Goal: Communication & Community: Answer question/provide support

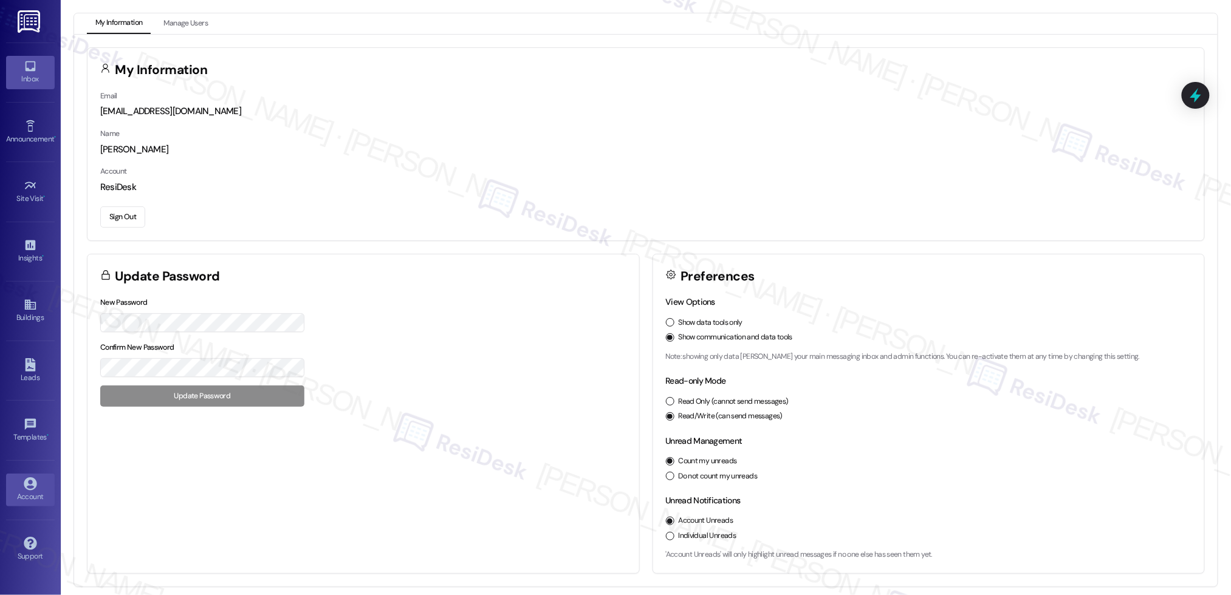
click at [22, 59] on link "Inbox" at bounding box center [30, 72] width 49 height 33
click at [38, 72] on link "Inbox" at bounding box center [30, 72] width 49 height 33
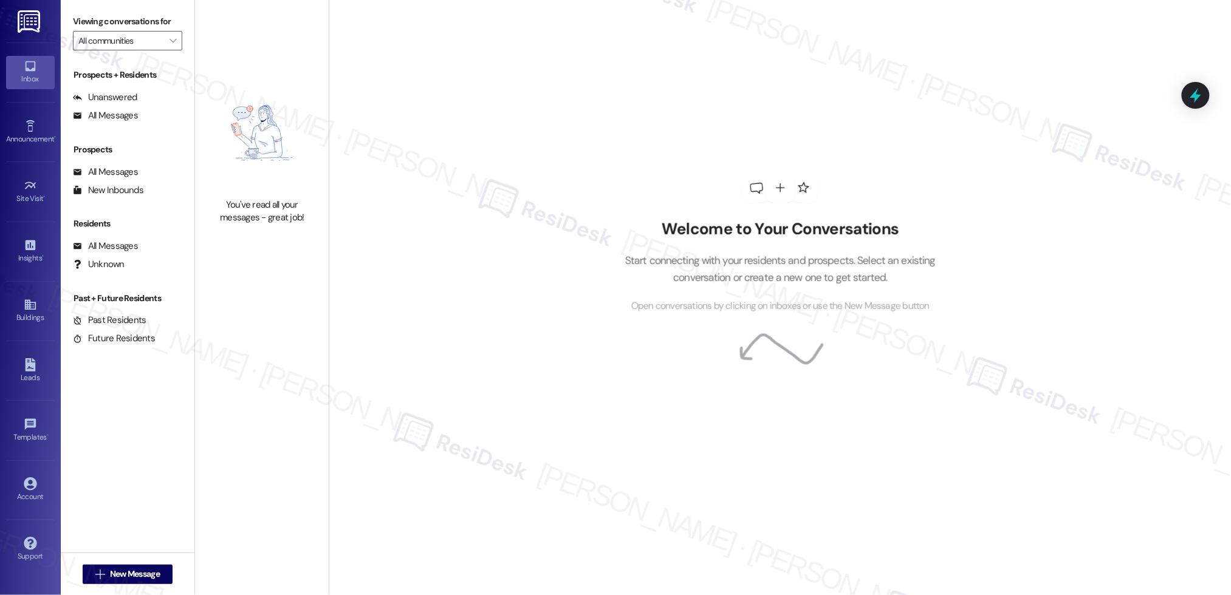
click at [38, 71] on link "Inbox" at bounding box center [30, 72] width 49 height 33
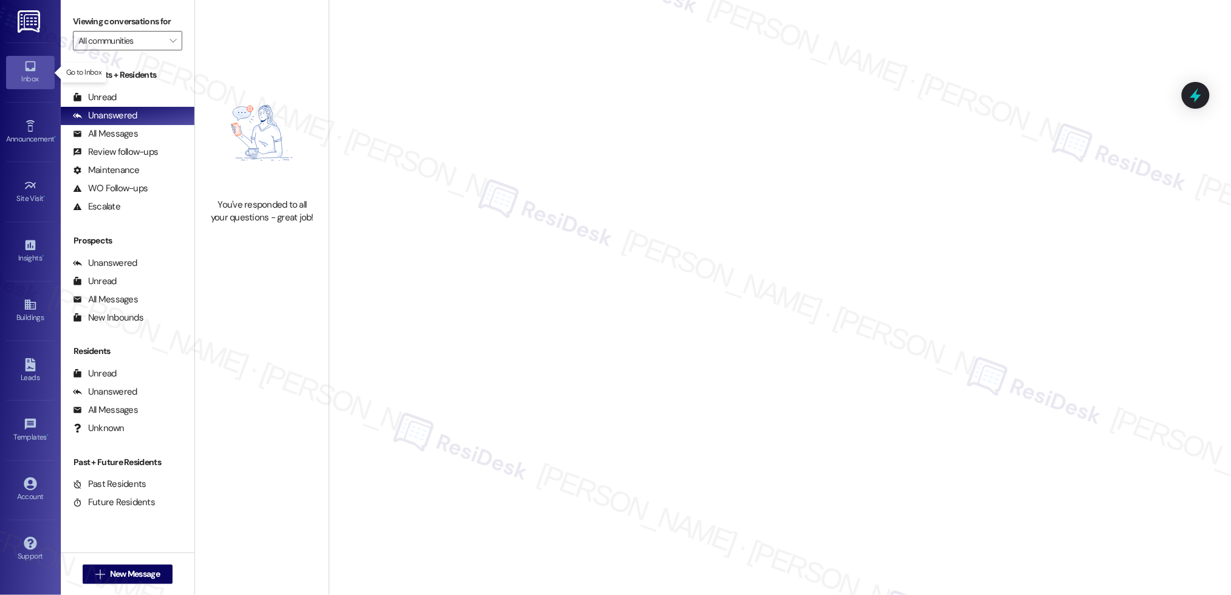
click at [38, 71] on link "Inbox" at bounding box center [30, 72] width 49 height 33
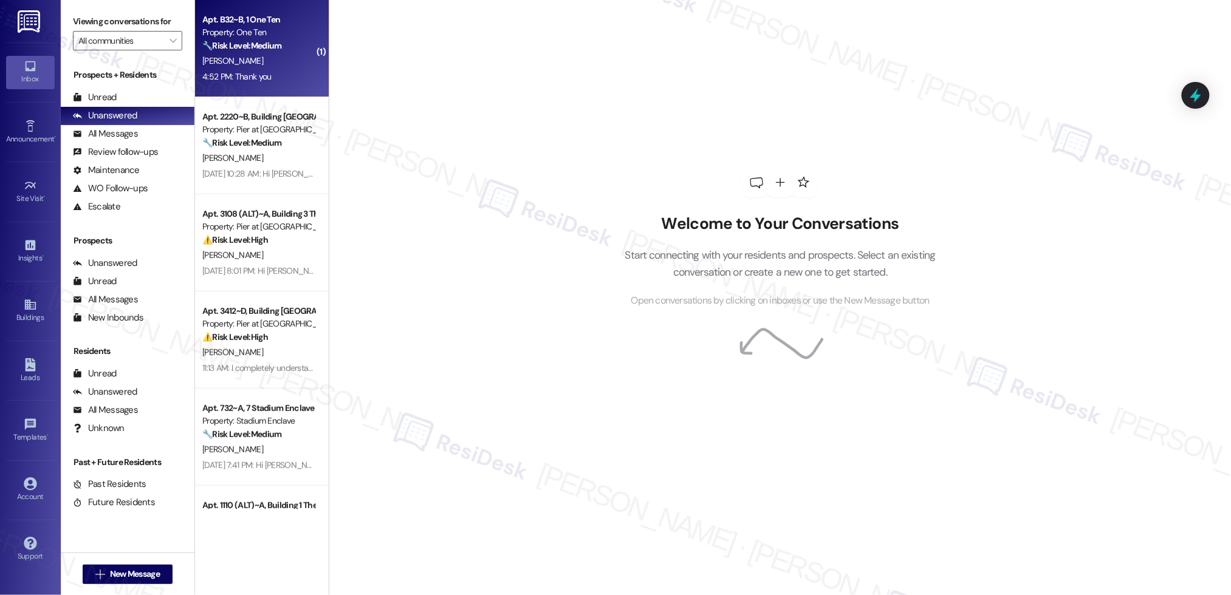
click at [245, 66] on div "[PERSON_NAME]" at bounding box center [258, 60] width 115 height 15
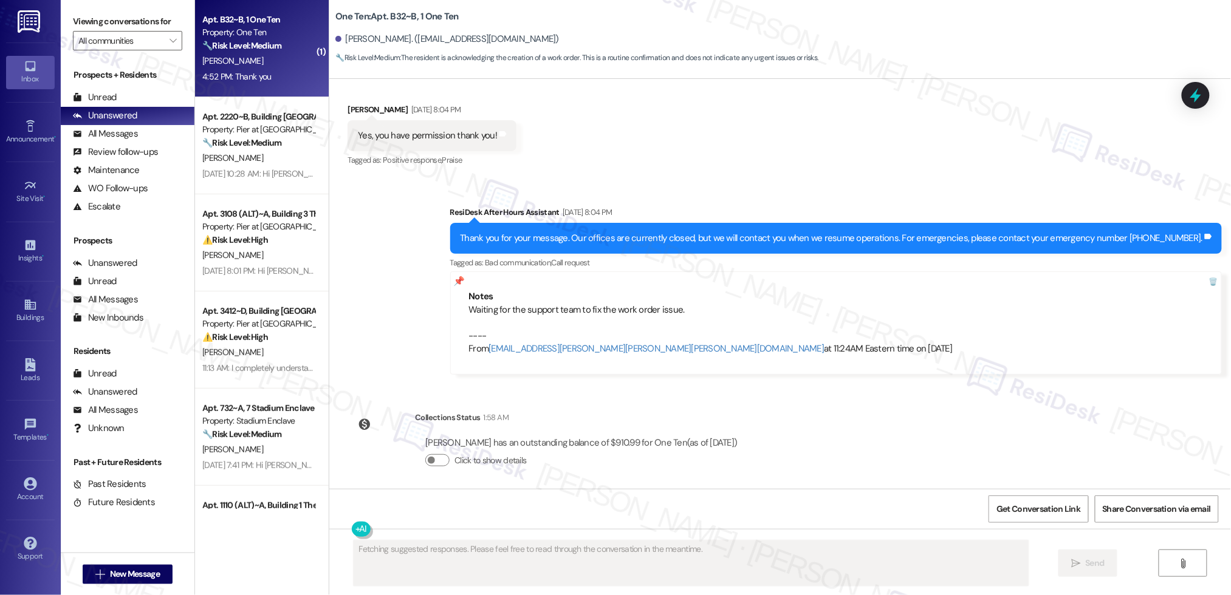
scroll to position [2151, 0]
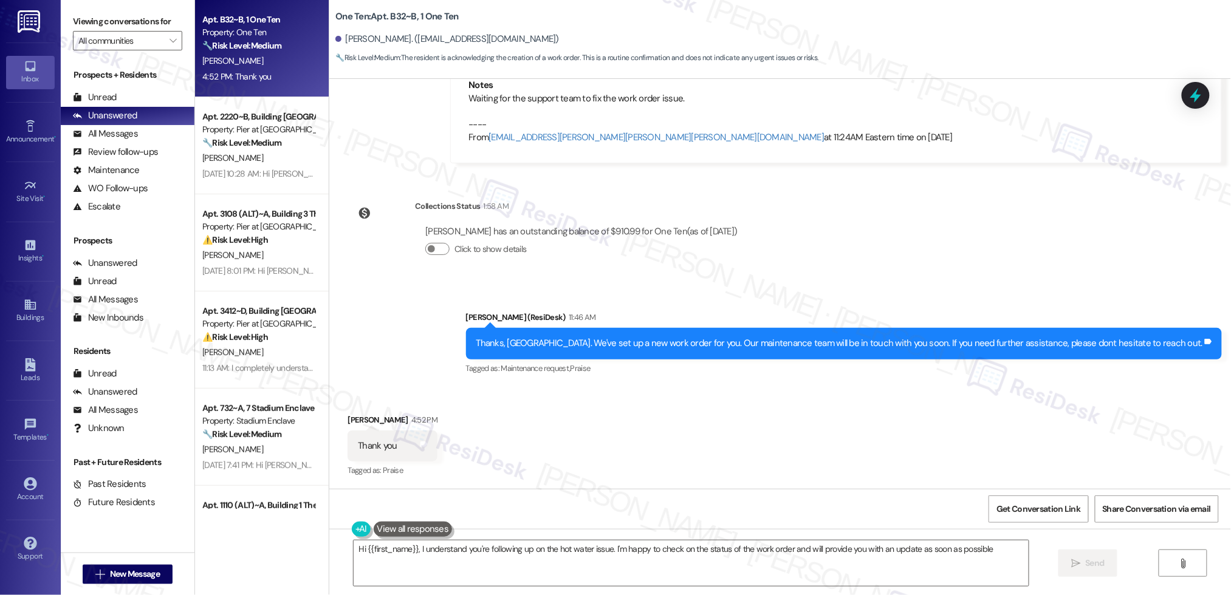
type textarea "Hi {{first_name}}, I understand you're following up on the hot water issue. I'm…"
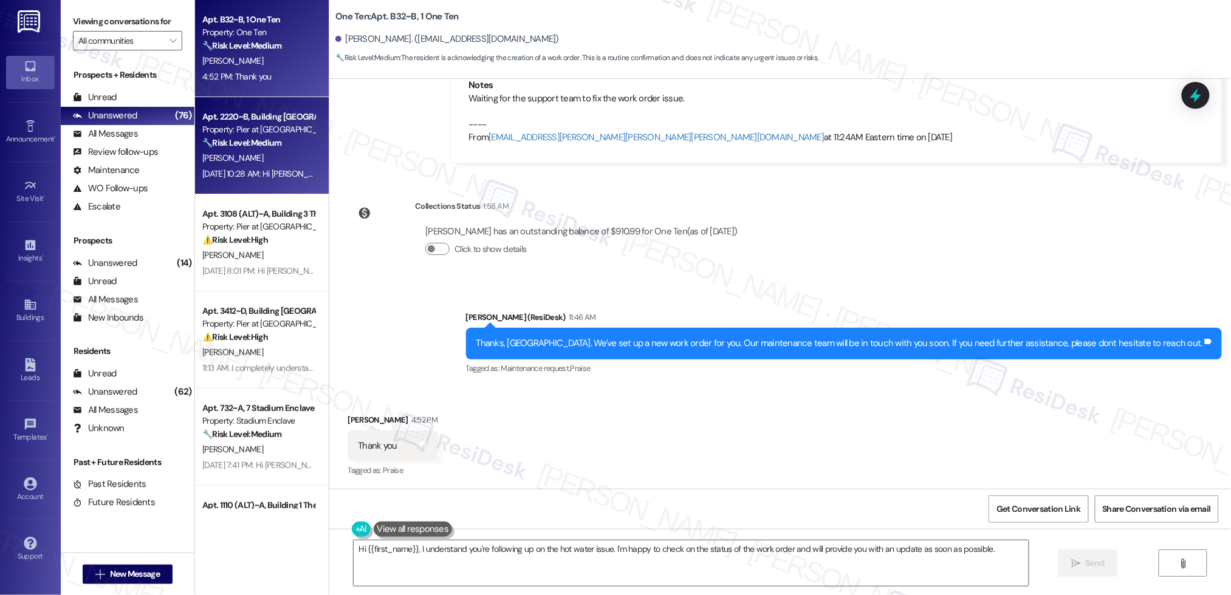
click at [240, 163] on div "[PERSON_NAME]" at bounding box center [258, 158] width 115 height 15
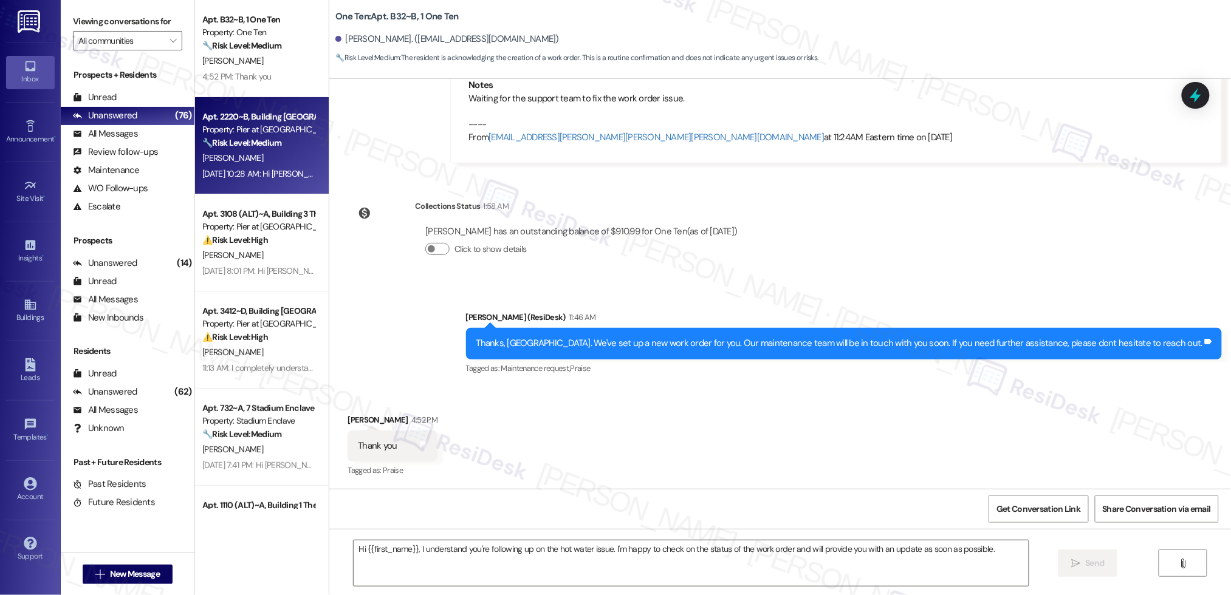
click at [239, 151] on div "[PERSON_NAME]" at bounding box center [258, 158] width 115 height 15
type textarea "Fetching suggested responses. Please feel free to read through the conversation…"
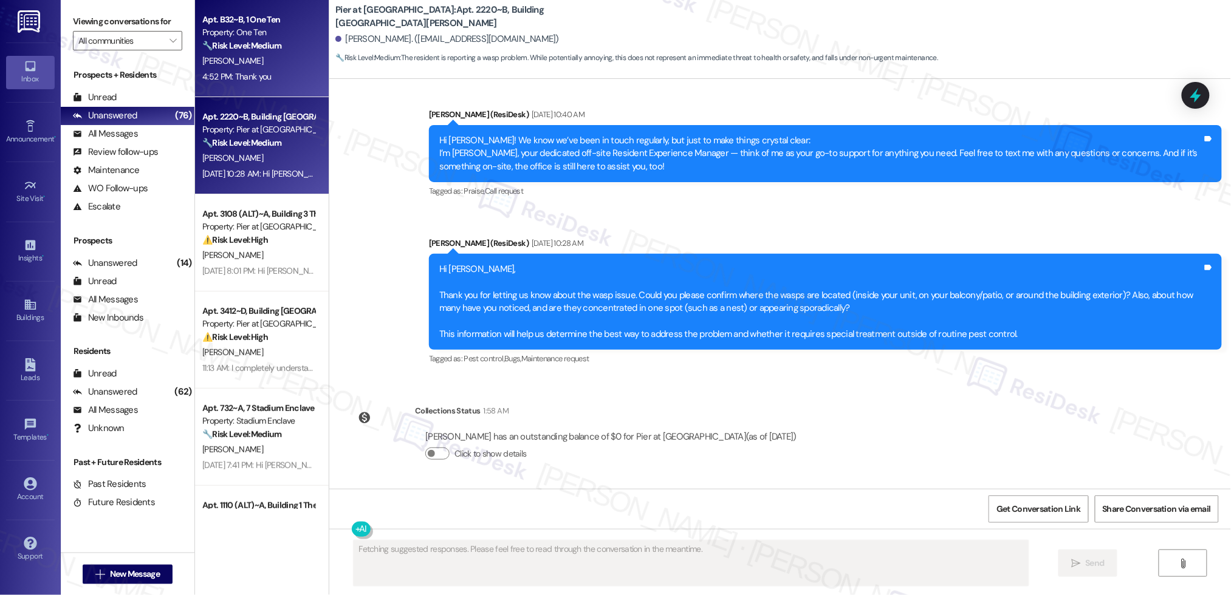
click at [259, 19] on div "Apt. B32~B, 1 One Ten" at bounding box center [258, 19] width 112 height 13
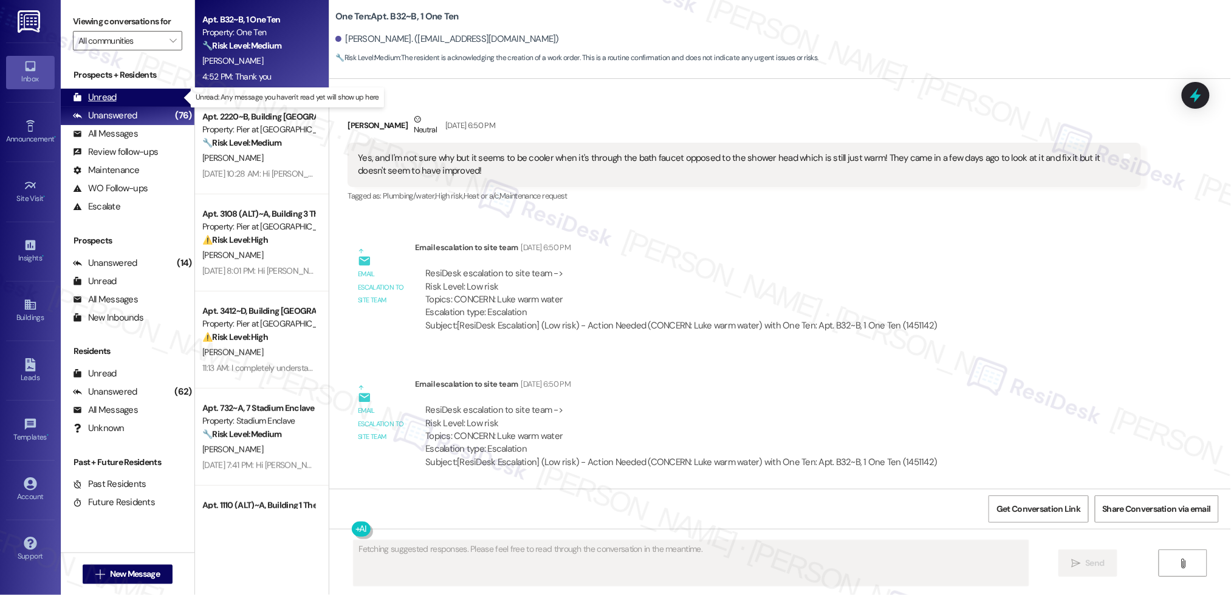
click at [122, 96] on div "Unread (0)" at bounding box center [128, 98] width 134 height 18
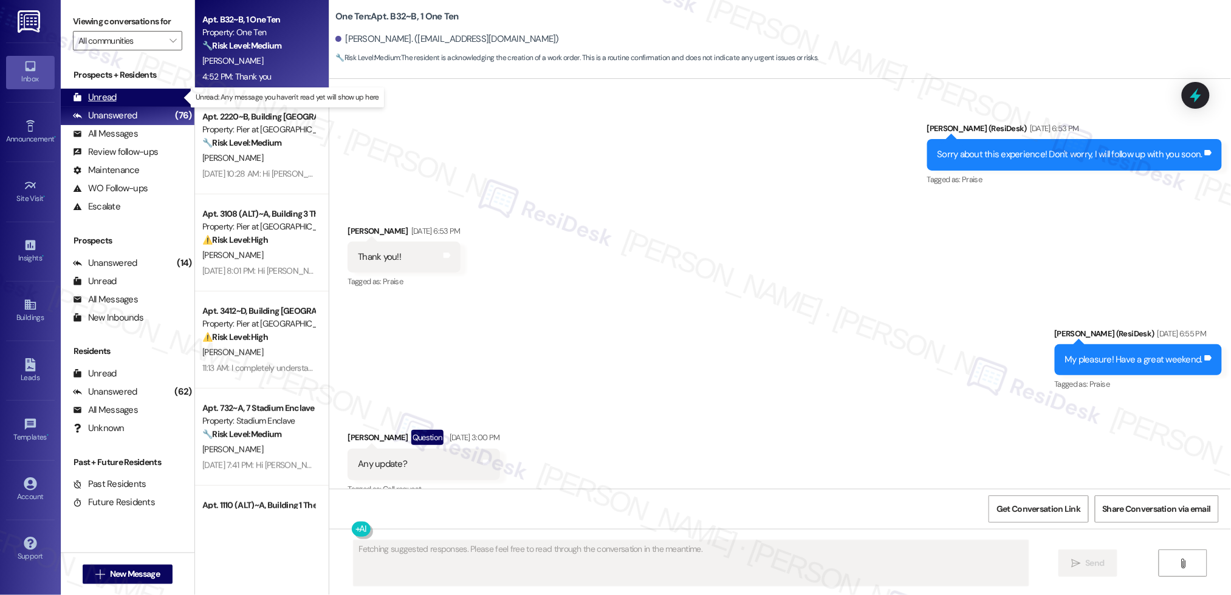
click at [122, 95] on div "Unread (0)" at bounding box center [128, 98] width 134 height 18
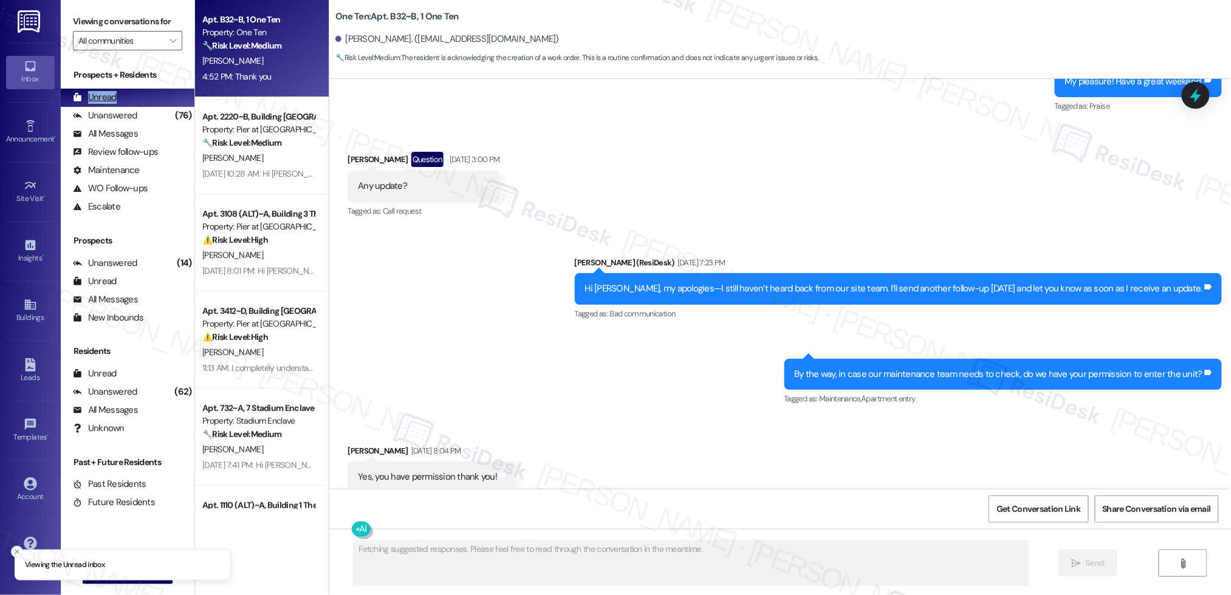
click at [122, 95] on div "Unread (0)" at bounding box center [128, 98] width 134 height 18
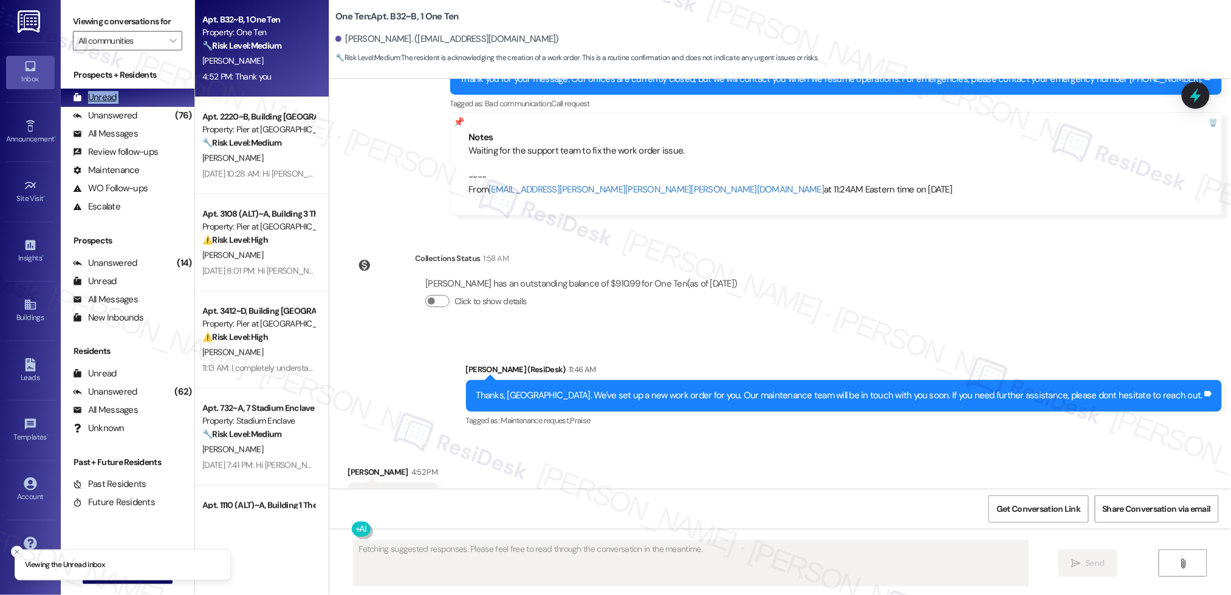
click at [122, 95] on div "Unread (0)" at bounding box center [128, 98] width 134 height 18
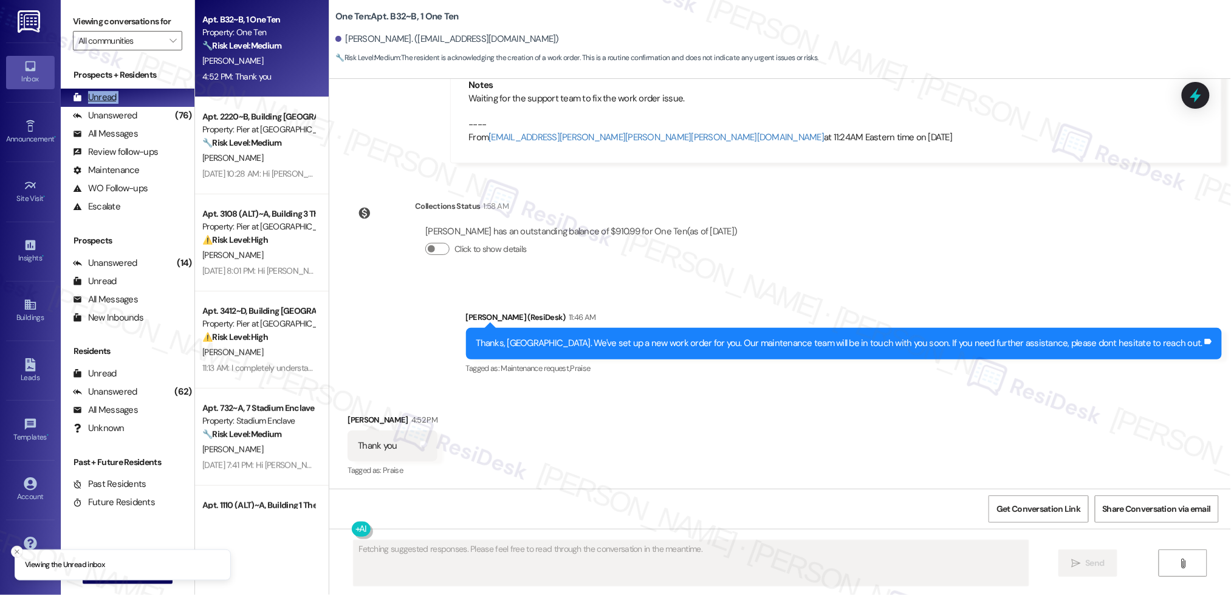
click at [122, 95] on div "Unread (0)" at bounding box center [128, 98] width 134 height 18
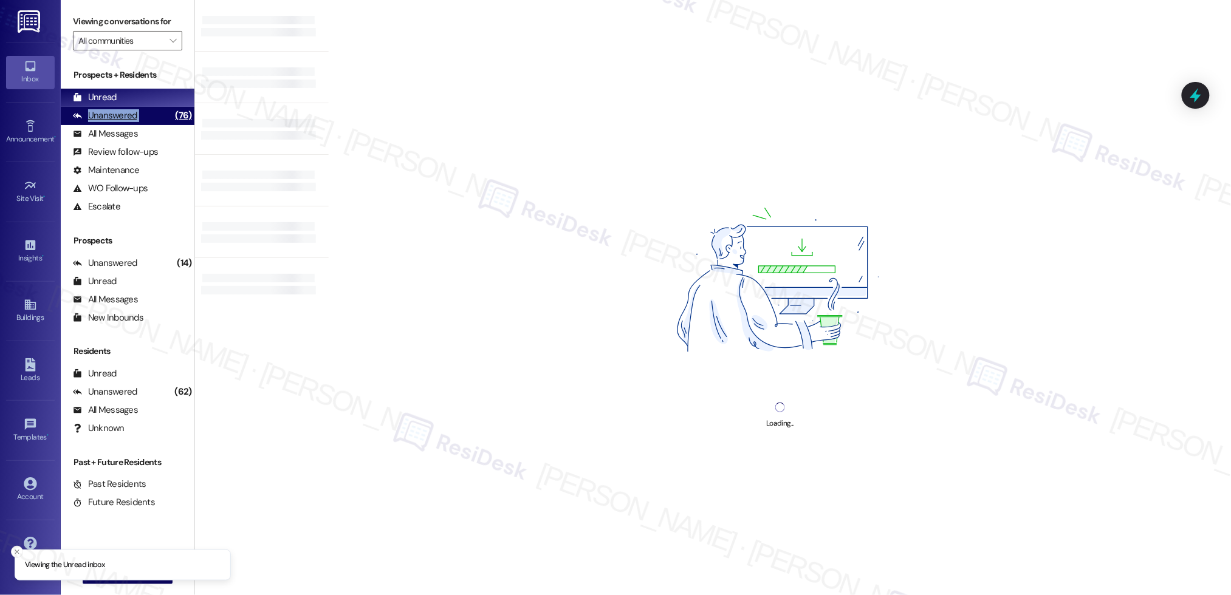
drag, startPoint x: 133, startPoint y: 108, endPoint x: 139, endPoint y: 113, distance: 7.7
click at [133, 108] on div "Unanswered (76)" at bounding box center [128, 116] width 134 height 18
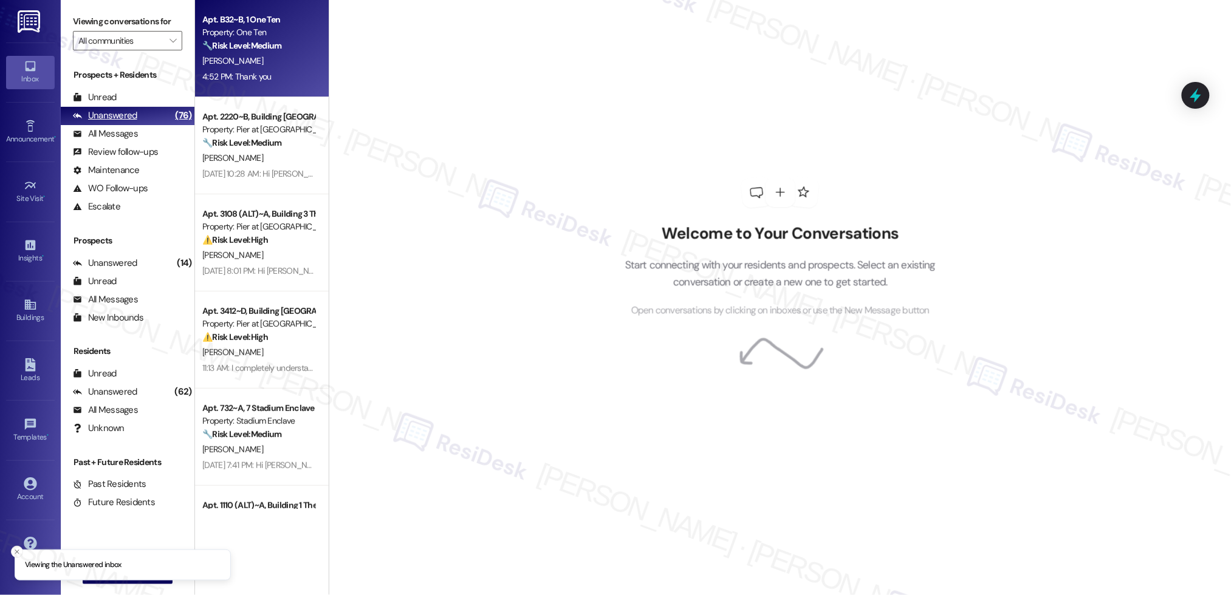
click at [139, 112] on div "Unanswered (76)" at bounding box center [128, 116] width 134 height 18
click at [139, 113] on div "Unanswered (76)" at bounding box center [128, 116] width 134 height 18
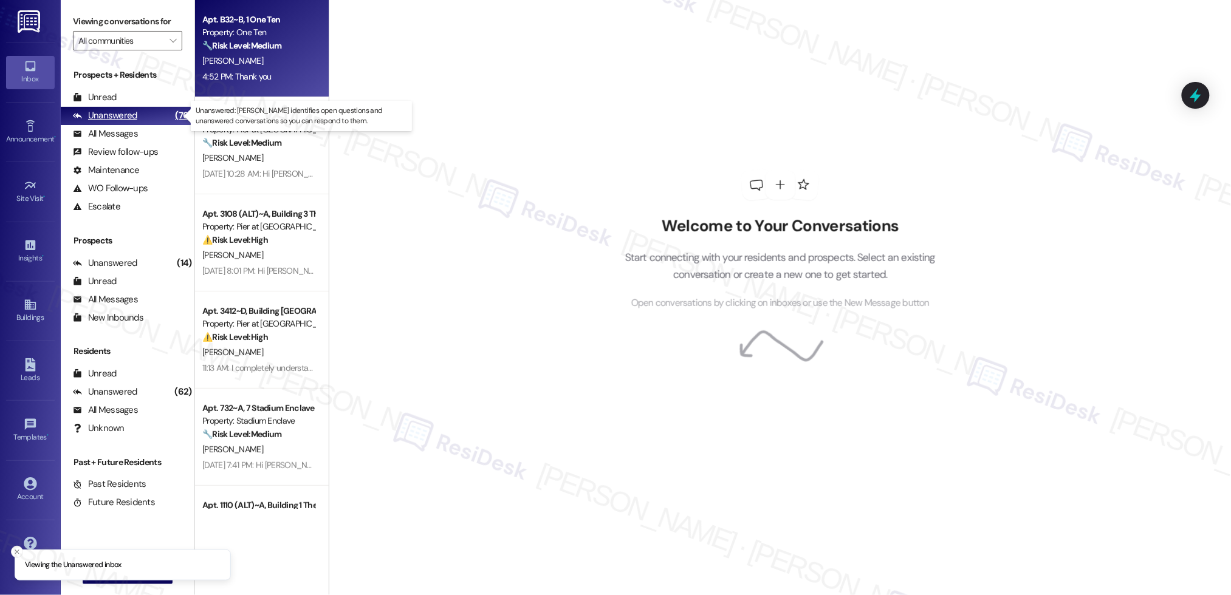
click at [141, 114] on div "Unanswered (76)" at bounding box center [128, 116] width 134 height 18
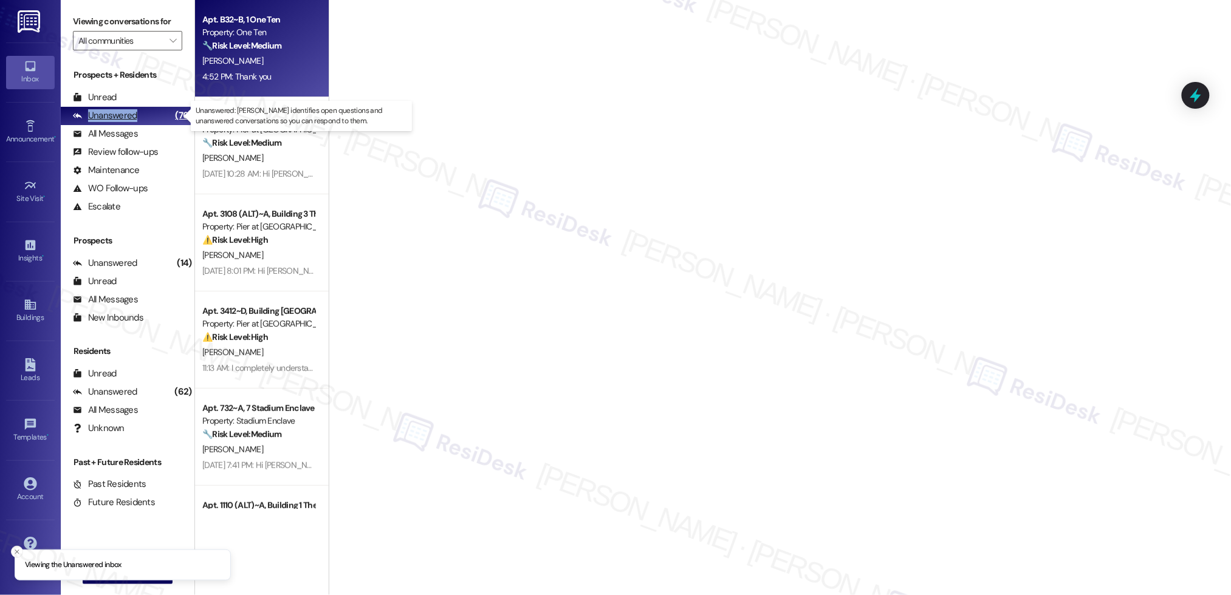
click at [141, 114] on div "Unanswered (76)" at bounding box center [128, 116] width 134 height 18
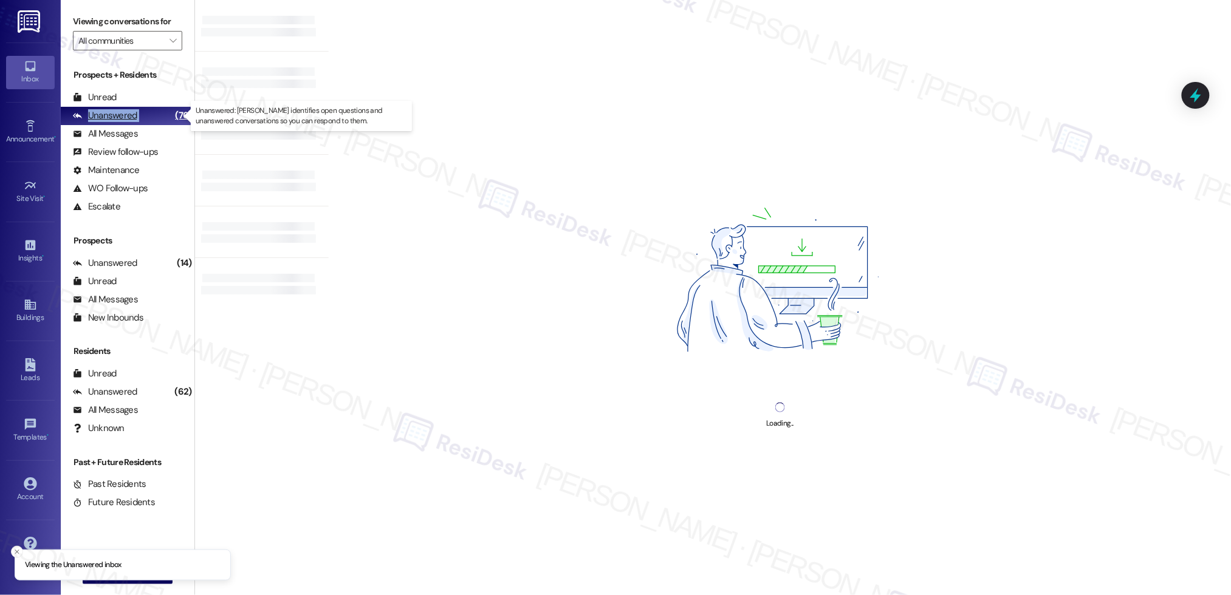
click at [141, 114] on div "Unanswered (76)" at bounding box center [128, 116] width 134 height 18
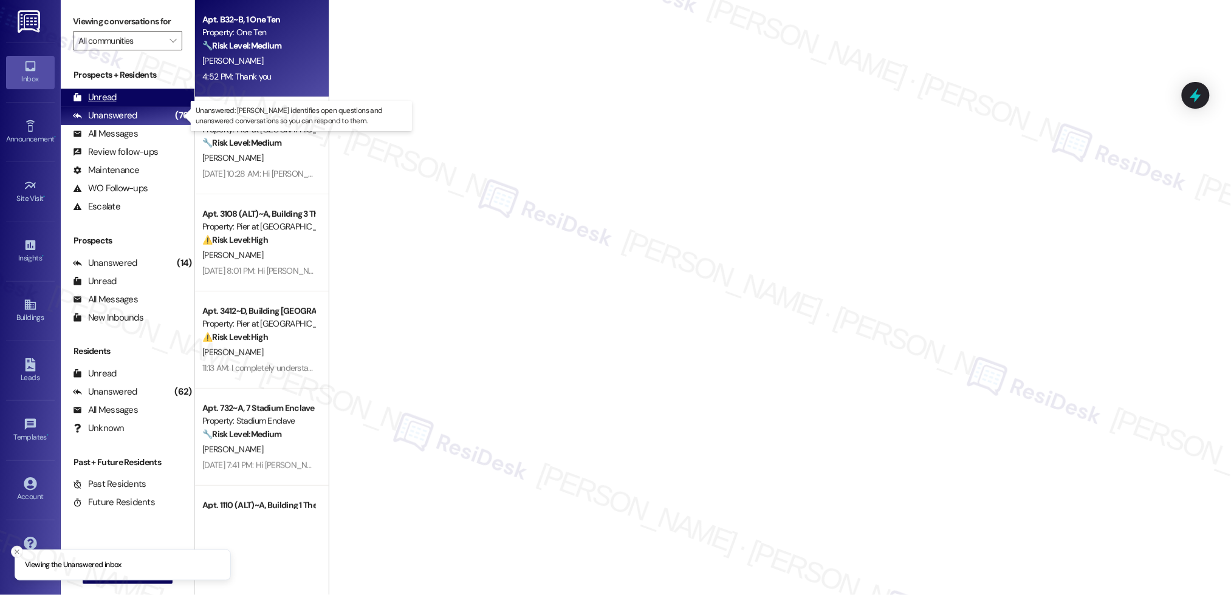
click at [95, 102] on div "Unread" at bounding box center [95, 97] width 44 height 13
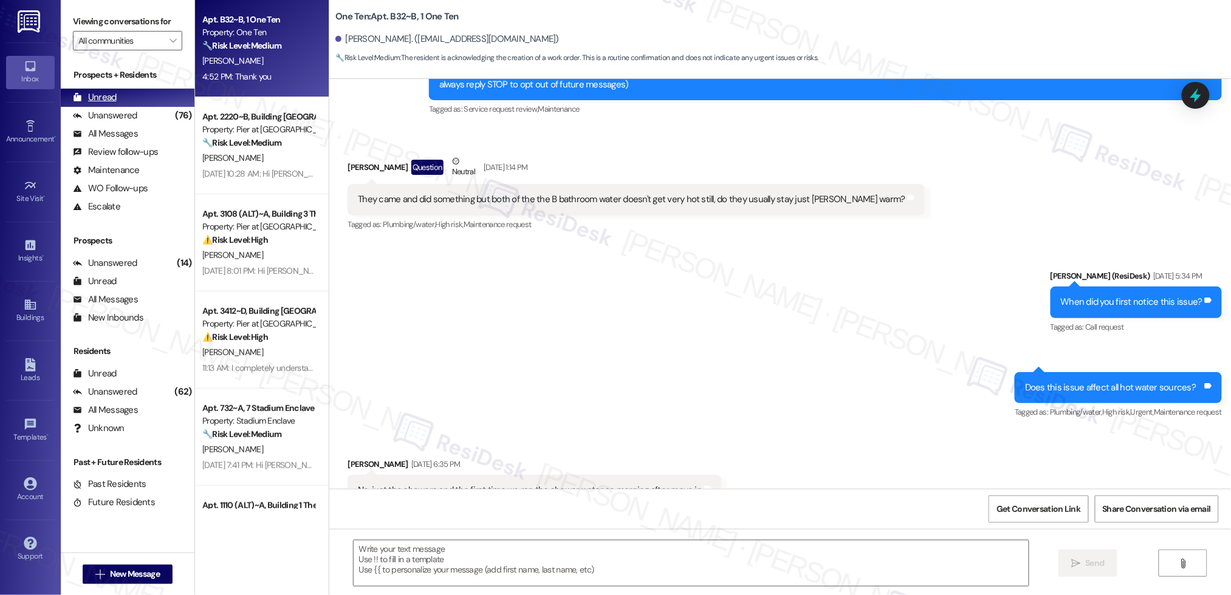
click at [95, 102] on div "Unread" at bounding box center [95, 97] width 44 height 13
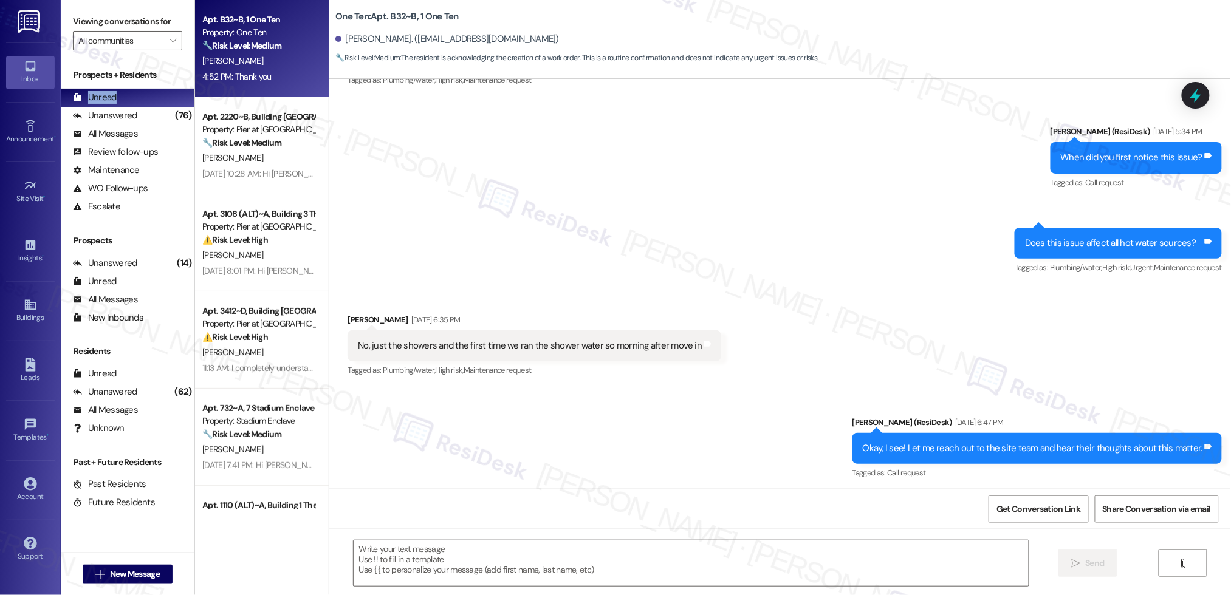
click at [95, 102] on div "Unread" at bounding box center [95, 97] width 44 height 13
type textarea "Fetching suggested responses. Please feel free to read through the conversation…"
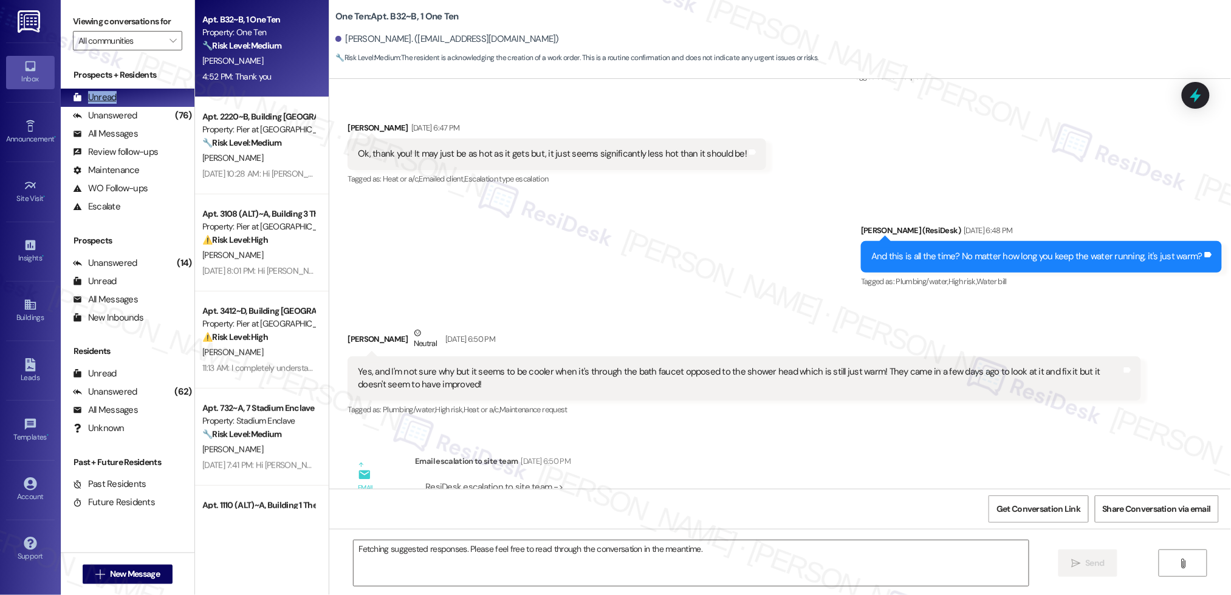
scroll to position [1653, 0]
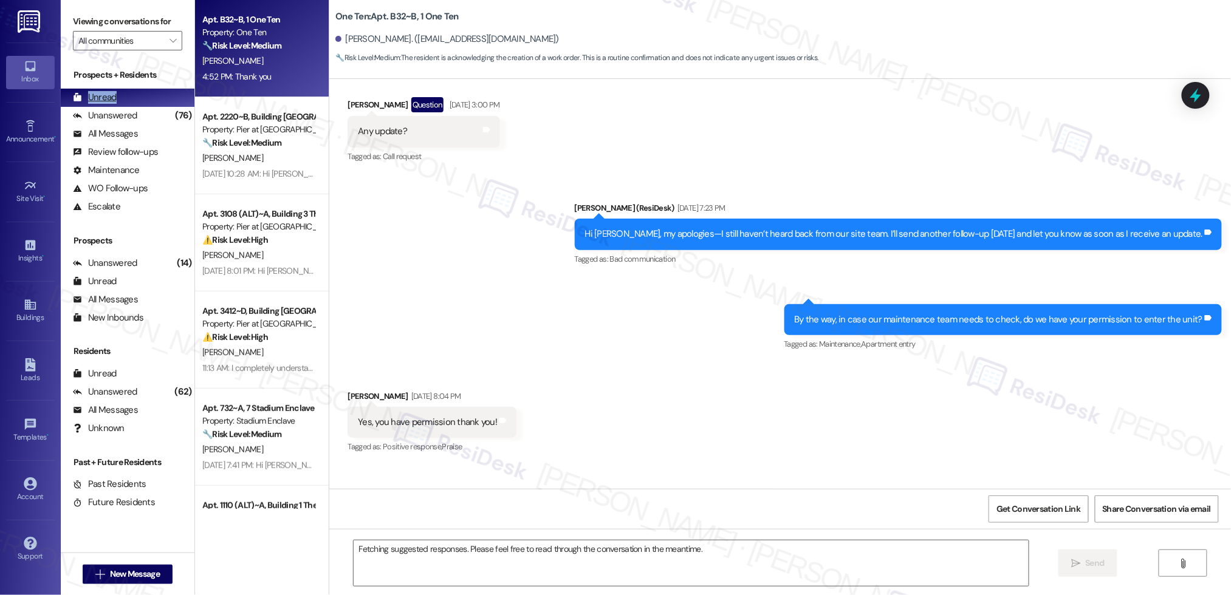
click at [97, 103] on div "Unread" at bounding box center [95, 97] width 44 height 13
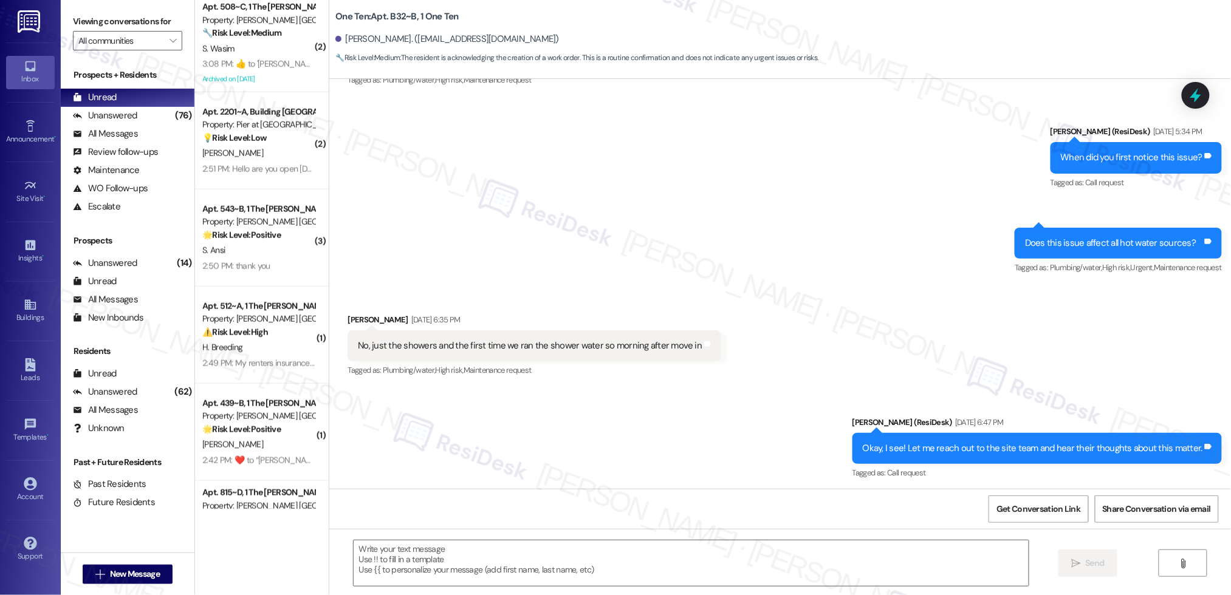
scroll to position [711, 0]
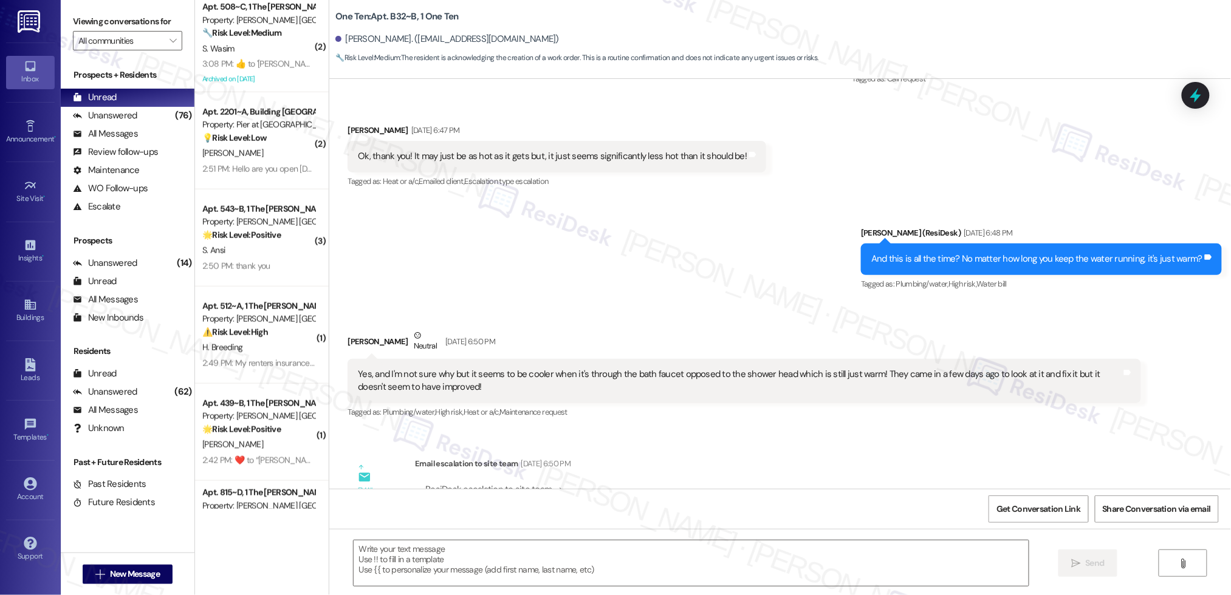
type textarea "Fetching suggested responses. Please feel free to read through the conversation…"
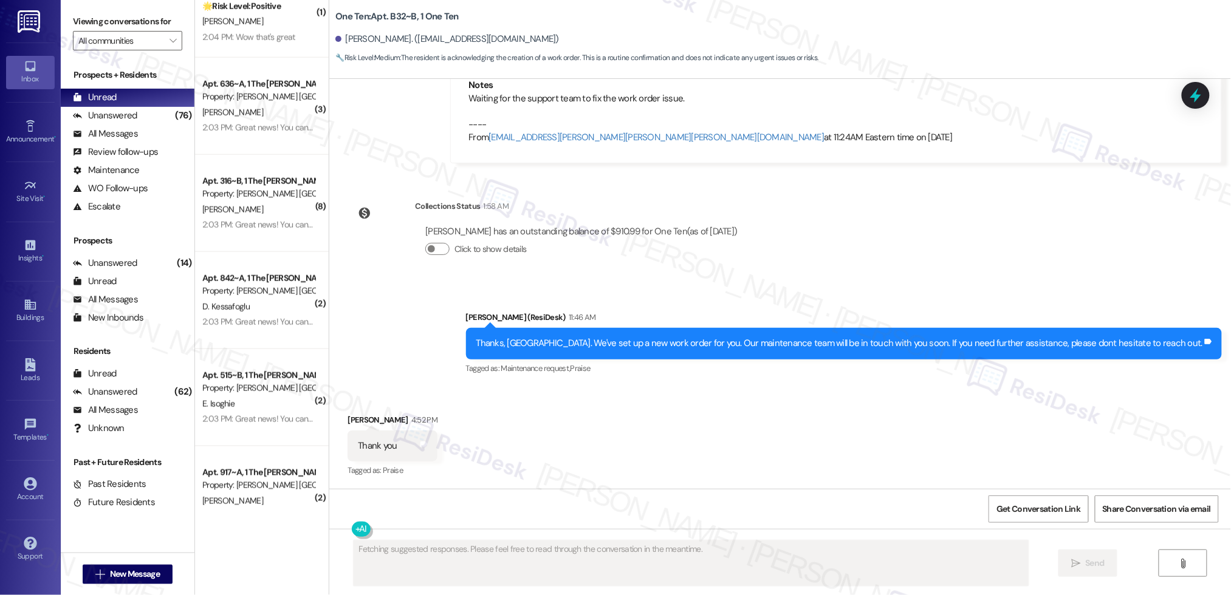
scroll to position [4293, 0]
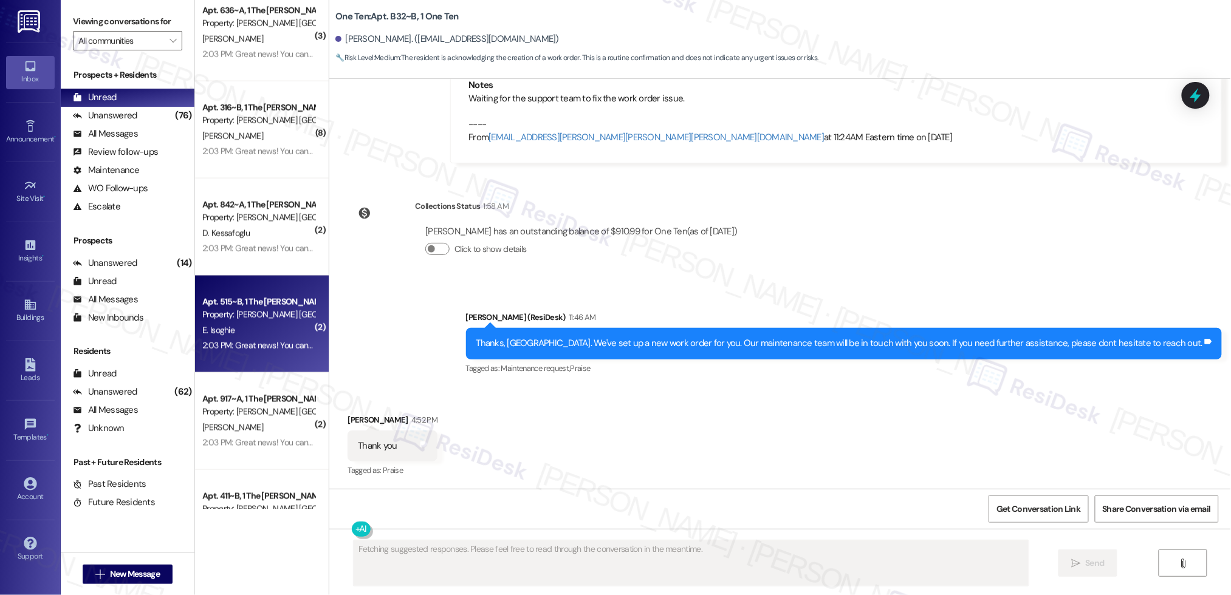
click at [258, 346] on div "2:03 PM: Great news! You can now text me for maintenance issues — no more messy…" at bounding box center [615, 345] width 827 height 11
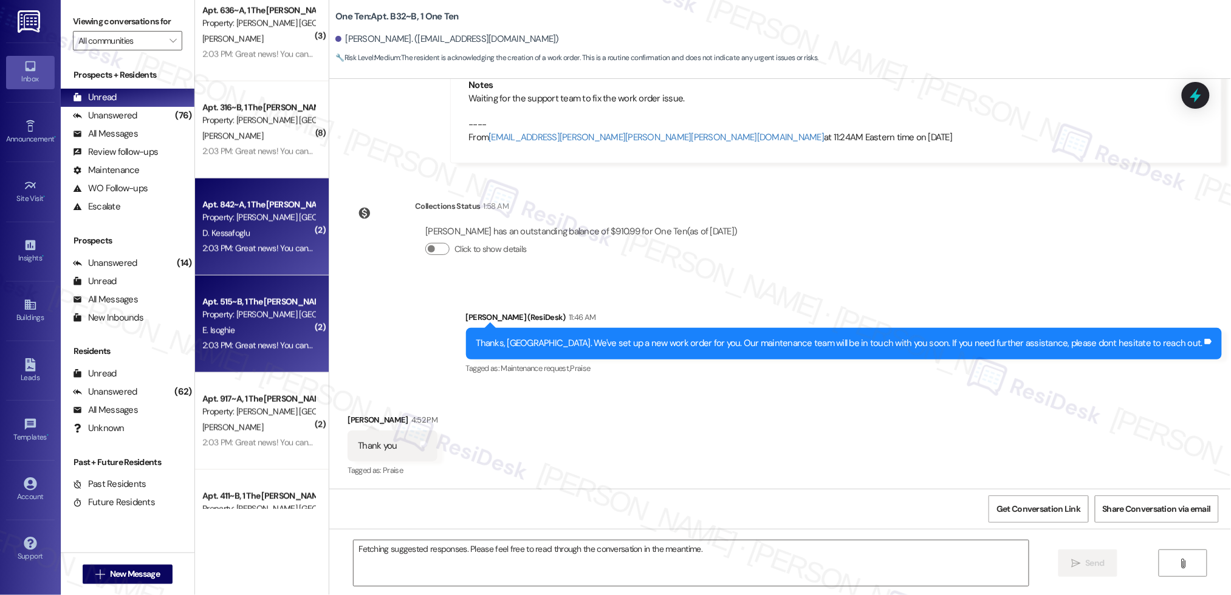
click at [259, 255] on div "2:03 PM: Great news! You can now text me for maintenance issues — no more messy…" at bounding box center [258, 248] width 115 height 15
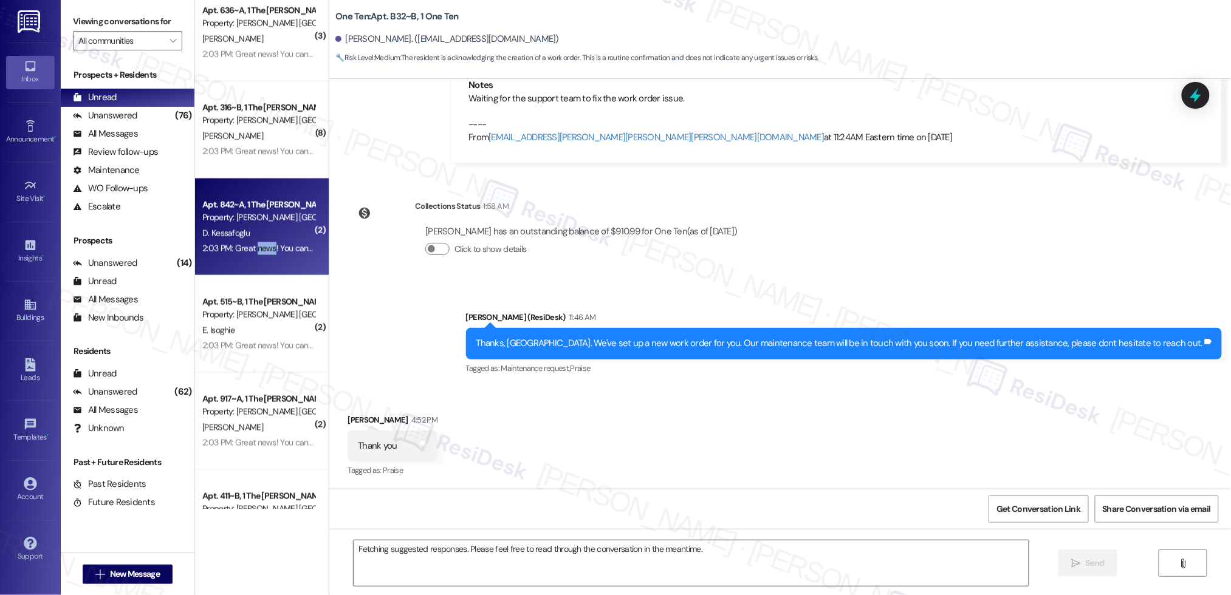
click at [259, 254] on div "2:03 PM: Great news! You can now text me for maintenance issues — no more messy…" at bounding box center [258, 248] width 115 height 15
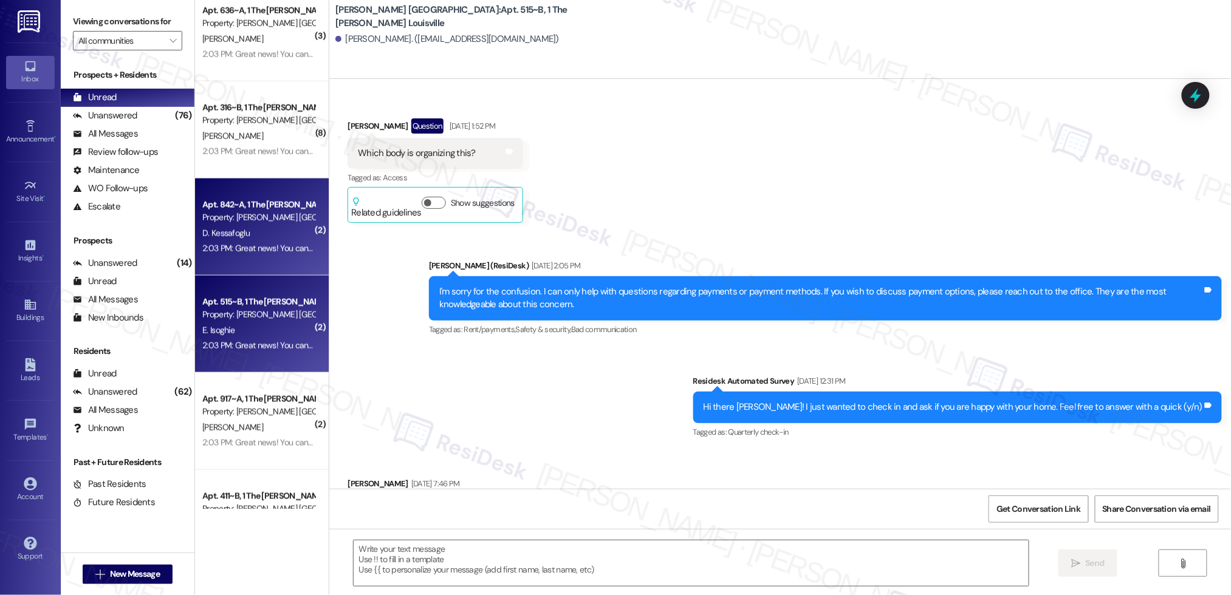
click at [265, 352] on div "Apt. 515~B, 1 The [PERSON_NAME] Louisville Property: [PERSON_NAME] Louisville E…" at bounding box center [262, 324] width 134 height 97
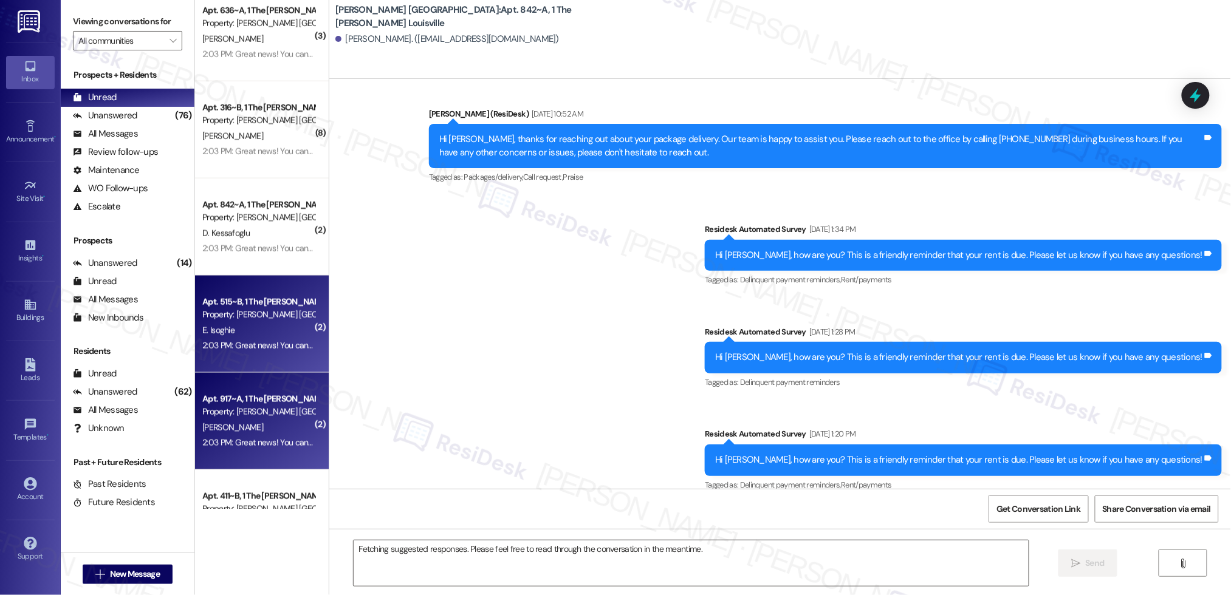
click at [277, 438] on div "2:03 PM: Great news! You can now text me for maintenance issues — no more messy…" at bounding box center [258, 443] width 115 height 15
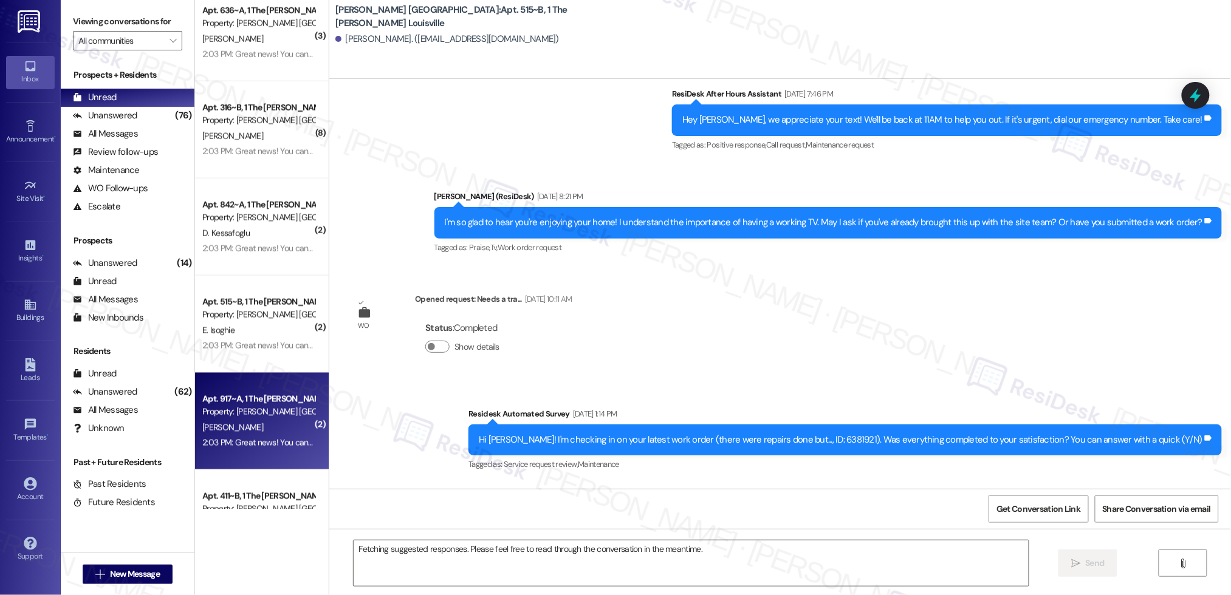
click at [278, 440] on div "2:03 PM: Great news! You can now text me for maintenance issues — no more messy…" at bounding box center [615, 442] width 827 height 11
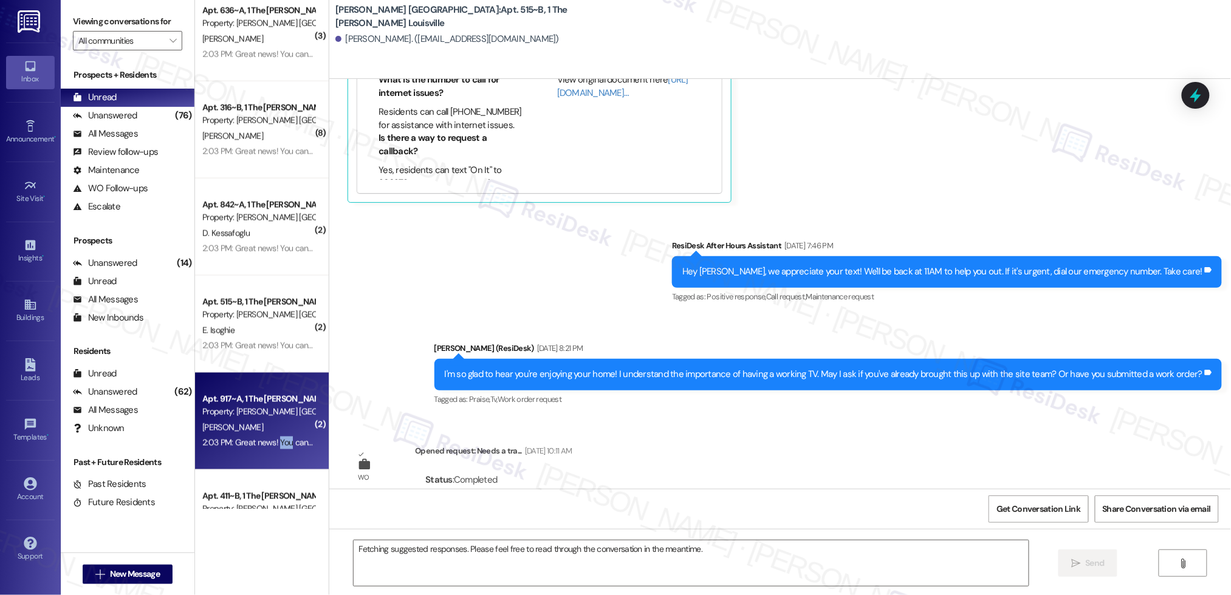
click at [278, 440] on div "2:03 PM: Great news! You can now text me for maintenance issues — no more messy…" at bounding box center [615, 442] width 827 height 11
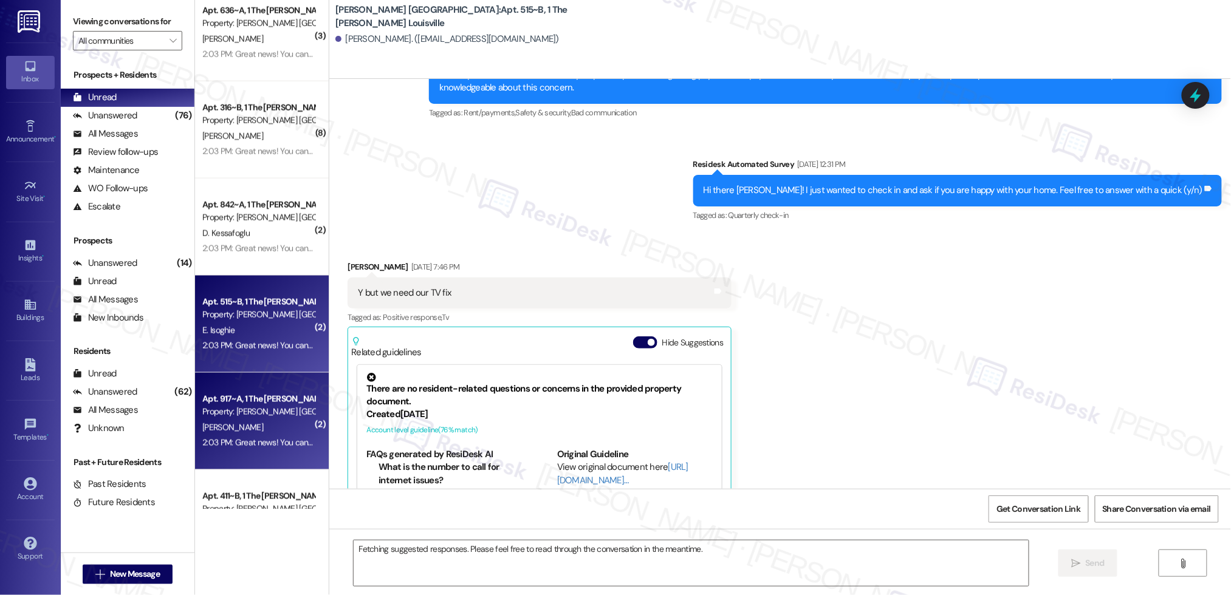
scroll to position [276, 0]
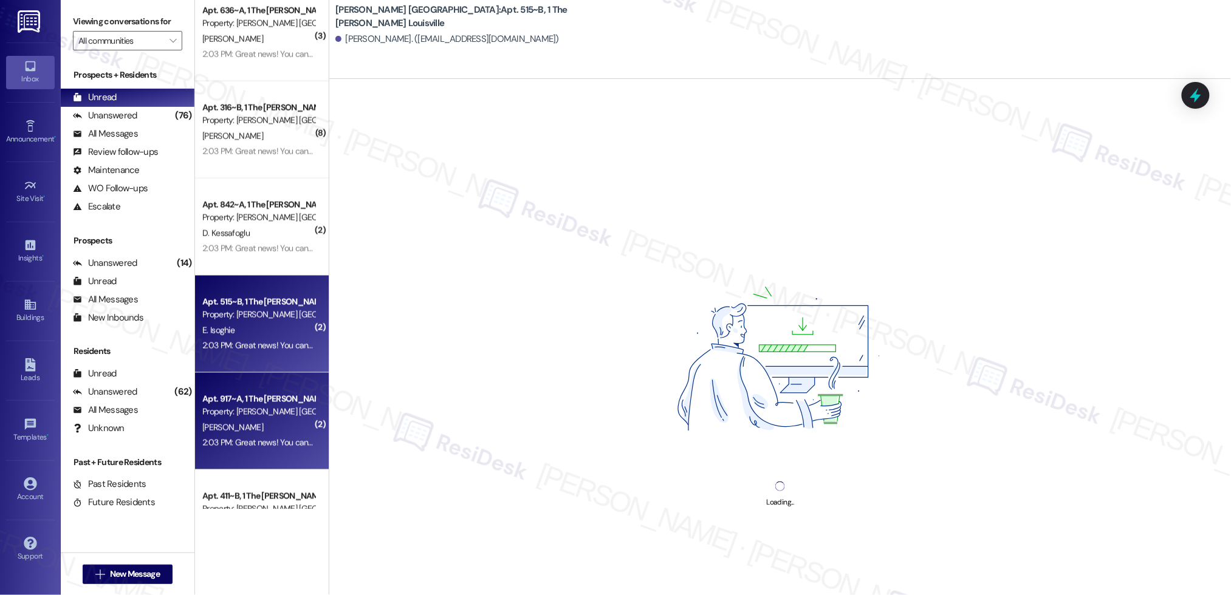
click at [264, 367] on div "Apt. 515~B, 1 The [PERSON_NAME] Louisville Property: [PERSON_NAME] Louisville E…" at bounding box center [262, 324] width 134 height 97
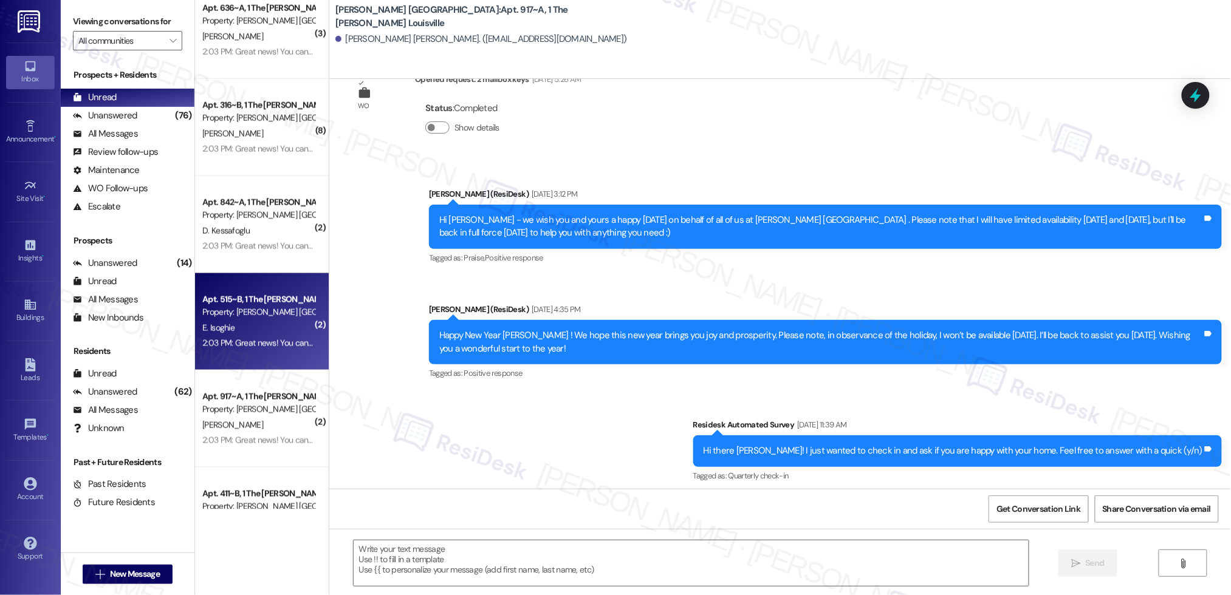
scroll to position [4296, 0]
type textarea "Fetching suggested responses. Please feel free to read through the conversation…"
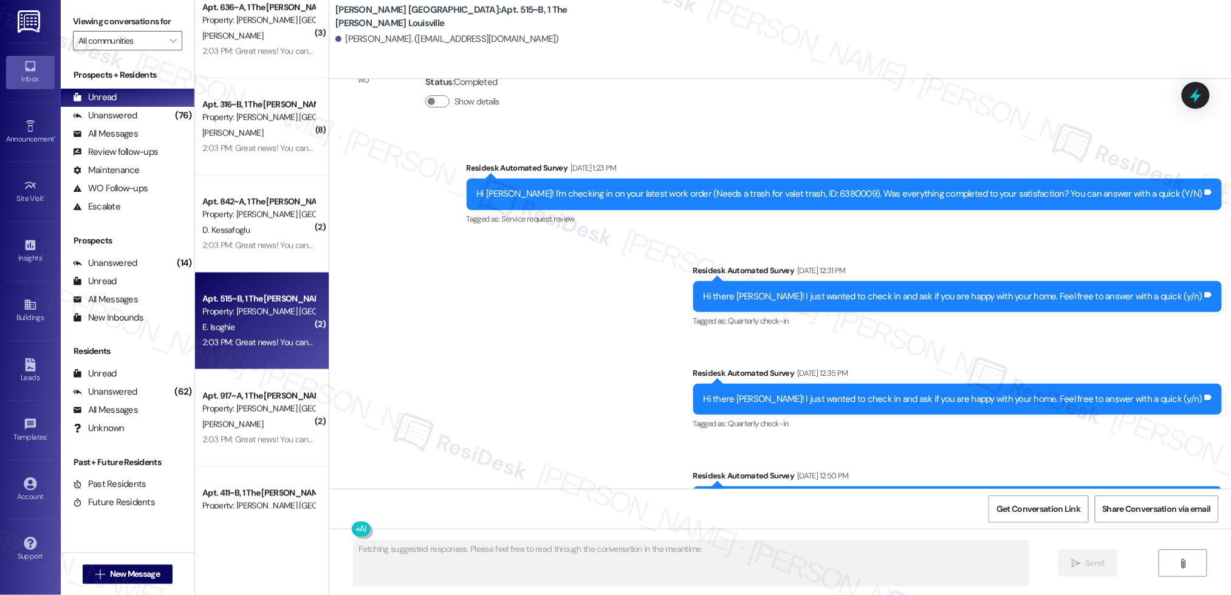
scroll to position [1479, 0]
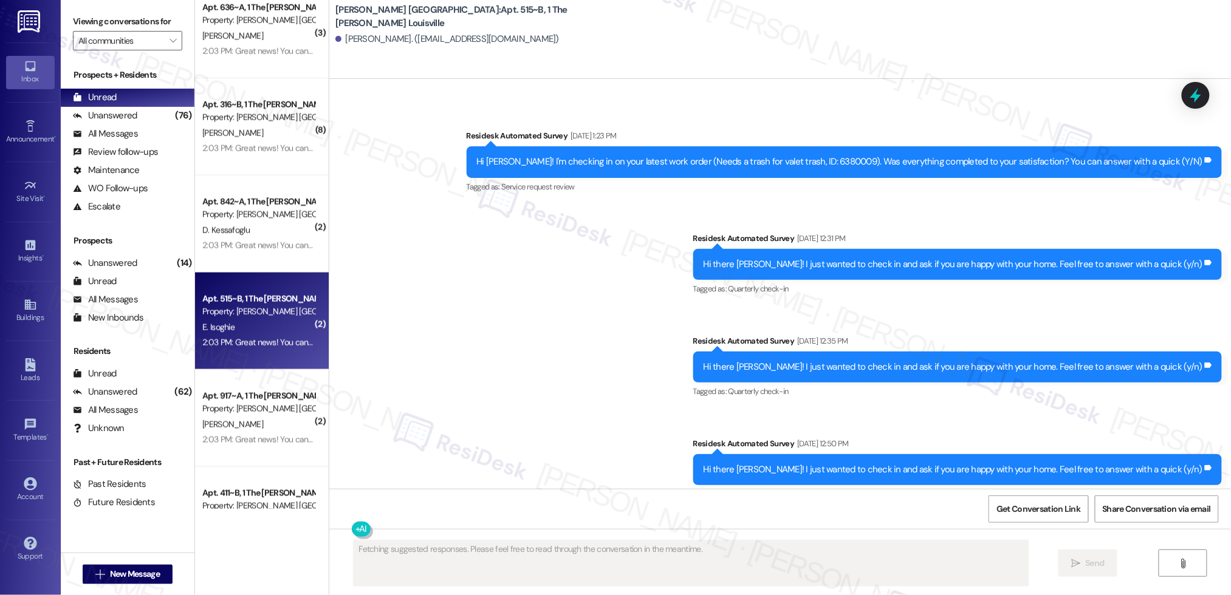
click at [262, 356] on div "Apt. 515~B, 1 The [PERSON_NAME] Louisville Property: [PERSON_NAME] Louisville E…" at bounding box center [262, 321] width 134 height 97
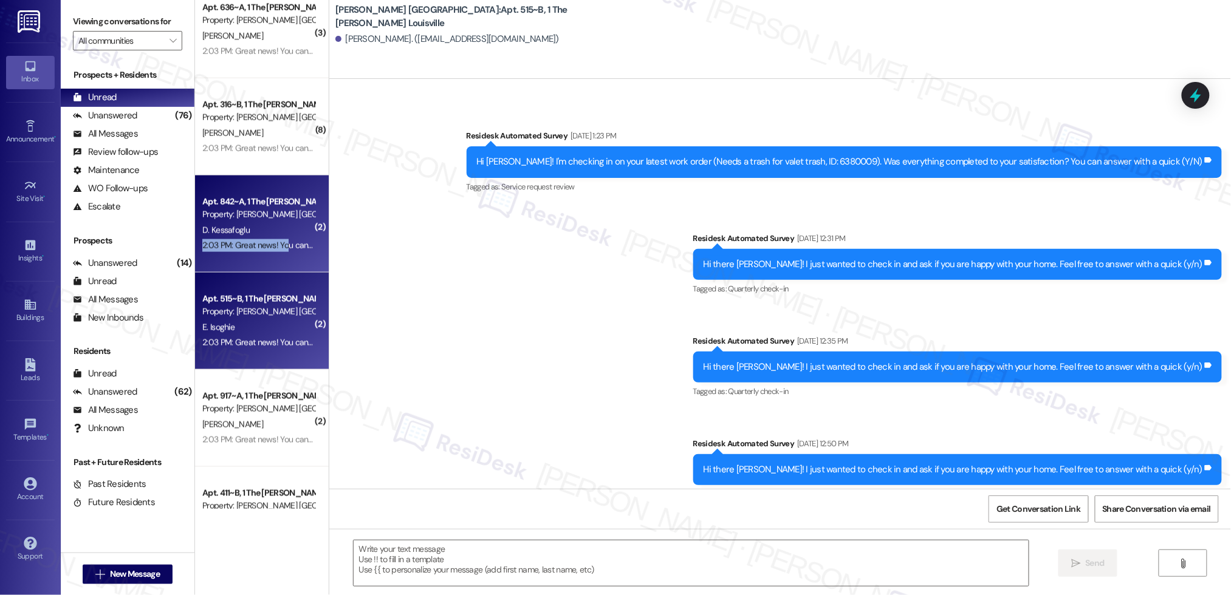
click at [276, 238] on div "2:03 PM: Great news! You can now text me for maintenance issues — no more messy…" at bounding box center [258, 245] width 115 height 15
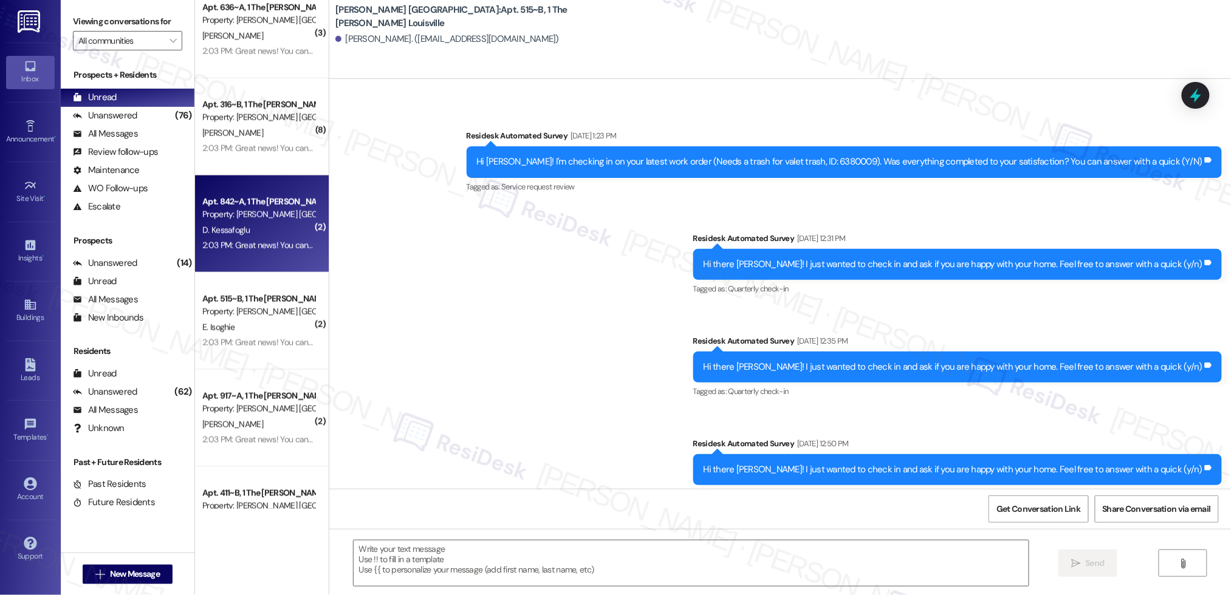
click at [276, 237] on div "D. Kessafoglu" at bounding box center [258, 230] width 115 height 15
type textarea "Fetching suggested responses. Please feel free to read through the conversation…"
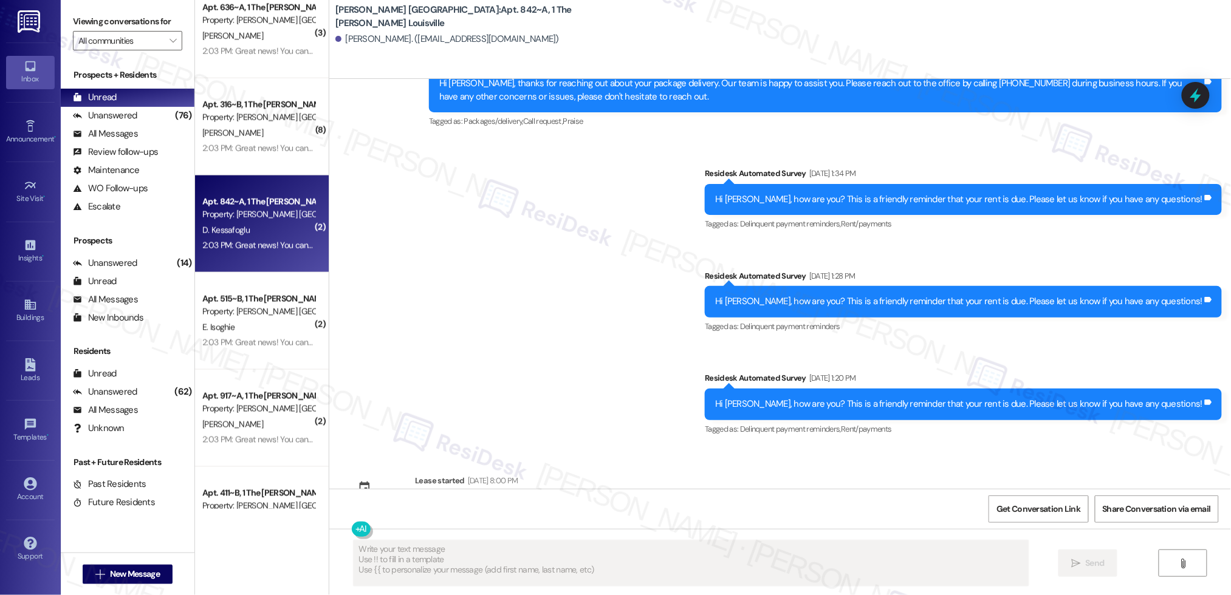
scroll to position [993, 0]
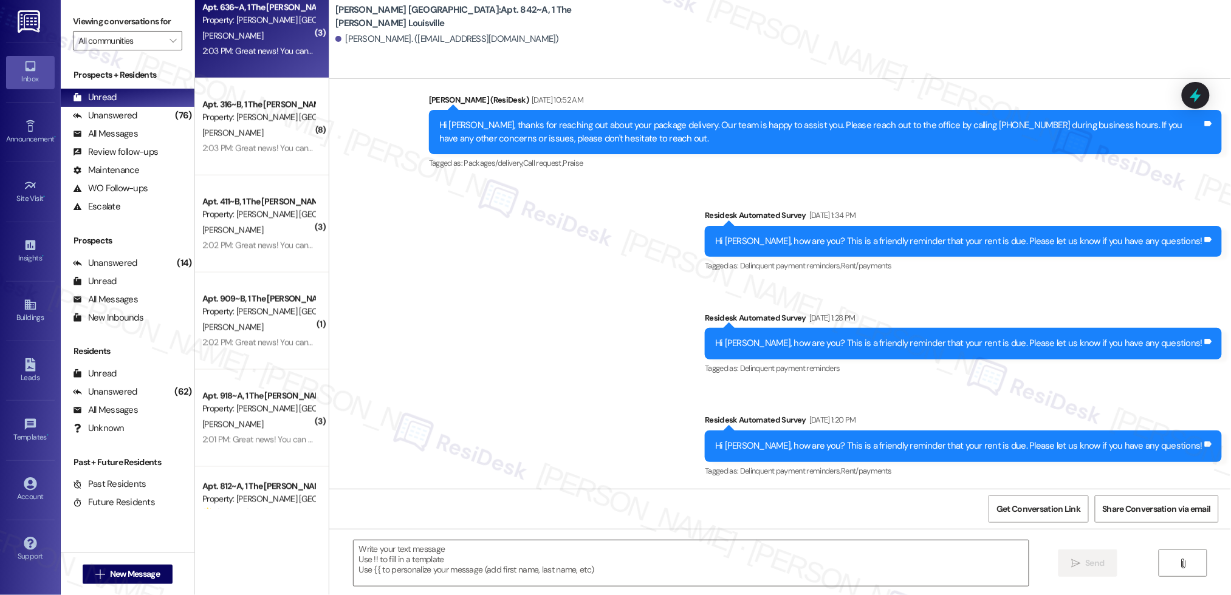
click at [242, 77] on div "Apt. 636~A, 1 The [PERSON_NAME] Louisville Property: [PERSON_NAME] [GEOGRAPHIC_…" at bounding box center [262, 29] width 134 height 97
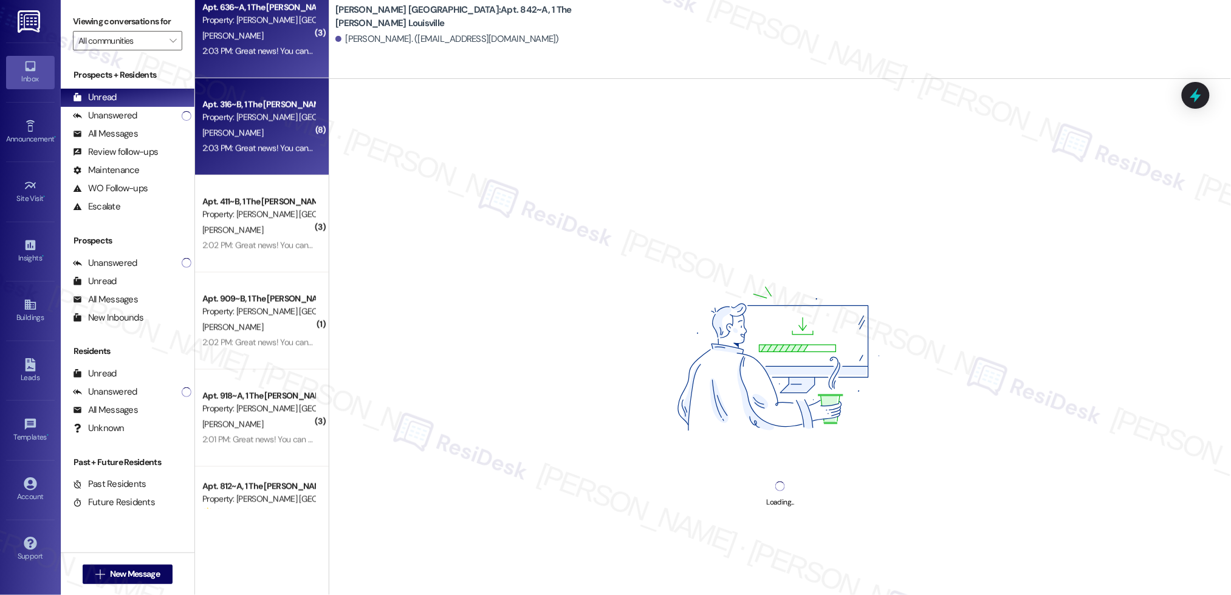
click at [261, 149] on div "2:03 PM: Great news! You can now text me for maintenance issues — no more messy…" at bounding box center [615, 148] width 827 height 11
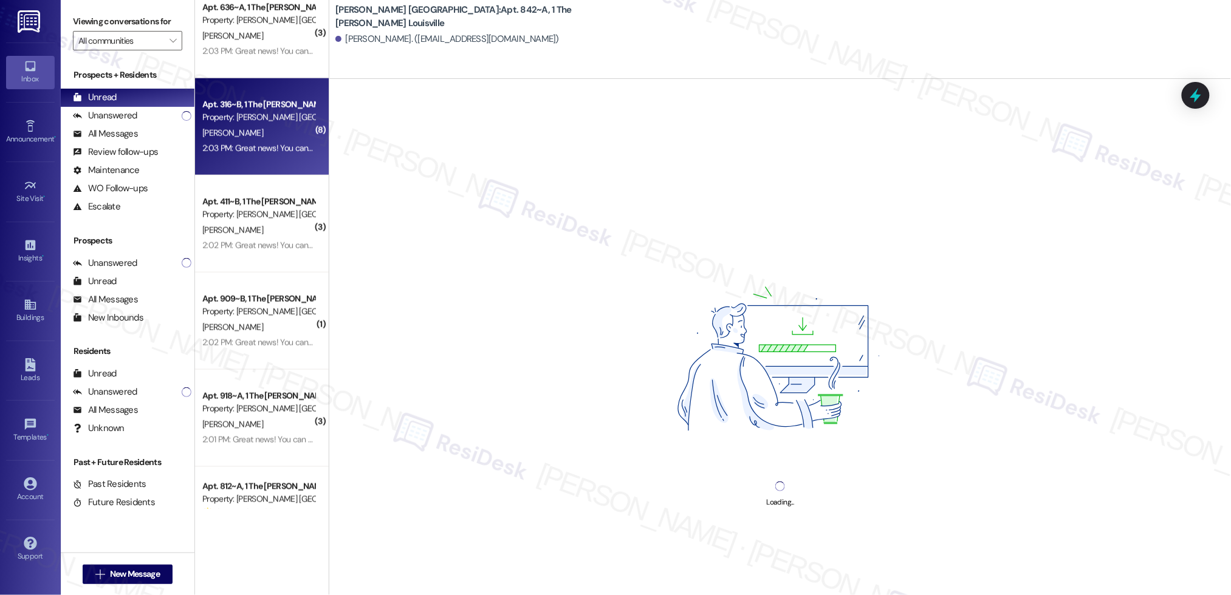
click at [261, 149] on div "2:03 PM: Great news! You can now text me for maintenance issues — no more messy…" at bounding box center [615, 148] width 827 height 11
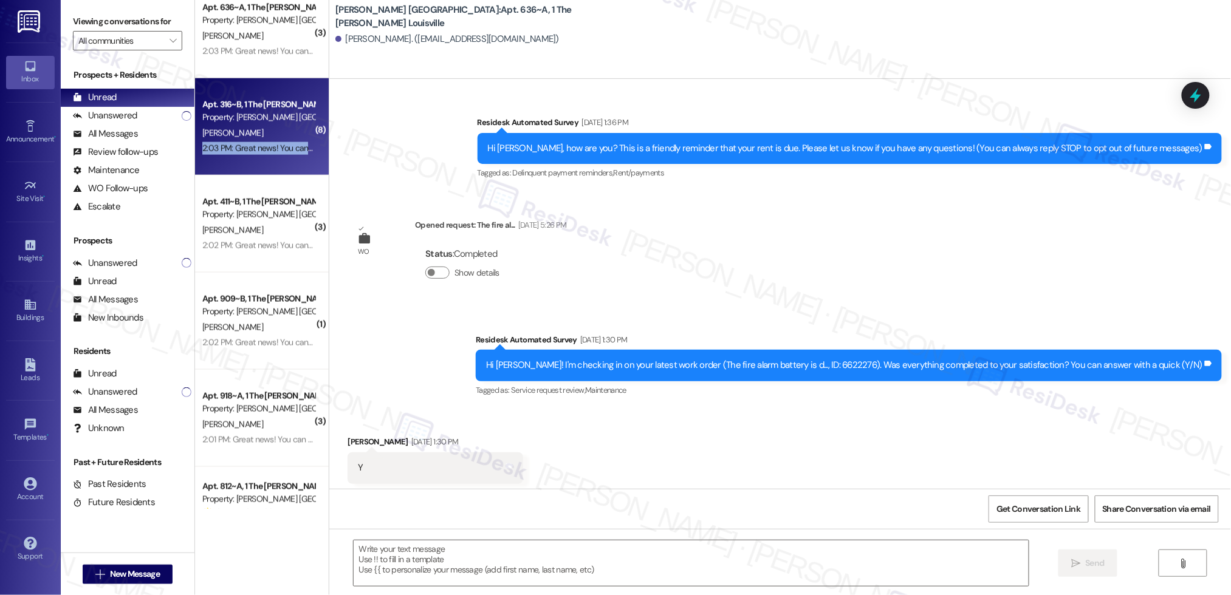
scroll to position [0, 0]
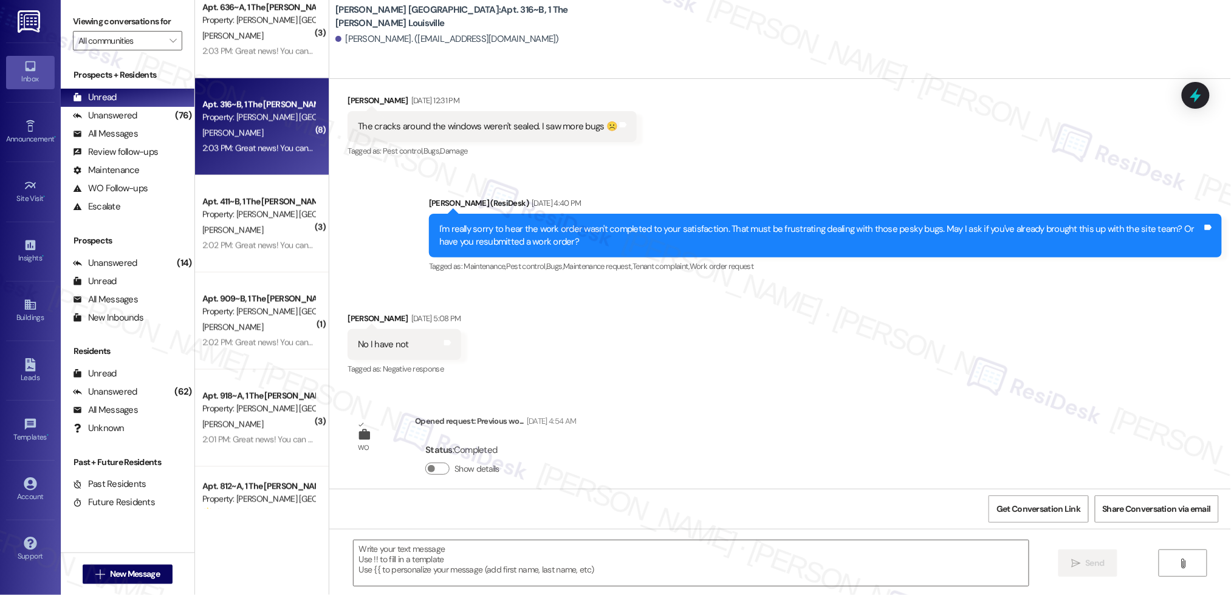
type textarea "Fetching suggested responses. Please feel free to read through the conversation…"
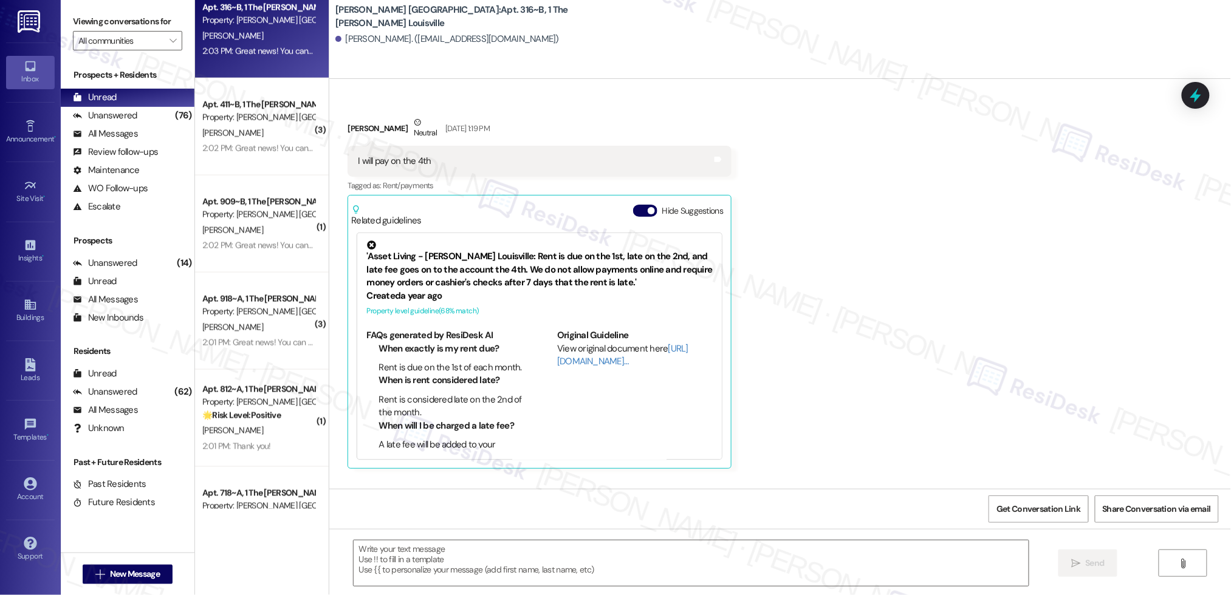
scroll to position [3249, 0]
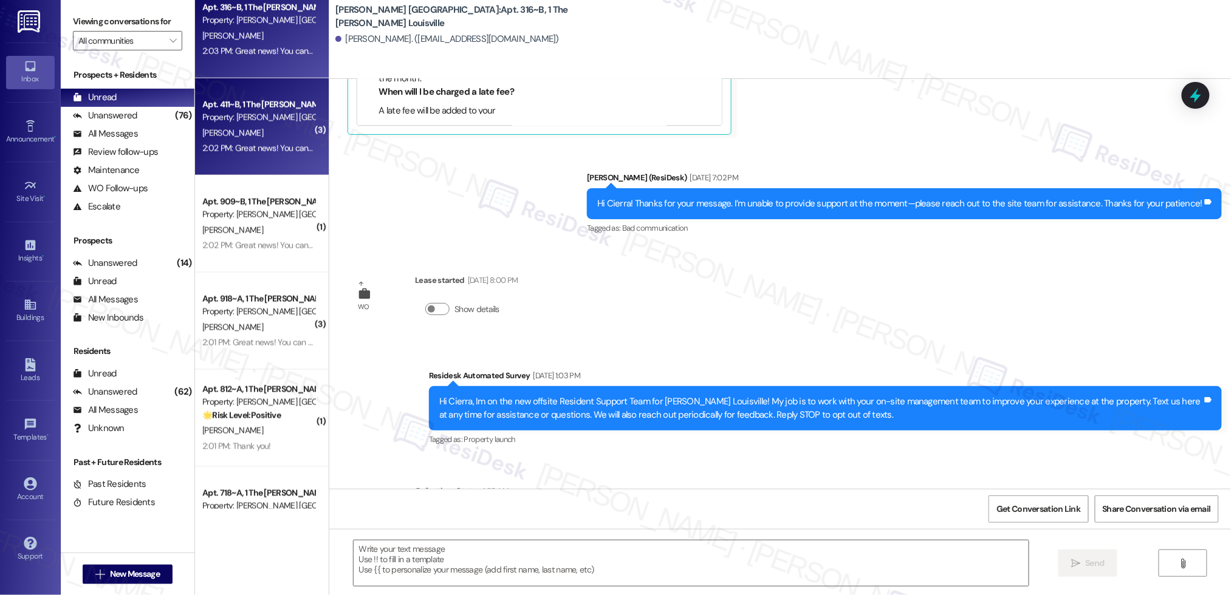
click at [233, 136] on span "[PERSON_NAME]" at bounding box center [232, 133] width 61 height 11
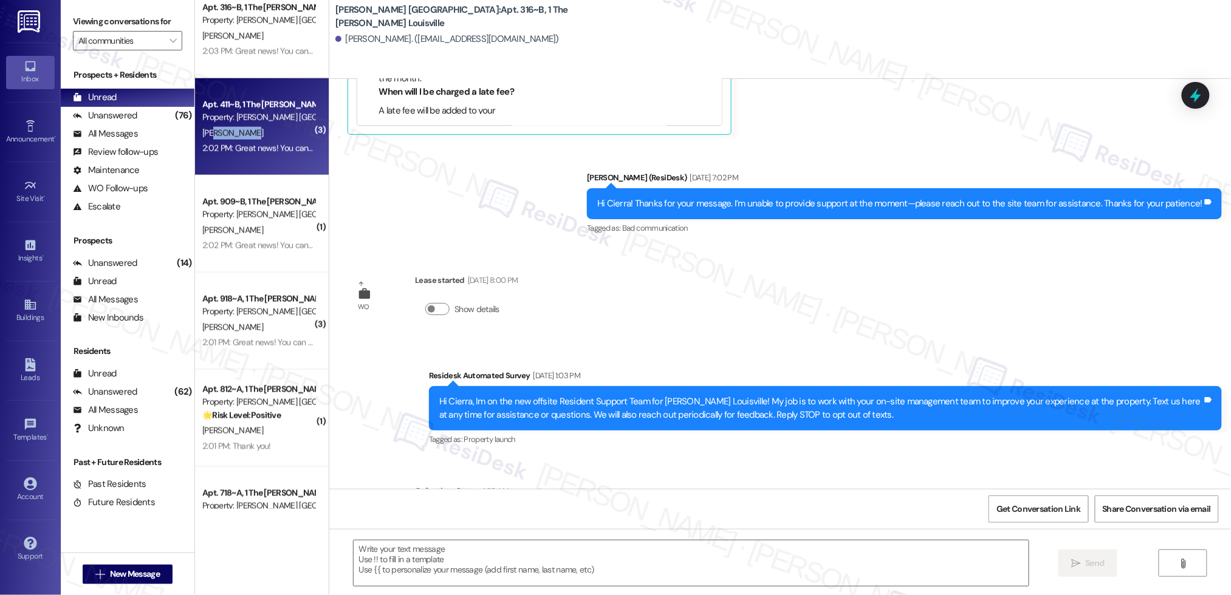
click at [233, 136] on span "[PERSON_NAME]" at bounding box center [232, 133] width 61 height 11
type textarea "Fetching suggested responses. Please feel free to read through the conversation…"
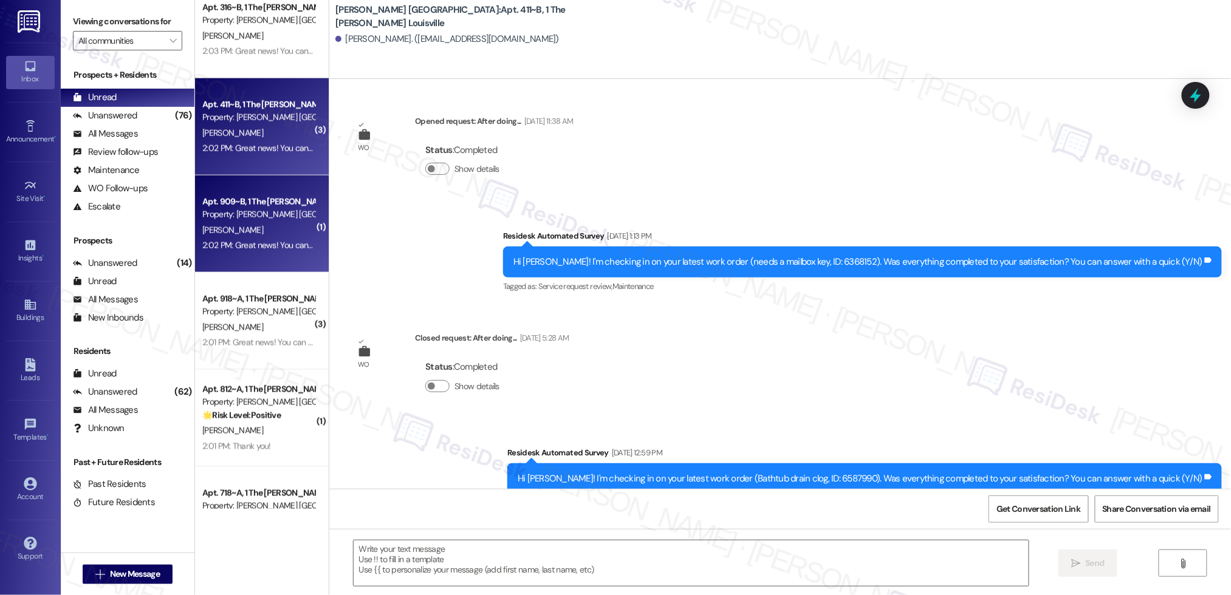
click at [243, 216] on div "Property: [PERSON_NAME] [GEOGRAPHIC_DATA]" at bounding box center [258, 214] width 112 height 13
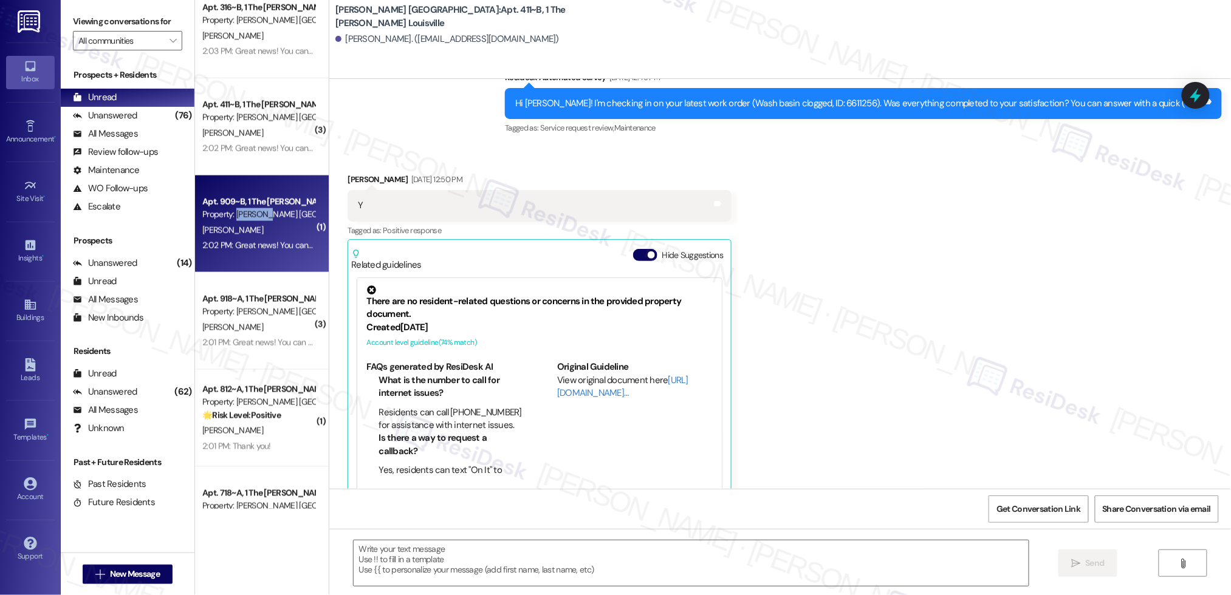
drag, startPoint x: 243, startPoint y: 216, endPoint x: 246, endPoint y: 229, distance: 13.1
click at [244, 216] on div "Property: [PERSON_NAME] [GEOGRAPHIC_DATA]" at bounding box center [258, 214] width 112 height 13
type textarea "Fetching suggested responses. Please feel free to read through the conversation…"
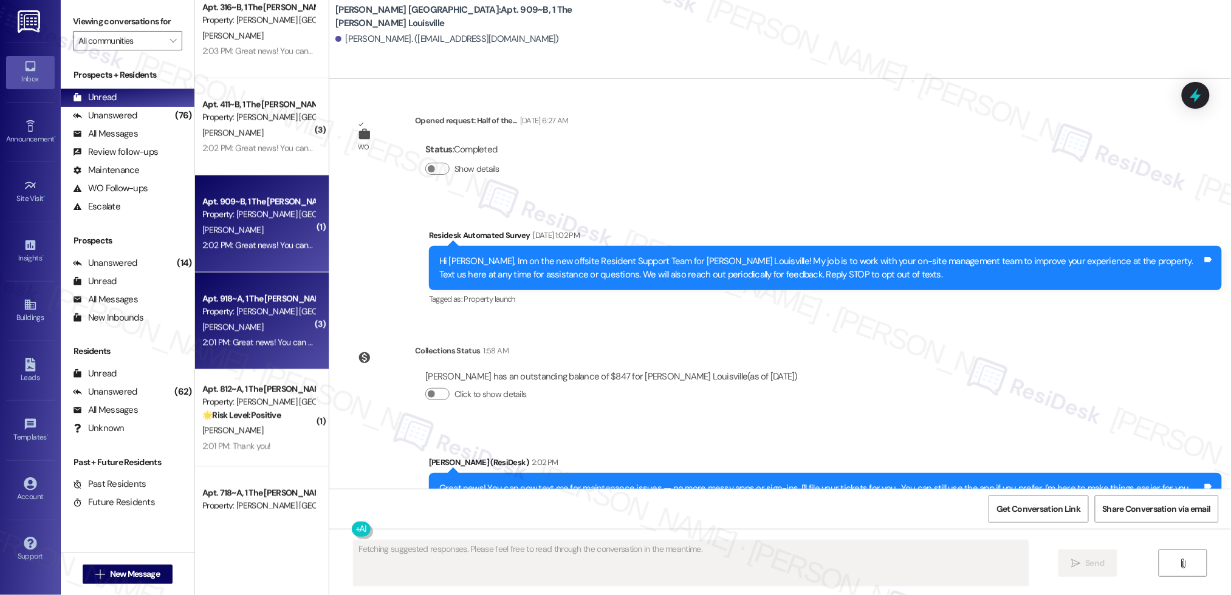
click at [255, 296] on div "Apt. 918~A, 1 The [PERSON_NAME] Louisville" at bounding box center [258, 299] width 112 height 13
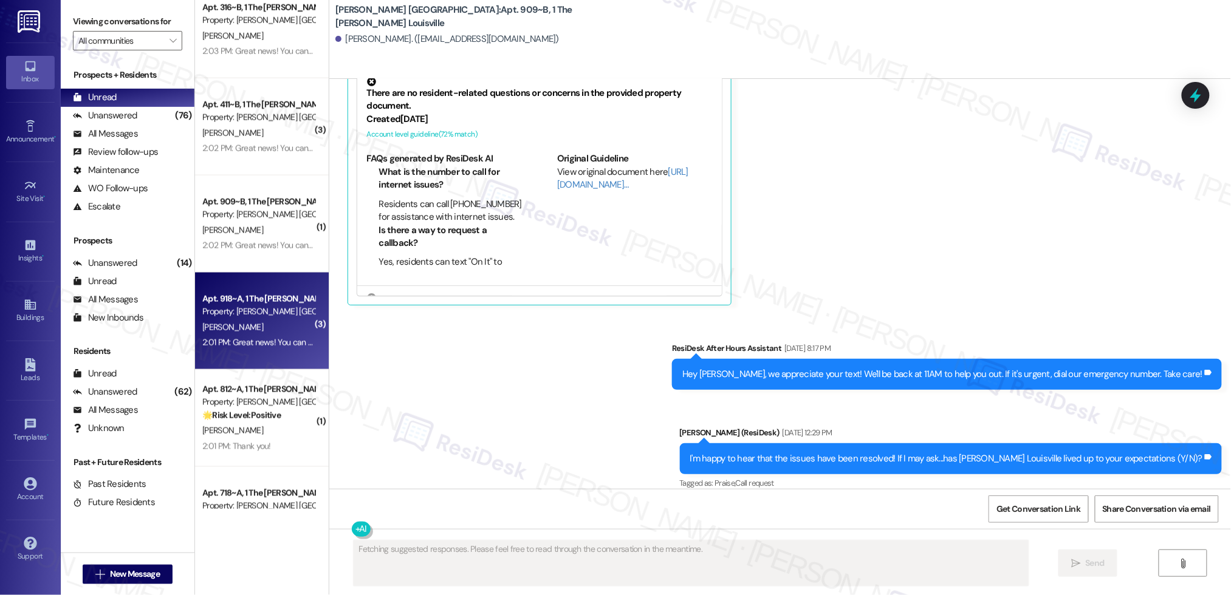
click at [259, 311] on div "Property: [PERSON_NAME] [GEOGRAPHIC_DATA]" at bounding box center [258, 312] width 112 height 13
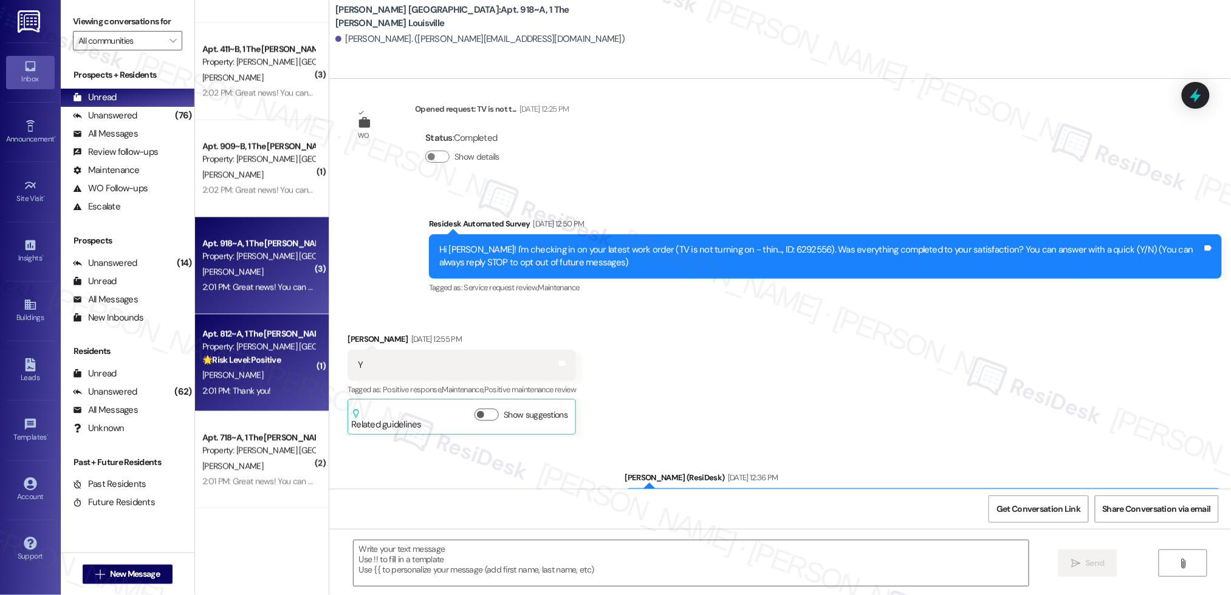
scroll to position [0, 0]
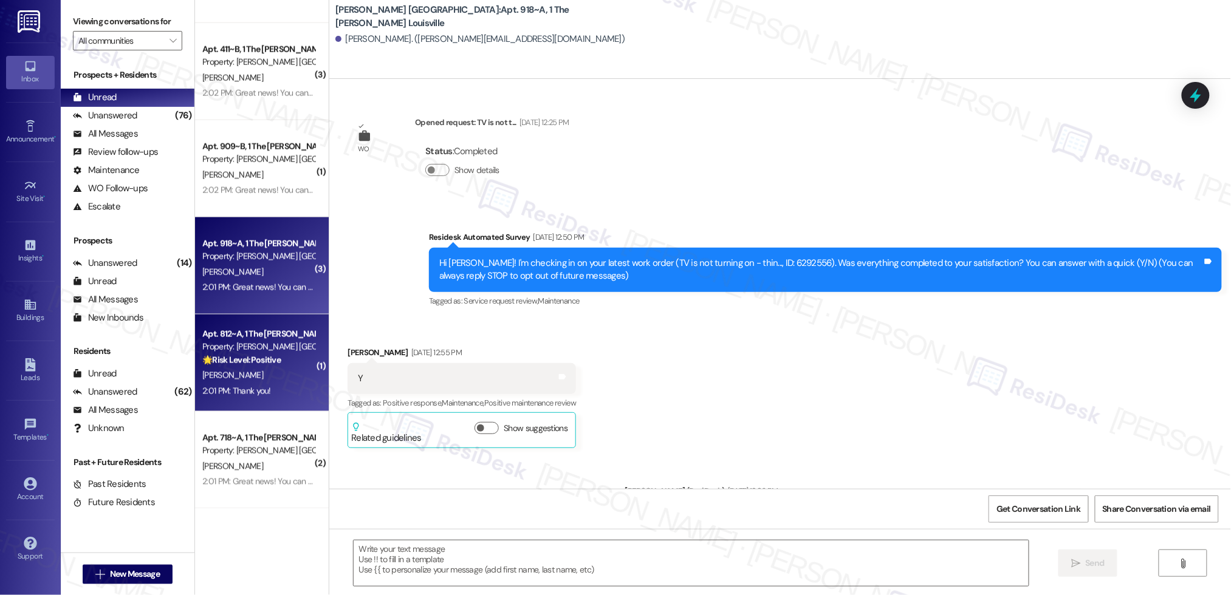
click at [217, 396] on div "2:01 PM: Thank you! 2:01 PM: Thank you!" at bounding box center [258, 391] width 115 height 15
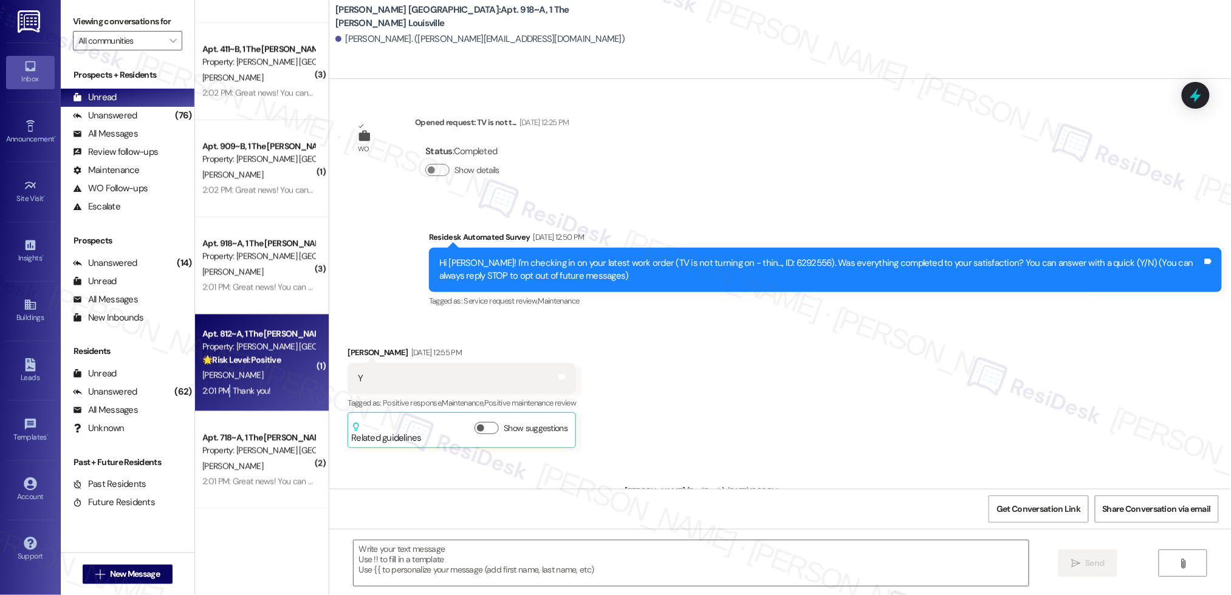
click at [217, 395] on div "2:01 PM: Thank you! 2:01 PM: Thank you!" at bounding box center [236, 391] width 69 height 11
type textarea "Fetching suggested responses. Please feel free to read through the conversation…"
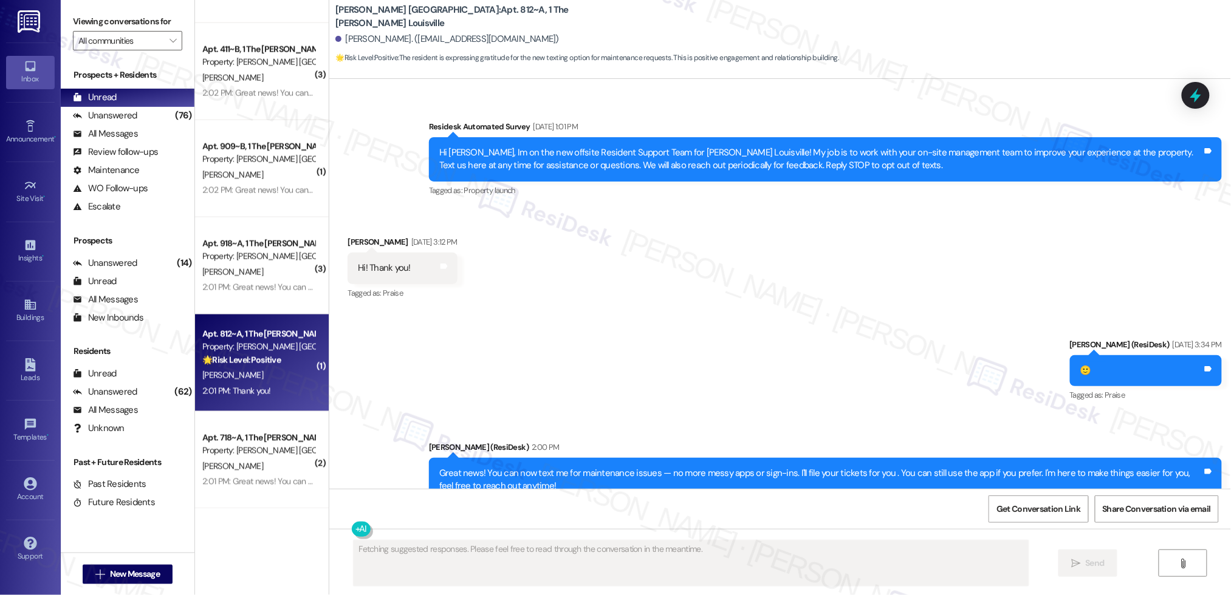
scroll to position [6243, 0]
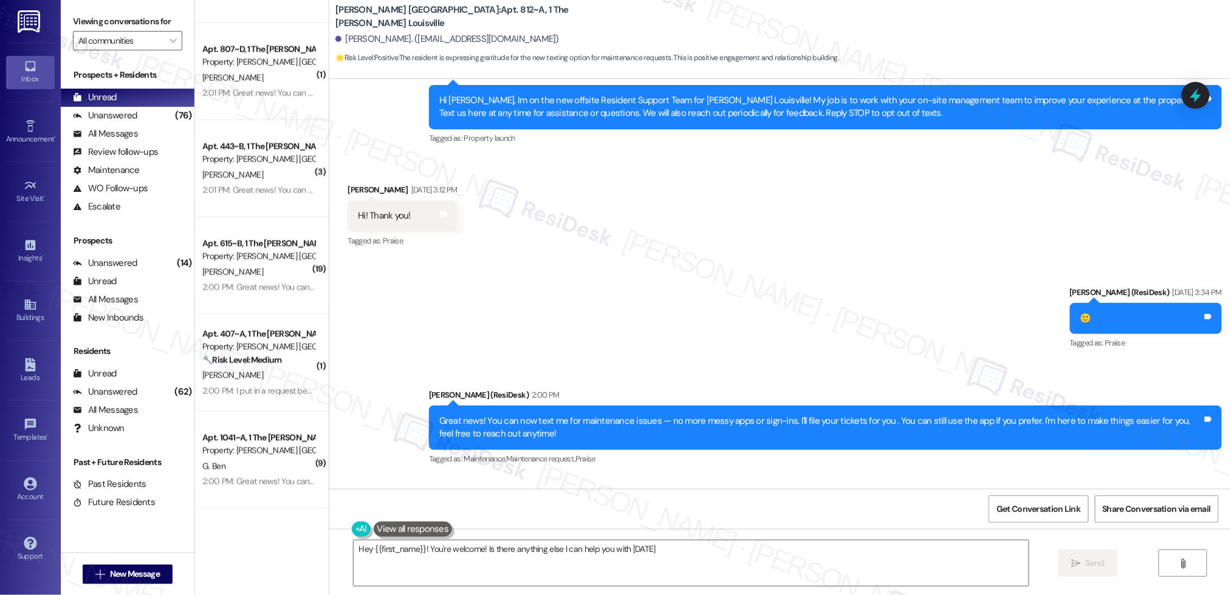
type textarea "Hey {{first_name}}! You're welcome! Is there anything else I can help you with …"
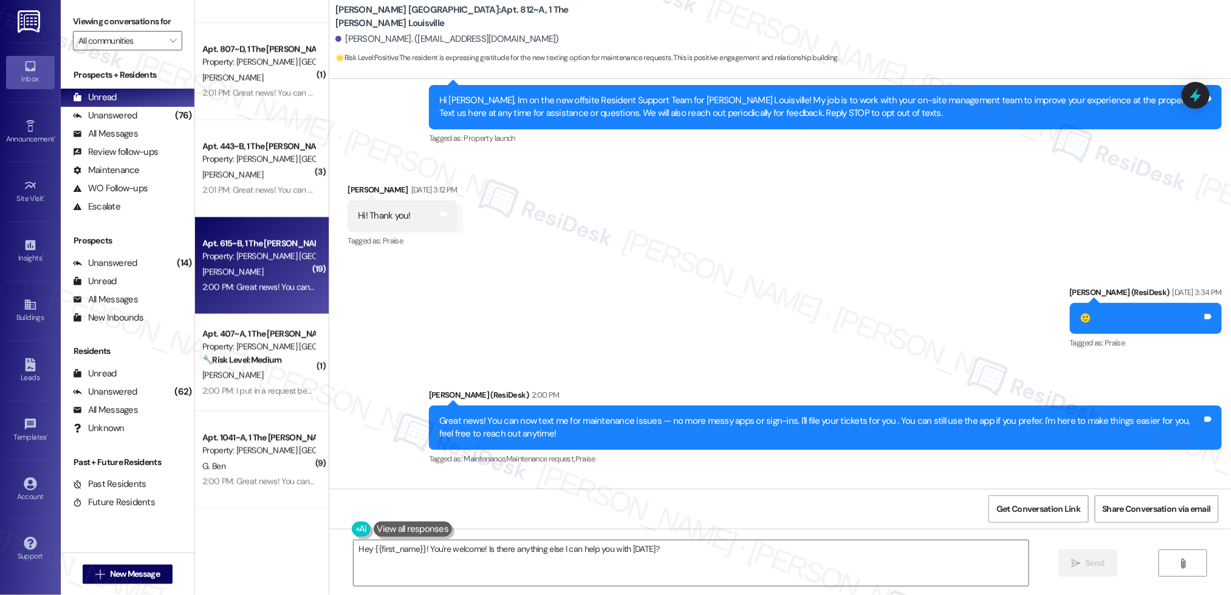
click at [247, 240] on div "Apt. 615~B, 1 The [PERSON_NAME] Louisville" at bounding box center [258, 244] width 112 height 13
click at [241, 265] on div "[PERSON_NAME]" at bounding box center [258, 272] width 115 height 15
click at [240, 265] on div "[PERSON_NAME]" at bounding box center [258, 272] width 115 height 15
type textarea "Fetching suggested responses. Please feel free to read through the conversation…"
click at [239, 263] on div "Apt. 615~B, 1 The [PERSON_NAME] Louisville Property: [PERSON_NAME] [GEOGRAPHIC_…" at bounding box center [262, 266] width 134 height 97
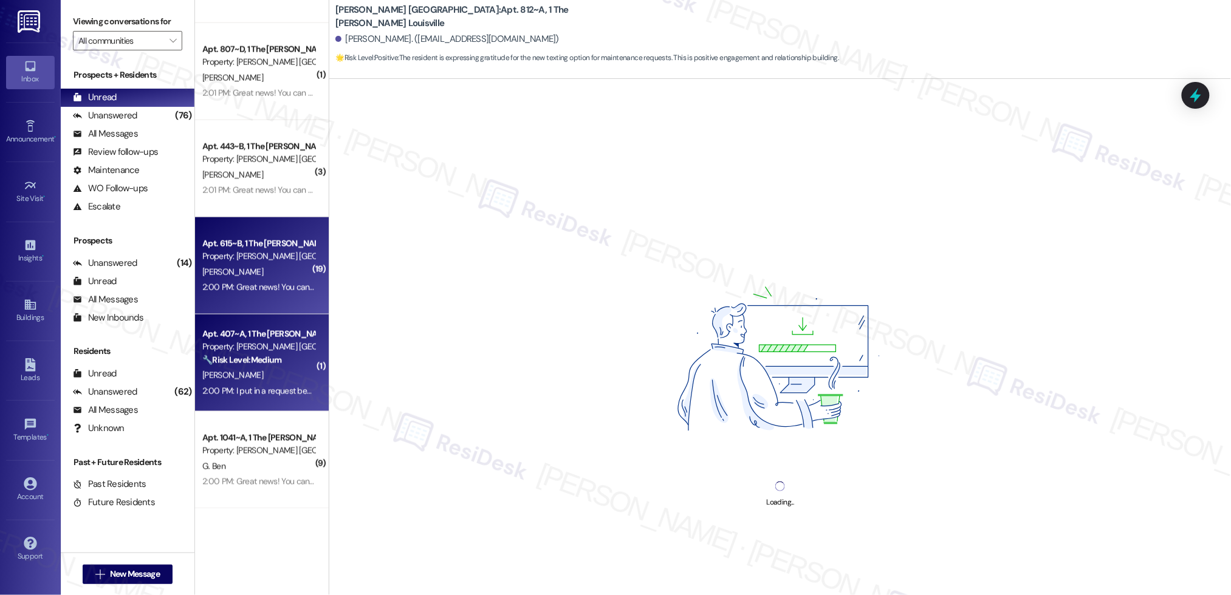
click at [224, 333] on div "Apt. 407~A, 1 The [PERSON_NAME] Louisville" at bounding box center [258, 334] width 112 height 13
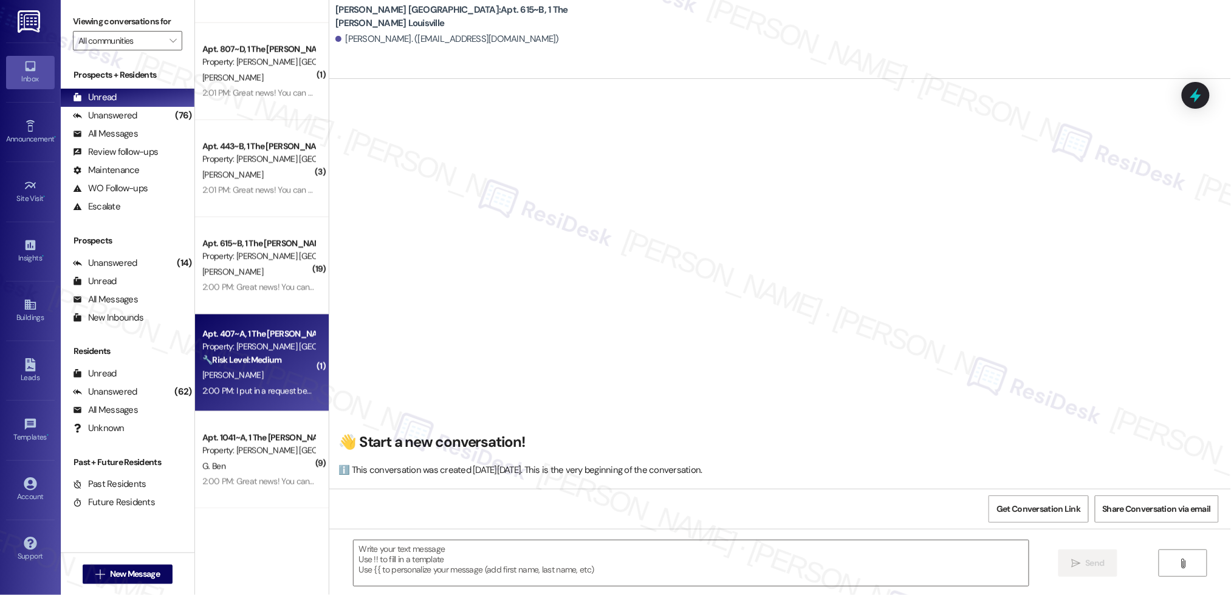
click at [224, 332] on div "Apt. 407~A, 1 The [PERSON_NAME] Louisville" at bounding box center [258, 334] width 112 height 13
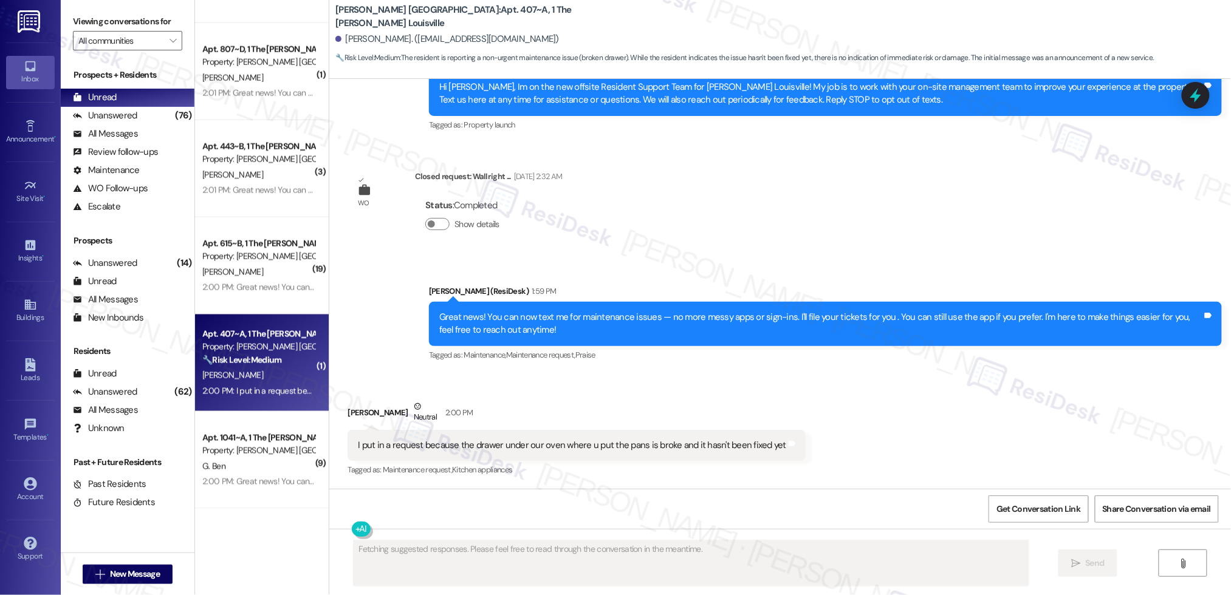
scroll to position [371, 0]
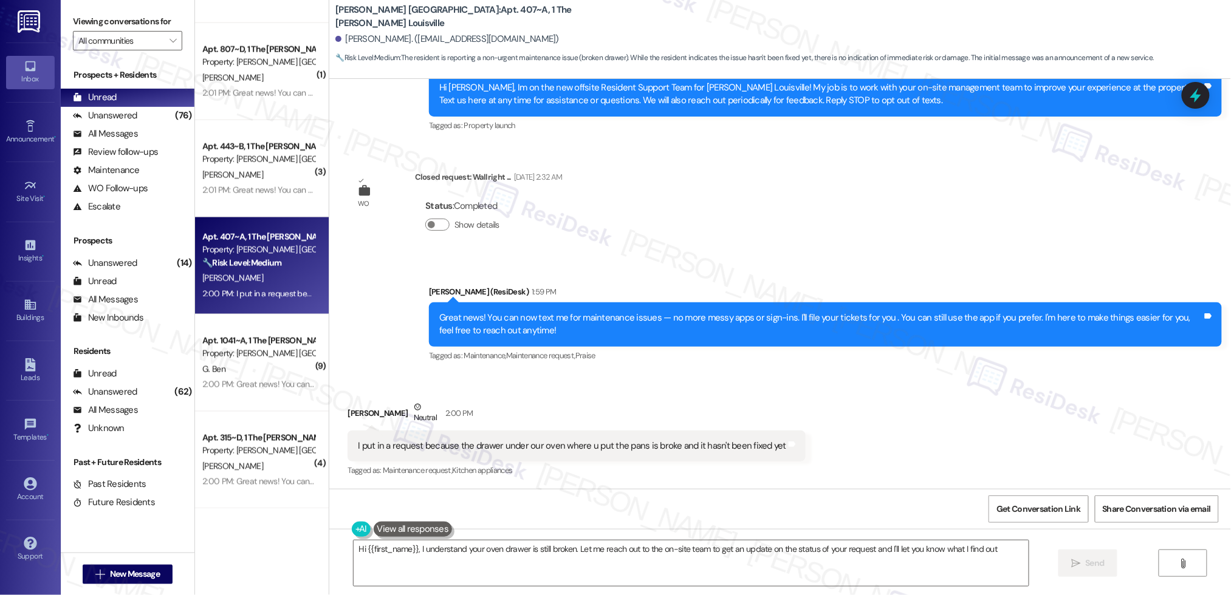
type textarea "Hi {{first_name}}, I understand your oven drawer is still broken. Let me reach …"
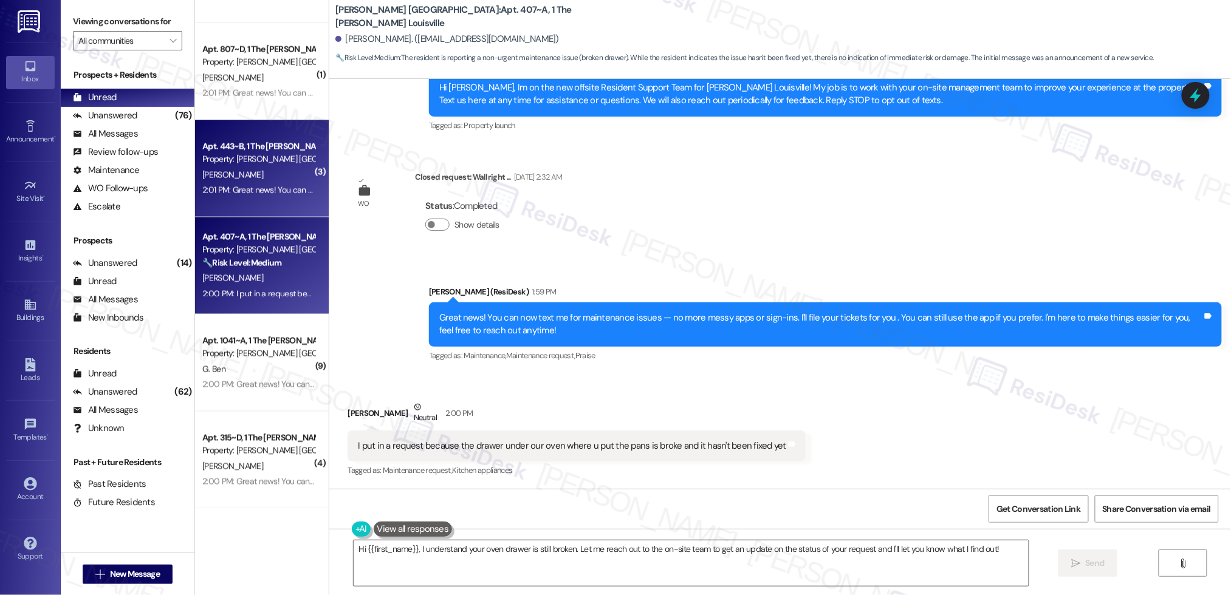
click at [231, 203] on div "Apt. 443~B, 1 The [PERSON_NAME] Louisville Property: [PERSON_NAME] Louisville […" at bounding box center [262, 168] width 134 height 97
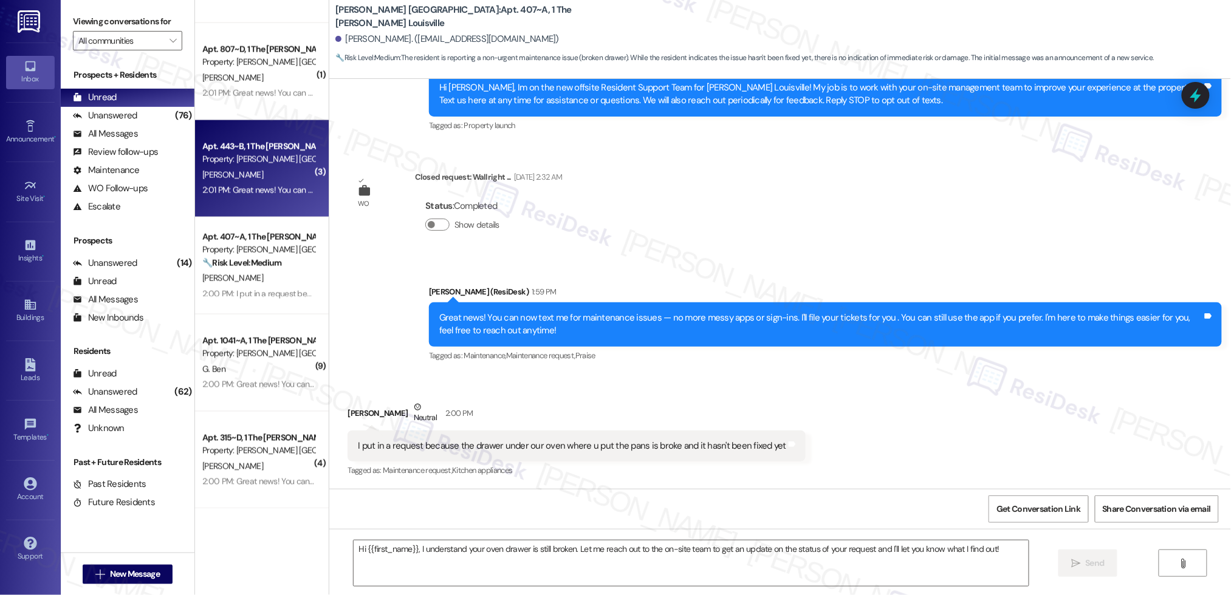
click at [231, 203] on div "Apt. 443~B, 1 The [PERSON_NAME] Louisville Property: [PERSON_NAME] Louisville […" at bounding box center [262, 168] width 134 height 97
click at [231, 202] on div "Apt. 443~B, 1 The [PERSON_NAME] Louisville Property: [PERSON_NAME] Louisville […" at bounding box center [262, 168] width 134 height 97
type textarea "Fetching suggested responses. Please feel free to read through the conversation…"
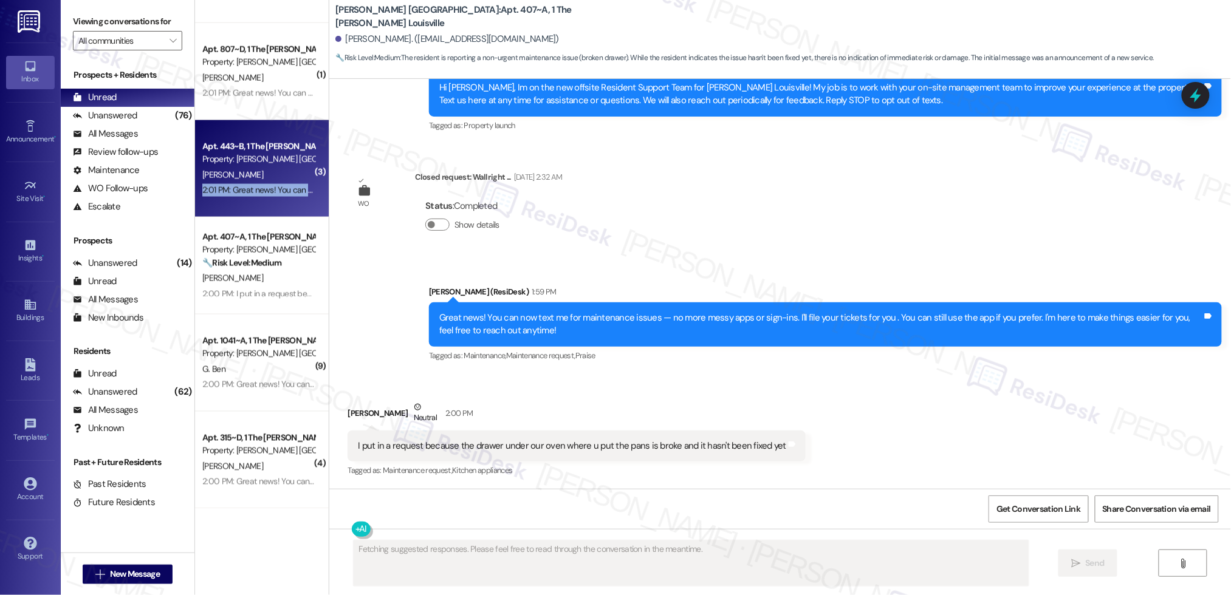
click at [231, 202] on div "Apt. 443~B, 1 The [PERSON_NAME] Louisville Property: [PERSON_NAME] Louisville […" at bounding box center [262, 168] width 134 height 97
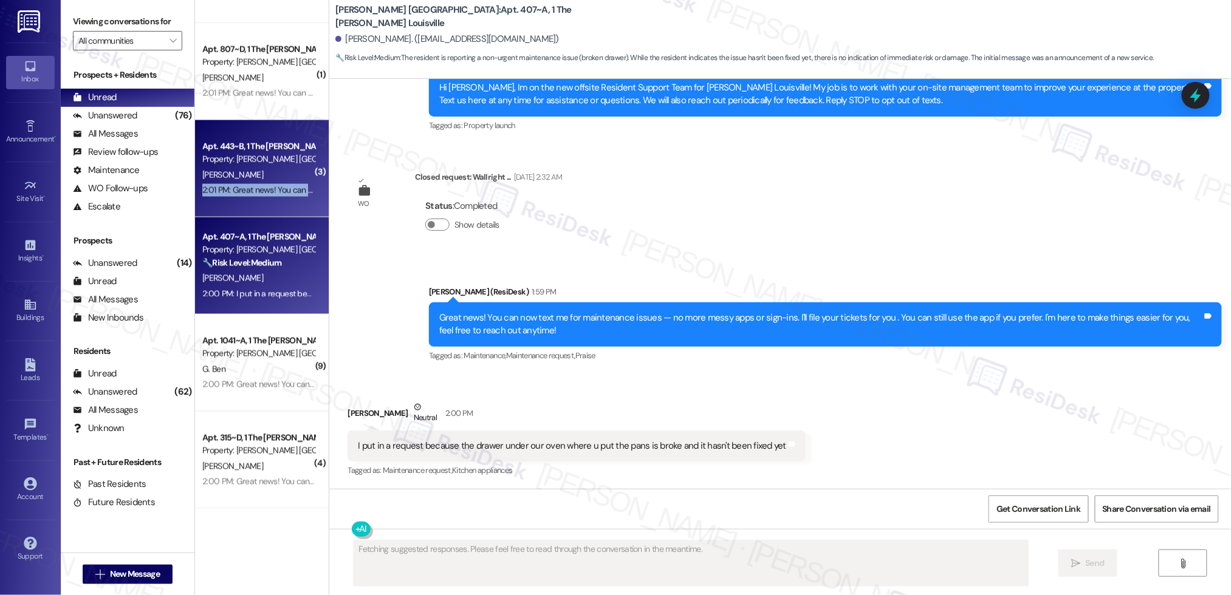
click at [231, 202] on div "Apt. 443~B, 1 The [PERSON_NAME] Louisville Property: [PERSON_NAME] Louisville […" at bounding box center [262, 168] width 134 height 97
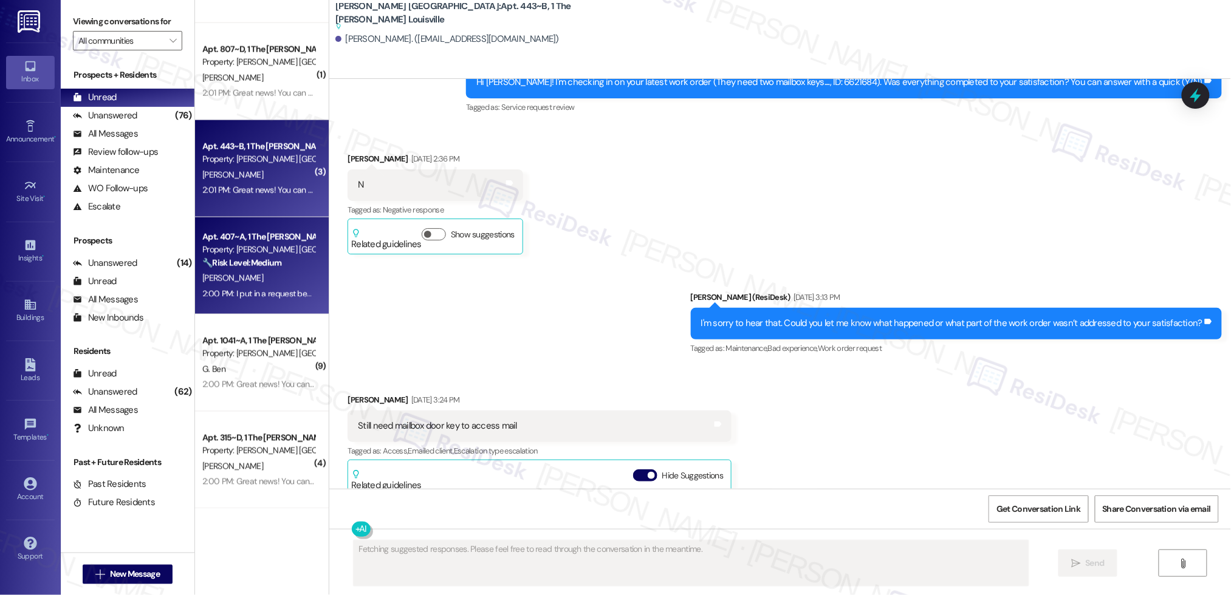
click at [259, 306] on div "Apt. 407~A, 1 The [PERSON_NAME] Louisville Property: [PERSON_NAME] Louisville 🔧…" at bounding box center [262, 266] width 134 height 97
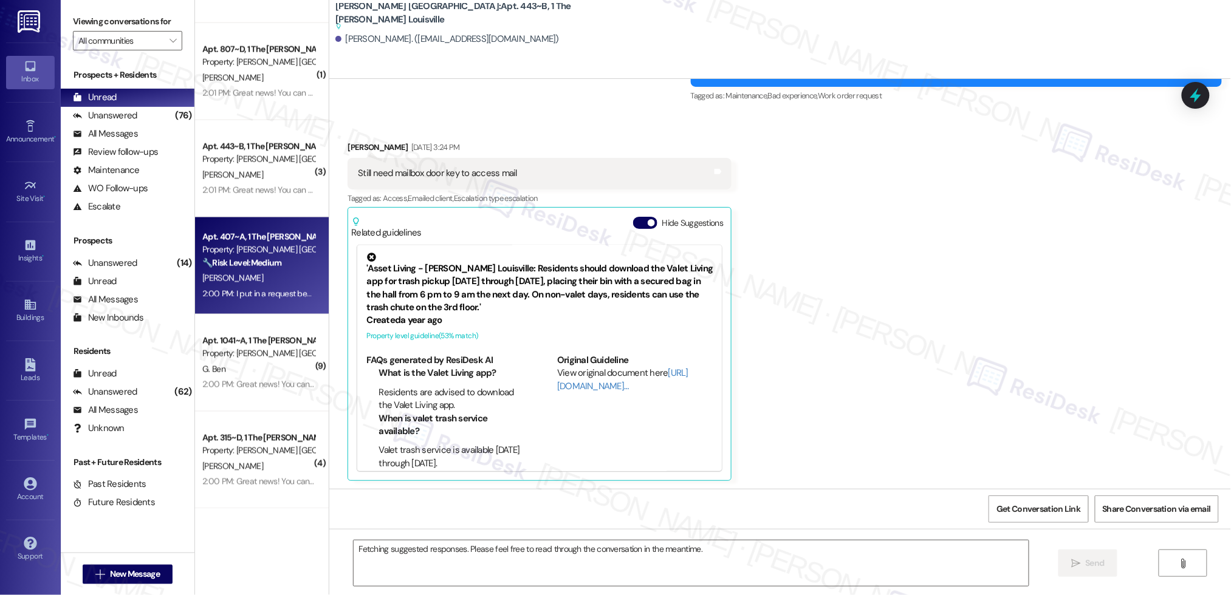
scroll to position [932, 0]
click at [259, 303] on div "Apt. 407~A, 1 The [PERSON_NAME] Louisville Property: [PERSON_NAME] Louisville 🔧…" at bounding box center [262, 266] width 134 height 97
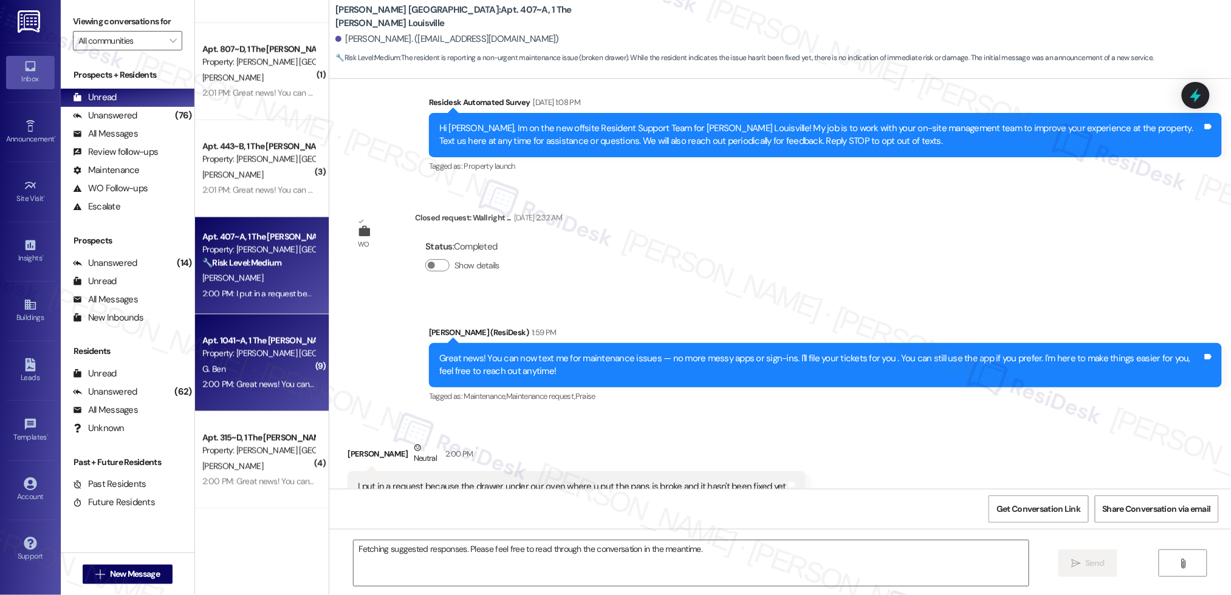
click at [251, 377] on div "2:00 PM: Great news! You can now text me for maintenance issues — no more messy…" at bounding box center [258, 384] width 115 height 15
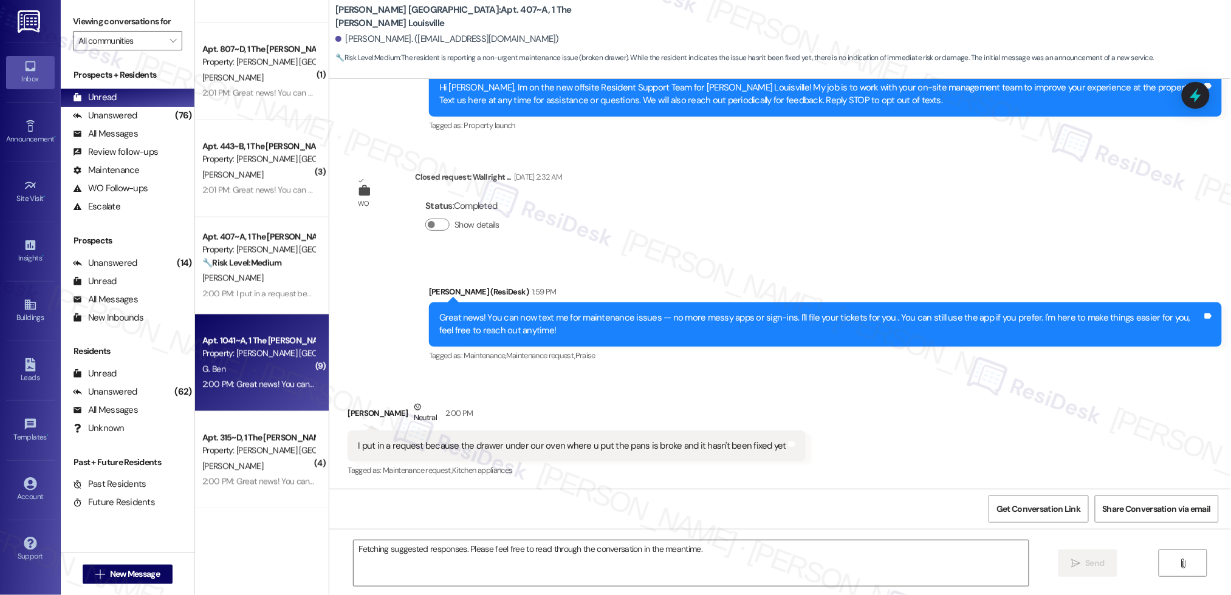
click at [251, 377] on div "2:00 PM: Great news! You can now text me for maintenance issues — no more messy…" at bounding box center [258, 384] width 115 height 15
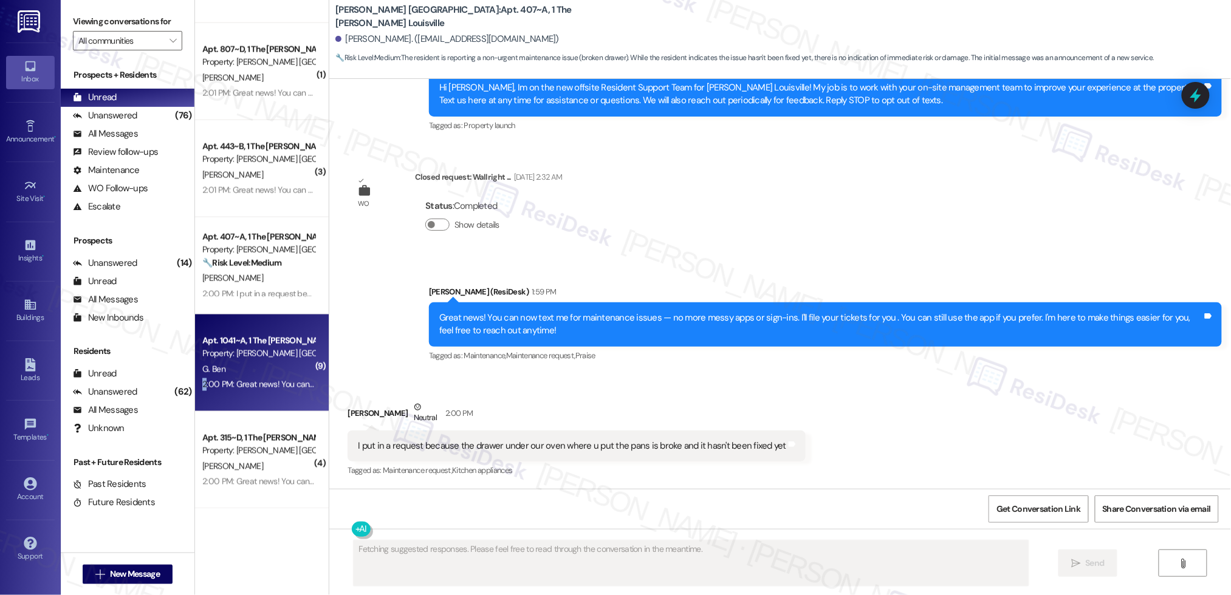
click at [251, 374] on div "Apt. 1041~A, 1 The [PERSON_NAME] Louisville Property: [PERSON_NAME] [GEOGRAPHIC…" at bounding box center [262, 363] width 134 height 97
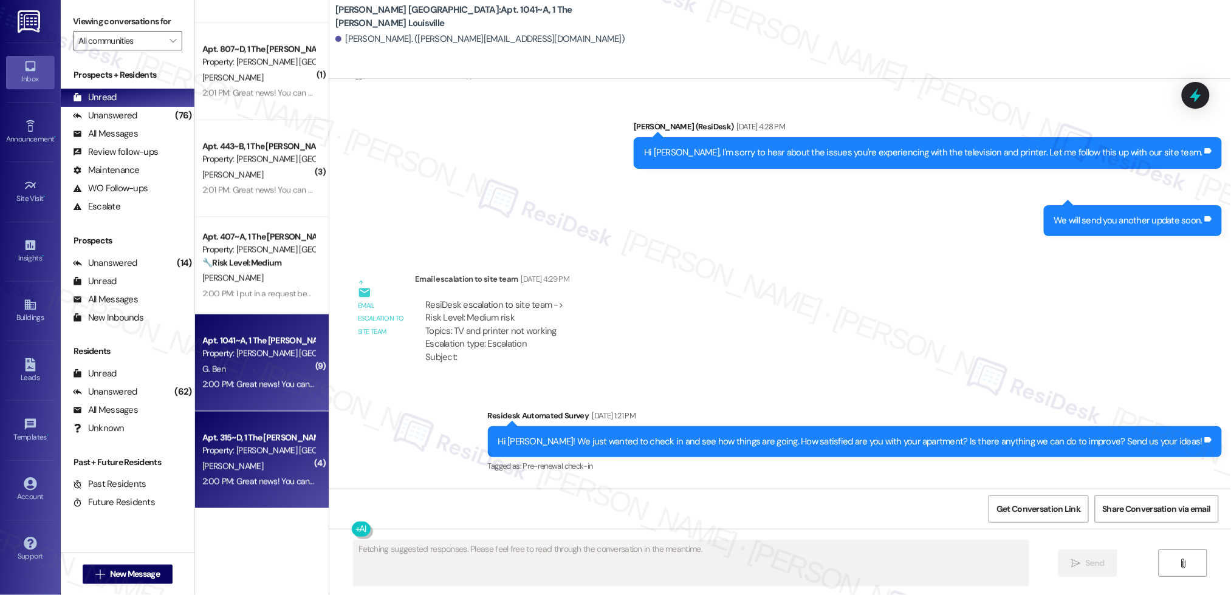
click at [255, 456] on div "Property: [PERSON_NAME] [GEOGRAPHIC_DATA]" at bounding box center [258, 451] width 112 height 13
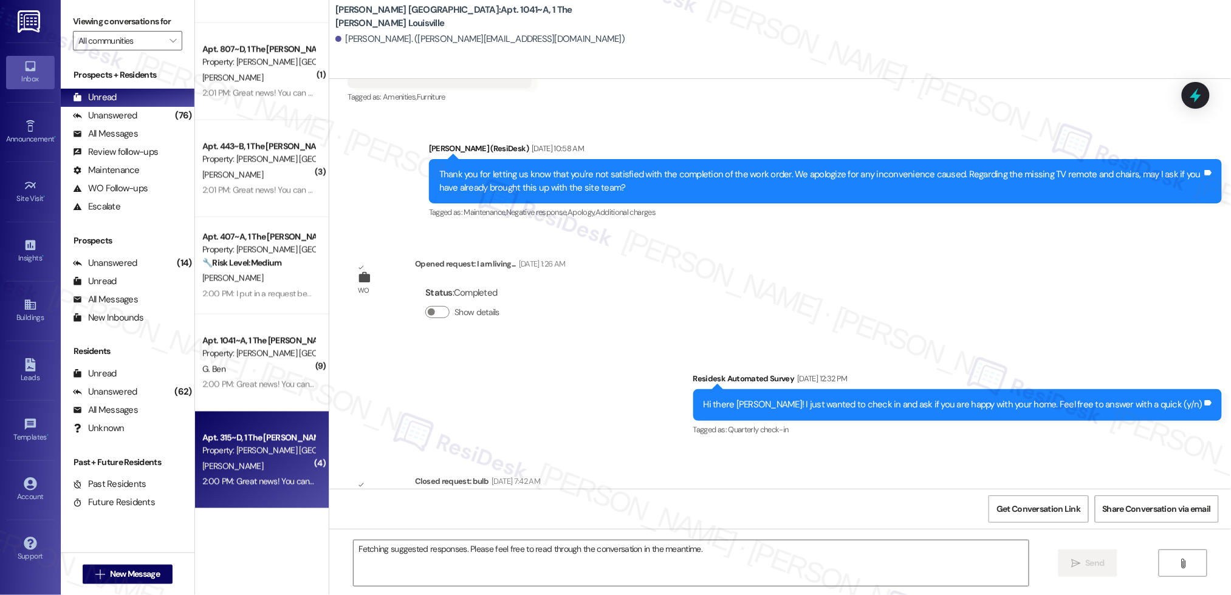
click at [255, 457] on div "Property: [PERSON_NAME] [GEOGRAPHIC_DATA]" at bounding box center [258, 451] width 112 height 13
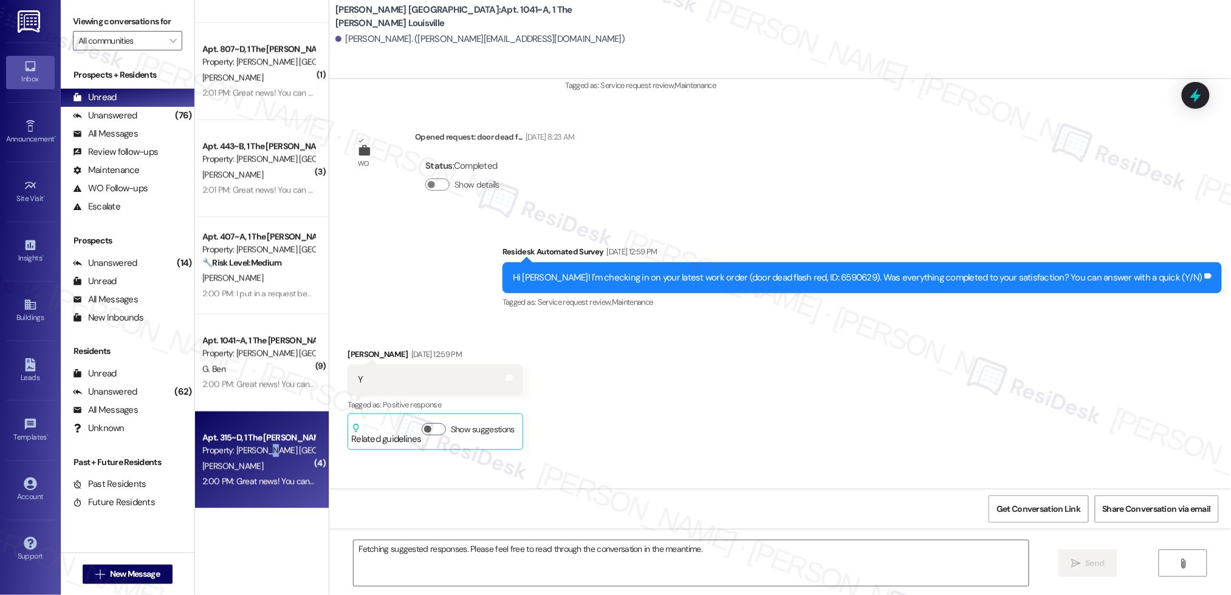
click at [255, 456] on div "Property: [PERSON_NAME] [GEOGRAPHIC_DATA]" at bounding box center [258, 451] width 112 height 13
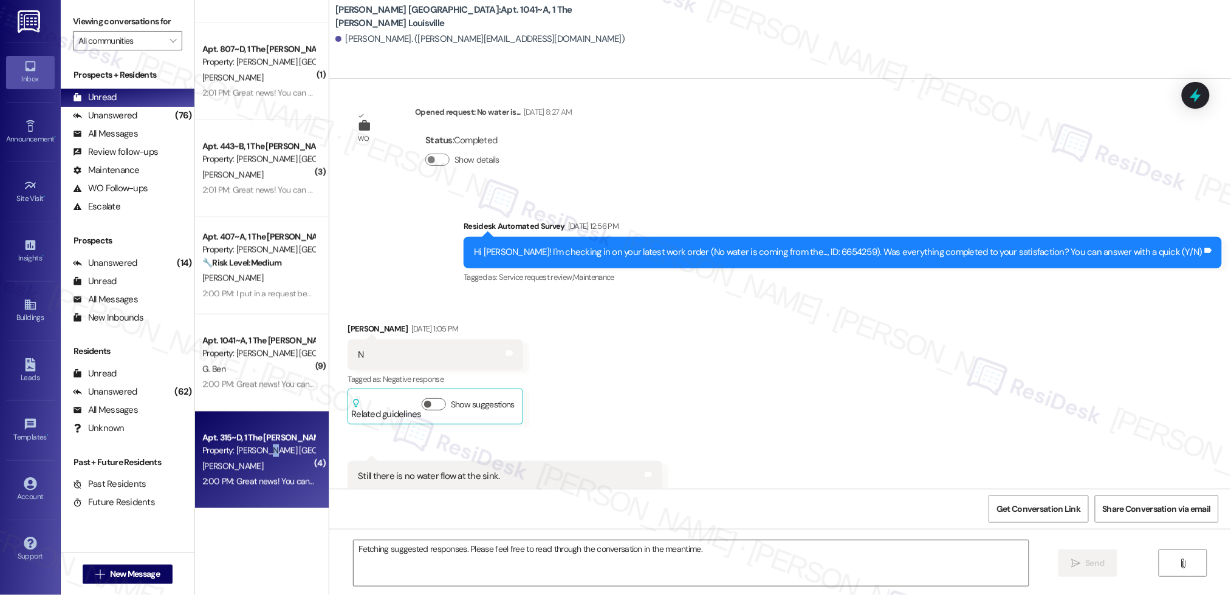
click at [255, 456] on div "Property: [PERSON_NAME] [GEOGRAPHIC_DATA]" at bounding box center [258, 451] width 112 height 13
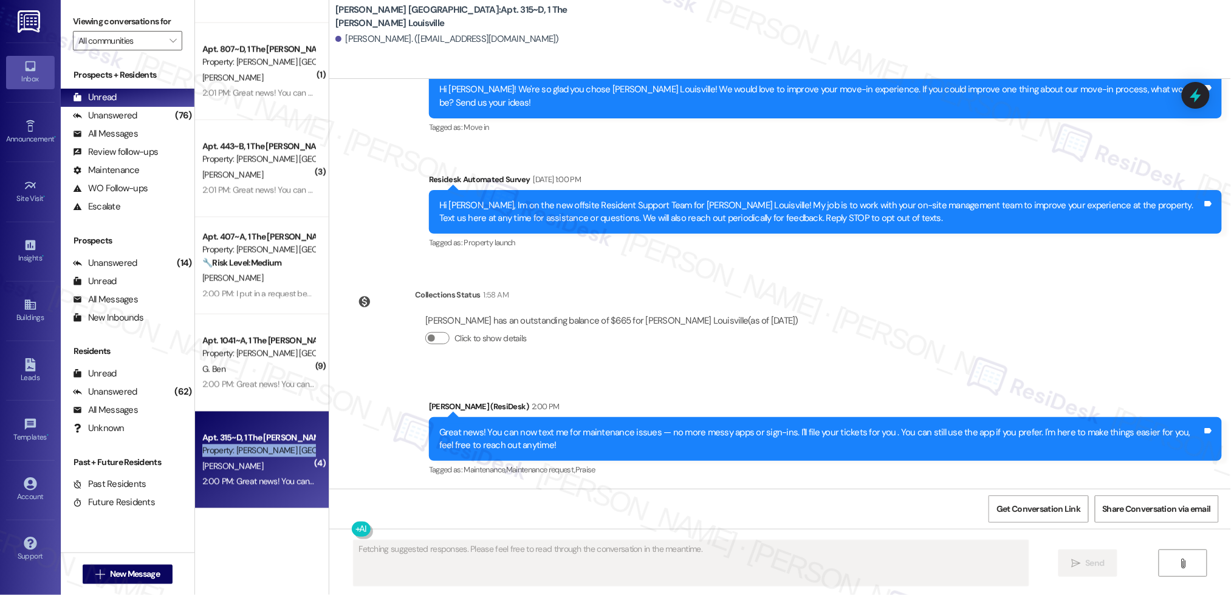
scroll to position [1619, 0]
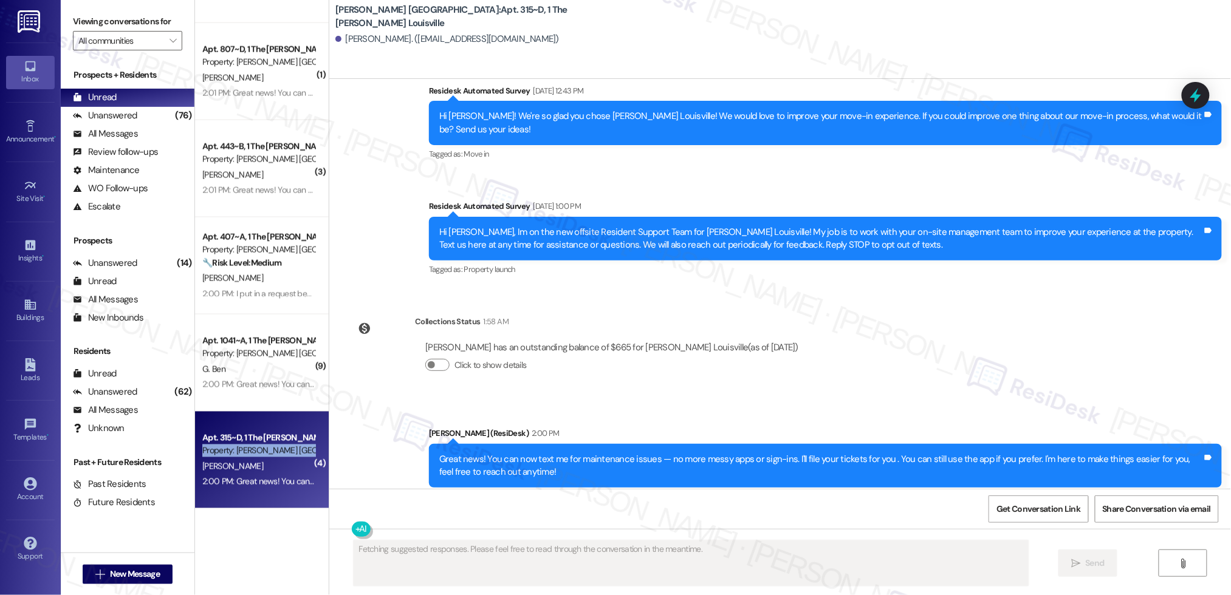
click at [255, 456] on div "Property: [PERSON_NAME] [GEOGRAPHIC_DATA]" at bounding box center [258, 451] width 112 height 13
click at [256, 435] on div "Apt. 315~D, 1 The [PERSON_NAME] Louisville" at bounding box center [258, 438] width 112 height 13
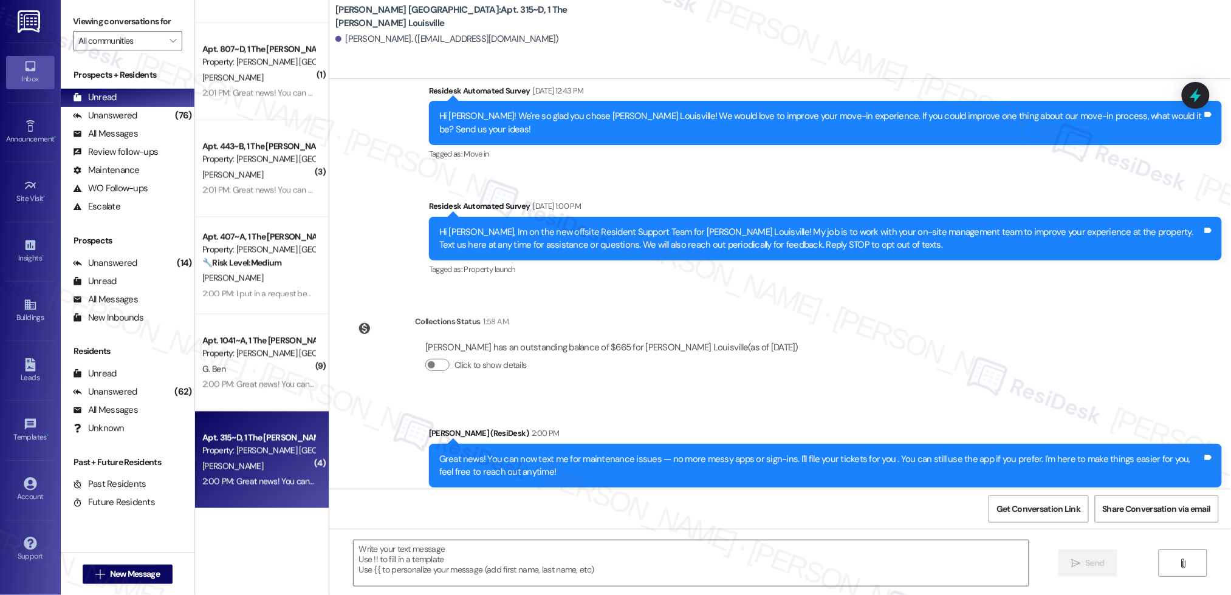
click at [255, 432] on div "Apt. 315~D, 1 The [PERSON_NAME] Louisville" at bounding box center [258, 438] width 112 height 13
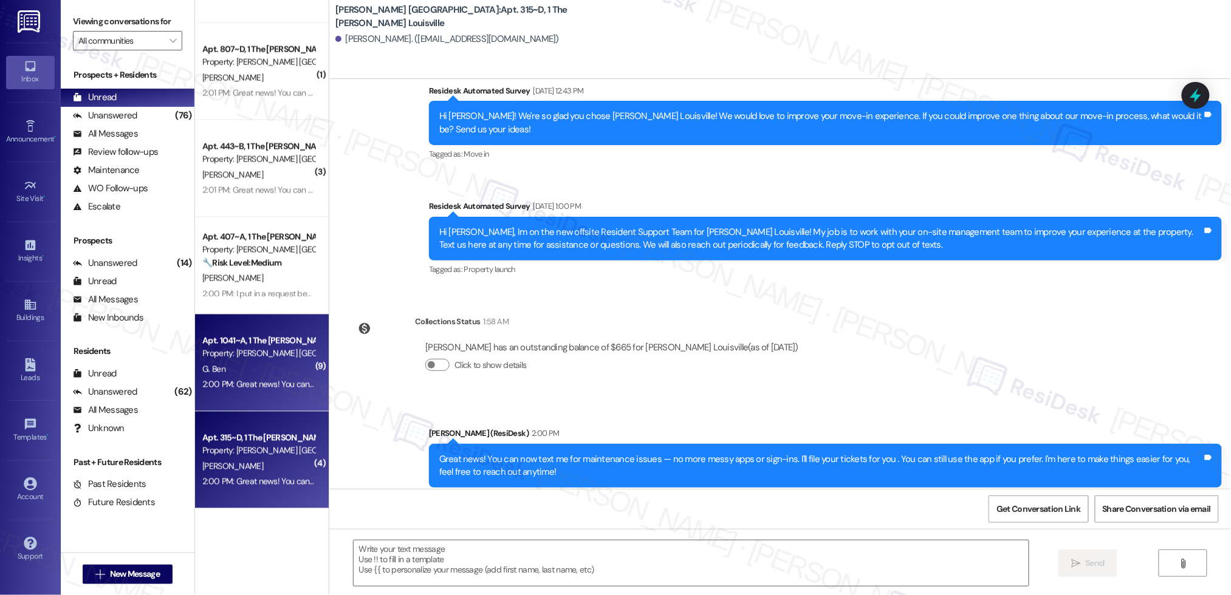
click at [278, 341] on div "Apt. 1041~A, 1 The [PERSON_NAME] Louisville" at bounding box center [258, 341] width 112 height 13
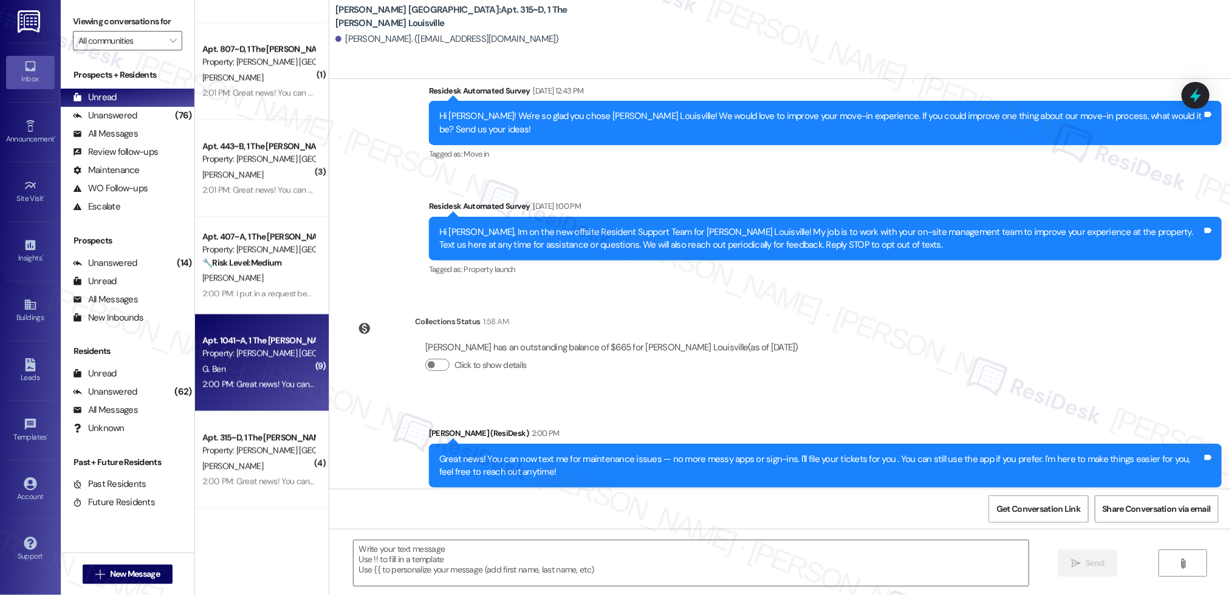
click at [278, 341] on div "Apt. 1041~A, 1 The [PERSON_NAME] Louisville" at bounding box center [258, 341] width 112 height 13
type textarea "Fetching suggested responses. Please feel free to read through the conversation…"
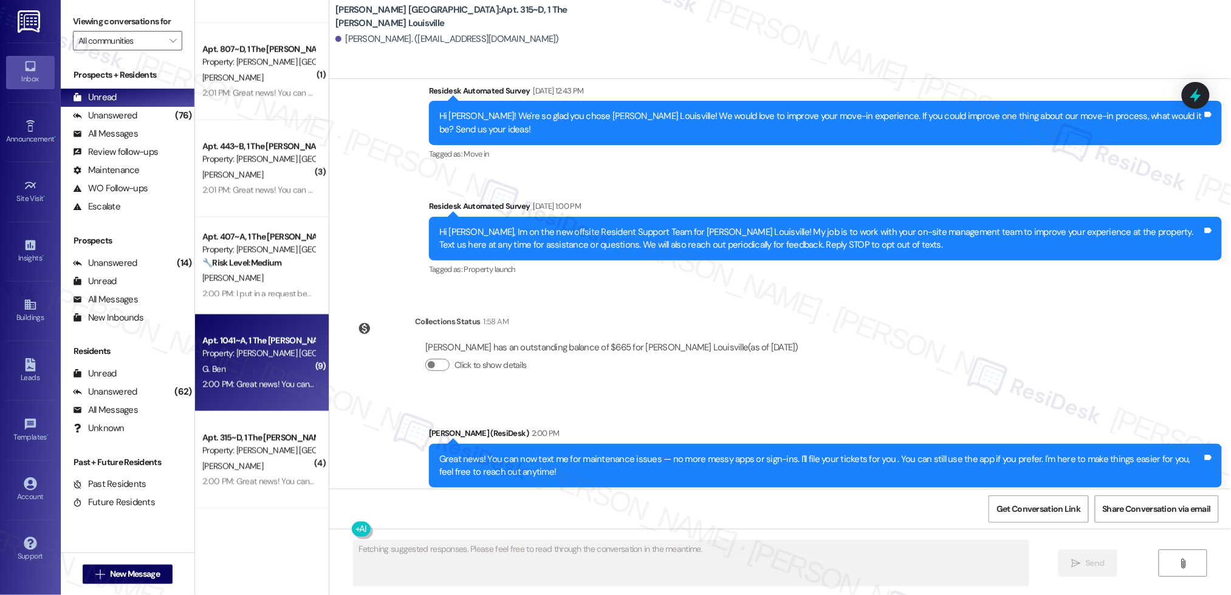
click at [278, 341] on div "Apt. 1041~A, 1 The [PERSON_NAME] Louisville" at bounding box center [258, 341] width 112 height 13
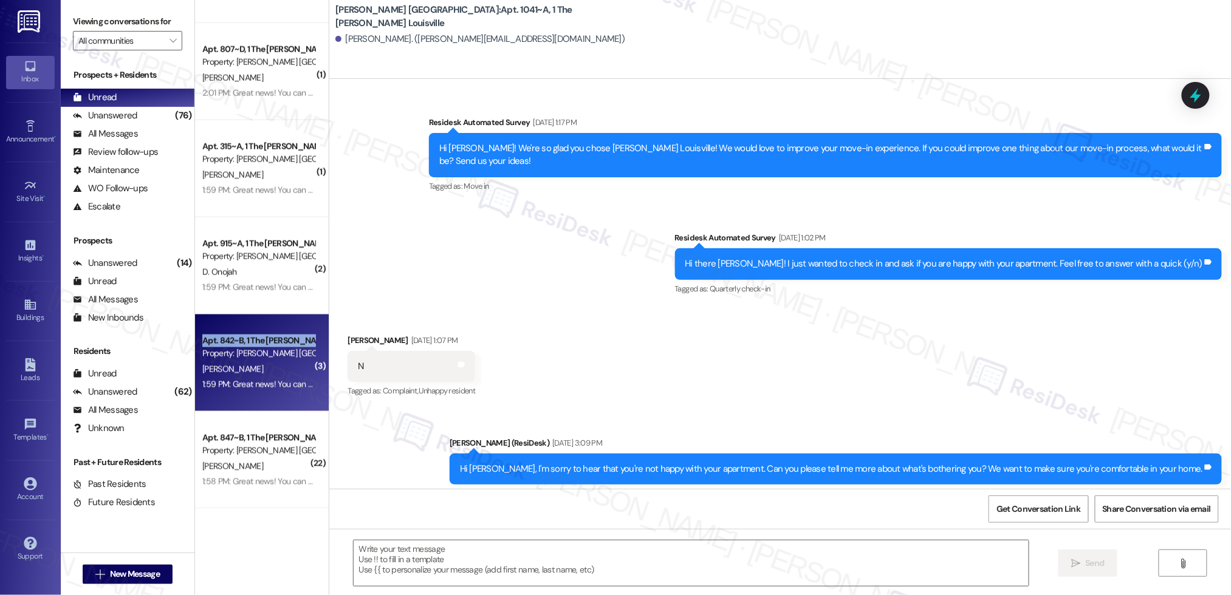
click at [278, 341] on div "Apt. 842~B, 1 The [PERSON_NAME] Louisville" at bounding box center [258, 341] width 112 height 13
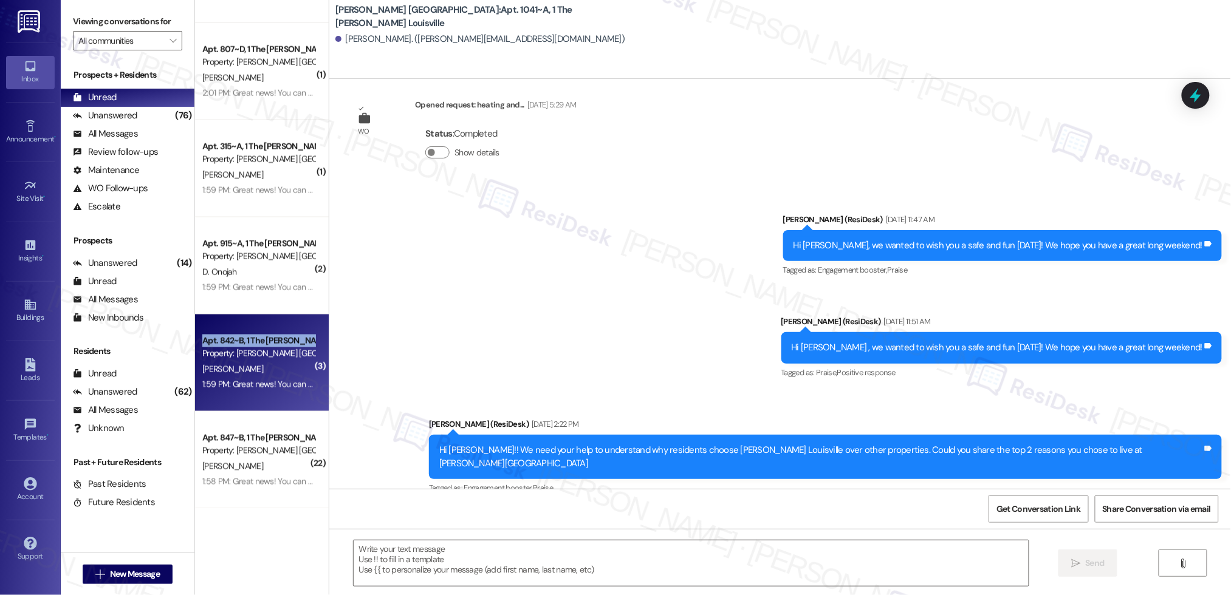
click at [278, 341] on div "Apt. 842~B, 1 The [PERSON_NAME] Louisville" at bounding box center [258, 341] width 112 height 13
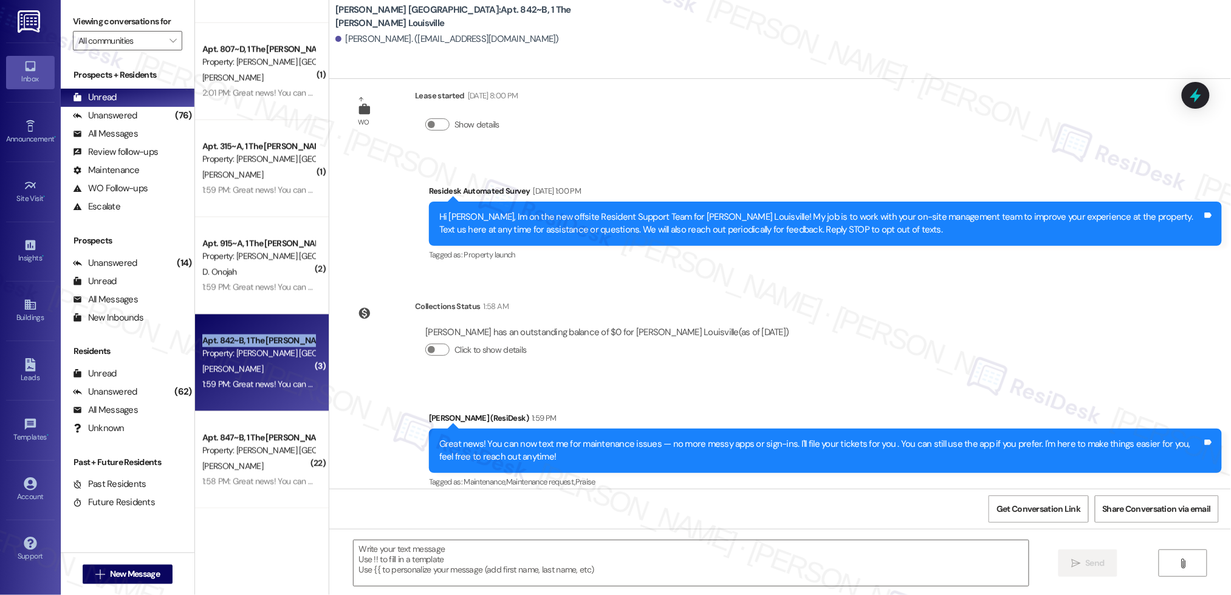
scroll to position [2147, 0]
type textarea "Fetching suggested responses. Please feel free to read through the conversation…"
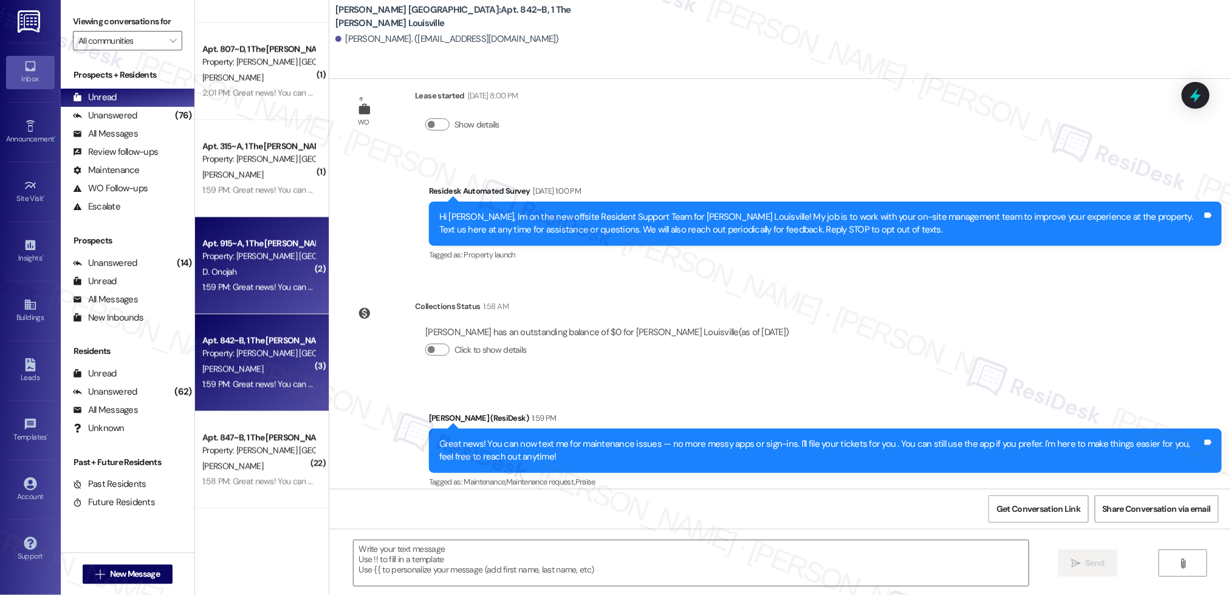
click at [264, 255] on div "Property: [PERSON_NAME] [GEOGRAPHIC_DATA]" at bounding box center [258, 256] width 112 height 13
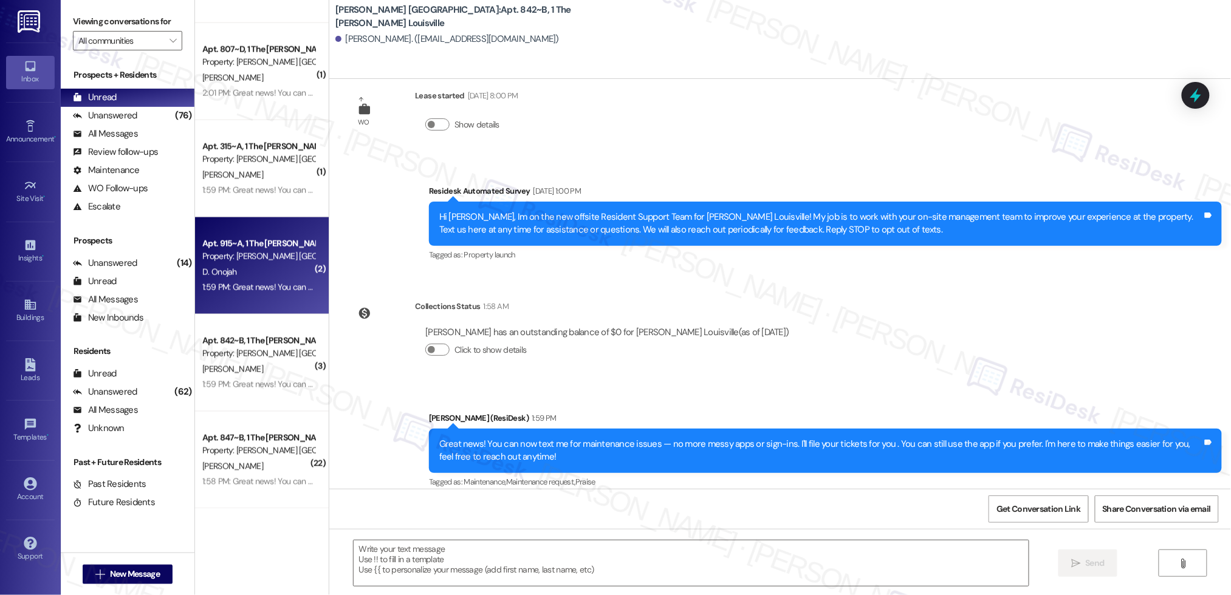
click at [264, 256] on div "Property: [PERSON_NAME] [GEOGRAPHIC_DATA]" at bounding box center [258, 256] width 112 height 13
type textarea "Fetching suggested responses. Please feel free to read through the conversation…"
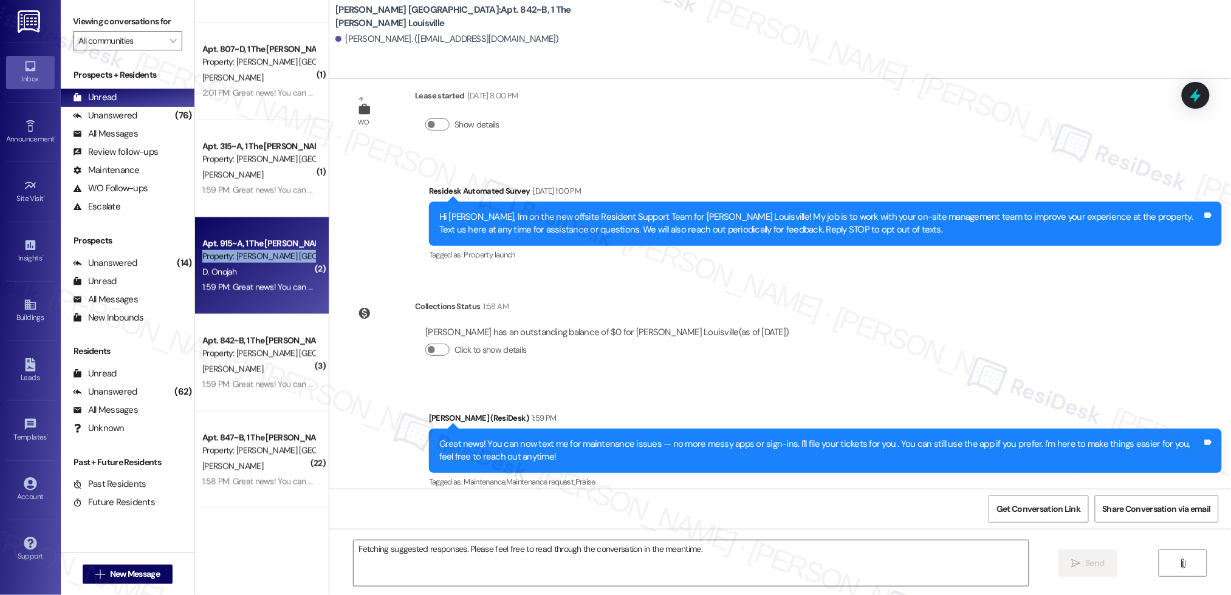
click at [264, 256] on div "Property: [PERSON_NAME] [GEOGRAPHIC_DATA]" at bounding box center [258, 256] width 112 height 13
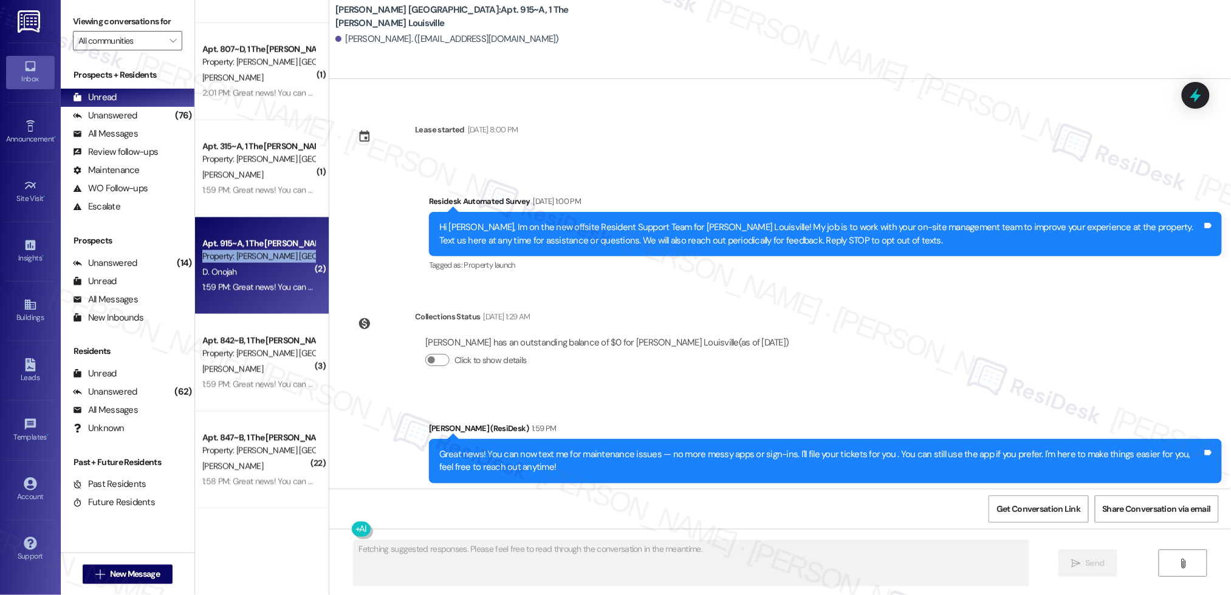
click at [264, 256] on div "Property: [PERSON_NAME] [GEOGRAPHIC_DATA]" at bounding box center [258, 256] width 112 height 13
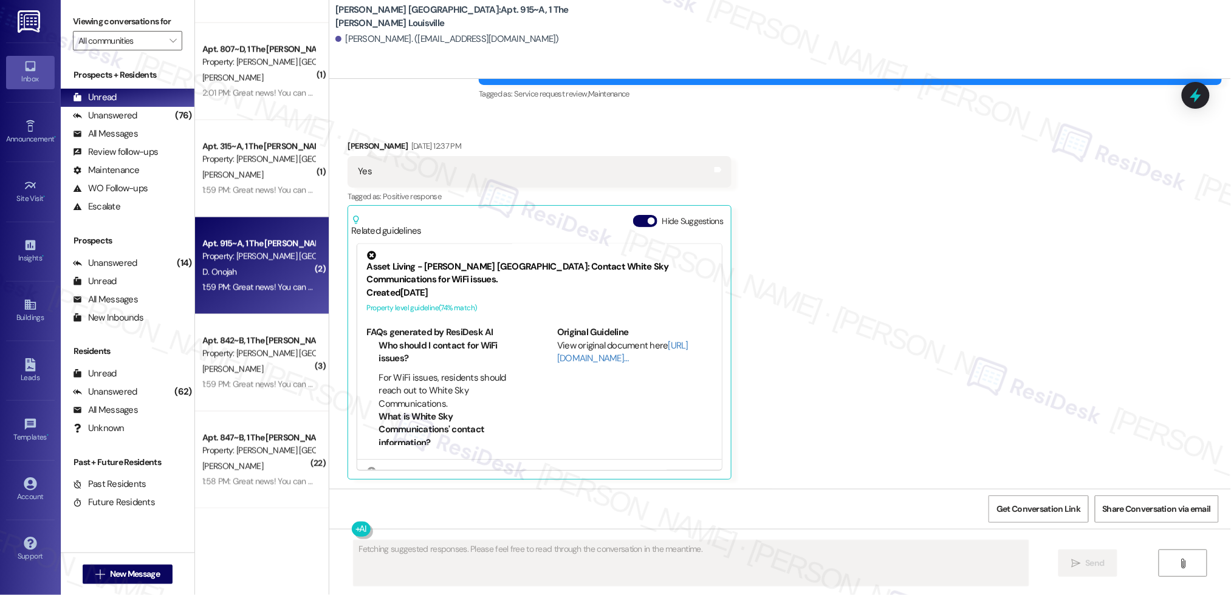
scroll to position [1501, 0]
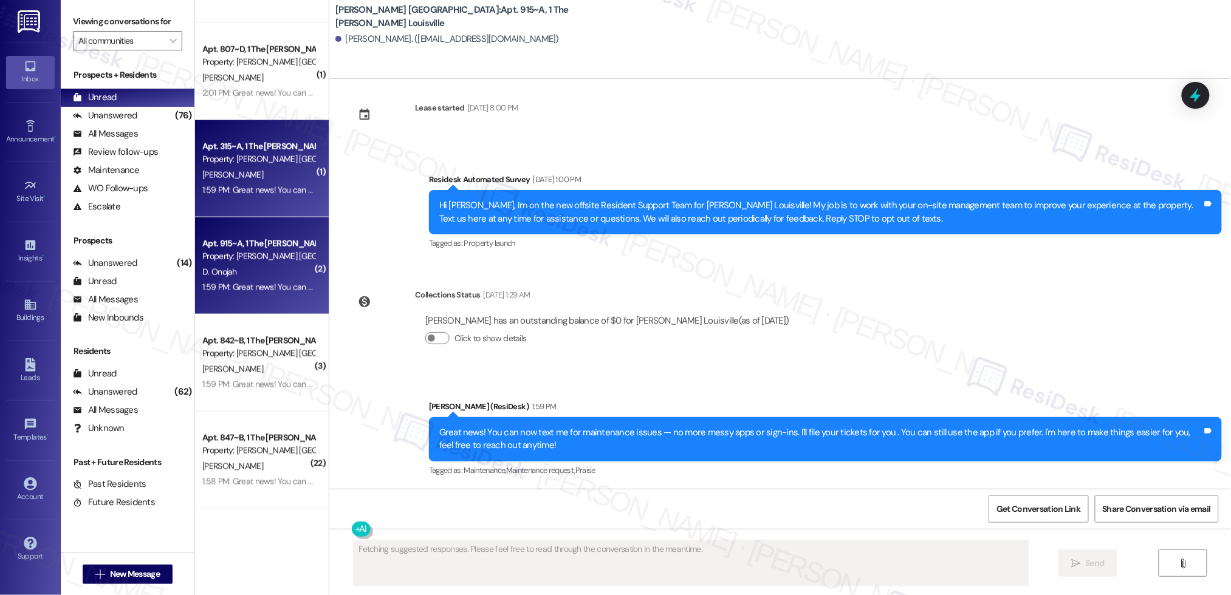
click at [274, 197] on div "1:59 PM: Great news! You can now text me for maintenance issues — no more messy…" at bounding box center [258, 190] width 115 height 15
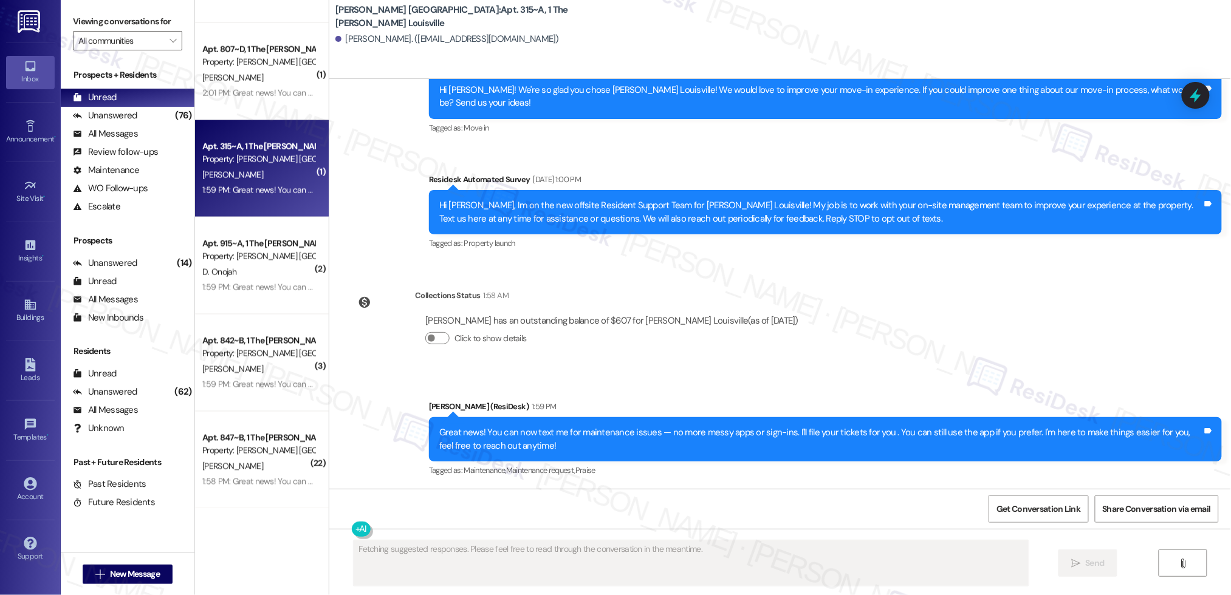
scroll to position [1157, 0]
click at [274, 197] on div "1:59 PM: Great news! You can now text me for maintenance issues — no more messy…" at bounding box center [258, 190] width 115 height 15
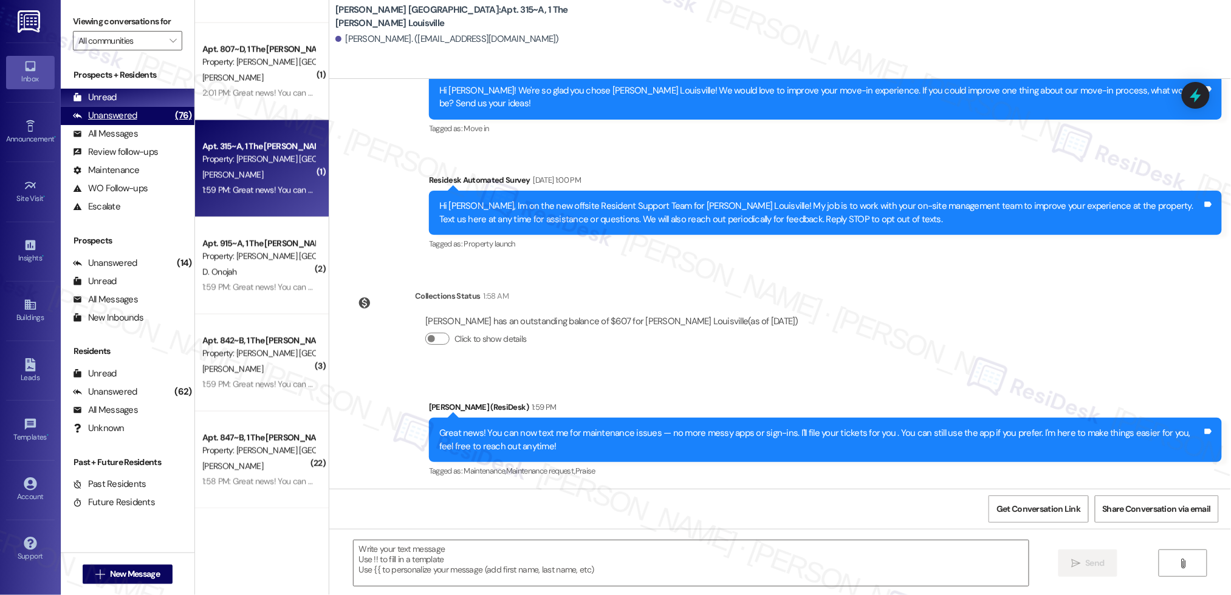
click at [107, 121] on div "Unanswered" at bounding box center [105, 115] width 64 height 13
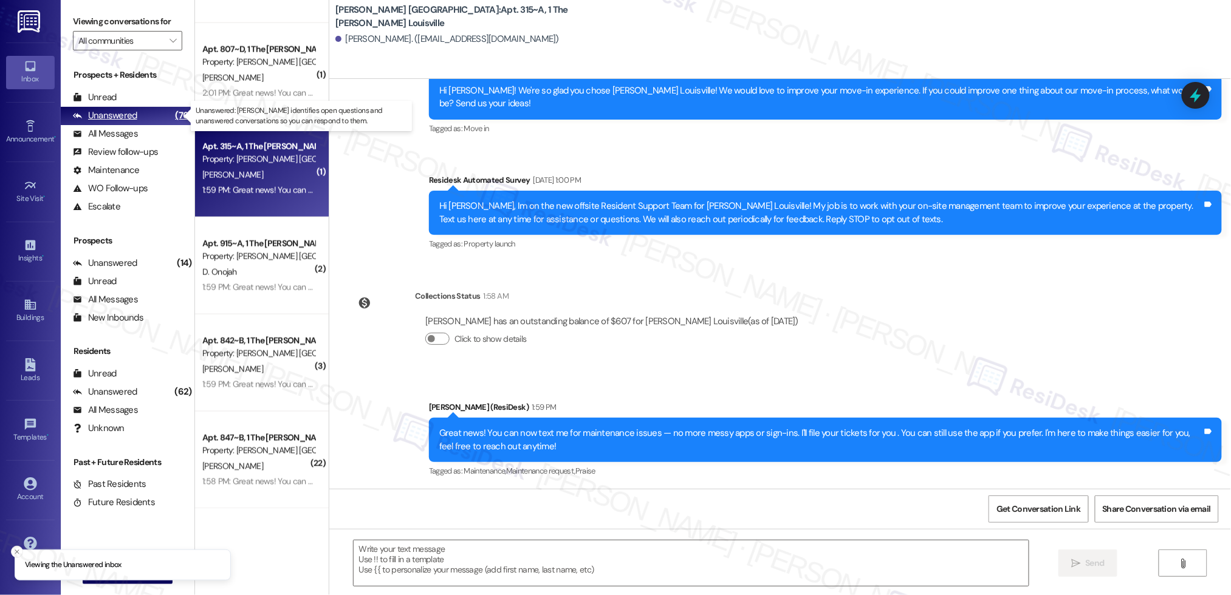
click at [108, 117] on div "Unanswered" at bounding box center [105, 115] width 64 height 13
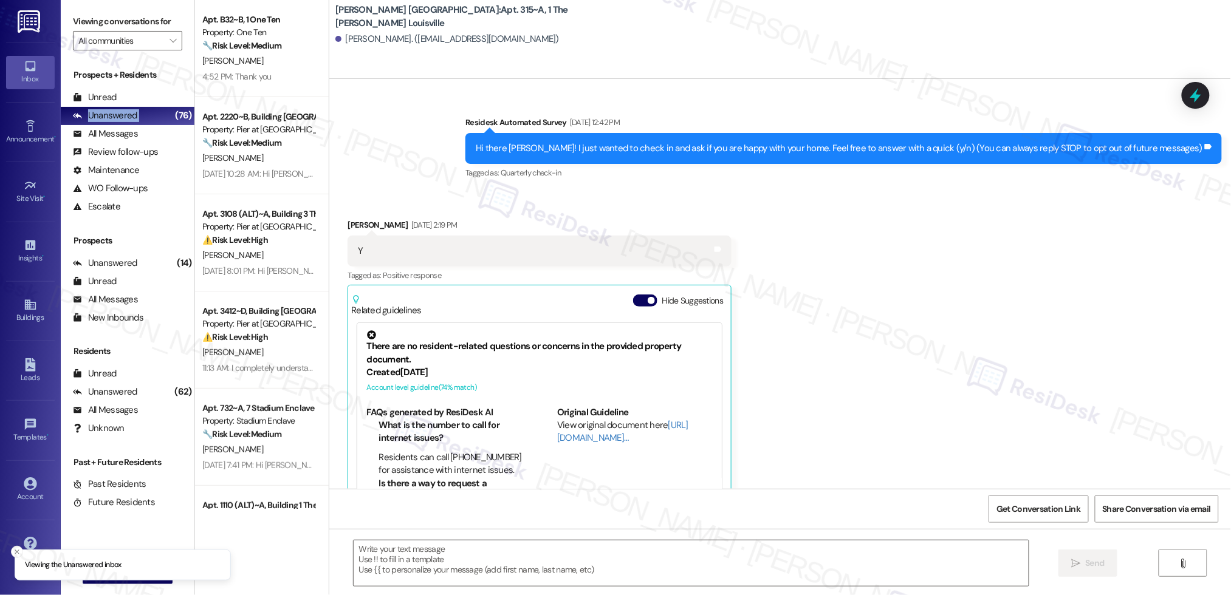
scroll to position [79, 0]
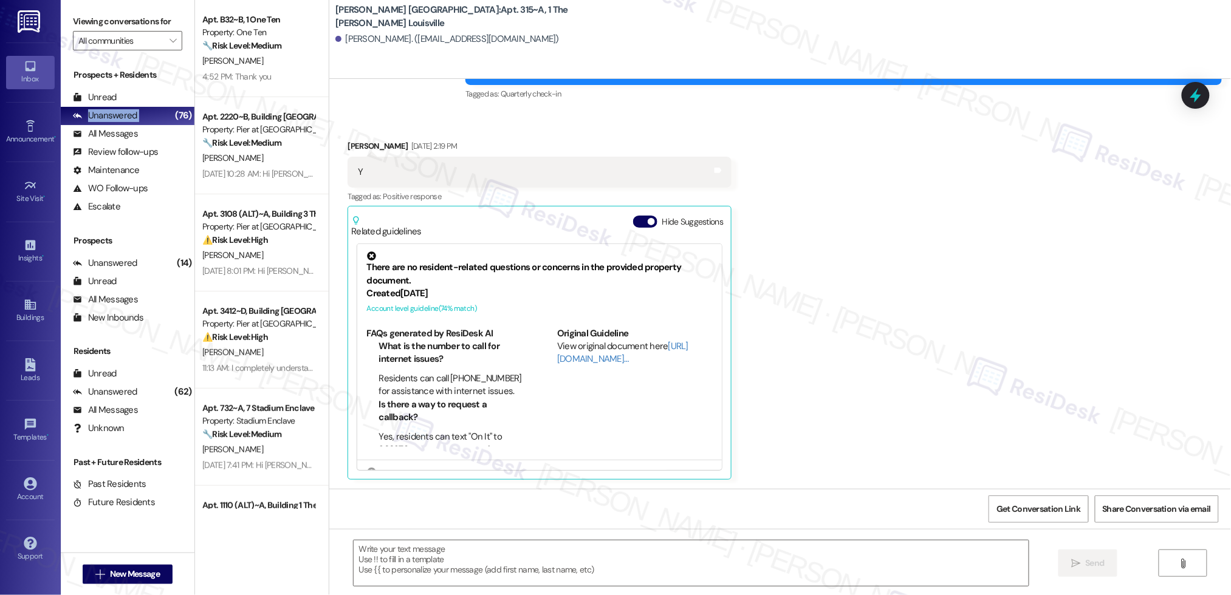
type textarea "Fetching suggested responses. Please feel free to read through the conversation…"
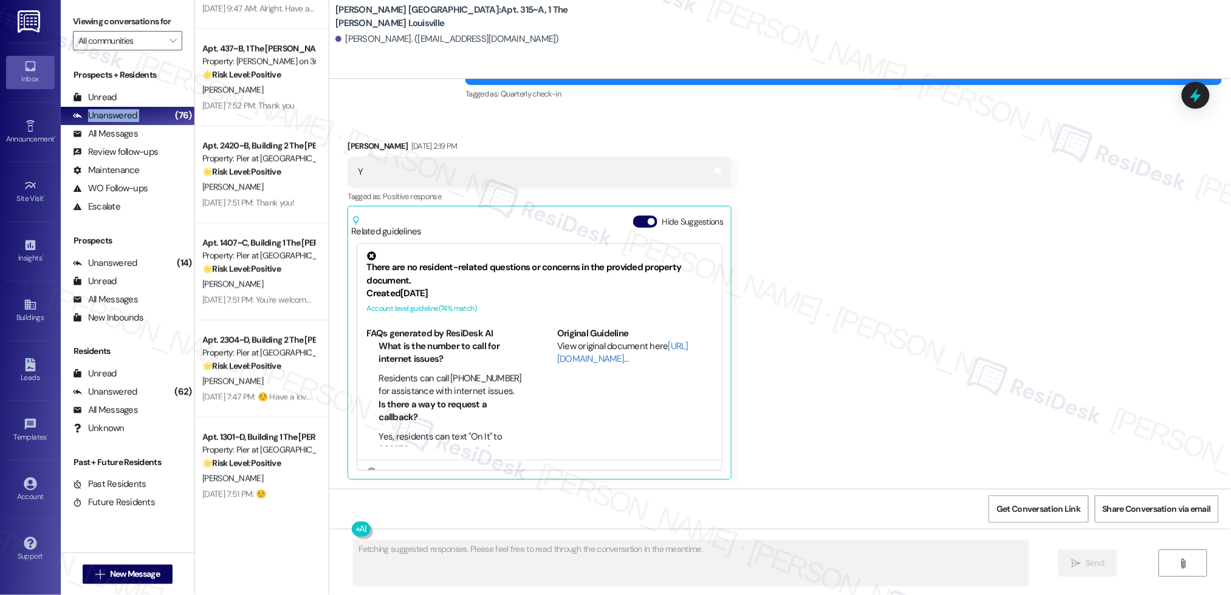
scroll to position [4351, 0]
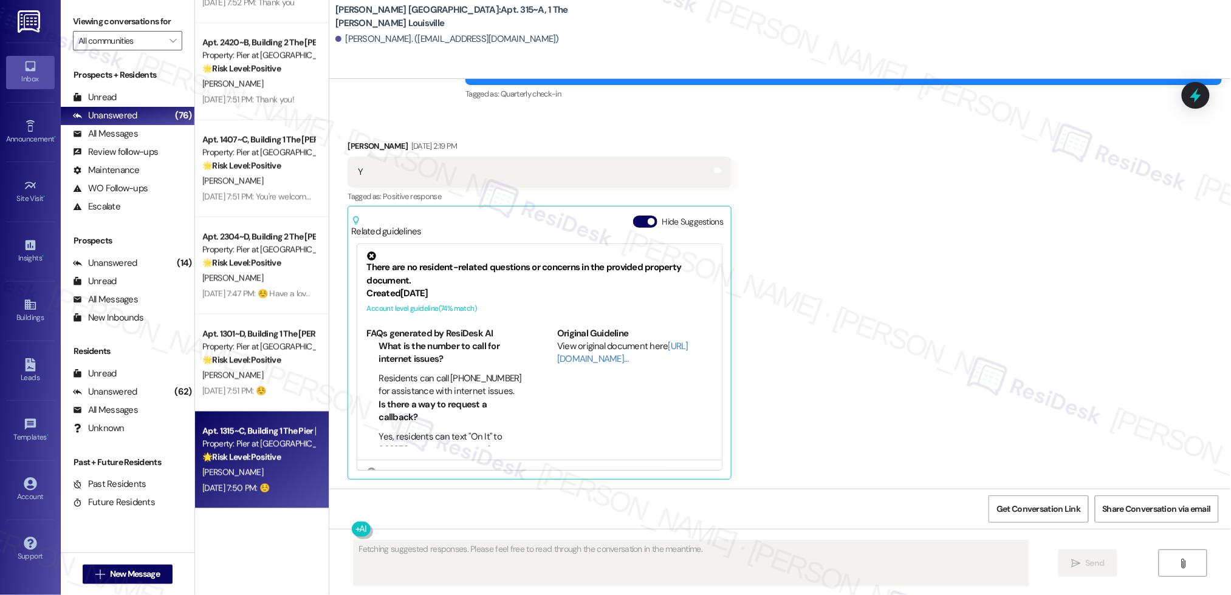
click at [274, 470] on div "[PERSON_NAME]" at bounding box center [258, 472] width 115 height 15
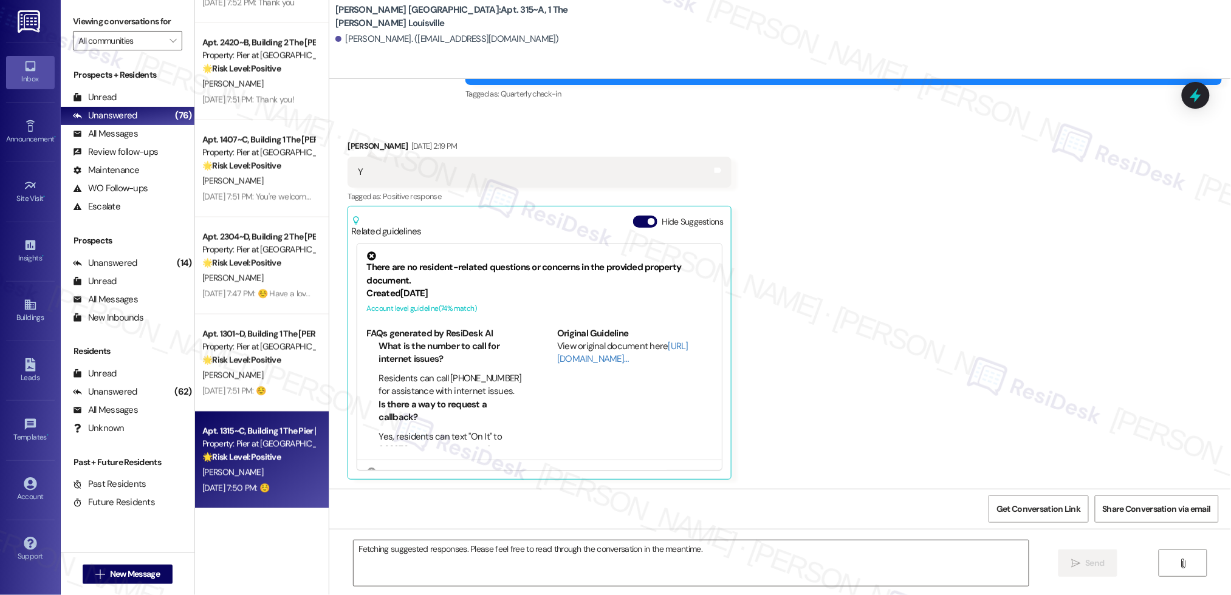
click at [273, 469] on div "[PERSON_NAME]" at bounding box center [258, 472] width 115 height 15
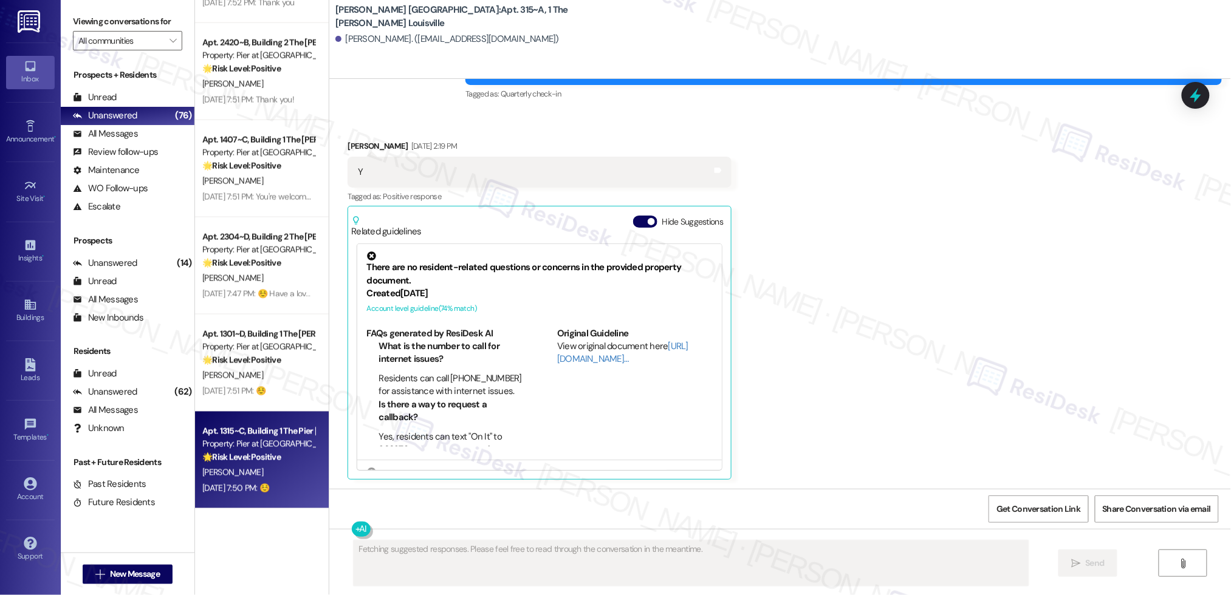
click at [273, 469] on div "[PERSON_NAME]" at bounding box center [258, 472] width 115 height 15
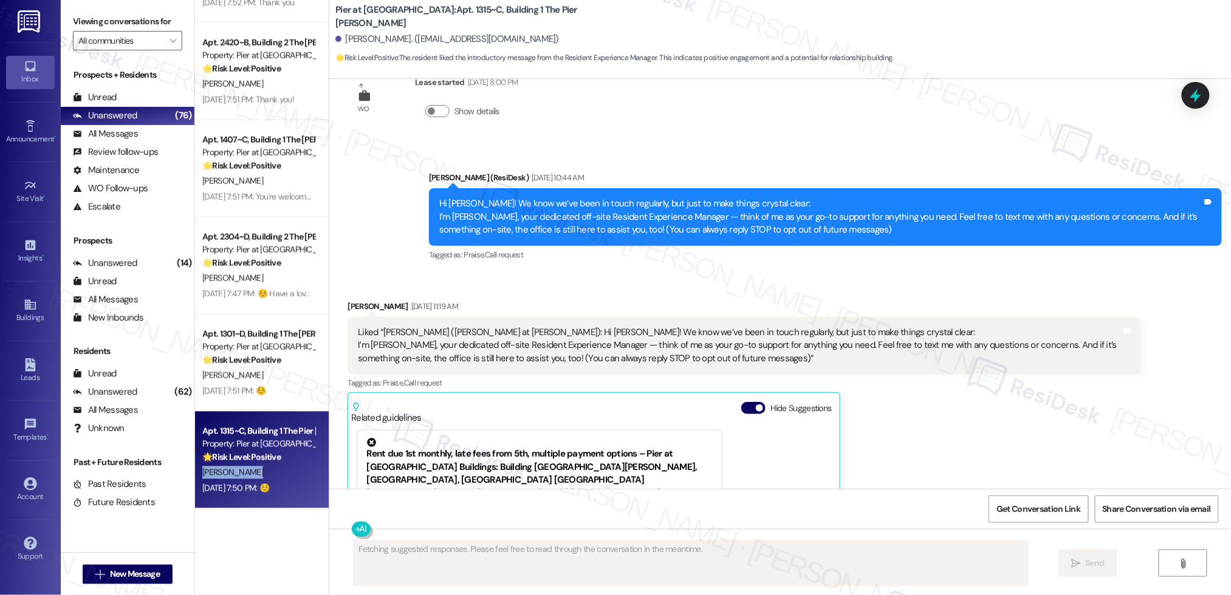
scroll to position [0, 0]
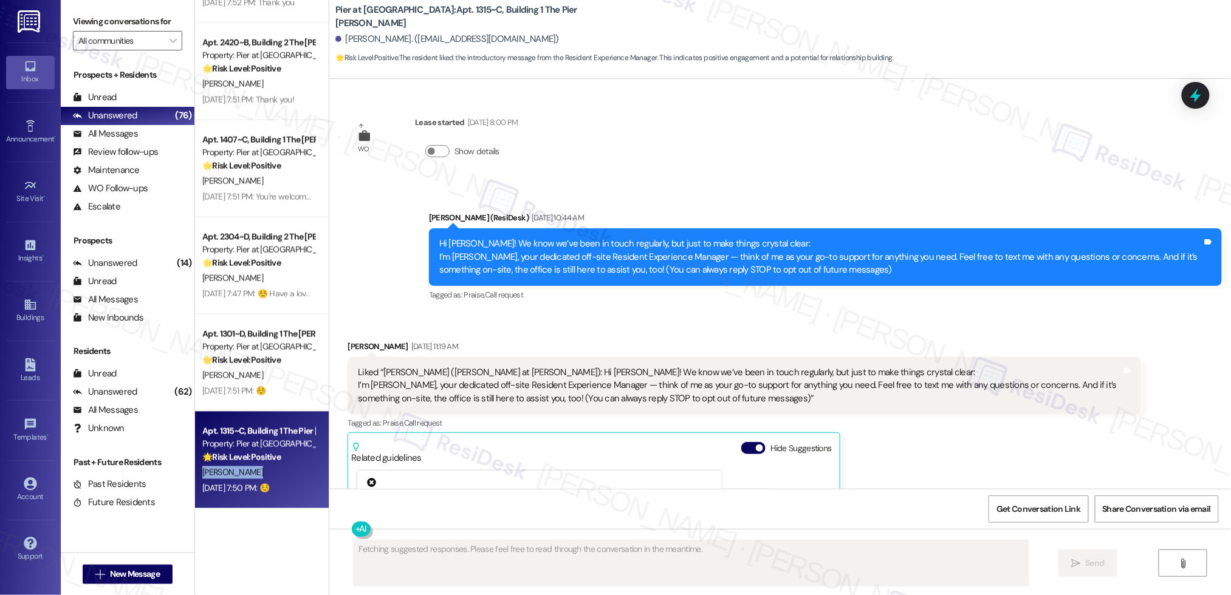
click at [273, 469] on div "[PERSON_NAME]" at bounding box center [258, 472] width 115 height 15
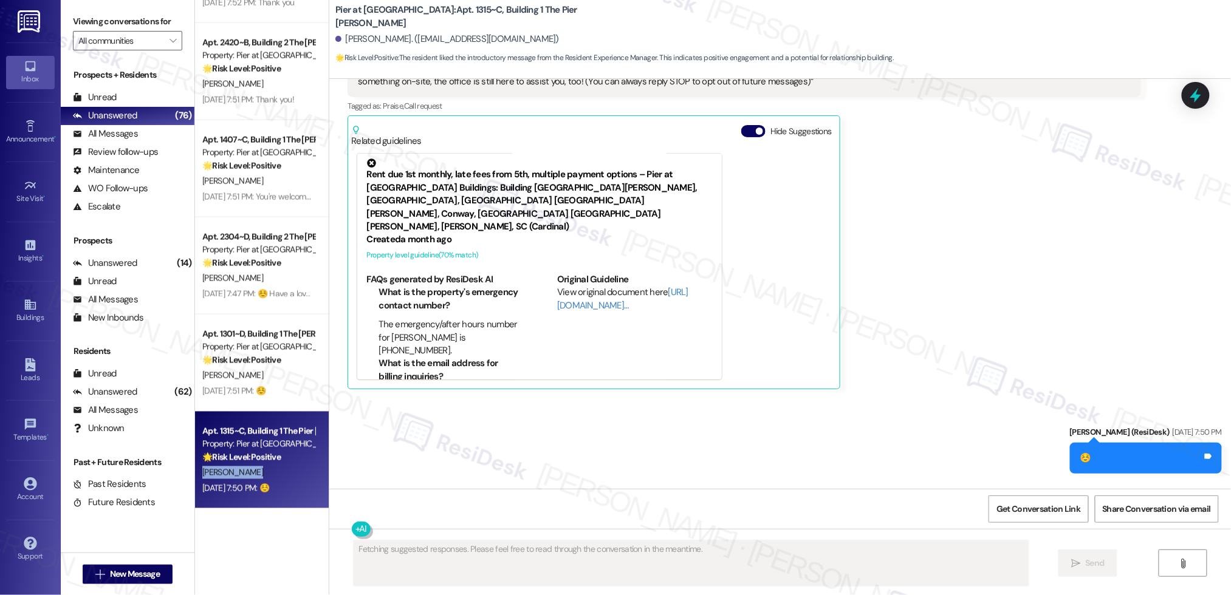
scroll to position [423, 0]
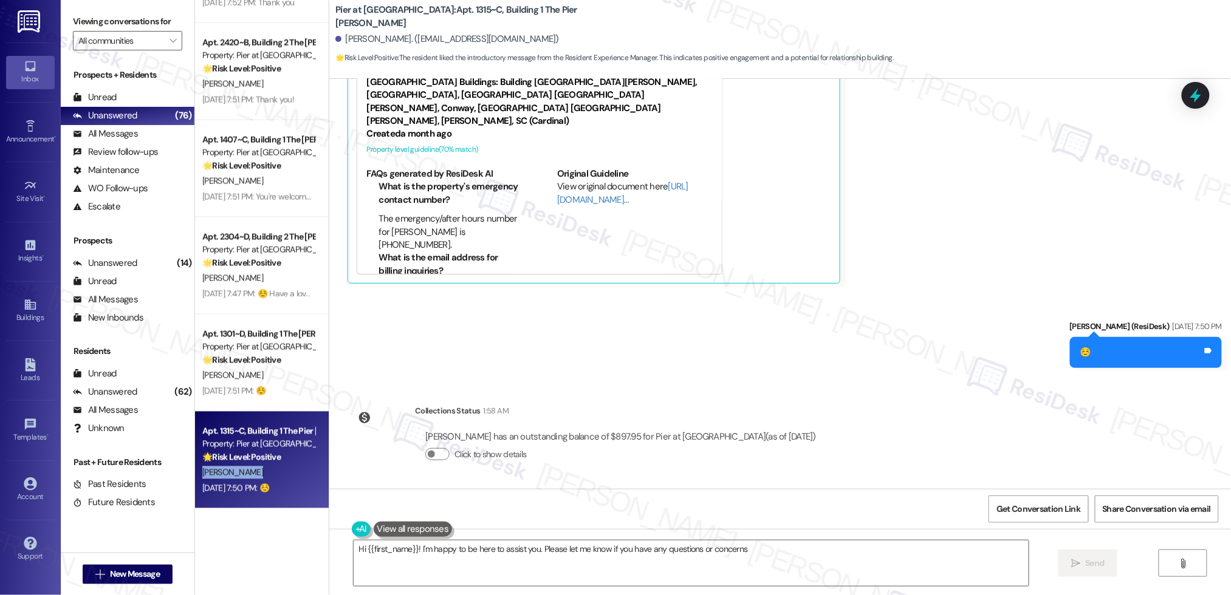
type textarea "Hi {{first_name}}! I'm happy to be here to assist you. Please let me know if yo…"
click at [809, 319] on div "Sent via SMS [PERSON_NAME] (ResiDesk) [DATE] 7:50 PM ☺️ Tags and notes" at bounding box center [780, 335] width 902 height 84
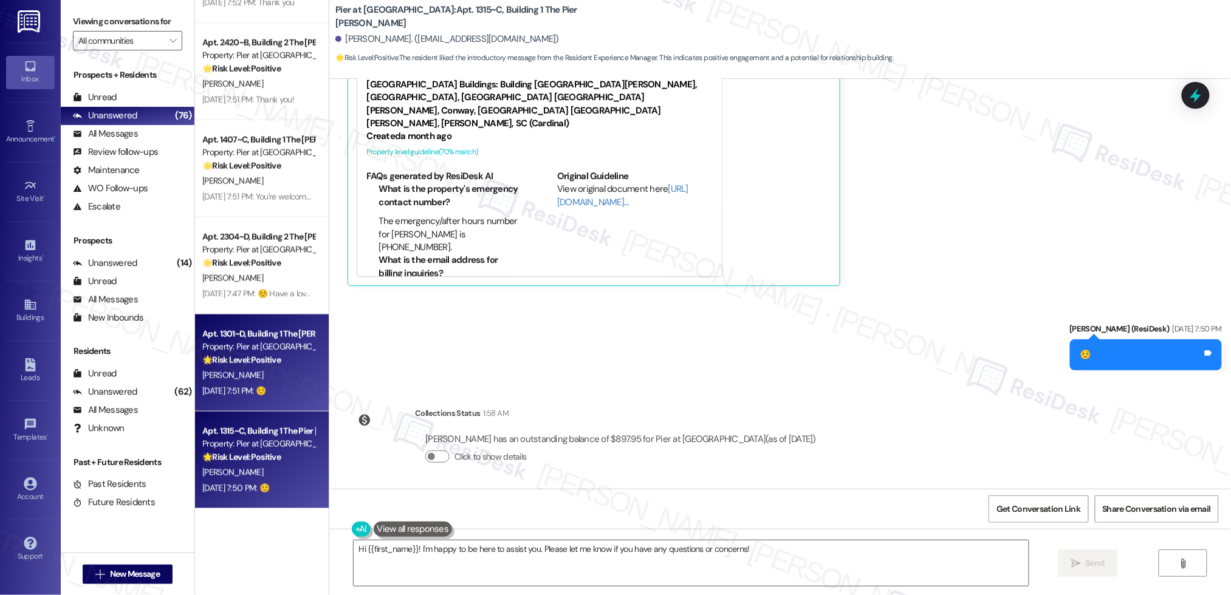
click at [298, 355] on div "🌟 Risk Level: Positive The resident is expressing positive sentiment about the …" at bounding box center [258, 360] width 112 height 13
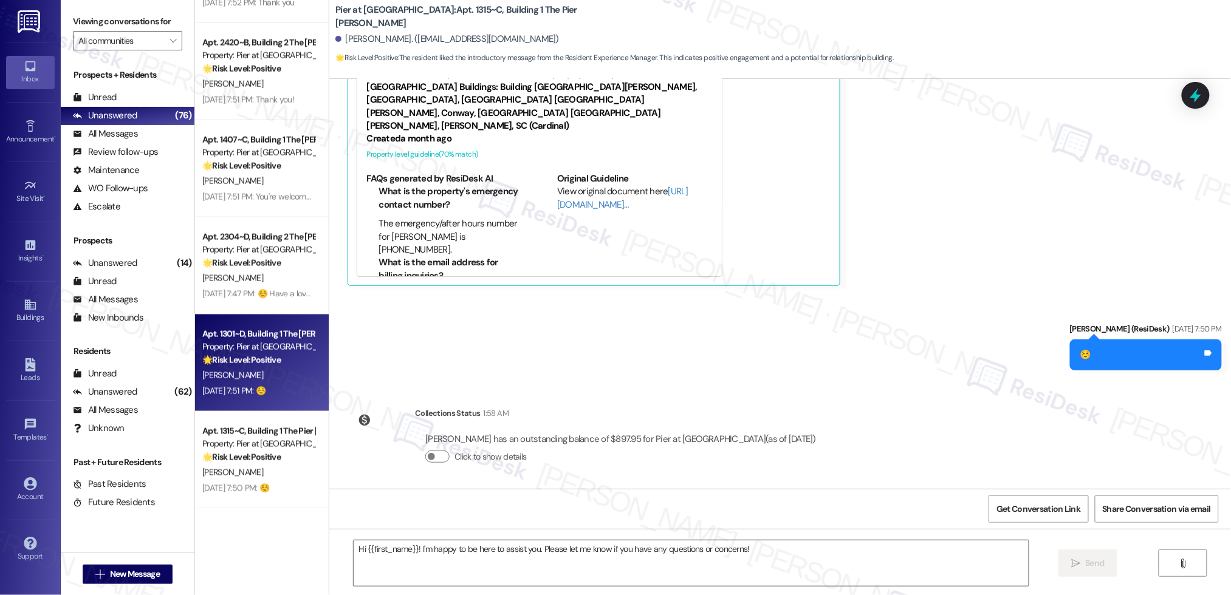
click at [278, 362] on div "🌟 Risk Level: Positive The resident is expressing positive sentiment about the …" at bounding box center [258, 360] width 112 height 13
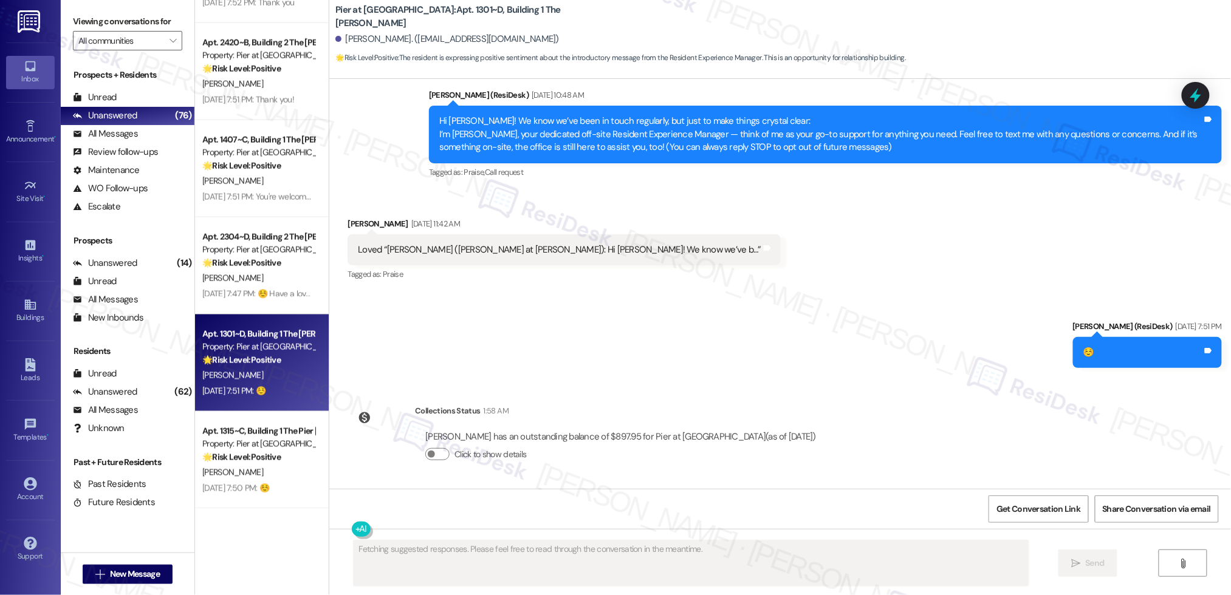
click at [278, 362] on div "🌟 Risk Level: Positive The resident is expressing positive sentiment about the …" at bounding box center [258, 360] width 112 height 13
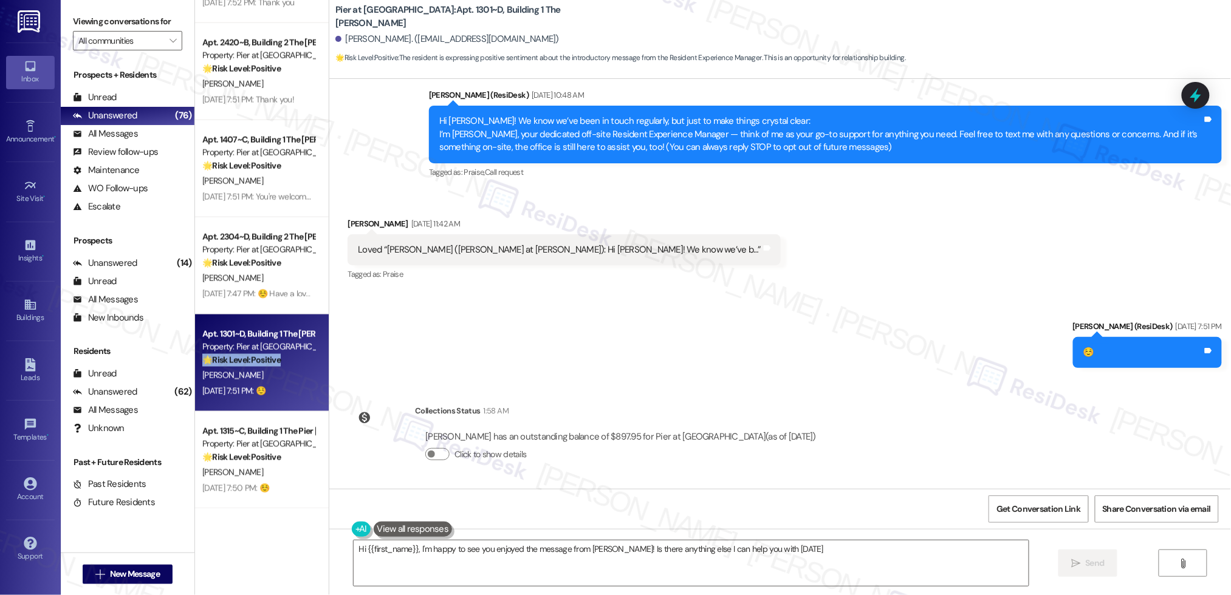
type textarea "Hi {{first_name}}, I'm happy to see you enjoyed the message from [PERSON_NAME]!…"
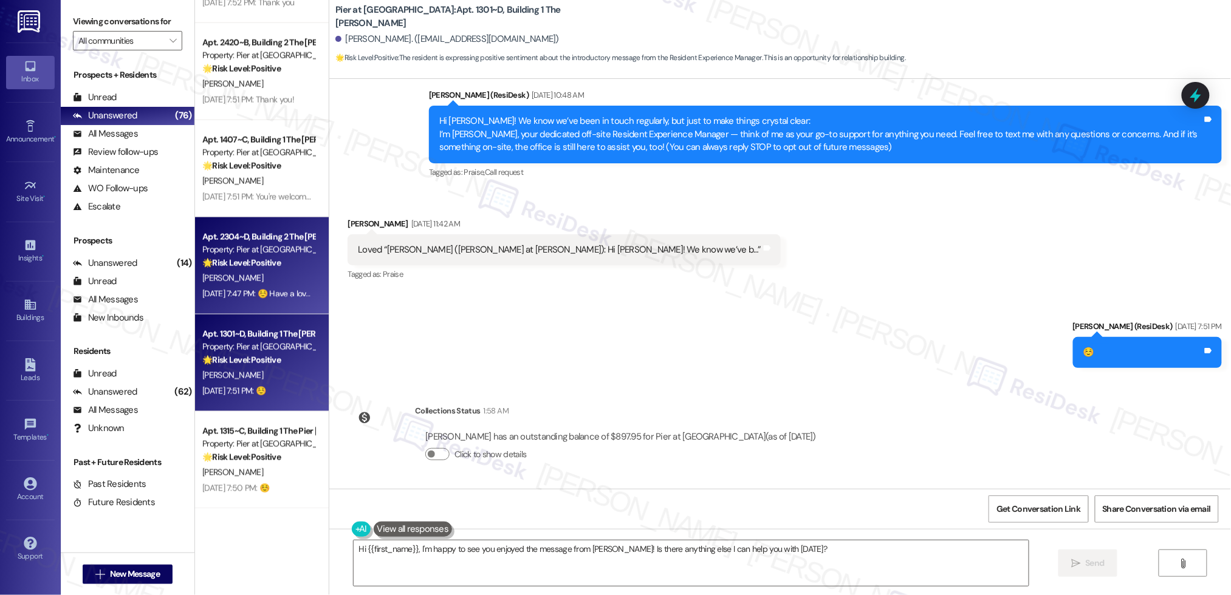
click at [216, 266] on strong "🌟 Risk Level: Positive" at bounding box center [241, 263] width 78 height 11
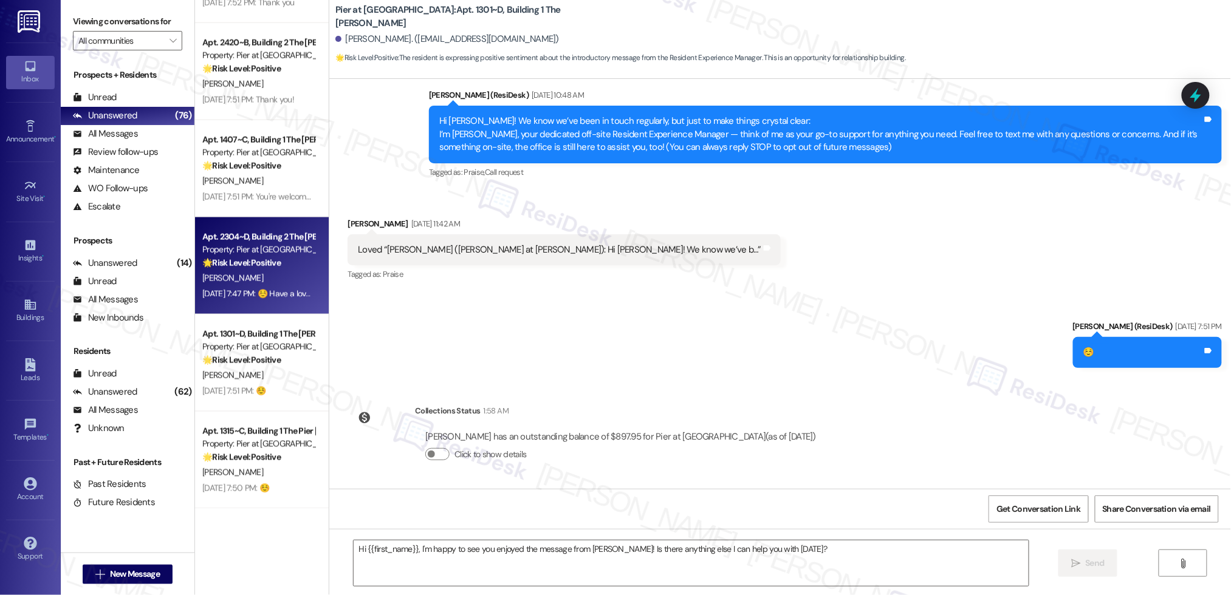
drag, startPoint x: 216, startPoint y: 266, endPoint x: 231, endPoint y: 272, distance: 16.0
click at [231, 272] on div "[PERSON_NAME]" at bounding box center [258, 278] width 115 height 15
type textarea "Fetching suggested responses. Please feel free to read through the conversation…"
click at [231, 272] on div "[PERSON_NAME]" at bounding box center [258, 278] width 115 height 15
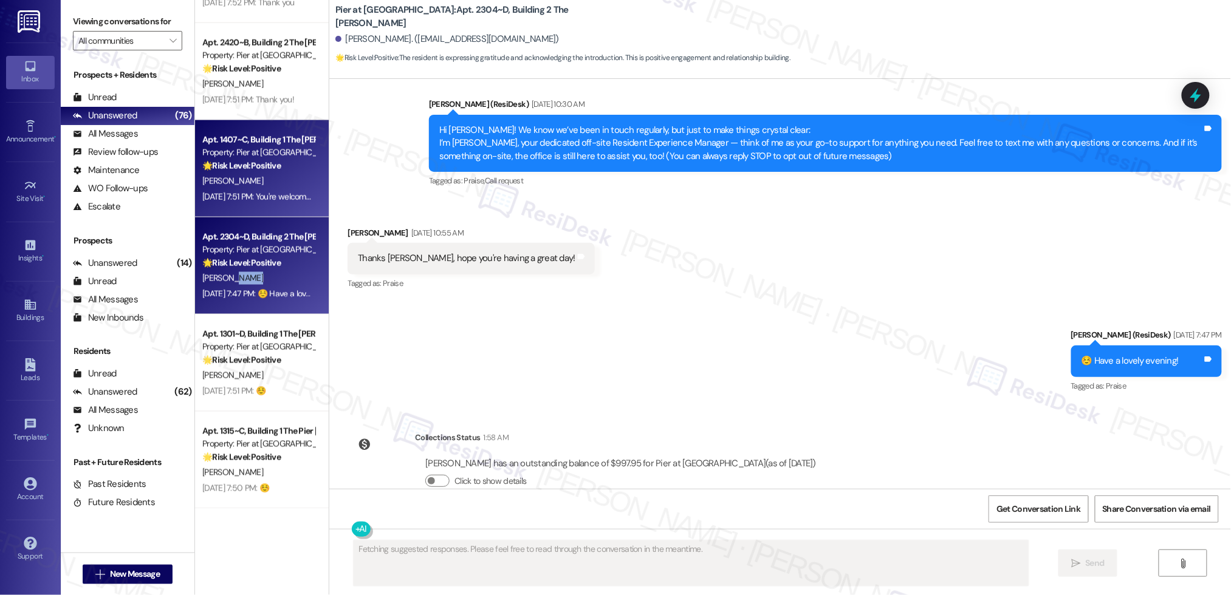
scroll to position [0, 0]
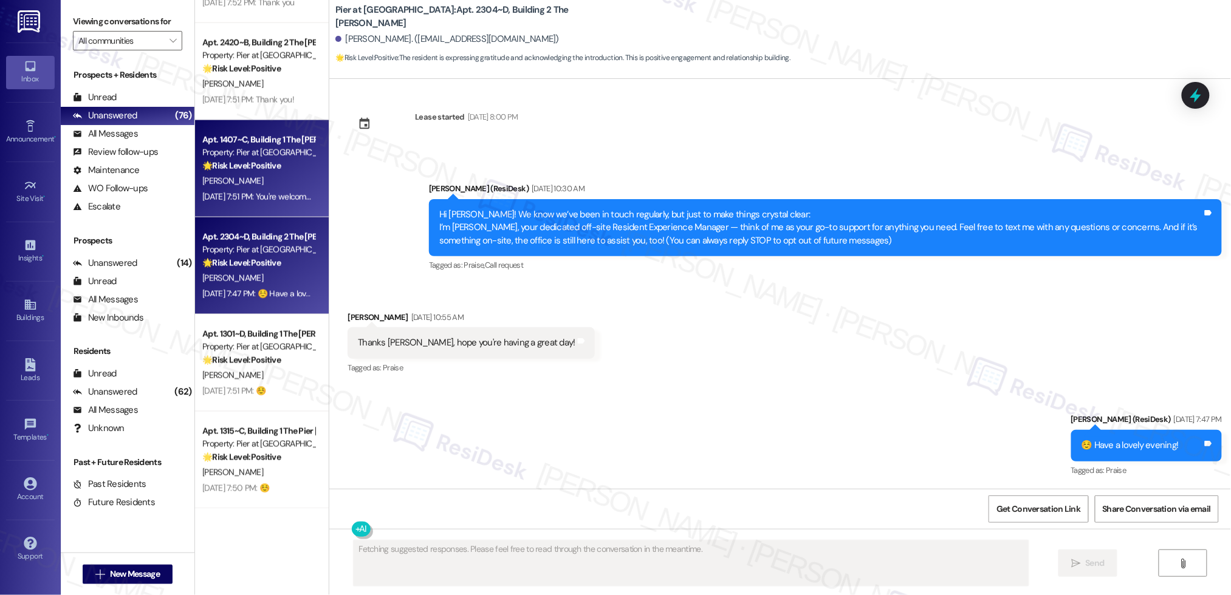
click at [254, 165] on strong "🌟 Risk Level: Positive" at bounding box center [241, 165] width 78 height 11
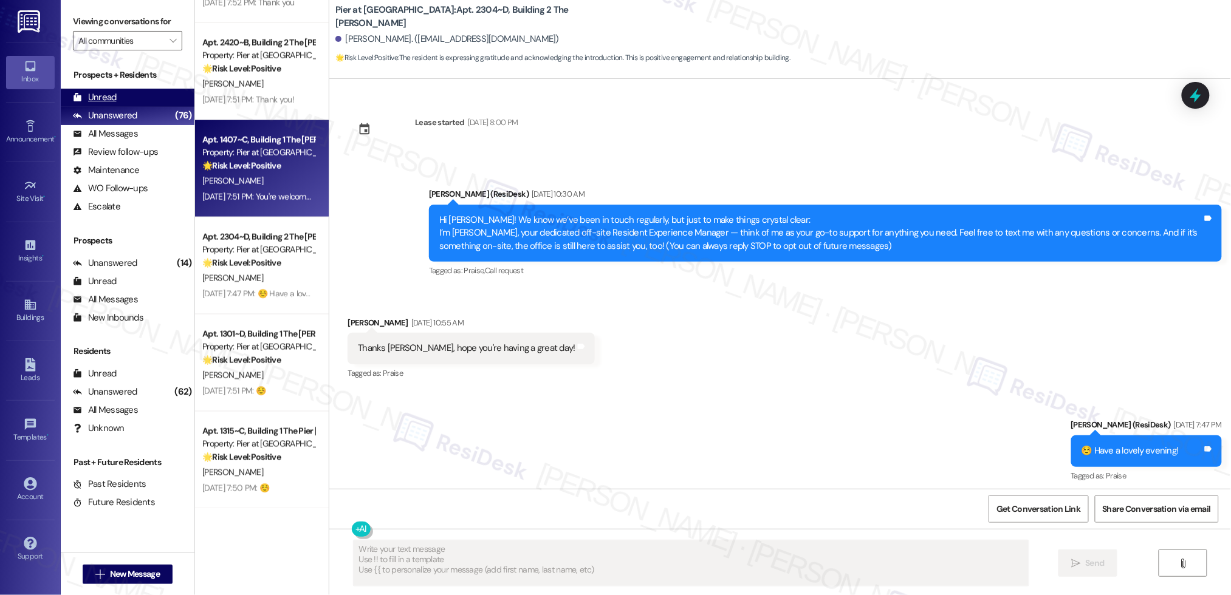
click at [115, 97] on div "Unread (0)" at bounding box center [128, 98] width 134 height 18
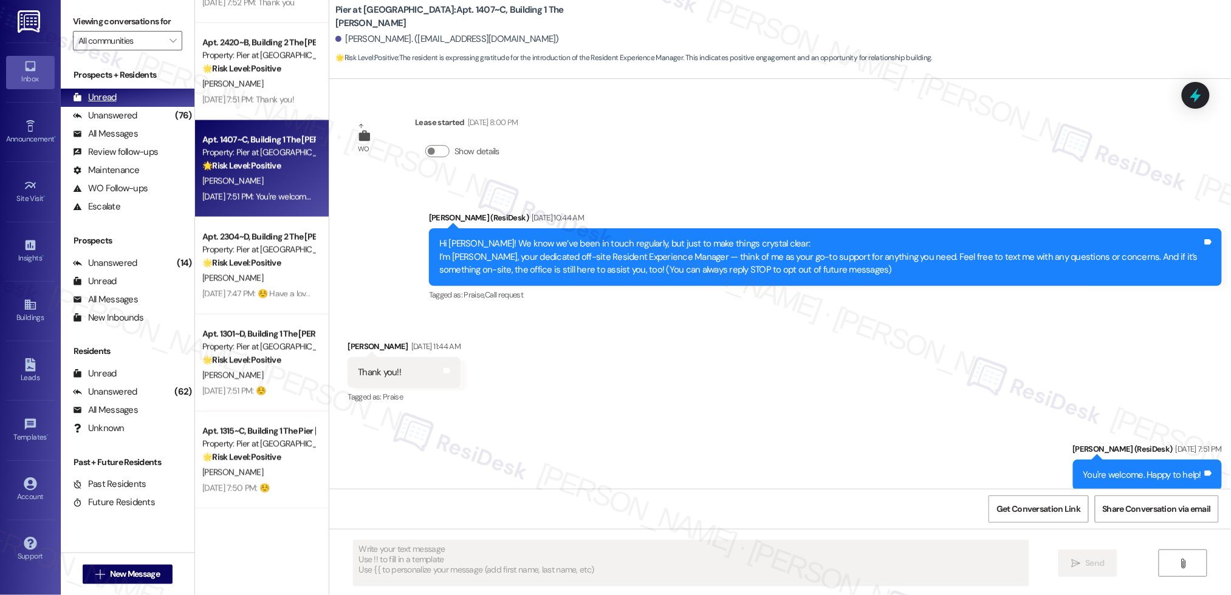
click at [115, 97] on div "Unread (0)" at bounding box center [128, 98] width 134 height 18
click at [116, 97] on div "Unread (0)" at bounding box center [128, 98] width 134 height 18
click at [117, 98] on div "Unread (0)" at bounding box center [128, 98] width 134 height 18
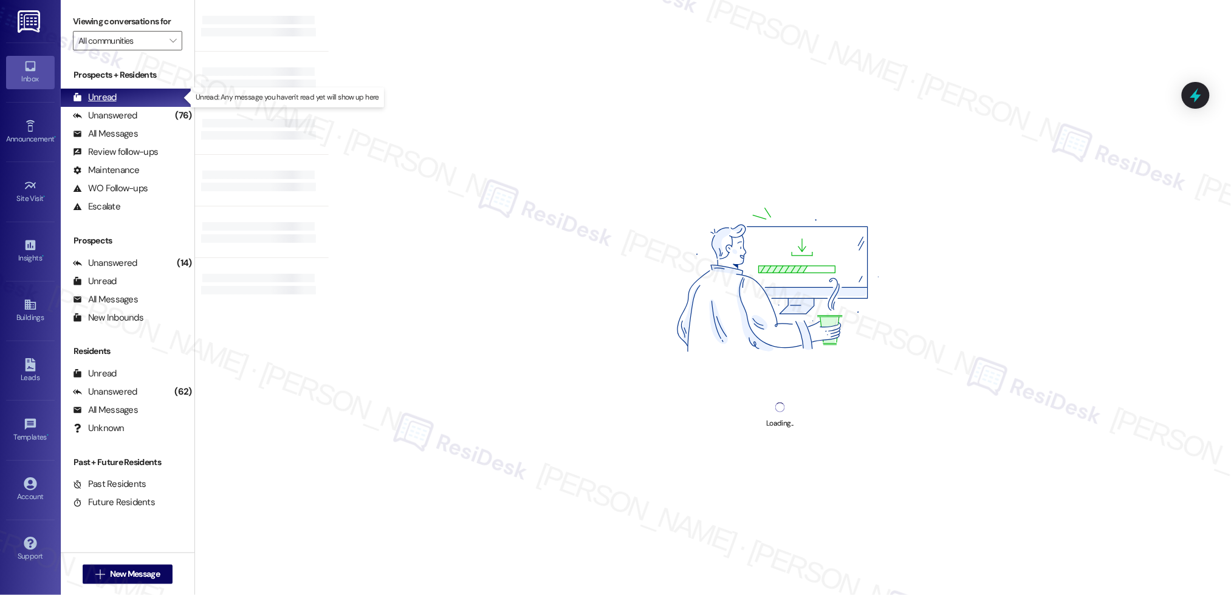
click at [118, 98] on div "Unread (0)" at bounding box center [128, 98] width 134 height 18
drag, startPoint x: 118, startPoint y: 99, endPoint x: 169, endPoint y: 140, distance: 65.2
click at [118, 99] on div "Unread (0)" at bounding box center [128, 98] width 134 height 18
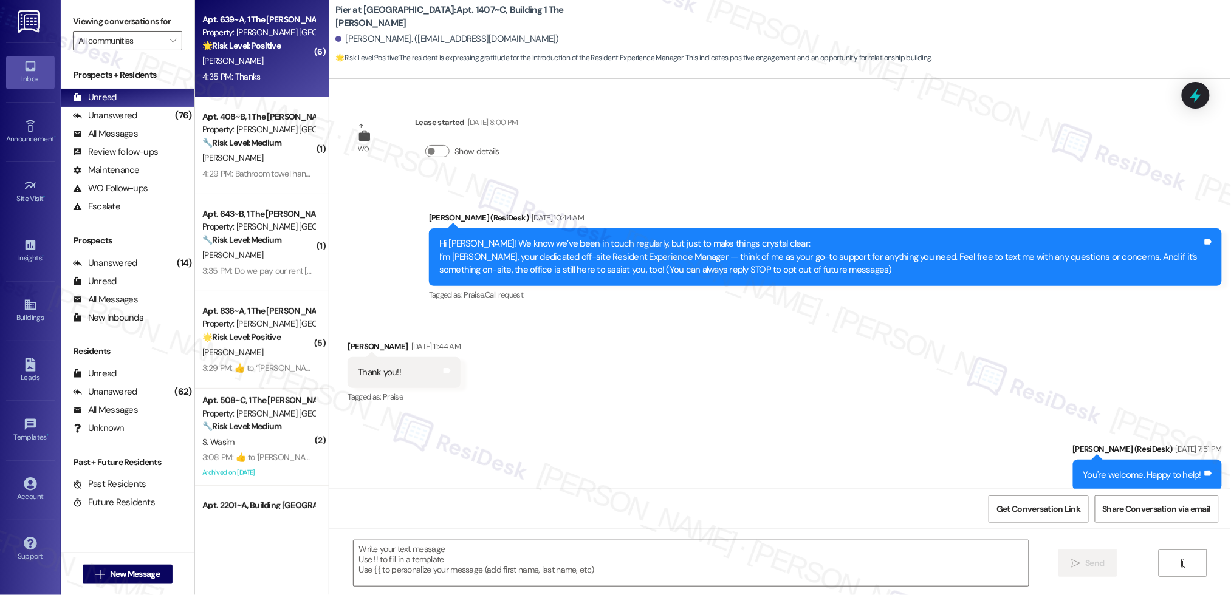
type textarea "Fetching suggested responses. Please feel free to read through the conversation…"
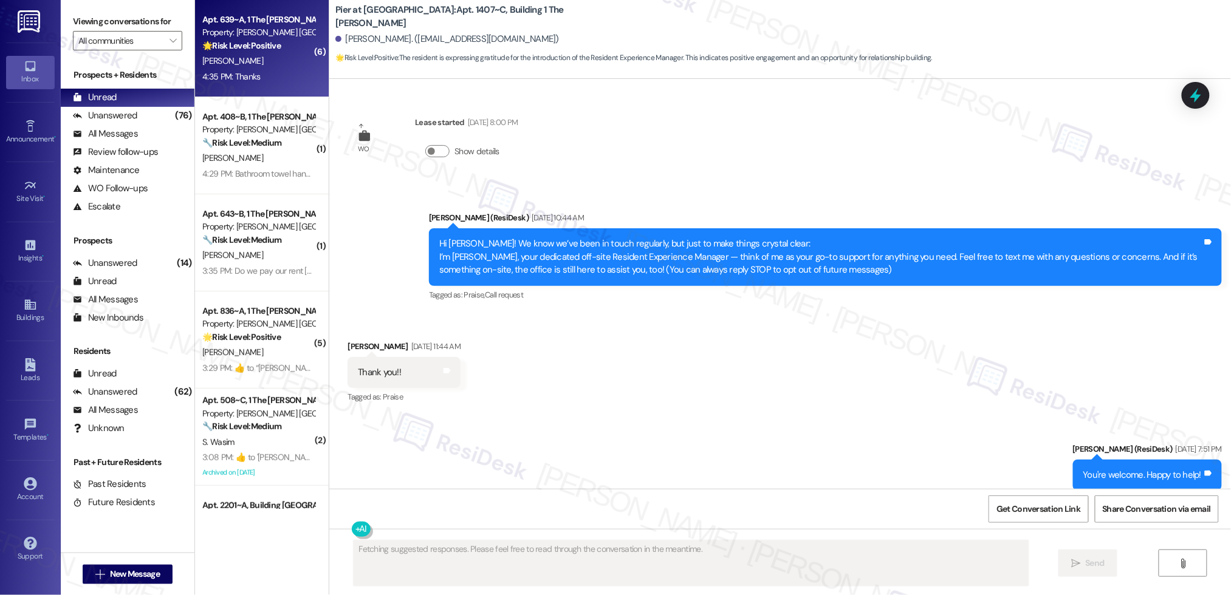
click at [233, 78] on div "4:35 PM: Thanks 4:35 PM: Thanks" at bounding box center [231, 76] width 58 height 11
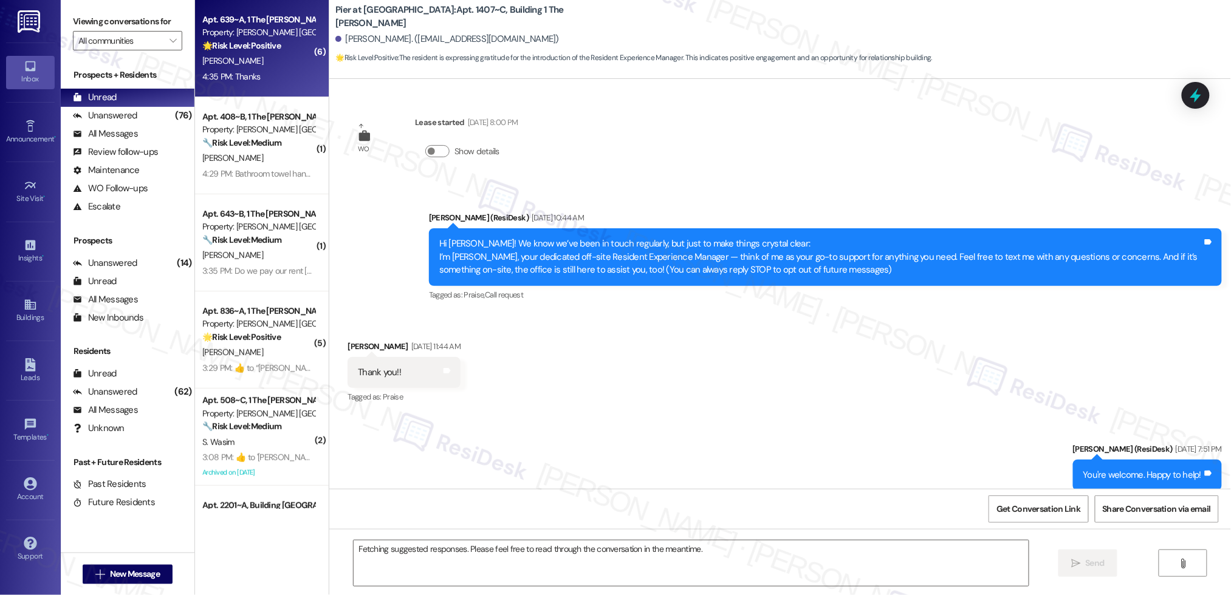
click at [233, 78] on div "4:35 PM: Thanks 4:35 PM: Thanks" at bounding box center [231, 76] width 58 height 11
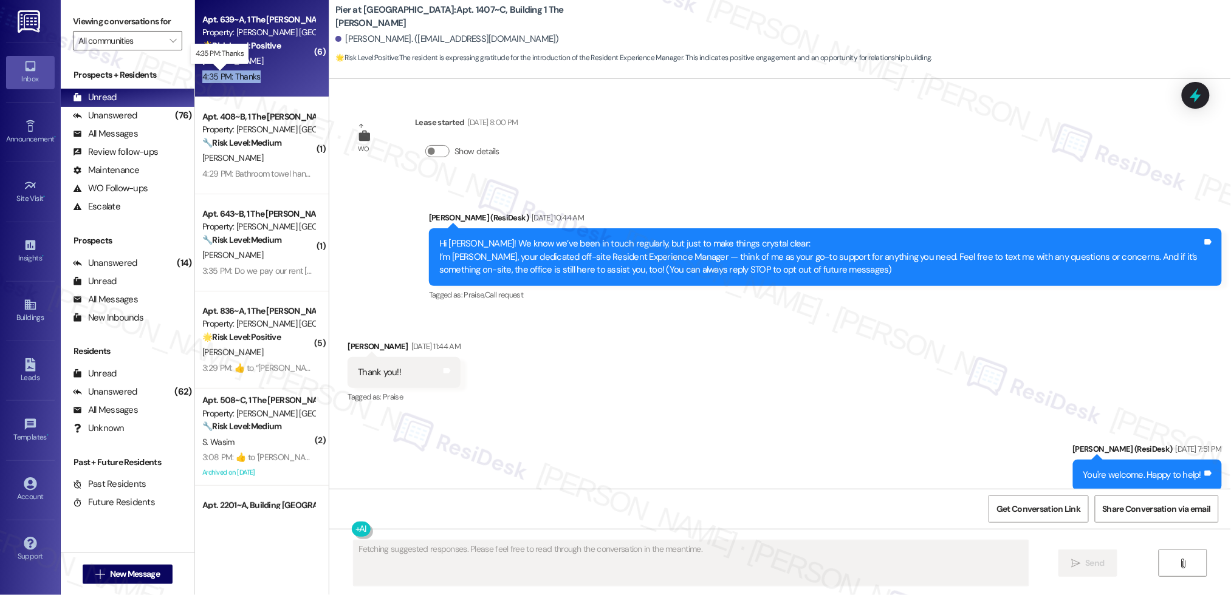
click at [233, 79] on div "4:35 PM: Thanks 4:35 PM: Thanks" at bounding box center [231, 76] width 58 height 11
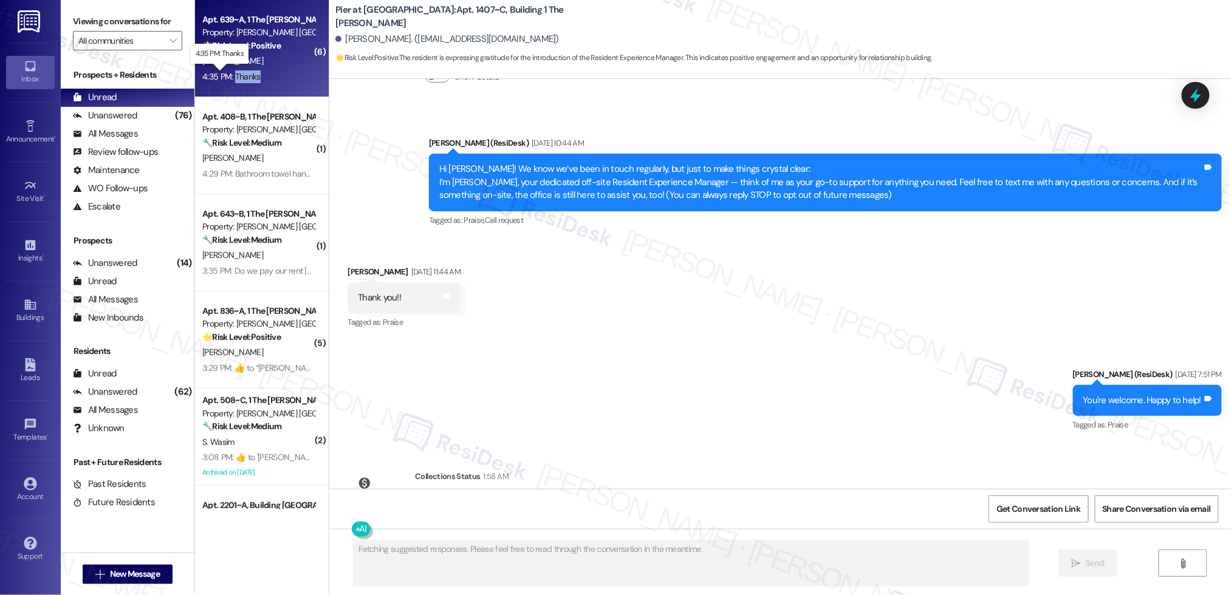
click at [234, 80] on div "4:35 PM: Thanks 4:35 PM: Thanks" at bounding box center [231, 76] width 58 height 11
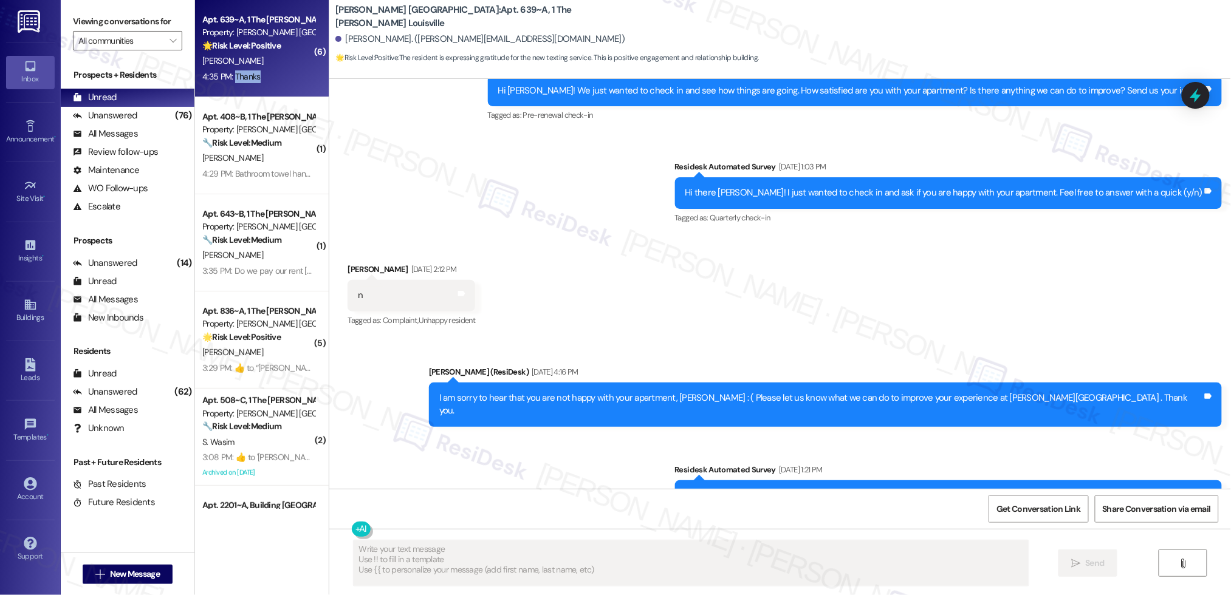
click at [235, 80] on div "4:35 PM: Thanks 4:35 PM: Thanks" at bounding box center [231, 76] width 58 height 11
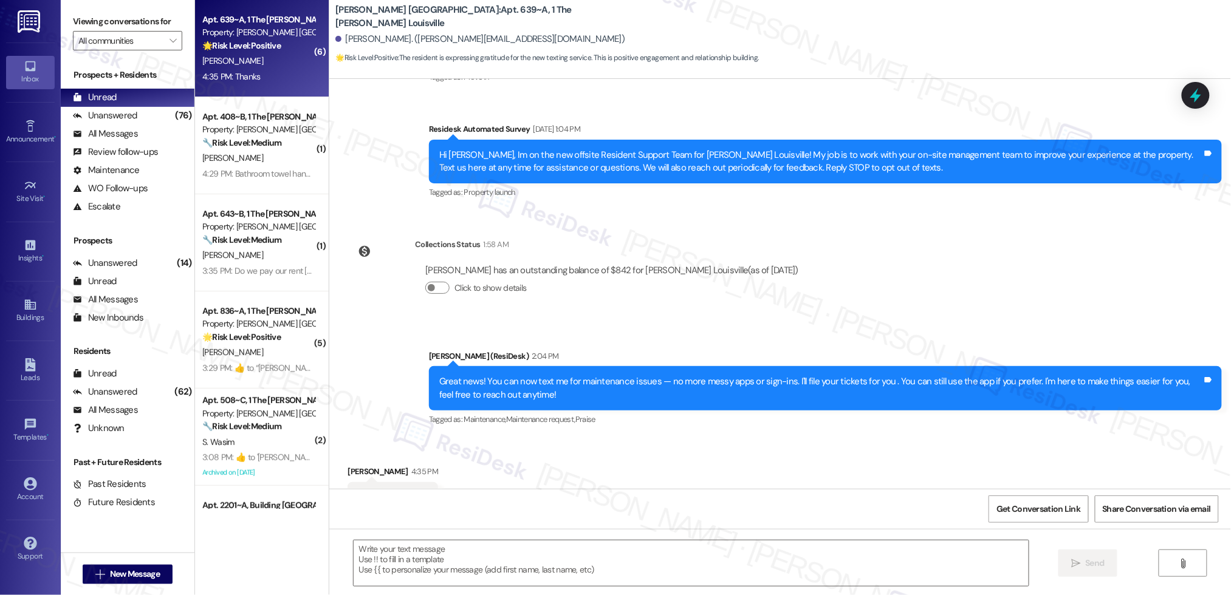
scroll to position [4210, 0]
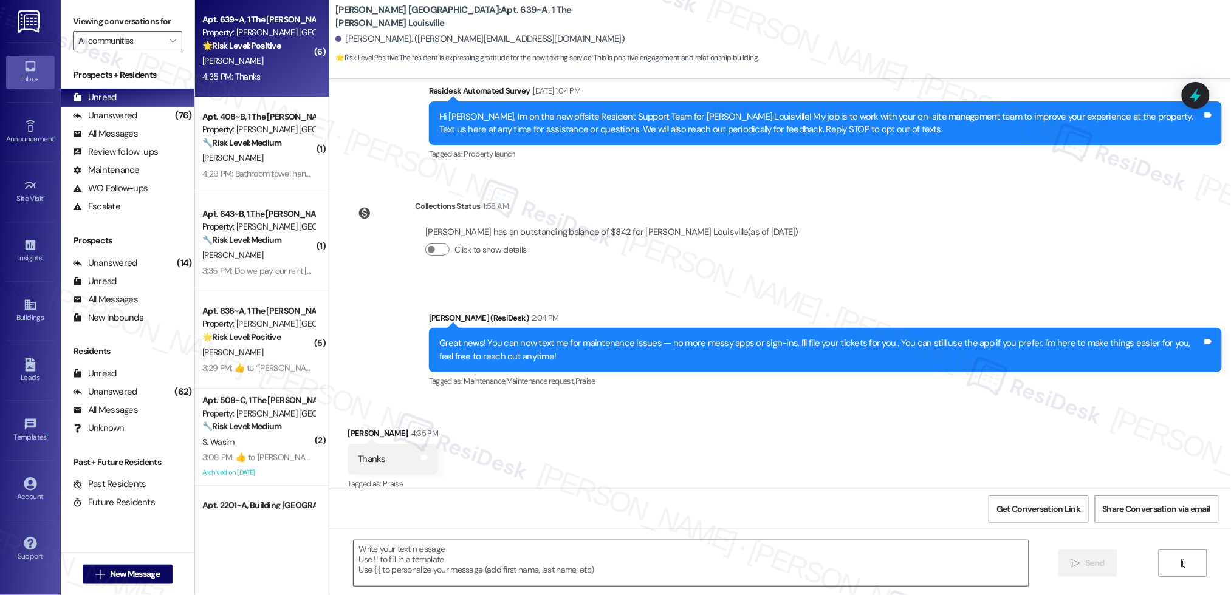
click at [640, 559] on textarea at bounding box center [691, 564] width 675 height 46
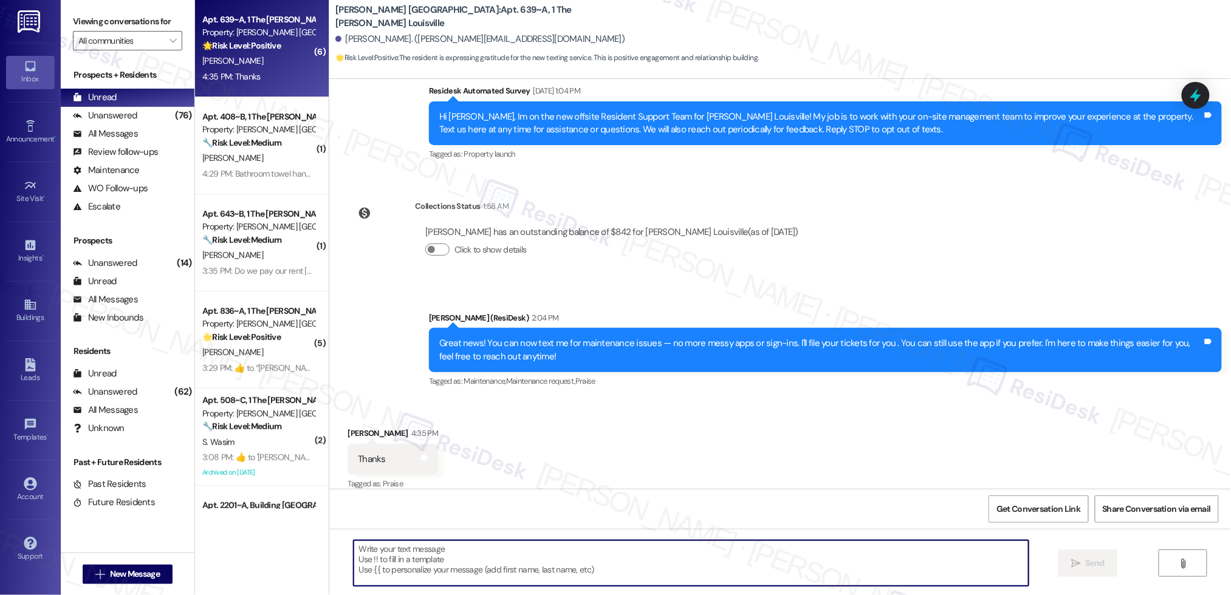
click at [640, 559] on textarea at bounding box center [691, 564] width 675 height 46
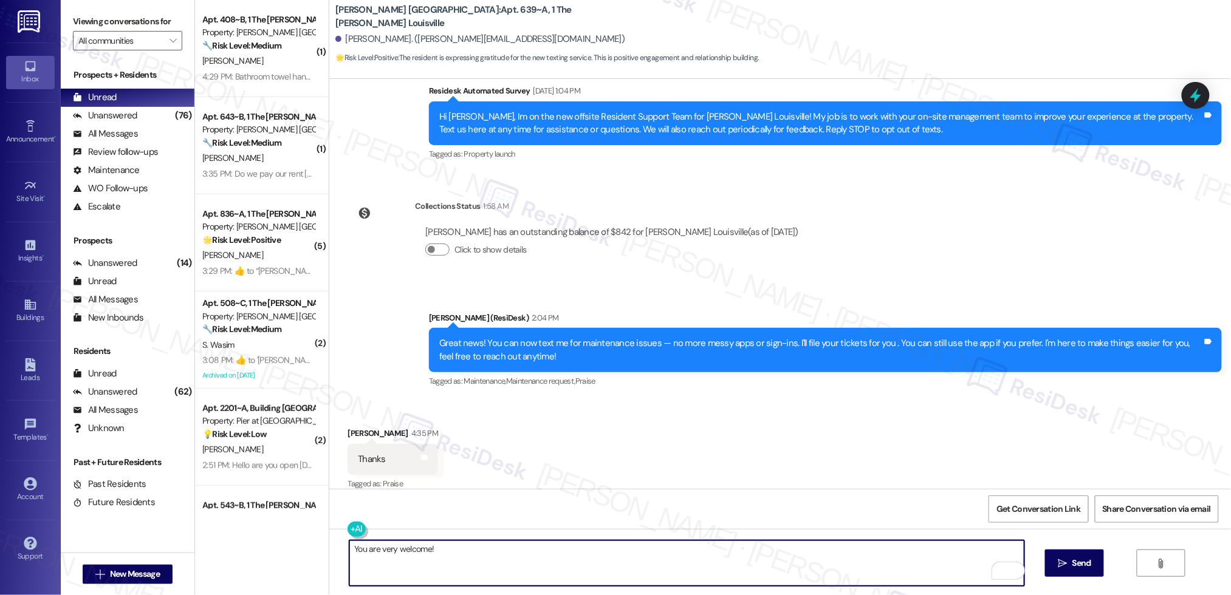
click at [868, 571] on textarea "You are very welcome!" at bounding box center [686, 564] width 675 height 46
type textarea "You are very welcome!"
click at [1064, 562] on icon "" at bounding box center [1062, 564] width 9 height 10
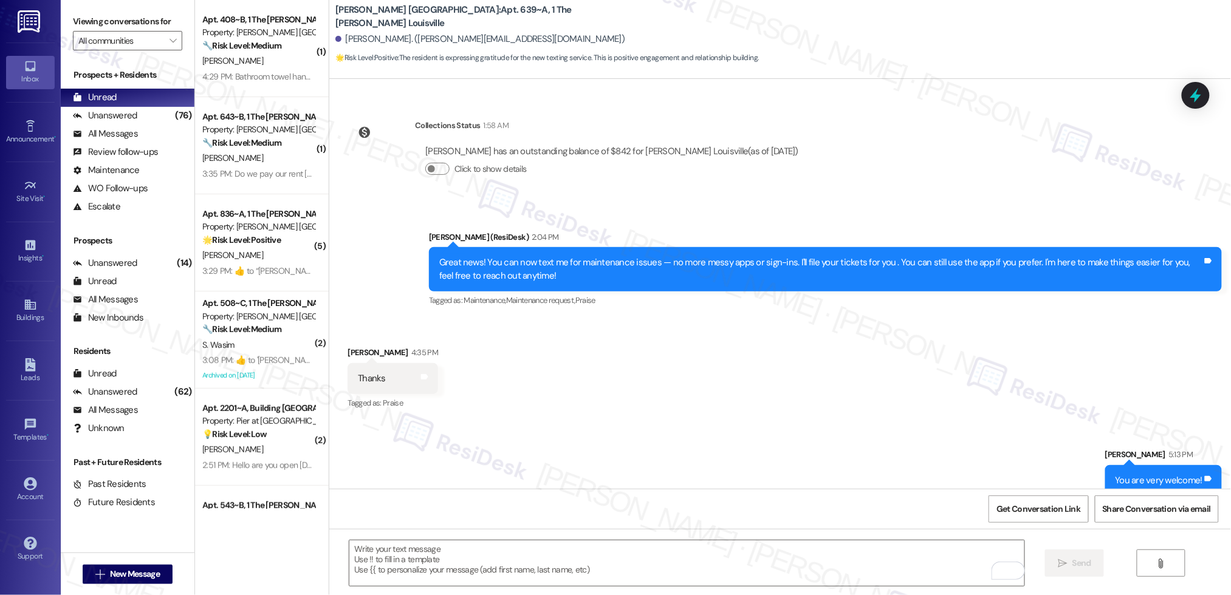
scroll to position [4294, 0]
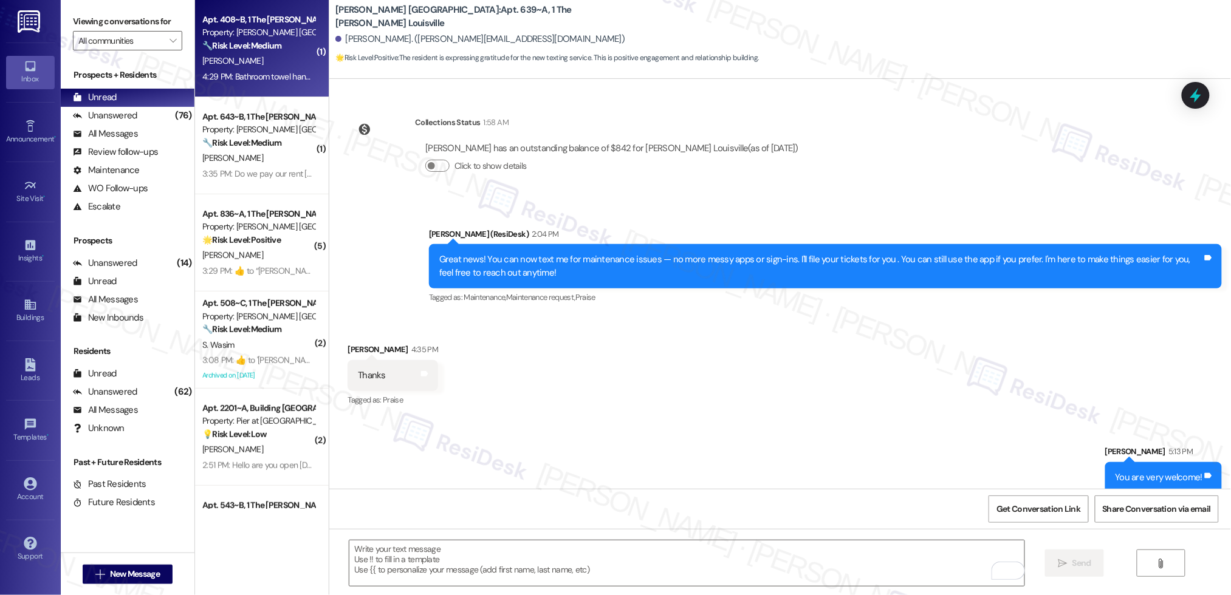
click at [279, 69] on div "4:29 PM: Bathroom towel handle is broken at 408C 4:29 PM: Bathroom towel handle…" at bounding box center [258, 76] width 115 height 15
click at [280, 71] on div "4:29 PM: Bathroom towel handle is broken at 408C 4:29 PM: Bathroom towel handle…" at bounding box center [292, 76] width 180 height 11
click at [280, 70] on body "Inbox Go to Inbox Announcement • Send A Text Announcement Site Visit • Go to Si…" at bounding box center [615, 297] width 1231 height 595
type textarea "Fetching suggested responses. Please feel free to read through the conversation…"
click at [280, 71] on div "4:29 PM: Bathroom towel handle is broken at 408C 4:29 PM: Bathroom towel handle…" at bounding box center [292, 76] width 180 height 11
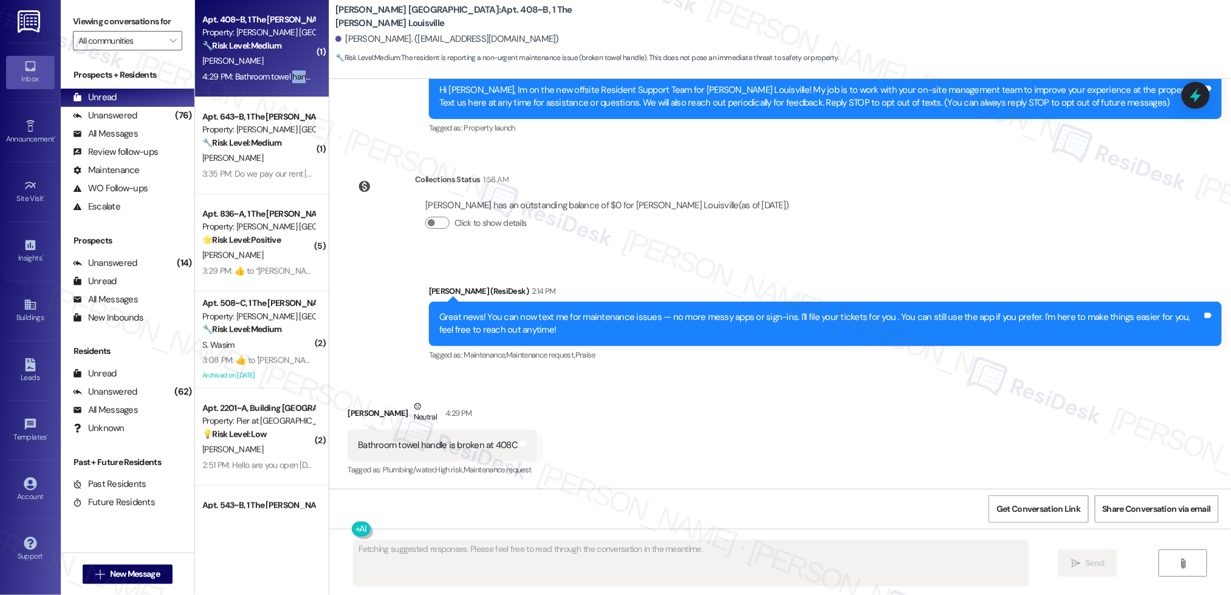
scroll to position [129, 0]
click at [280, 71] on div "4:29 PM: Bathroom towel handle is broken at 408C 4:29 PM: Bathroom towel handle…" at bounding box center [292, 76] width 180 height 11
click at [280, 70] on body "Inbox Go to Inbox Announcement • Send A Text Announcement Site Visit • Go to Si…" at bounding box center [615, 297] width 1231 height 595
click at [280, 71] on div "4:29 PM: Bathroom towel handle is broken at 408C 4:29 PM: Bathroom towel handle…" at bounding box center [292, 76] width 180 height 11
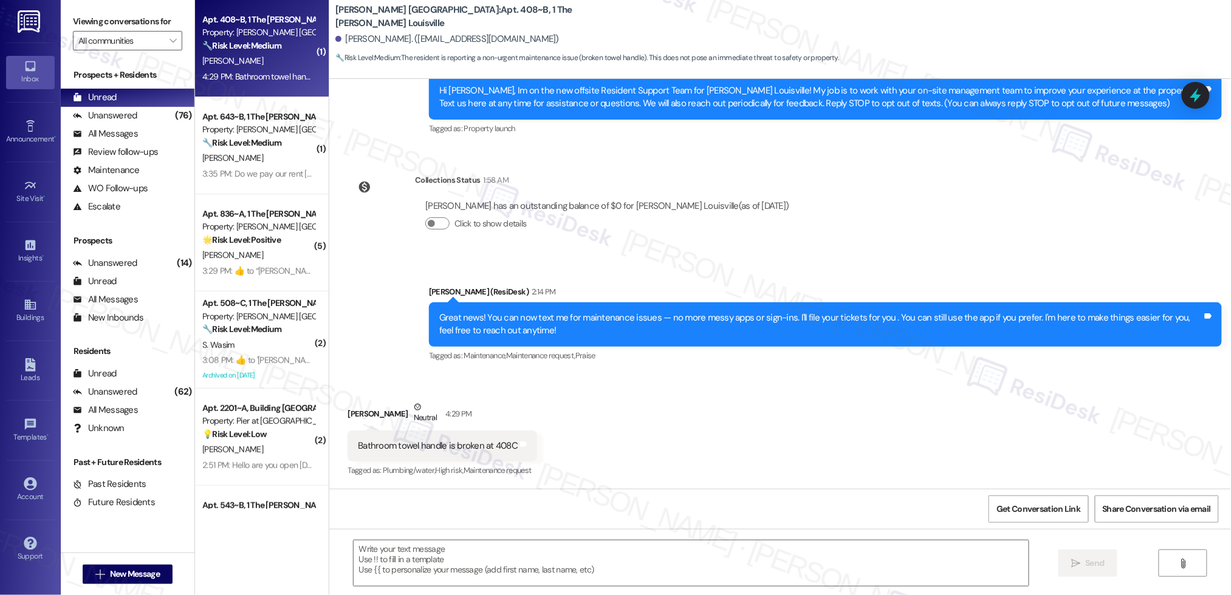
click at [457, 445] on div "Bathroom towel handle is broken at 408C" at bounding box center [438, 446] width 160 height 13
click at [456, 445] on div "Bathroom towel handle is broken at 408C" at bounding box center [438, 446] width 160 height 13
click at [457, 445] on div "Bathroom towel handle is broken at 408C" at bounding box center [438, 446] width 160 height 13
copy div "Bathroom towel handle is broken at 408C Tags and notes"
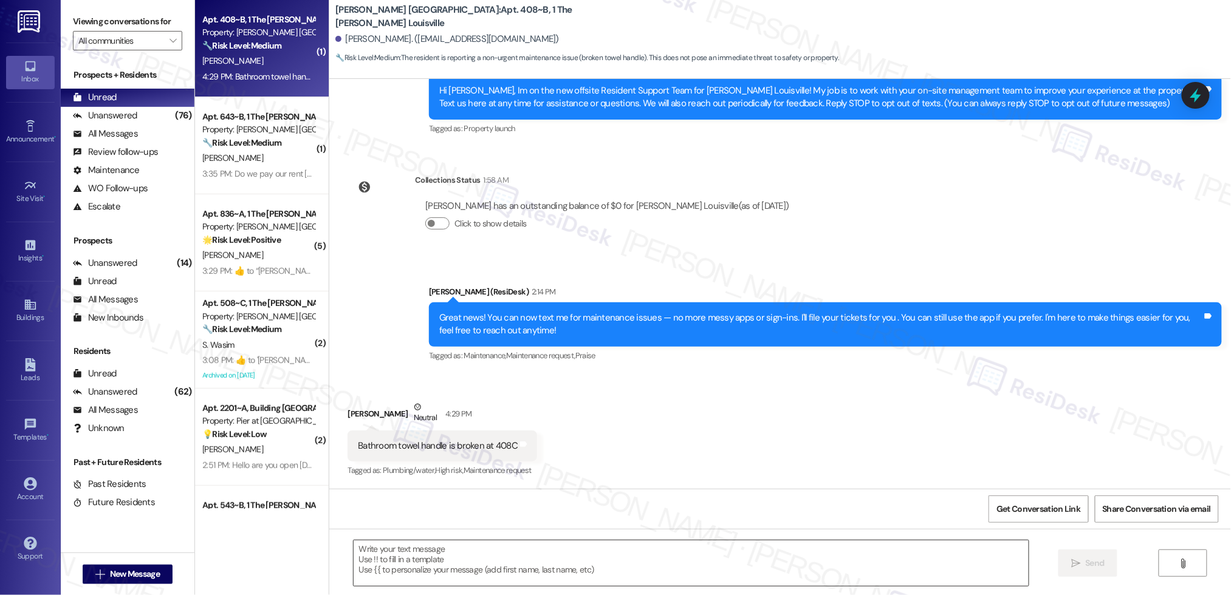
click at [396, 566] on textarea at bounding box center [691, 564] width 675 height 46
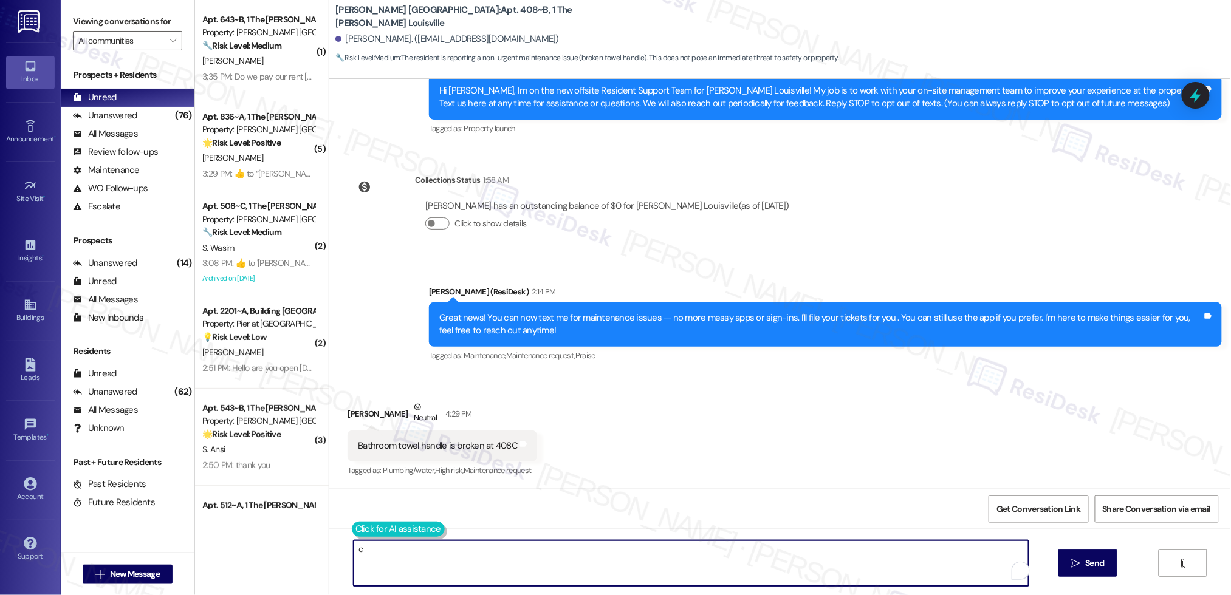
type textarea "c"
click at [352, 522] on button at bounding box center [398, 529] width 93 height 15
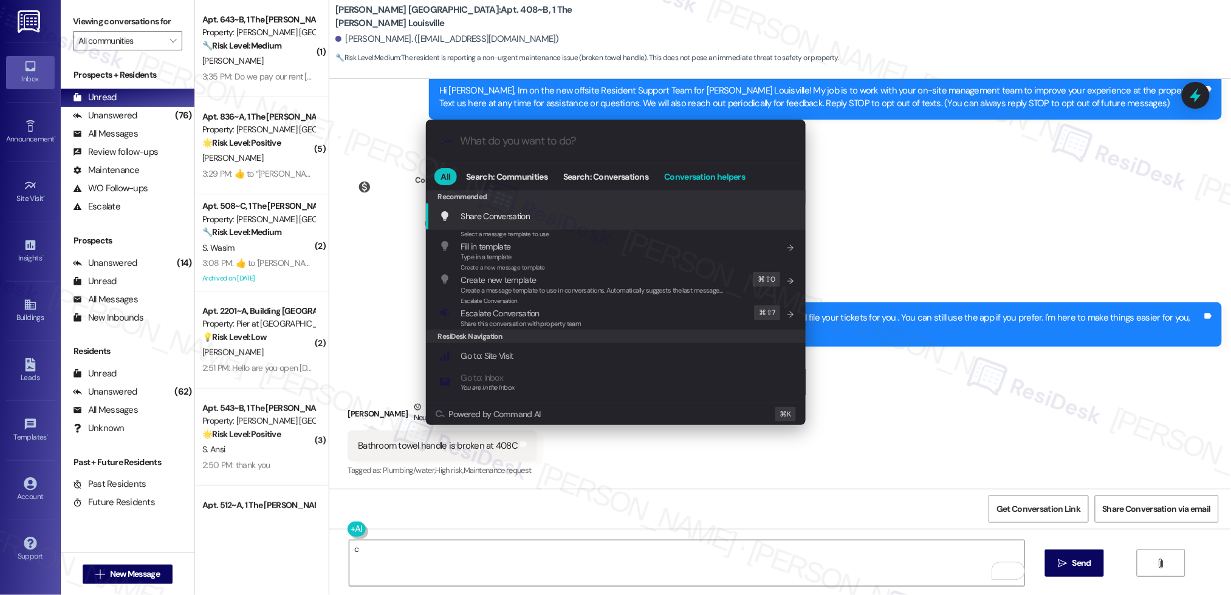
click at [694, 181] on span "Conversation helpers" at bounding box center [704, 177] width 81 height 9
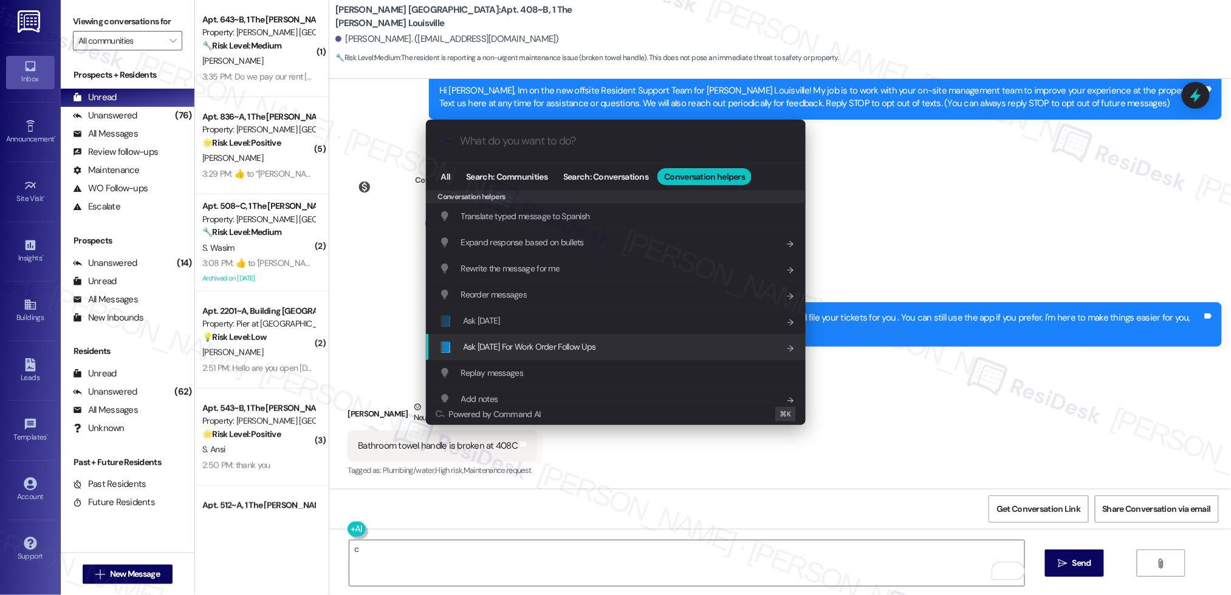
click at [571, 341] on span "Ask [DATE] For Work Order Follow Ups" at bounding box center [529, 346] width 133 height 11
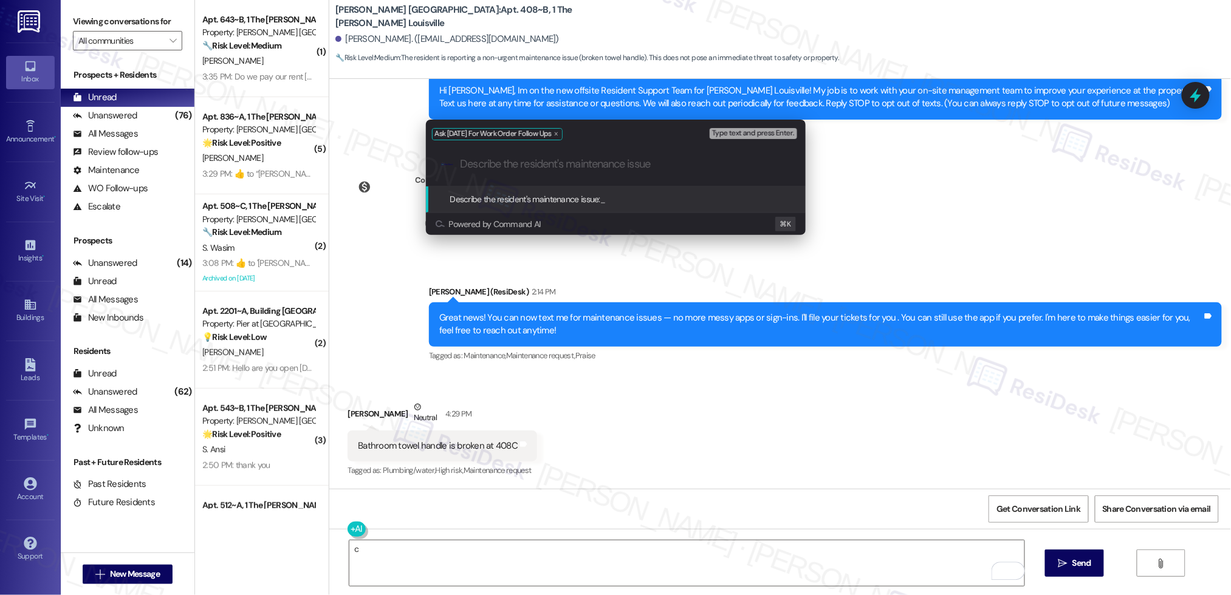
paste input "Bathroom towel handle is broken at 408C"
type input "Bathroom towel handle is broken"
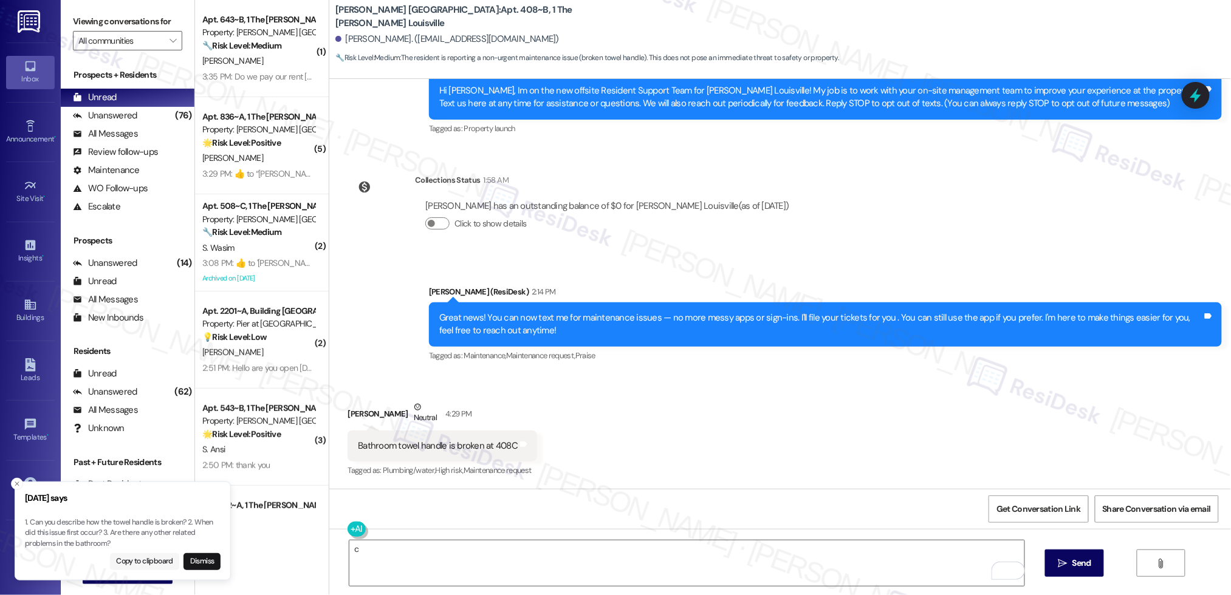
drag, startPoint x: 138, startPoint y: 558, endPoint x: 140, endPoint y: 565, distance: 7.5
click at [138, 558] on button "Copy to clipboard" at bounding box center [145, 562] width 70 height 17
click at [140, 565] on button "Copy to clipboard" at bounding box center [145, 562] width 70 height 17
drag, startPoint x: 399, startPoint y: 546, endPoint x: 405, endPoint y: 552, distance: 8.6
click at [399, 546] on textarea "c" at bounding box center [686, 564] width 675 height 46
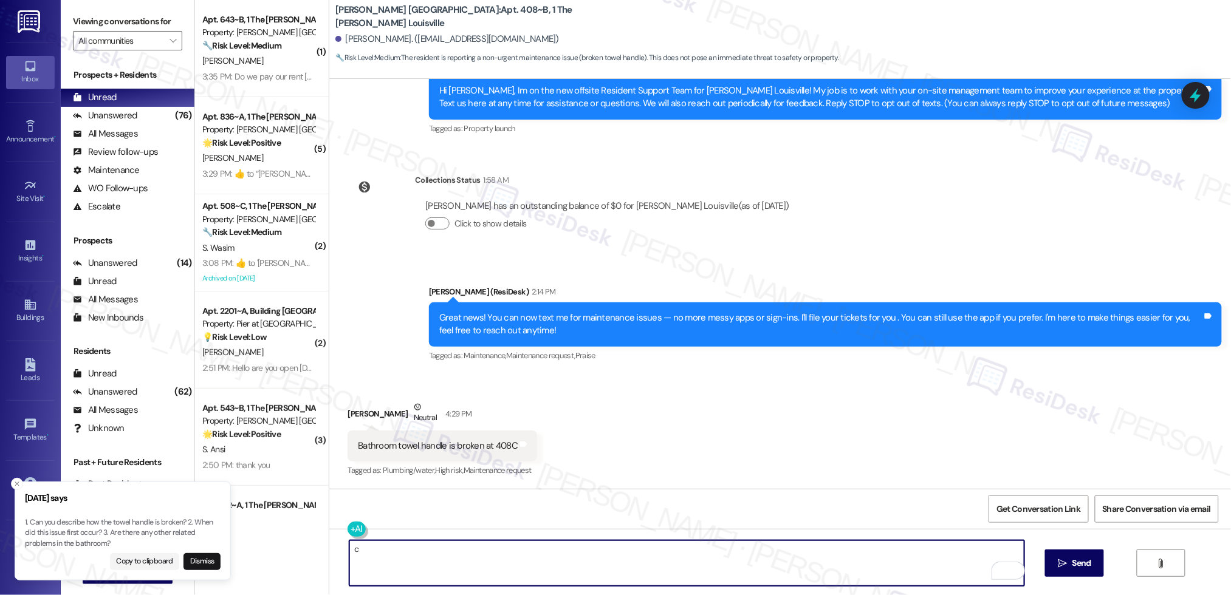
click at [408, 555] on textarea "c" at bounding box center [686, 564] width 675 height 46
paste textarea "1. Can you describe how the towel handle is broken? 2. When did this issue firs…"
drag, startPoint x: 580, startPoint y: 574, endPoint x: 526, endPoint y: 587, distance: 55.6
click at [589, 588] on div "1. Can you describe how the towel handle is broken? 2. When did this issue firs…" at bounding box center [780, 574] width 902 height 91
drag, startPoint x: 349, startPoint y: 550, endPoint x: 337, endPoint y: 541, distance: 14.3
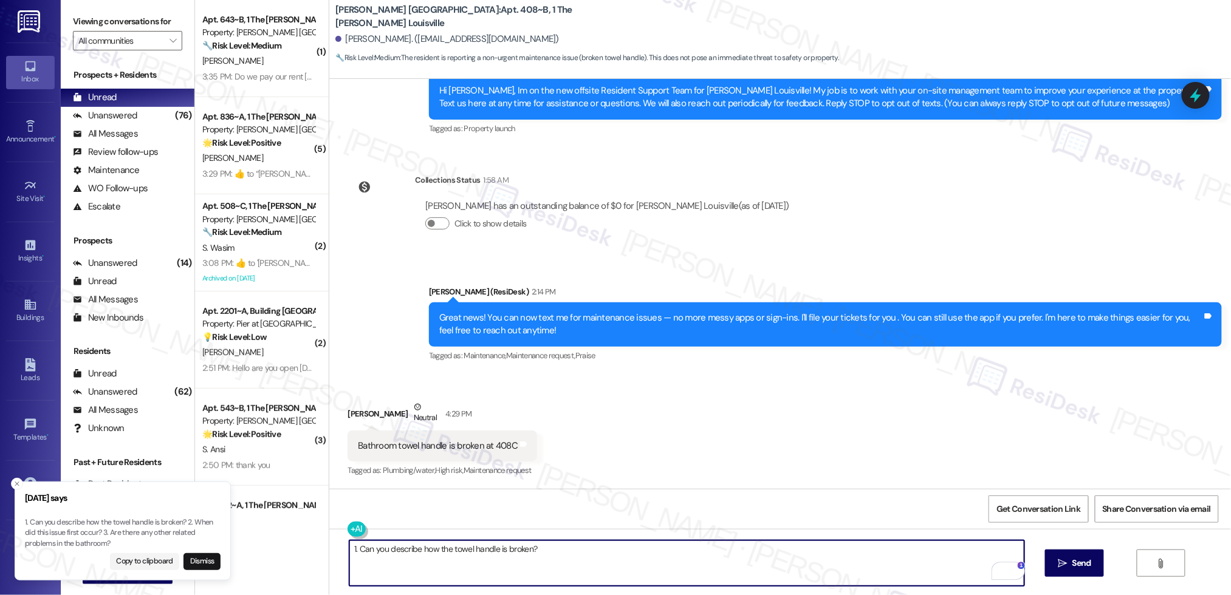
click at [349, 543] on textarea "1. Can you describe how the towel handle is broken?" at bounding box center [686, 564] width 675 height 46
click at [569, 562] on textarea "Can you describe how the towel handle is broken?" at bounding box center [686, 564] width 675 height 46
type textarea "Can you describe how the towel handle is broken? Maybe you can share a photo?"
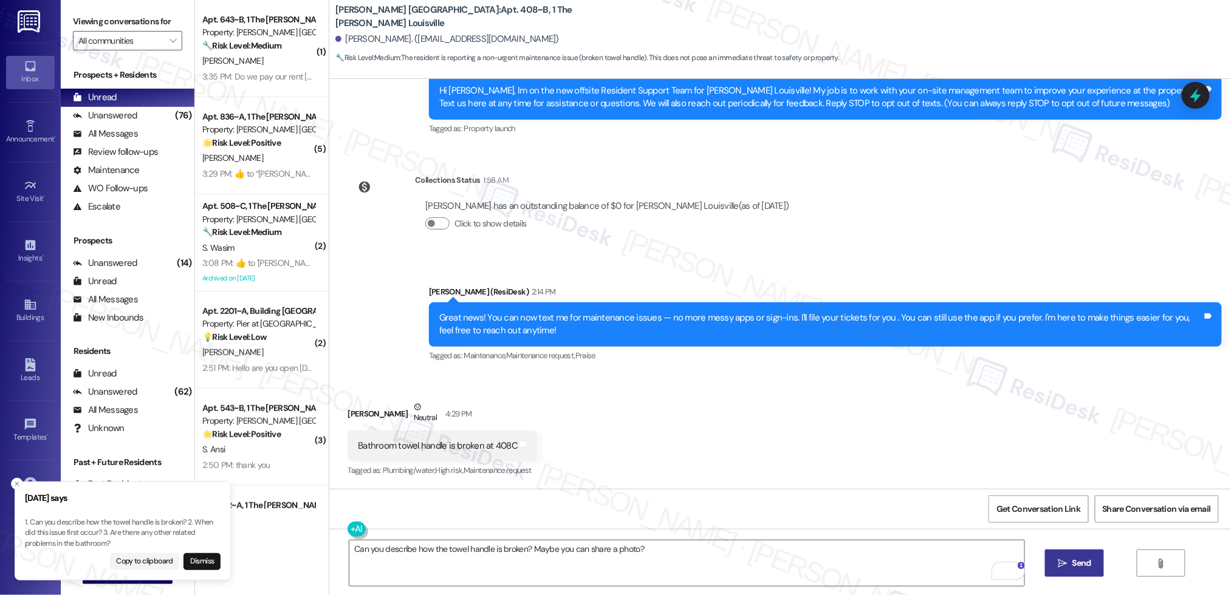
click at [1073, 567] on span "Send" at bounding box center [1081, 563] width 19 height 13
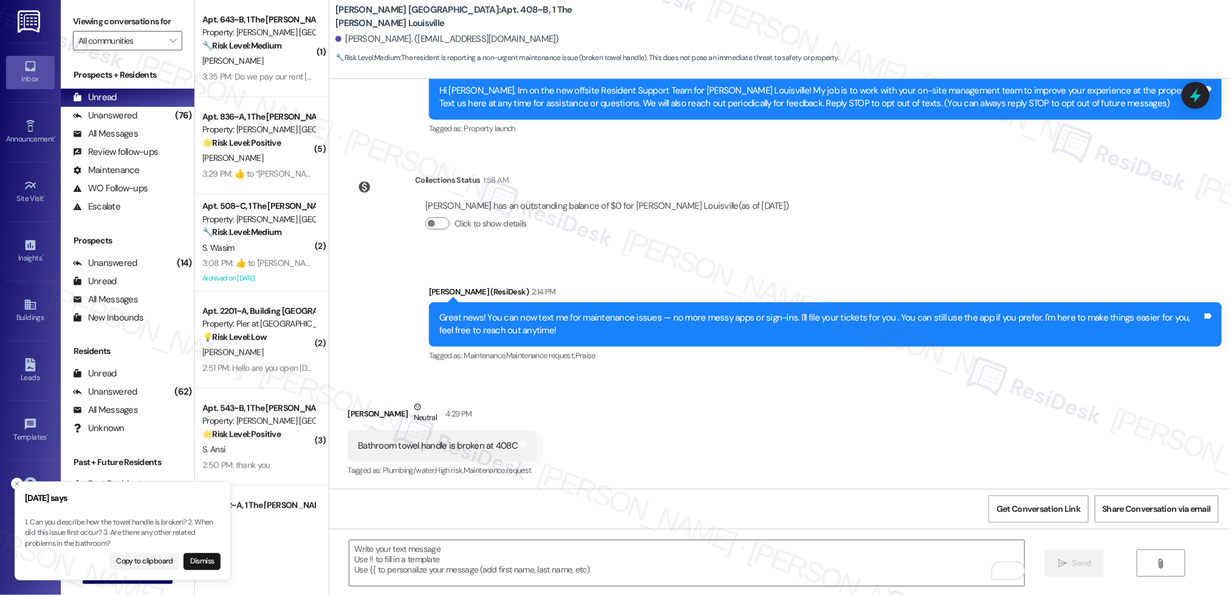
drag, startPoint x: 18, startPoint y: 482, endPoint x: 112, endPoint y: 494, distance: 95.0
click at [18, 482] on icon "Close toast" at bounding box center [16, 484] width 7 height 7
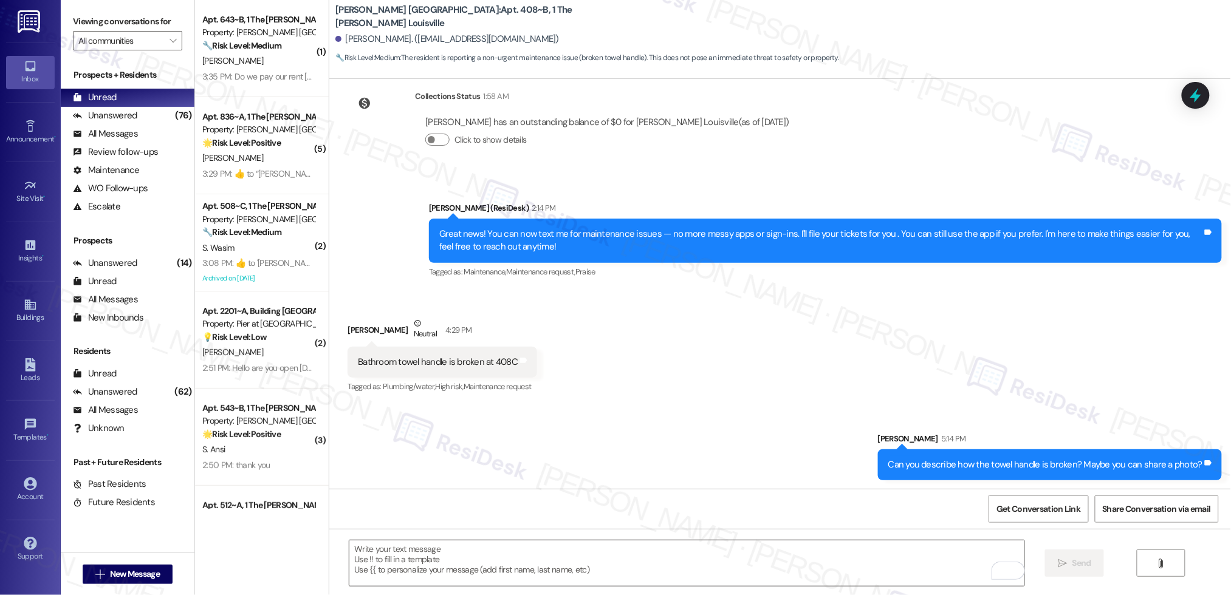
scroll to position [214, 0]
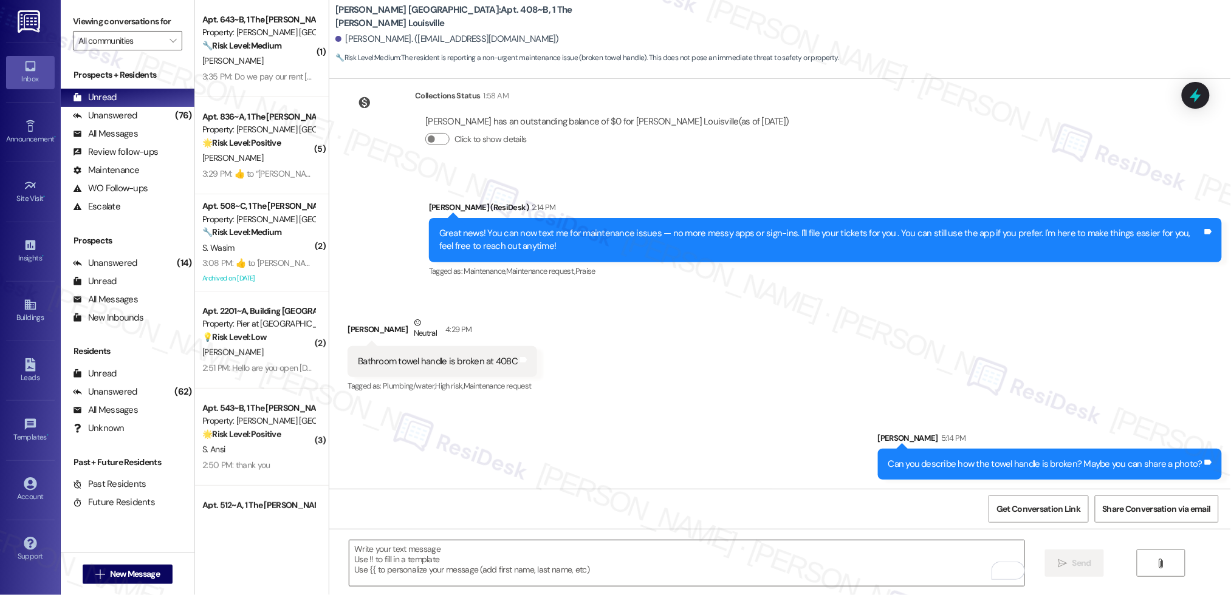
drag, startPoint x: 658, startPoint y: 373, endPoint x: 651, endPoint y: 368, distance: 8.6
click at [658, 373] on div "Received via SMS [PERSON_NAME] 4:29 PM Bathroom towel handle is broken at 408C …" at bounding box center [780, 346] width 902 height 115
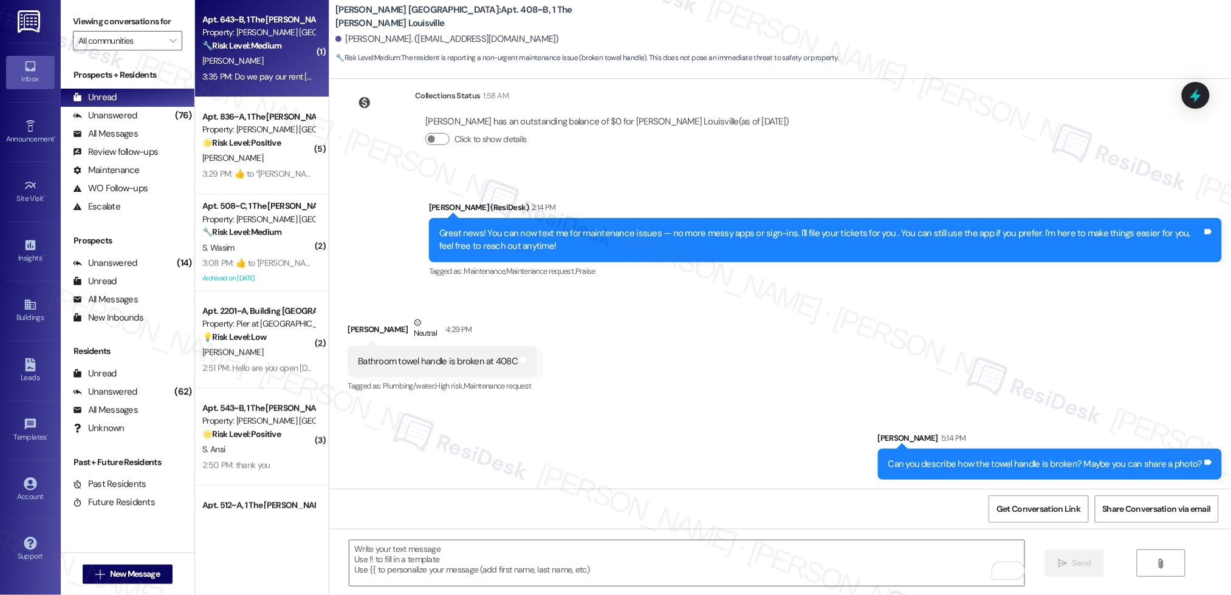
click at [238, 53] on div "[PERSON_NAME]" at bounding box center [258, 60] width 115 height 15
click at [238, 54] on div "[PERSON_NAME]" at bounding box center [258, 60] width 115 height 15
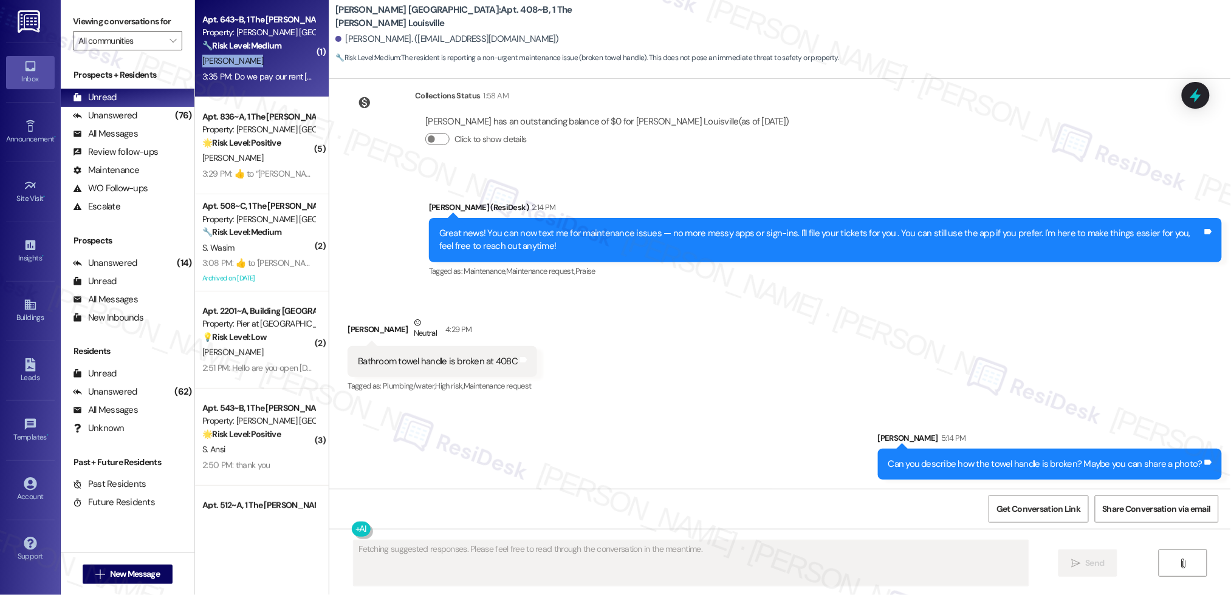
click at [238, 54] on div "[PERSON_NAME]" at bounding box center [258, 60] width 115 height 15
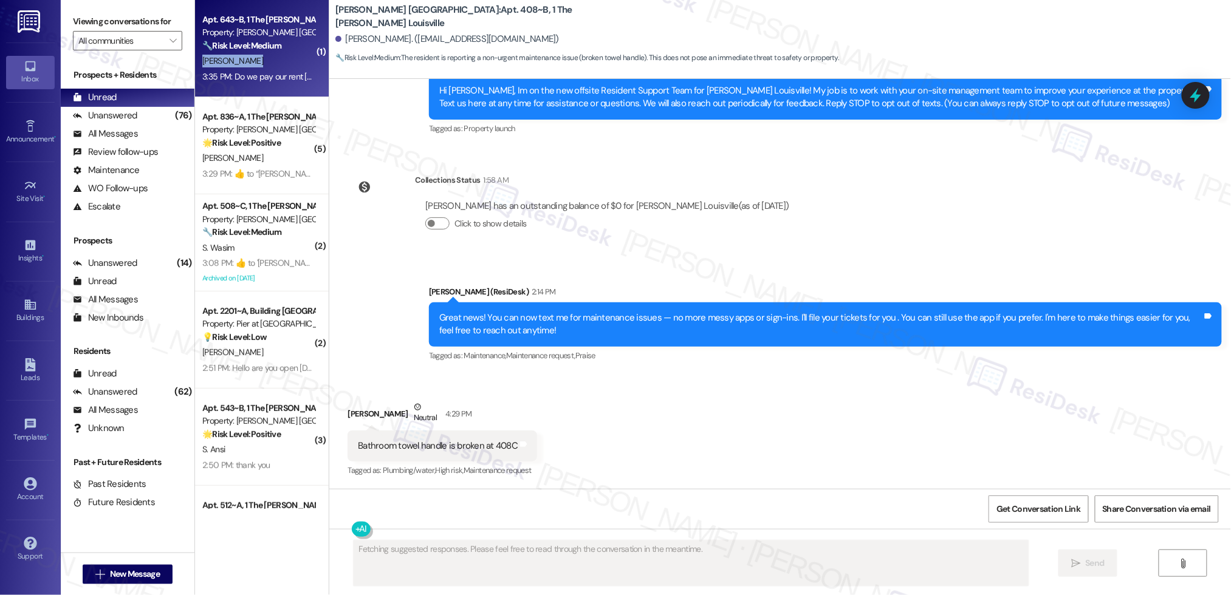
click at [239, 54] on div "[PERSON_NAME]" at bounding box center [258, 60] width 115 height 15
click at [241, 57] on div "[PERSON_NAME]" at bounding box center [258, 60] width 115 height 15
click at [243, 58] on div "[PERSON_NAME]" at bounding box center [258, 60] width 115 height 15
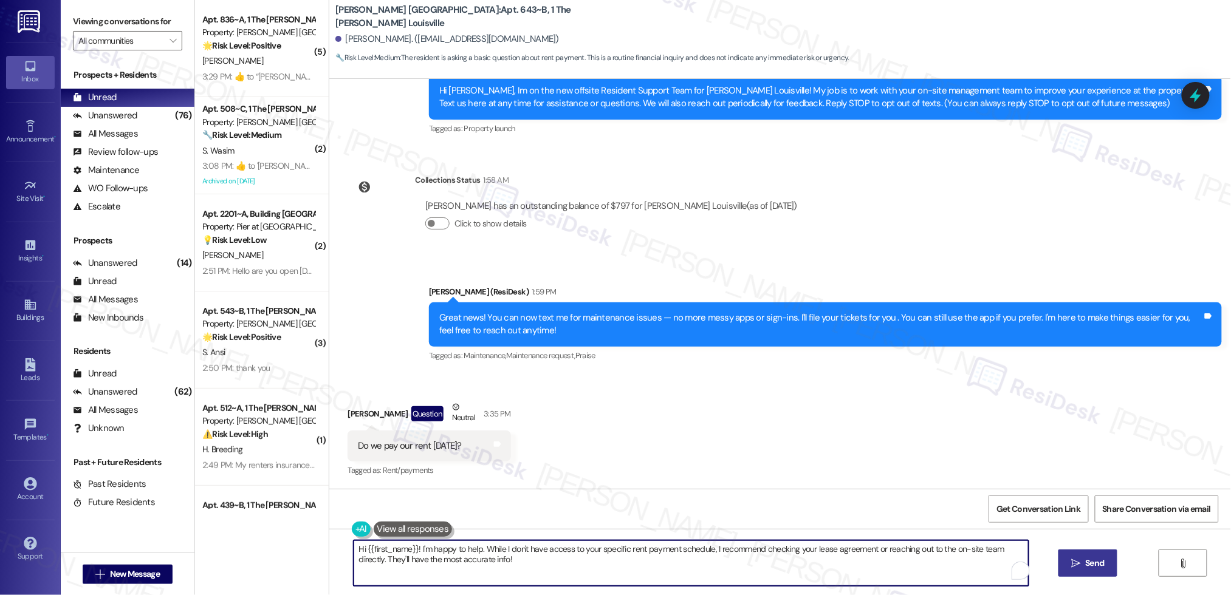
drag, startPoint x: 518, startPoint y: 558, endPoint x: 331, endPoint y: 543, distance: 187.7
click at [330, 543] on div "Hi {{first_name}}! I'm happy to help. While I don't have access to your specifi…" at bounding box center [780, 574] width 902 height 91
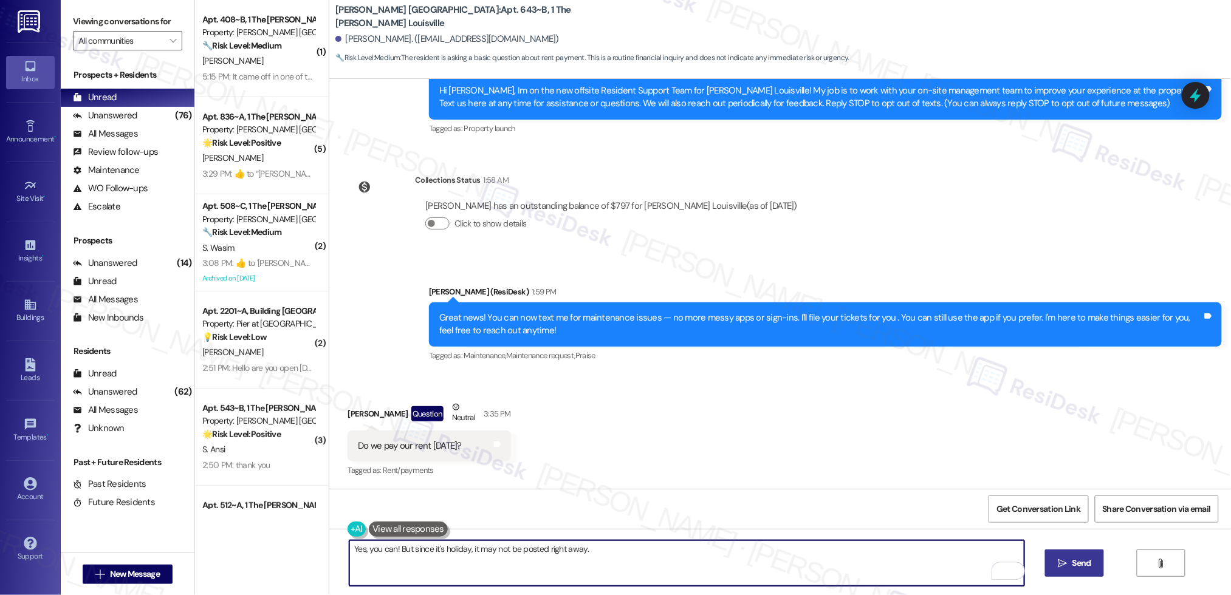
click at [759, 560] on textarea "Yes, you can! But since it's holiday, it may not be posted right away." at bounding box center [686, 564] width 675 height 46
type textarea "Yes, you can! But since it's holiday, it may not be posted right away."
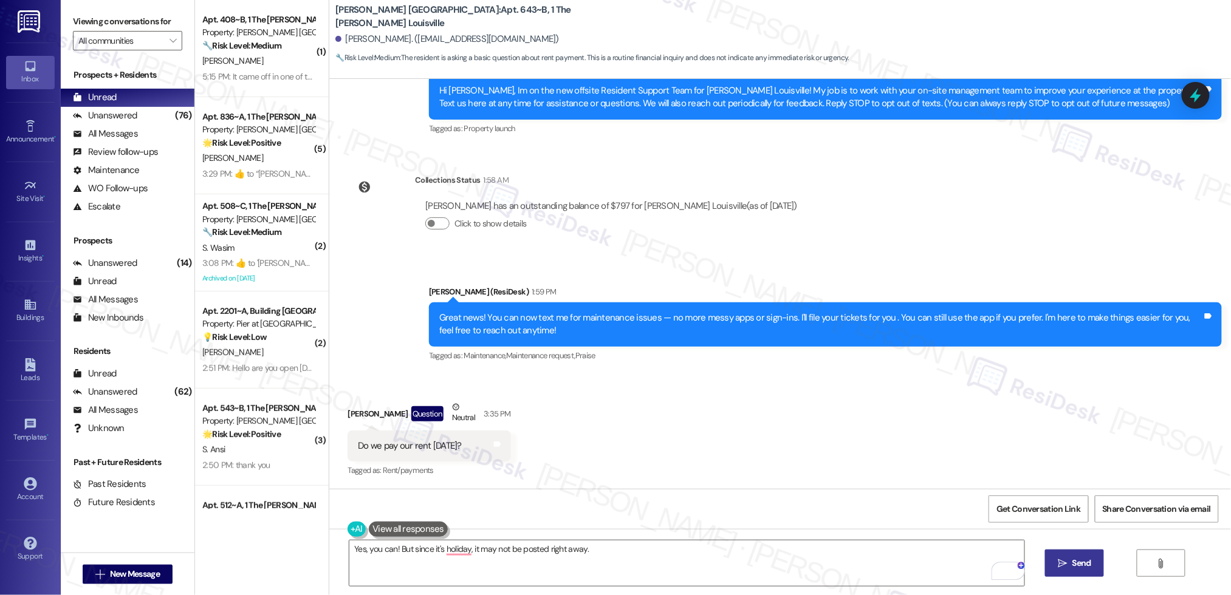
click at [1072, 566] on span "Send" at bounding box center [1081, 563] width 19 height 13
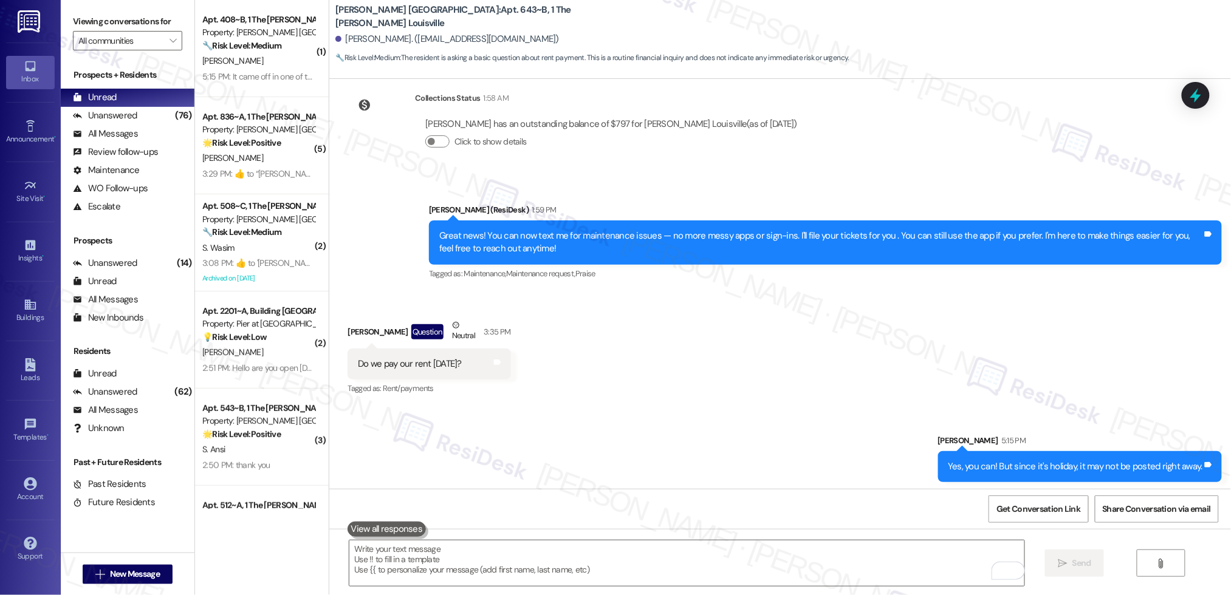
scroll to position [214, 0]
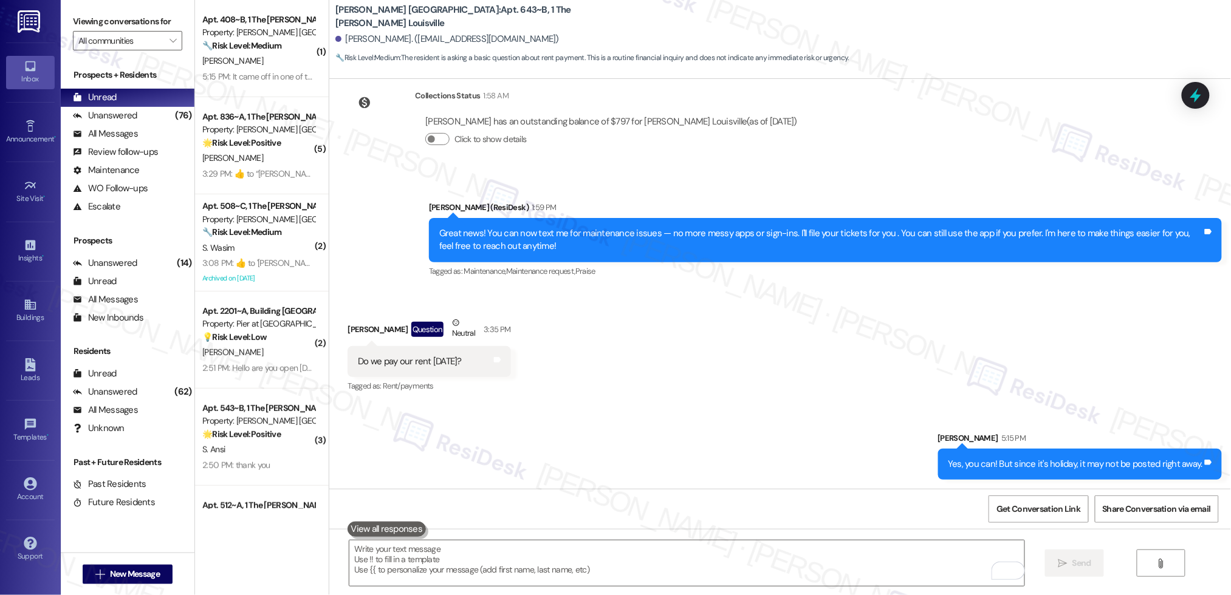
click at [670, 394] on div "Received via SMS [PERSON_NAME] Question Neutral 3:35 PM Do we pay our rent [DAT…" at bounding box center [780, 346] width 902 height 115
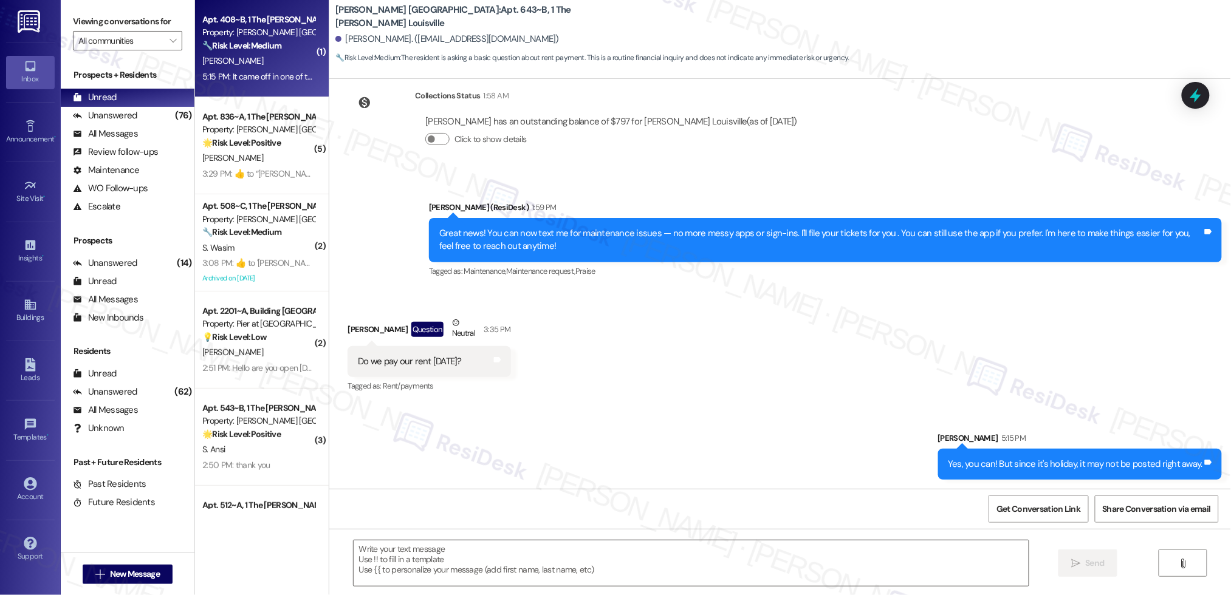
click at [277, 52] on div "Apt. 408~B, 1 The [PERSON_NAME] Louisville Property: [PERSON_NAME] [GEOGRAPHIC_…" at bounding box center [258, 32] width 115 height 41
type textarea "Fetching suggested responses. Please feel free to read through the conversation…"
click at [277, 52] on div "Apt. 408~B, 1 The [PERSON_NAME] Louisville Property: [PERSON_NAME] [GEOGRAPHIC_…" at bounding box center [258, 32] width 115 height 41
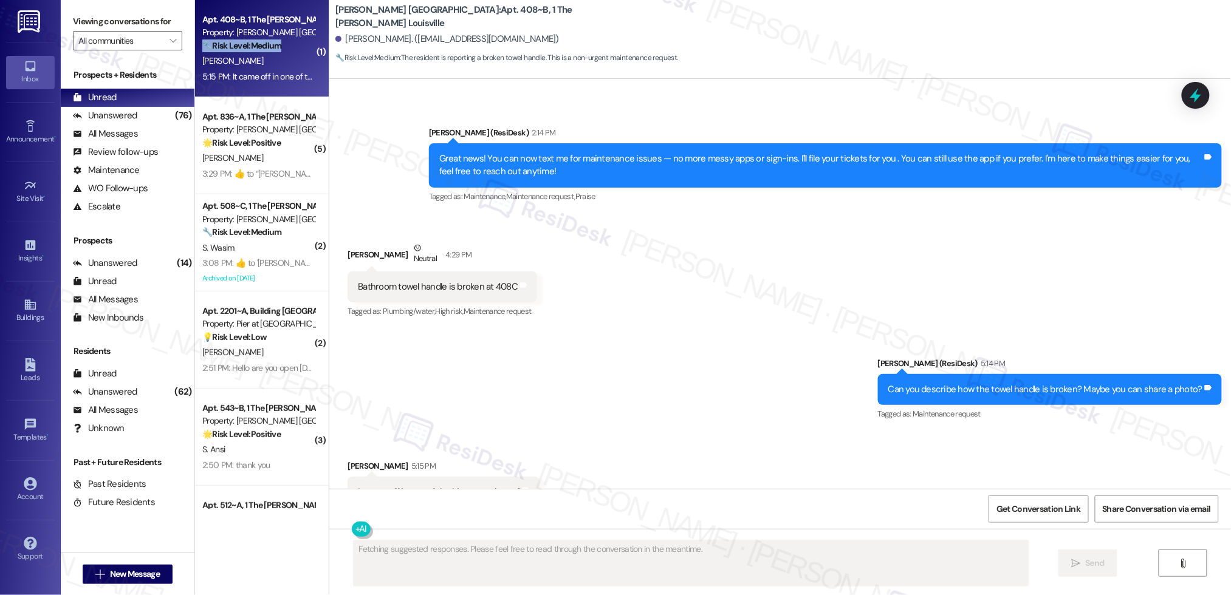
click at [277, 52] on div "Apt. 408~B, 1 The [PERSON_NAME] Louisville Property: [PERSON_NAME] [GEOGRAPHIC_…" at bounding box center [258, 32] width 115 height 41
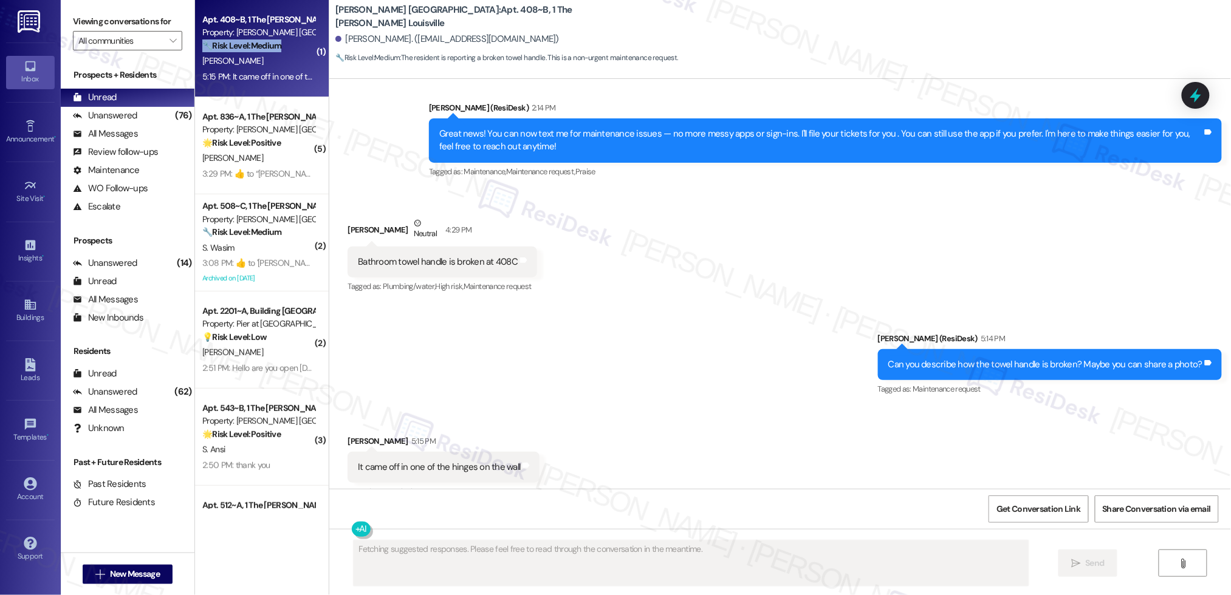
click at [277, 52] on div "Apt. 408~B, 1 The [PERSON_NAME] Louisville Property: [PERSON_NAME] [GEOGRAPHIC_…" at bounding box center [258, 32] width 115 height 41
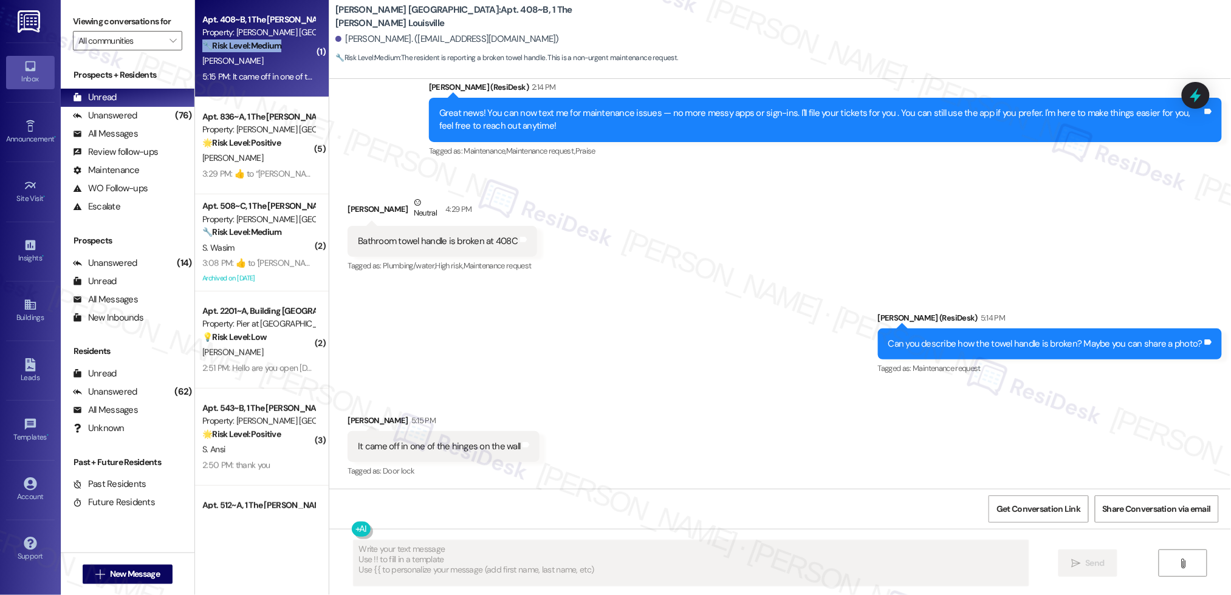
click at [277, 52] on div "Apt. 408~B, 1 The [PERSON_NAME] Louisville Property: [PERSON_NAME] [GEOGRAPHIC_…" at bounding box center [258, 32] width 115 height 41
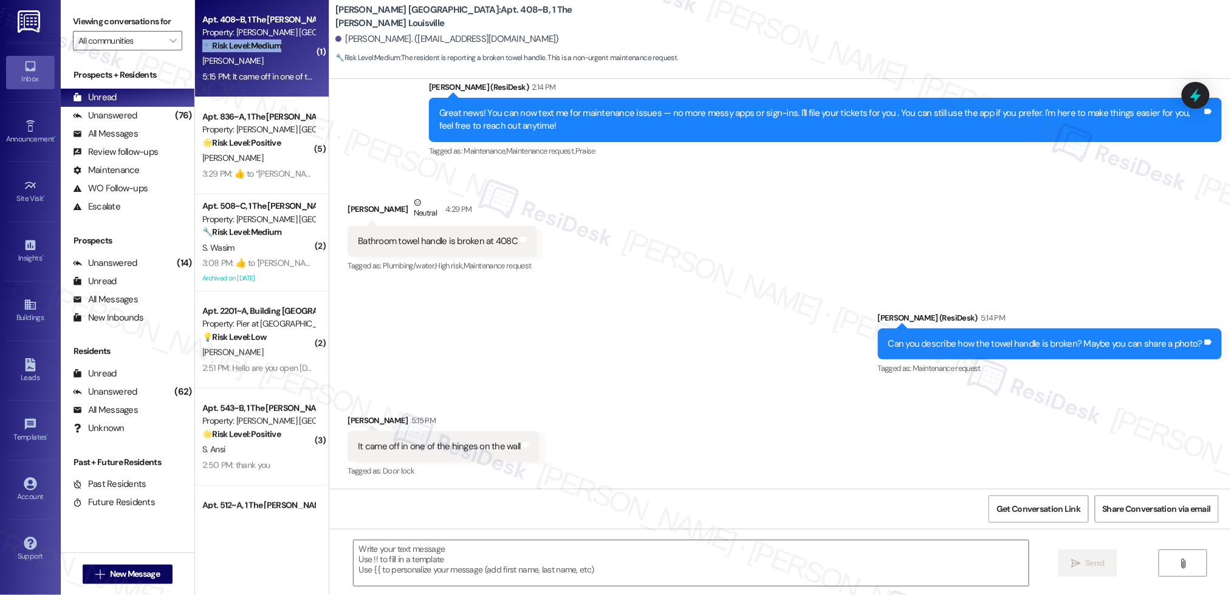
click at [277, 52] on div "Apt. 408~B, 1 The [PERSON_NAME] Louisville Property: [PERSON_NAME] [GEOGRAPHIC_…" at bounding box center [258, 32] width 115 height 41
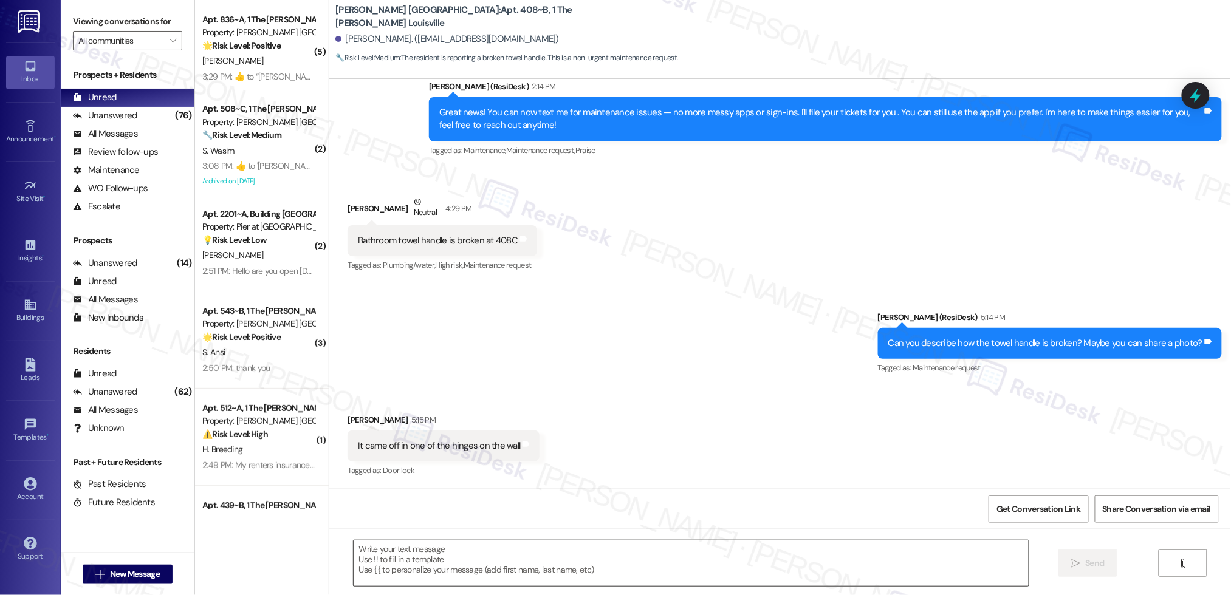
click at [671, 562] on textarea at bounding box center [691, 564] width 675 height 46
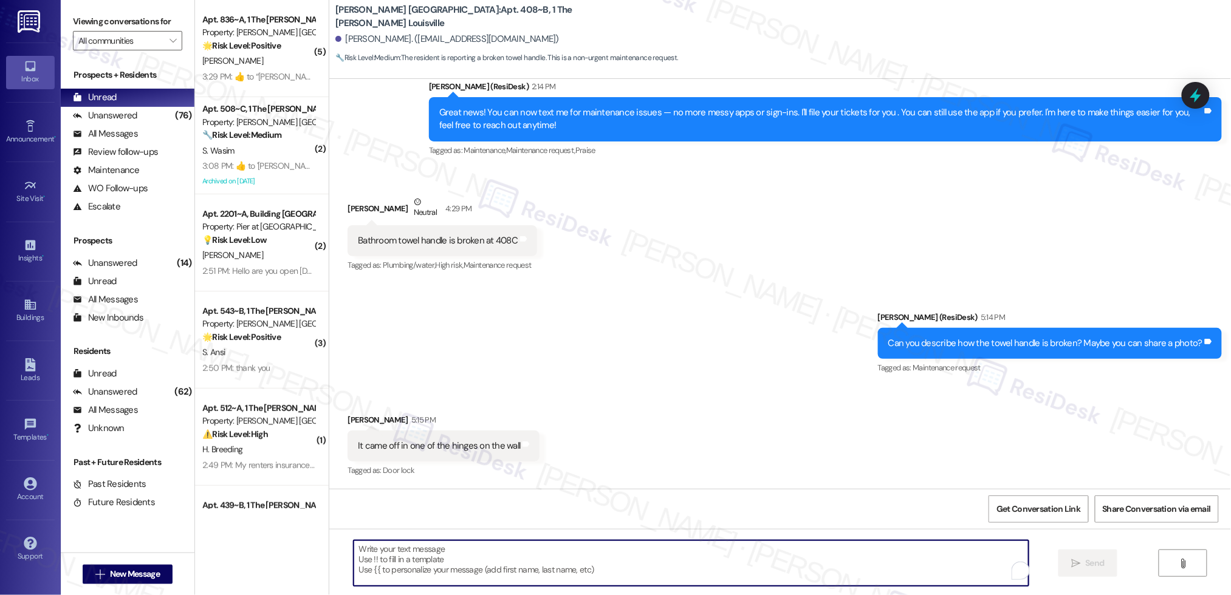
click at [671, 562] on textarea "To enrich screen reader interactions, please activate Accessibility in Grammarl…" at bounding box center [691, 564] width 675 height 46
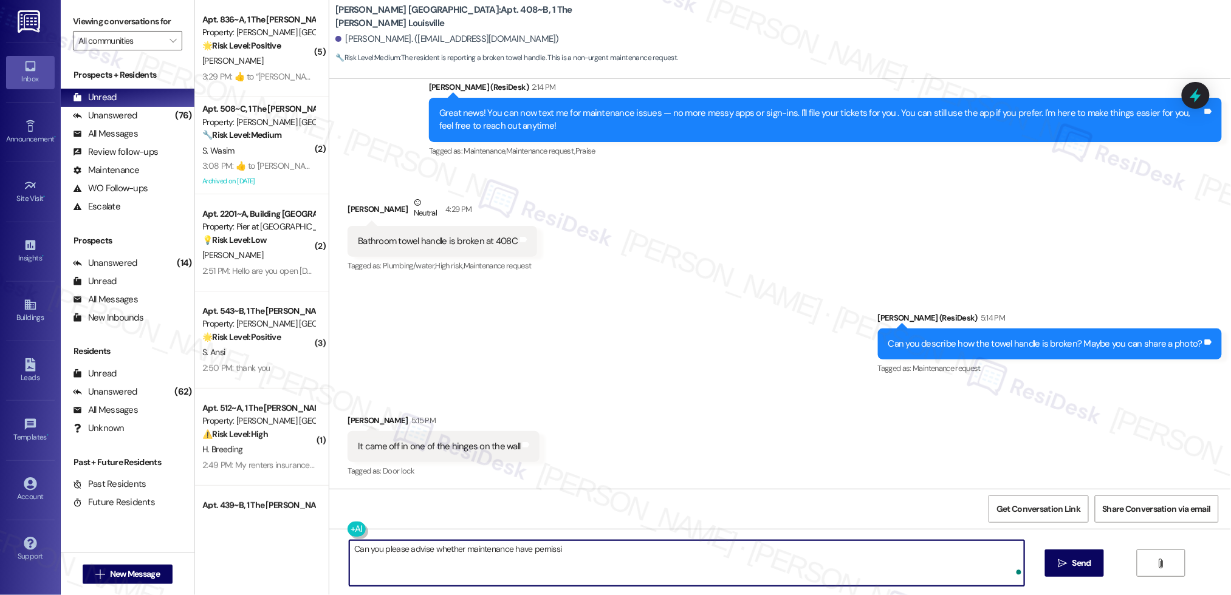
scroll to position [542, 0]
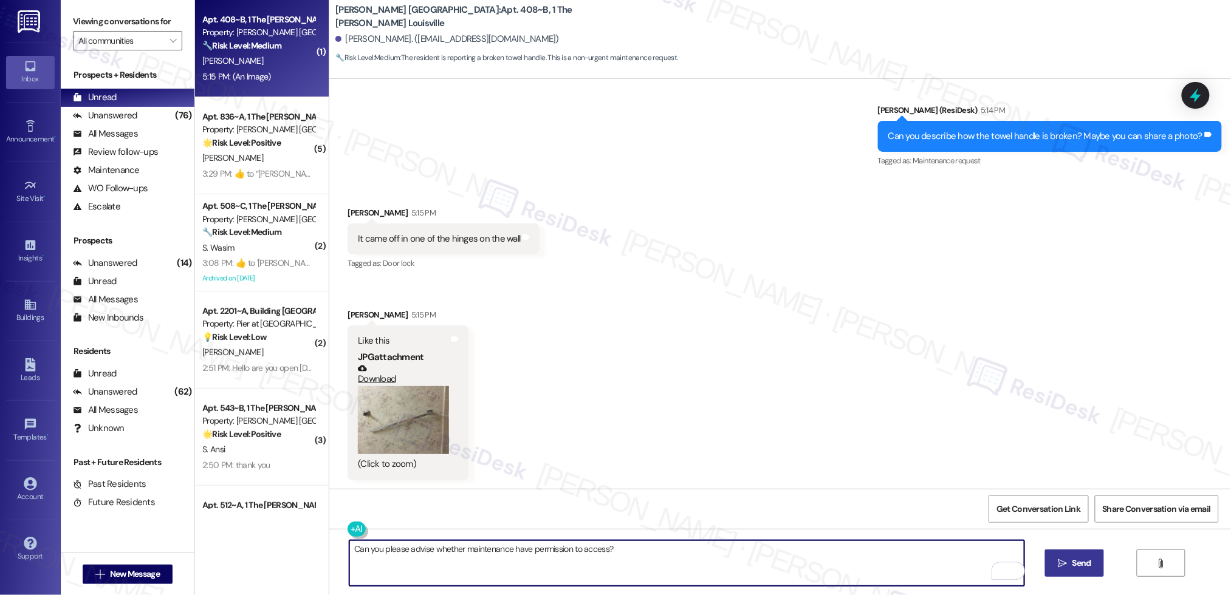
type textarea "Can you please advise whether maintenance have permission to access?"
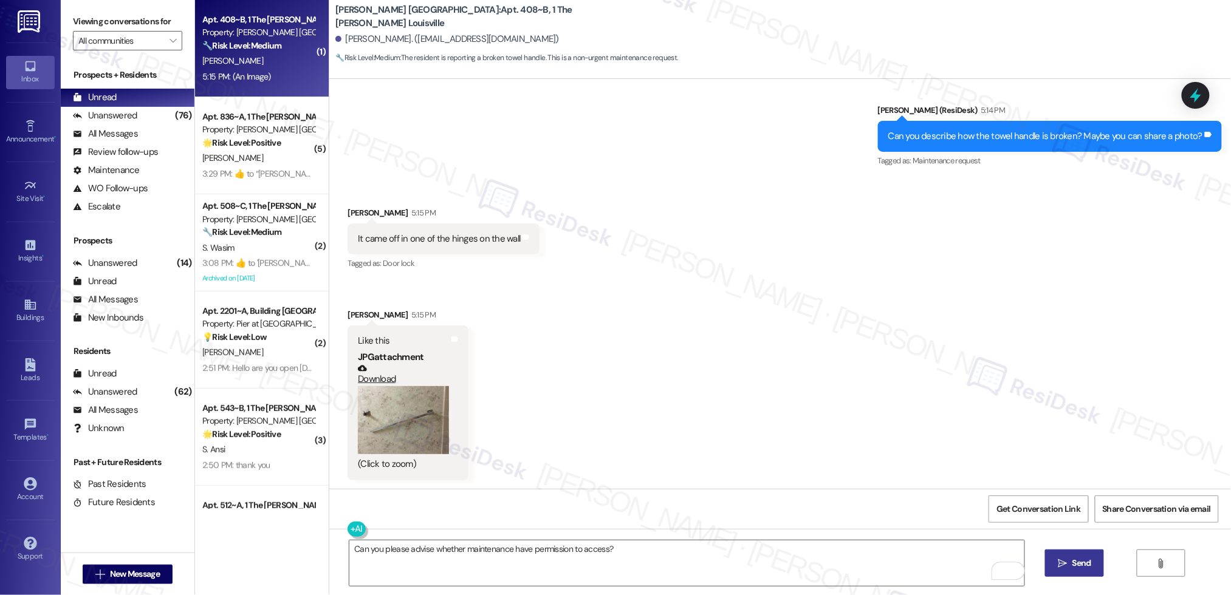
drag, startPoint x: 1044, startPoint y: 556, endPoint x: 1061, endPoint y: 560, distance: 16.8
click at [1045, 557] on button " Send" at bounding box center [1074, 563] width 59 height 27
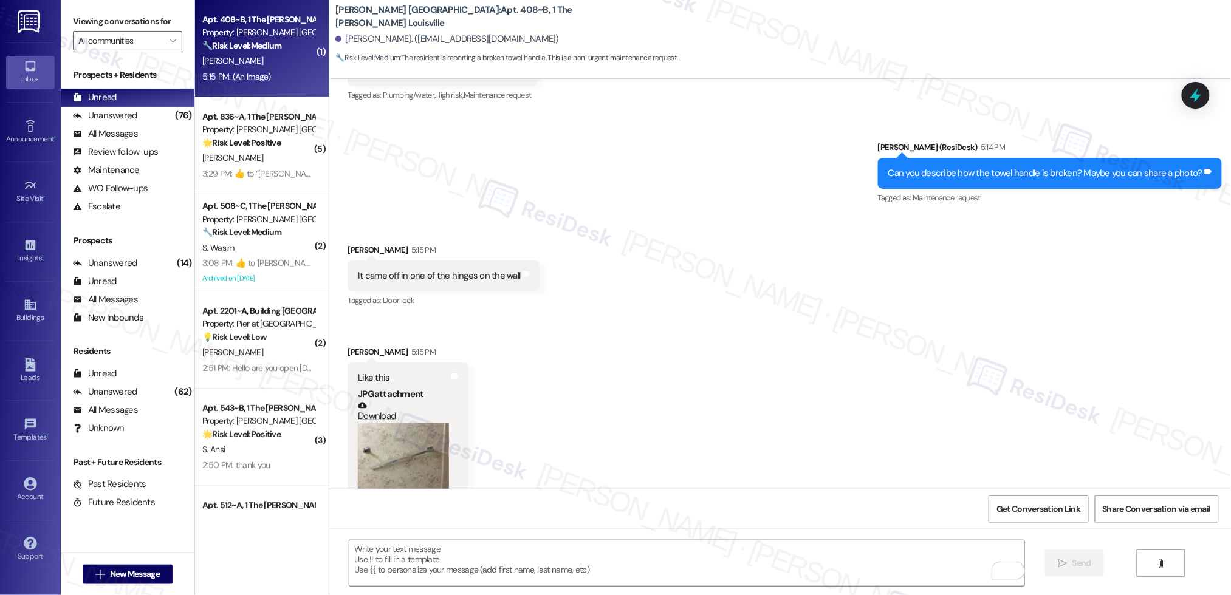
scroll to position [626, 0]
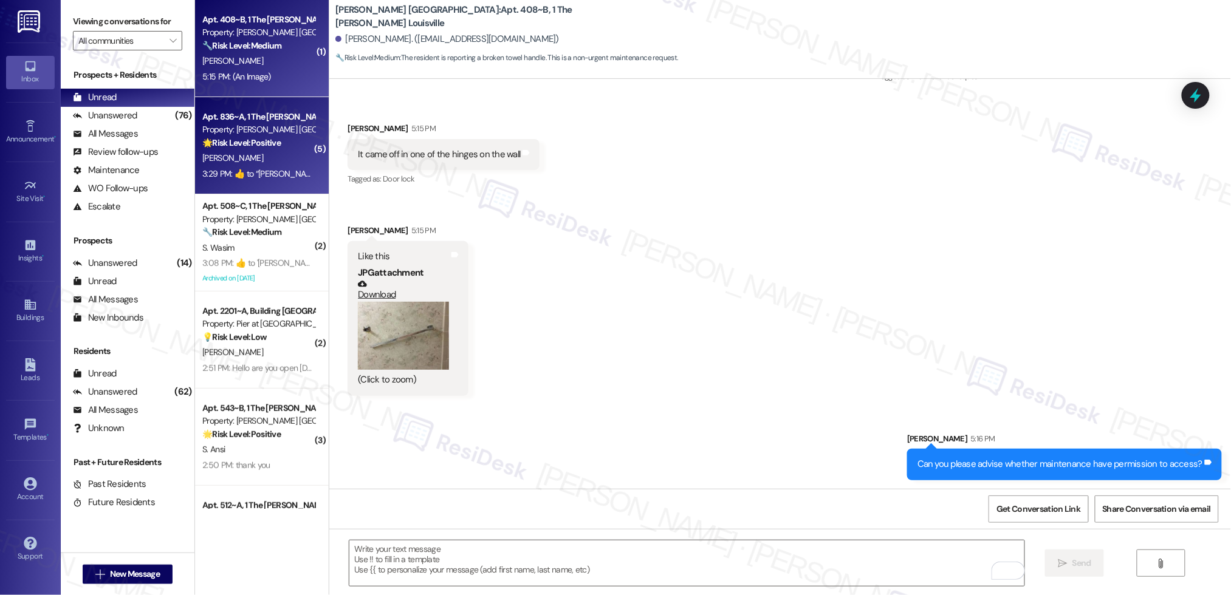
click at [262, 130] on div "Property: [PERSON_NAME] [GEOGRAPHIC_DATA]" at bounding box center [258, 129] width 112 height 13
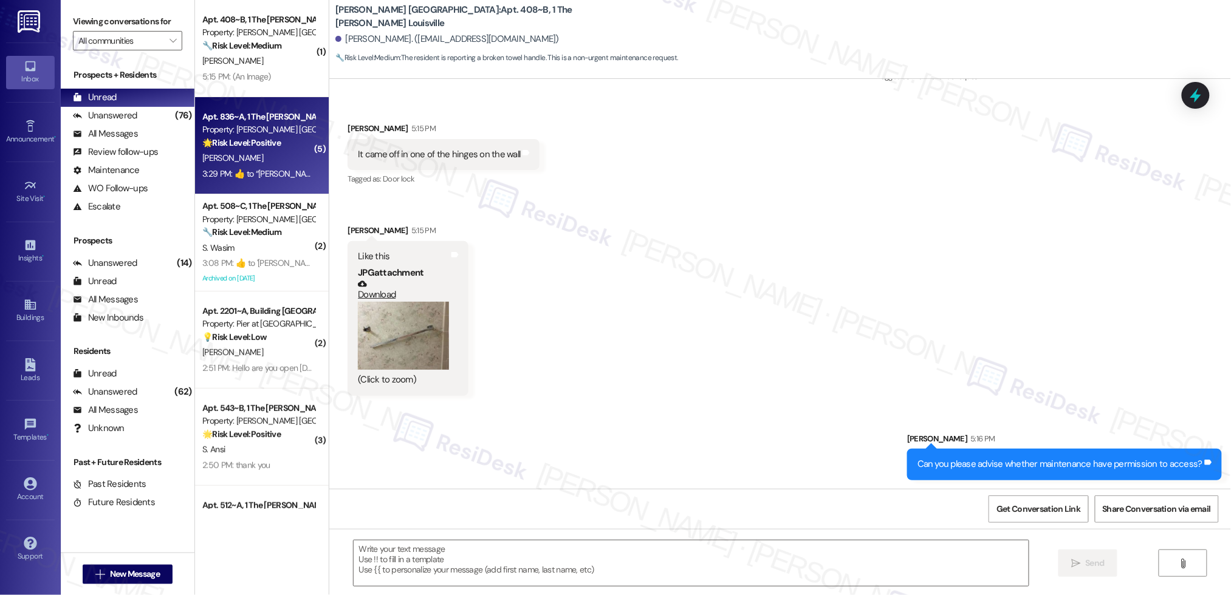
click at [262, 130] on div "Property: [PERSON_NAME] [GEOGRAPHIC_DATA]" at bounding box center [258, 129] width 112 height 13
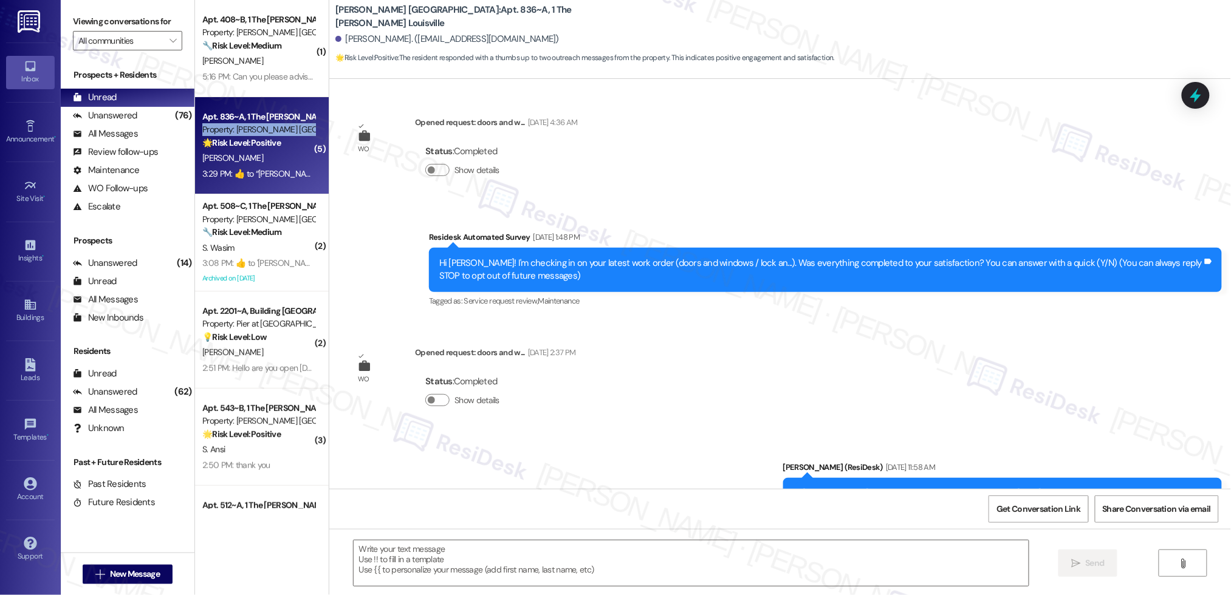
click at [262, 130] on div "Property: [PERSON_NAME] [GEOGRAPHIC_DATA]" at bounding box center [258, 129] width 112 height 13
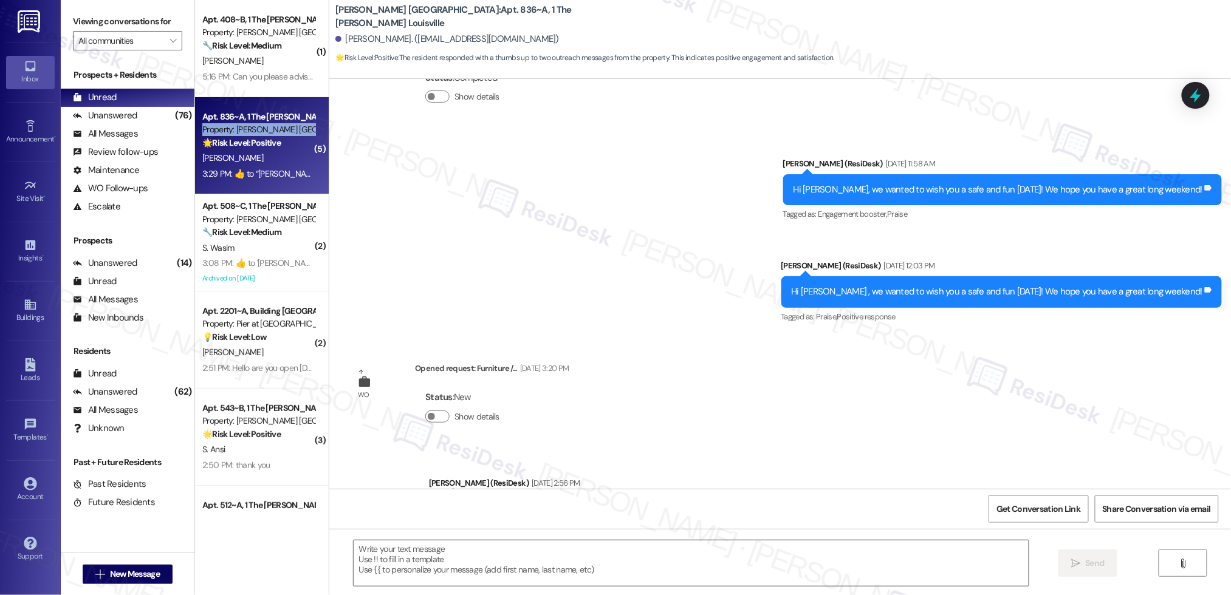
click at [262, 130] on div "Property: [PERSON_NAME] [GEOGRAPHIC_DATA]" at bounding box center [258, 129] width 112 height 13
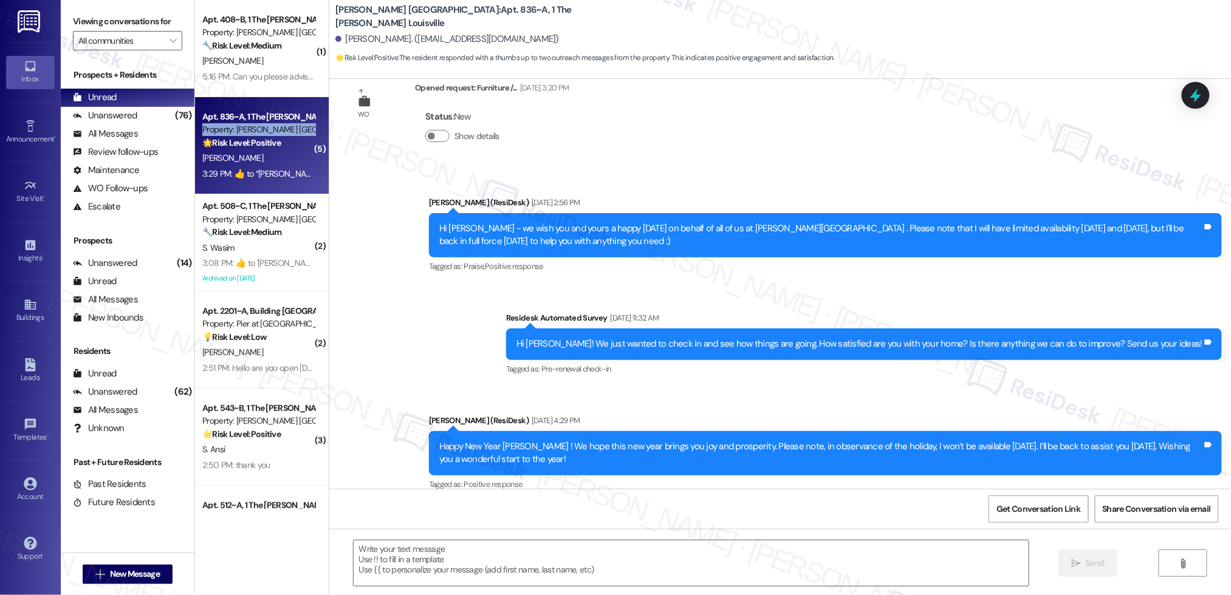
click at [262, 130] on div "Property: [PERSON_NAME] [GEOGRAPHIC_DATA]" at bounding box center [258, 129] width 112 height 13
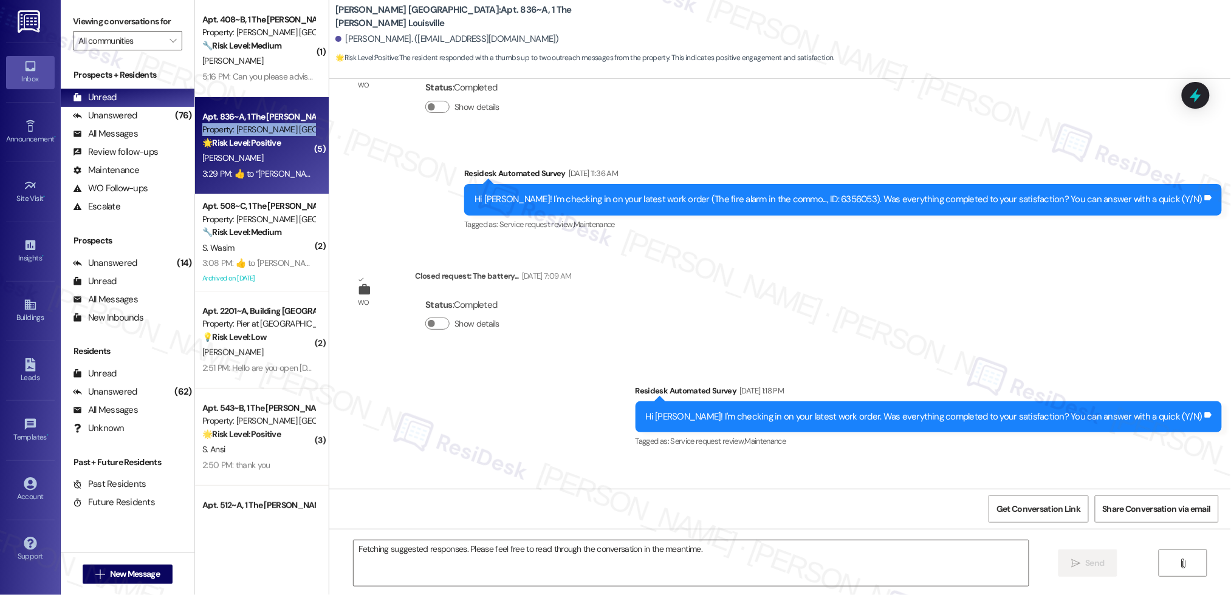
click at [262, 130] on div "Property: [PERSON_NAME] [GEOGRAPHIC_DATA]" at bounding box center [258, 129] width 112 height 13
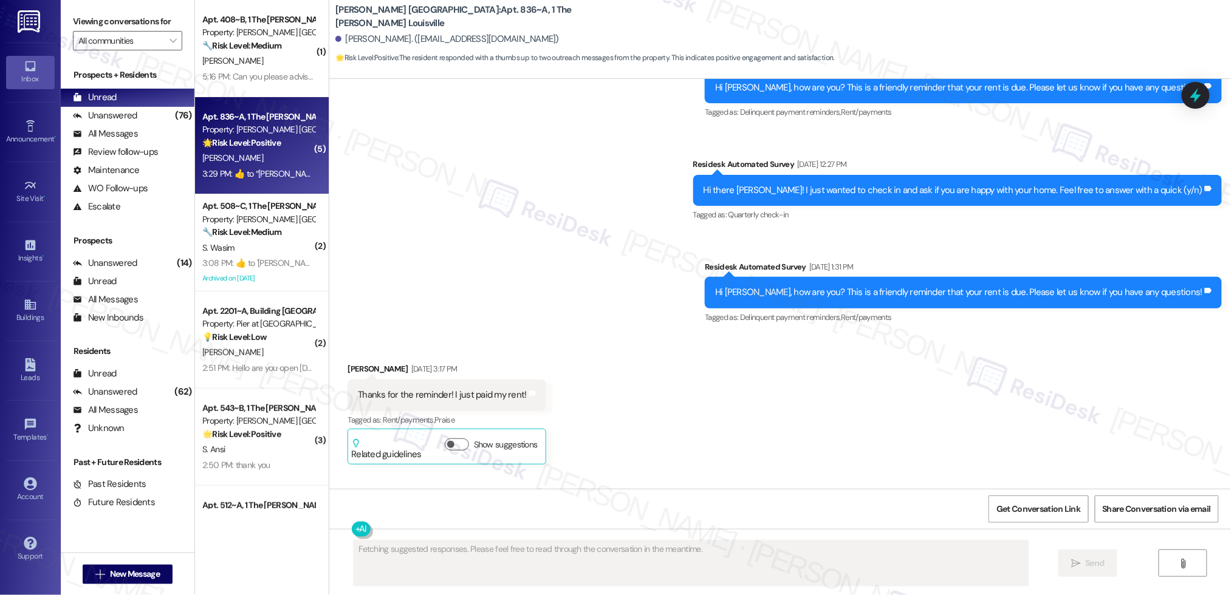
click at [263, 131] on div "Property: [PERSON_NAME] [GEOGRAPHIC_DATA]" at bounding box center [258, 129] width 112 height 13
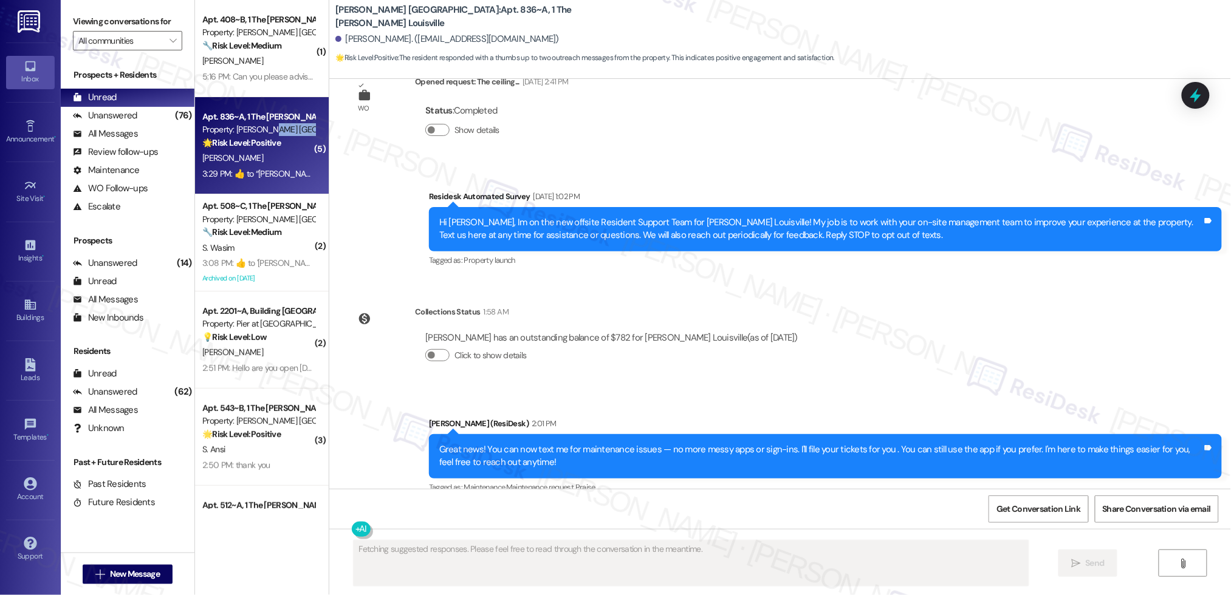
drag, startPoint x: 263, startPoint y: 130, endPoint x: 282, endPoint y: 154, distance: 30.7
click at [262, 130] on div "Property: [PERSON_NAME] [GEOGRAPHIC_DATA]" at bounding box center [258, 129] width 112 height 13
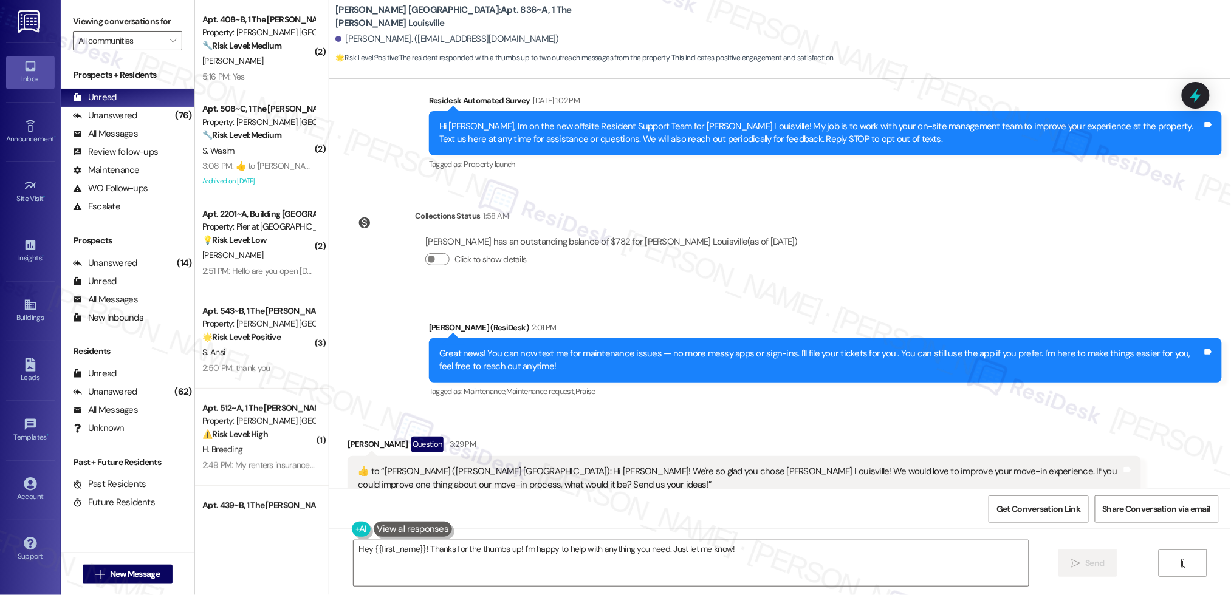
scroll to position [3951, 0]
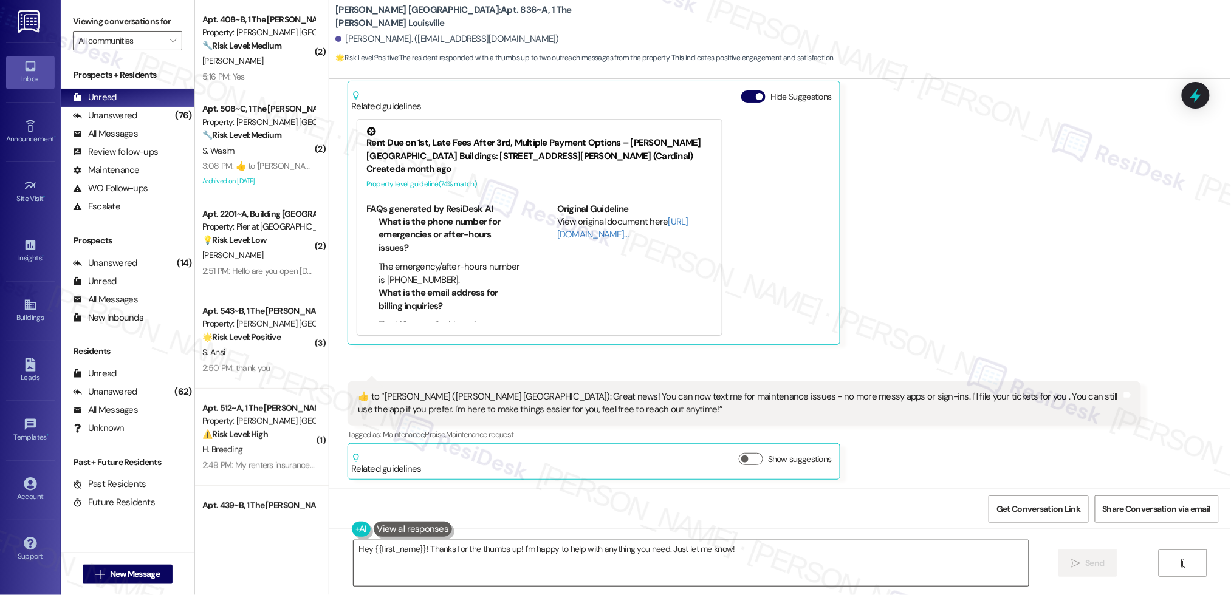
click at [597, 550] on textarea "Hey {{first_name}}! Thanks for the thumbs up! I'm happy to help with anything y…" at bounding box center [691, 564] width 675 height 46
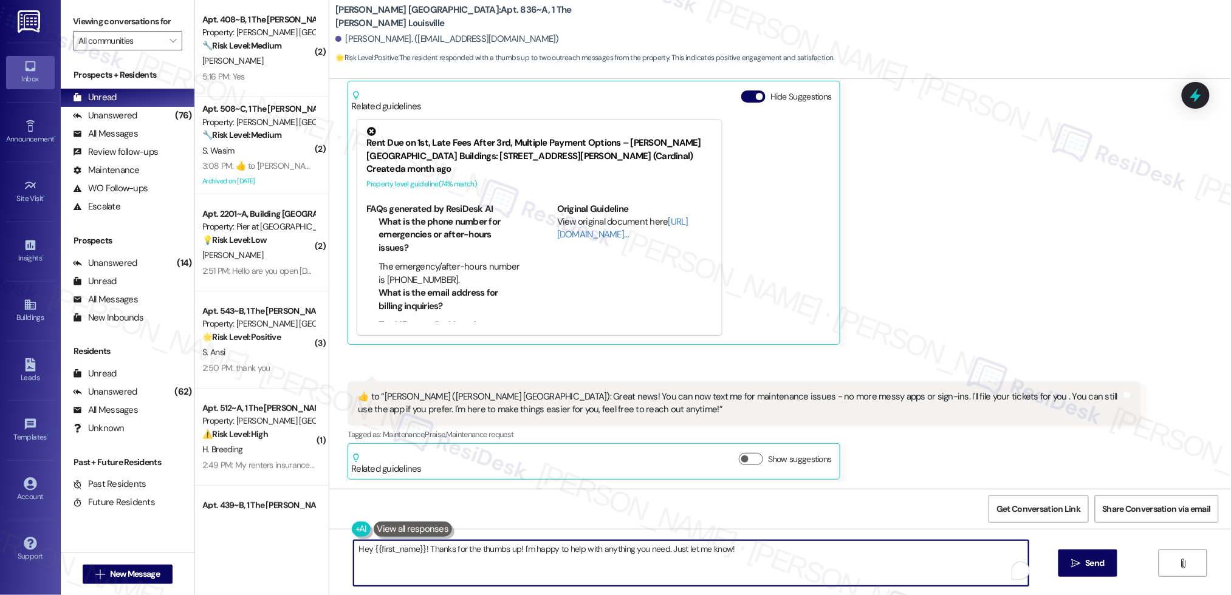
click at [597, 550] on textarea "Hey {{first_name}}! Thanks for the thumbs up! I'm happy to help with anything y…" at bounding box center [691, 564] width 675 height 46
click at [487, 550] on textarea "Hey {{first_name}}! Thanks for the thumbs up! I'm happy to help with anything y…" at bounding box center [691, 564] width 675 height 46
drag, startPoint x: 417, startPoint y: 547, endPoint x: 340, endPoint y: 547, distance: 77.2
click at [343, 547] on div "Hey {{first_name}}! Thanks for the thumbs up! I'm happy to help with anything y…" at bounding box center [681, 563] width 676 height 47
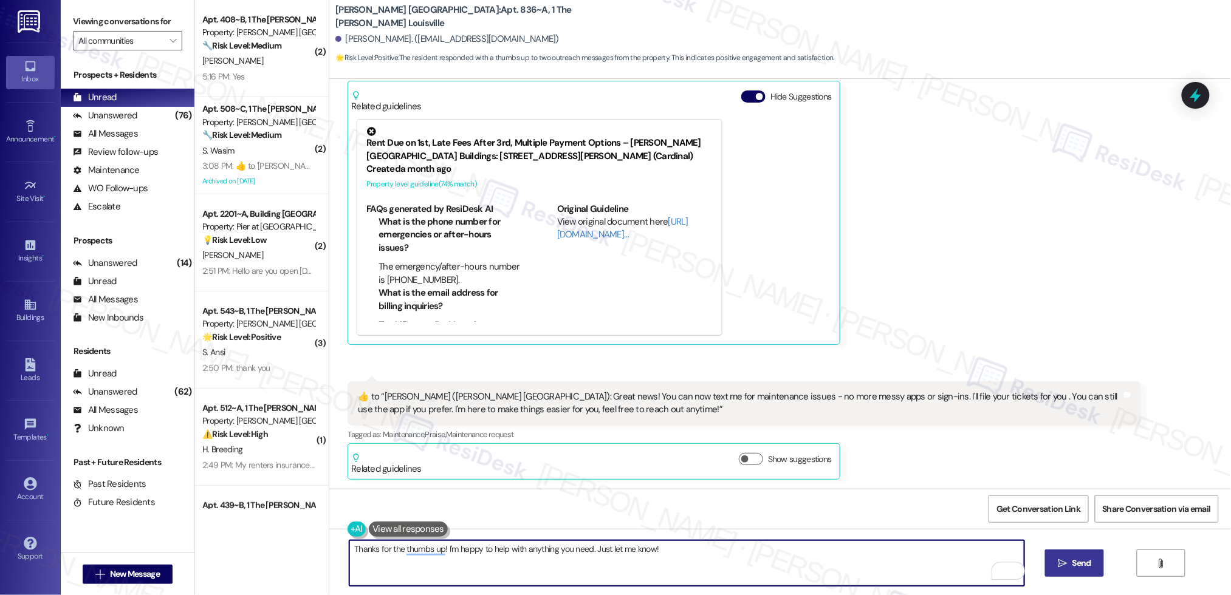
type textarea "Thanks for the thumbs up! I'm happy to help with anything you need. Just let me…"
click at [1072, 565] on span "Send" at bounding box center [1081, 563] width 19 height 13
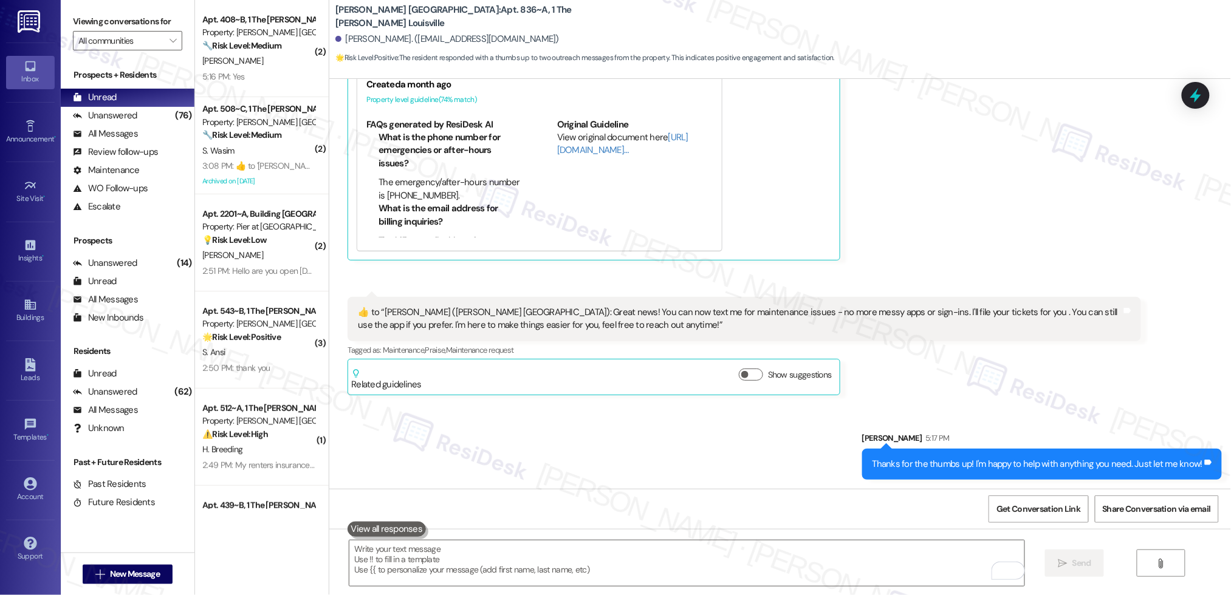
scroll to position [4036, 0]
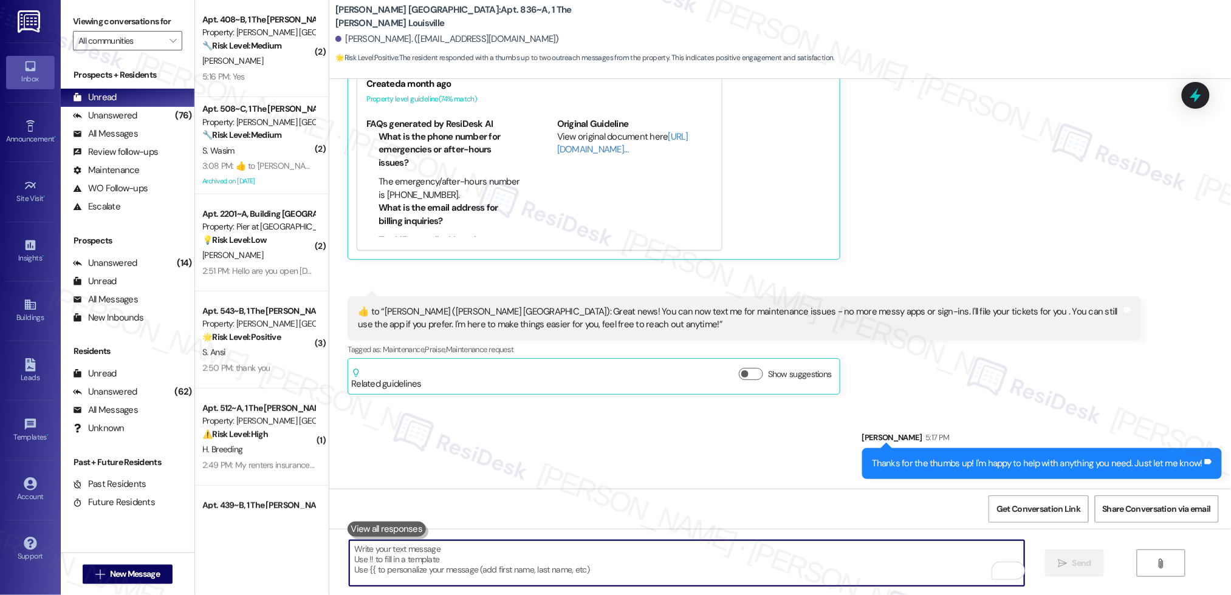
drag, startPoint x: 702, startPoint y: 552, endPoint x: 708, endPoint y: 555, distance: 6.5
click at [702, 552] on textarea "To enrich screen reader interactions, please activate Accessibility in Grammarl…" at bounding box center [686, 564] width 675 height 46
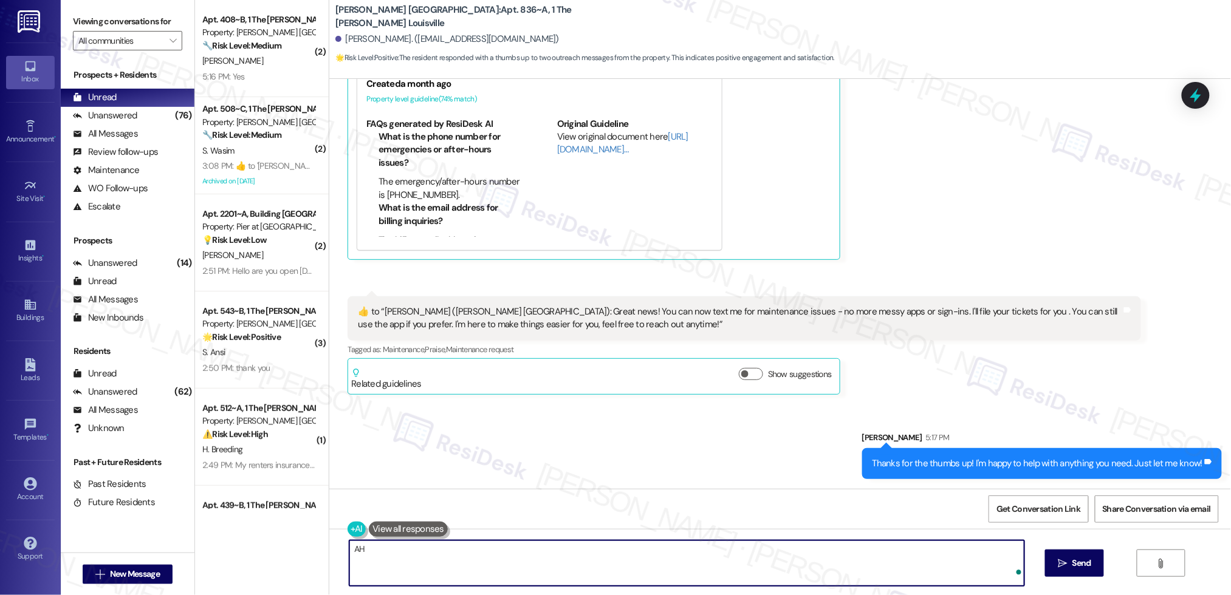
type textarea "A"
type textarea "J"
type textarea "Have a good day!"
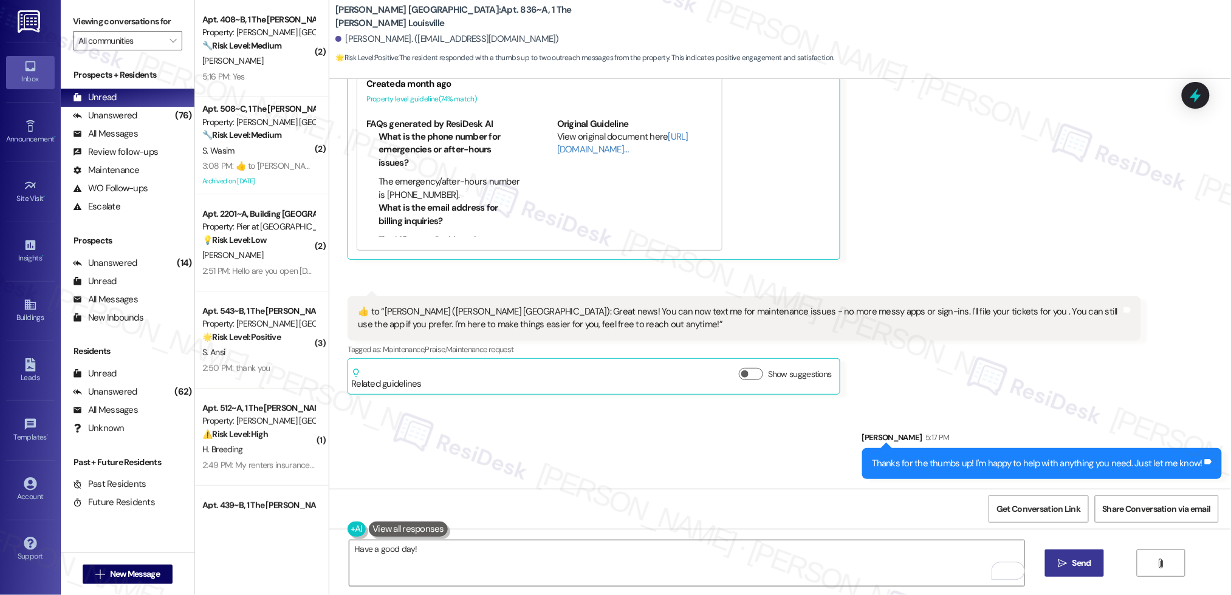
click at [1072, 571] on button " Send" at bounding box center [1074, 563] width 59 height 27
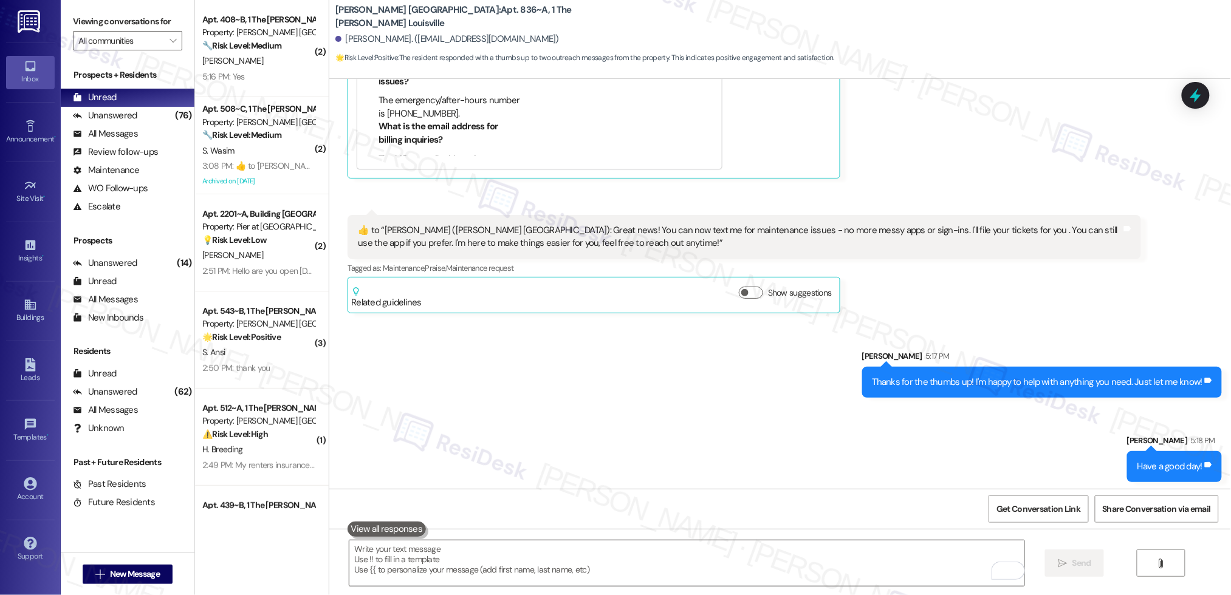
scroll to position [4121, 0]
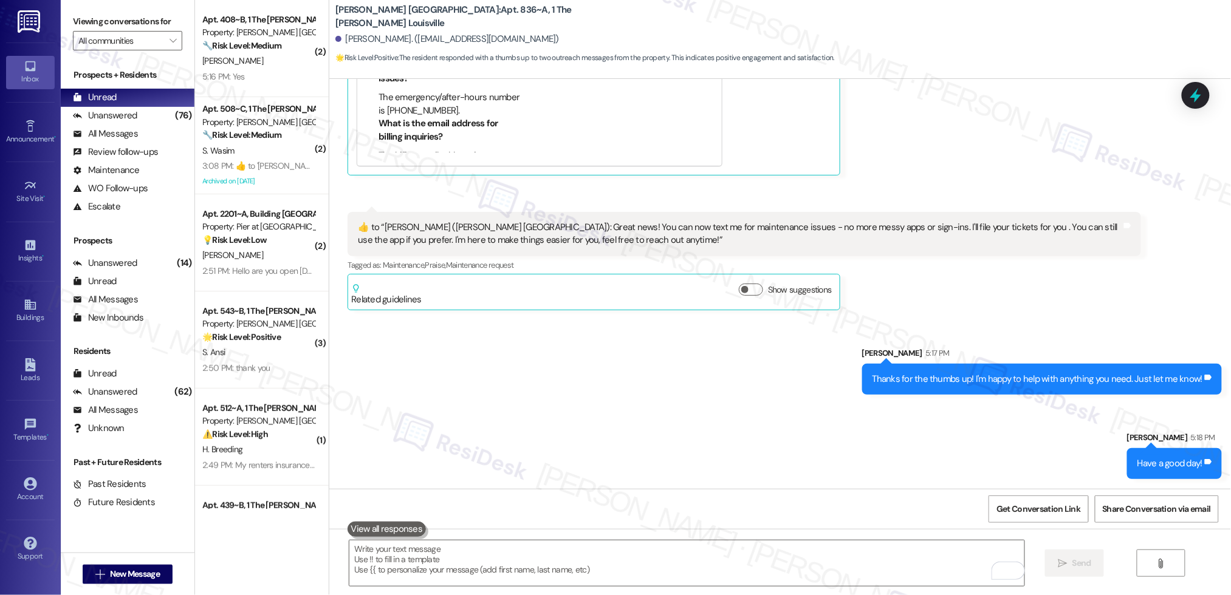
click at [612, 453] on div "Sent via SMS [PERSON_NAME] 5:17 PM Thanks for the thumbs up! I'm happy to help …" at bounding box center [780, 405] width 902 height 170
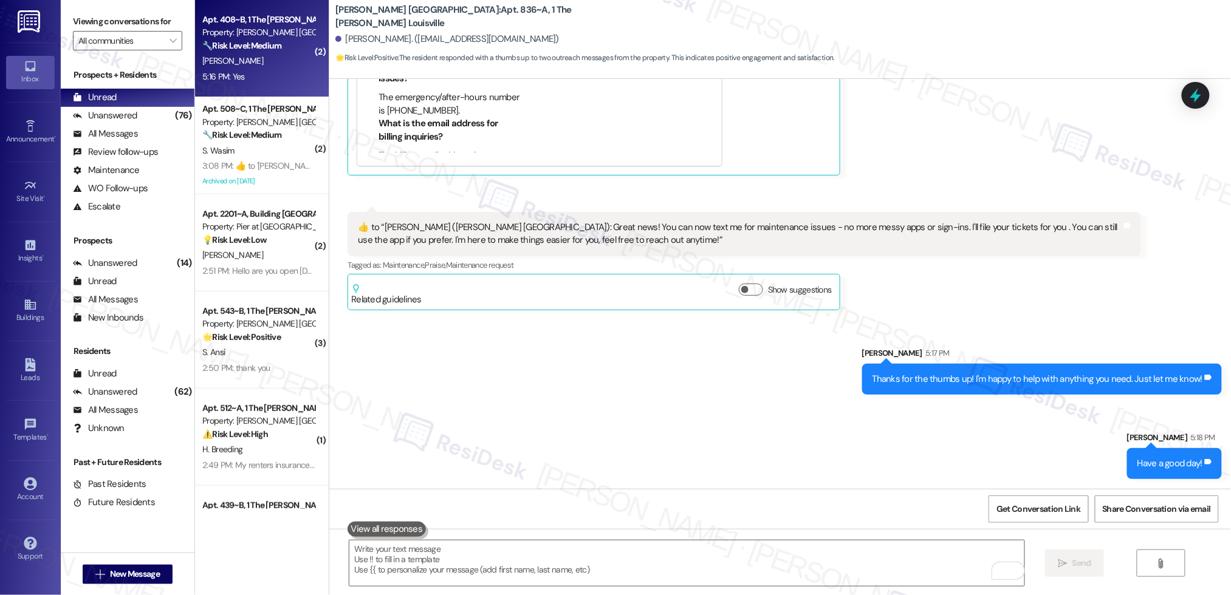
click at [230, 48] on strong "🔧 Risk Level: Medium" at bounding box center [241, 45] width 79 height 11
click at [231, 48] on strong "🔧 Risk Level: Medium" at bounding box center [241, 45] width 79 height 11
type textarea "Fetching suggested responses. Please feel free to read through the conversation…"
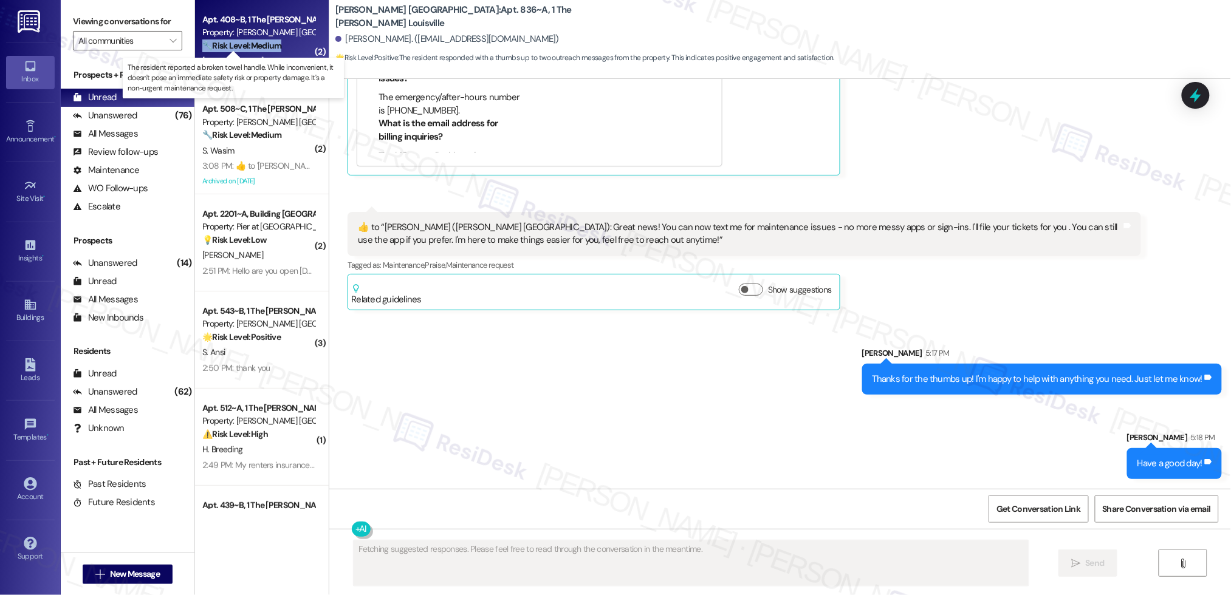
click at [231, 48] on strong "🔧 Risk Level: Medium" at bounding box center [241, 45] width 79 height 11
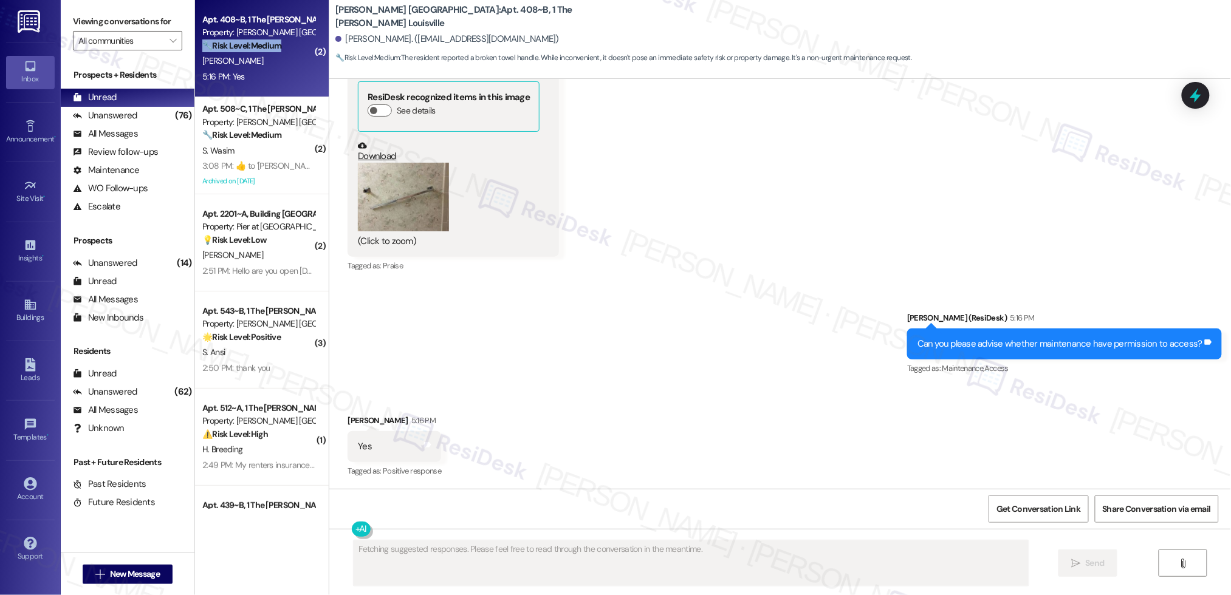
click at [231, 48] on strong "🔧 Risk Level: Medium" at bounding box center [241, 45] width 79 height 11
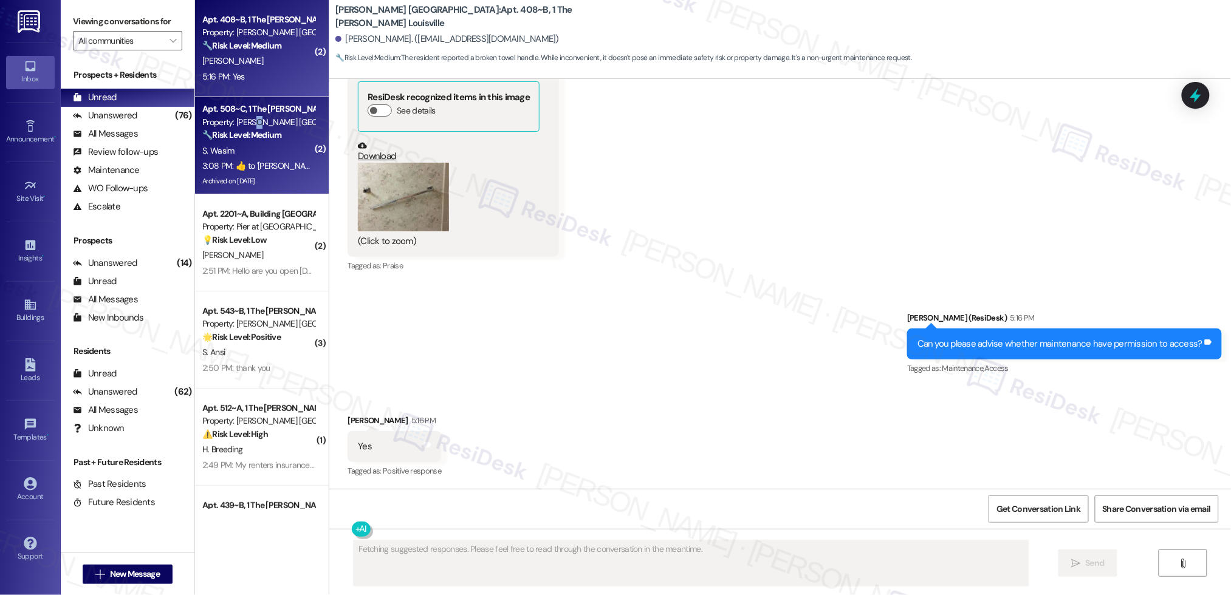
click at [250, 123] on div "Property: [PERSON_NAME] [GEOGRAPHIC_DATA]" at bounding box center [258, 122] width 112 height 13
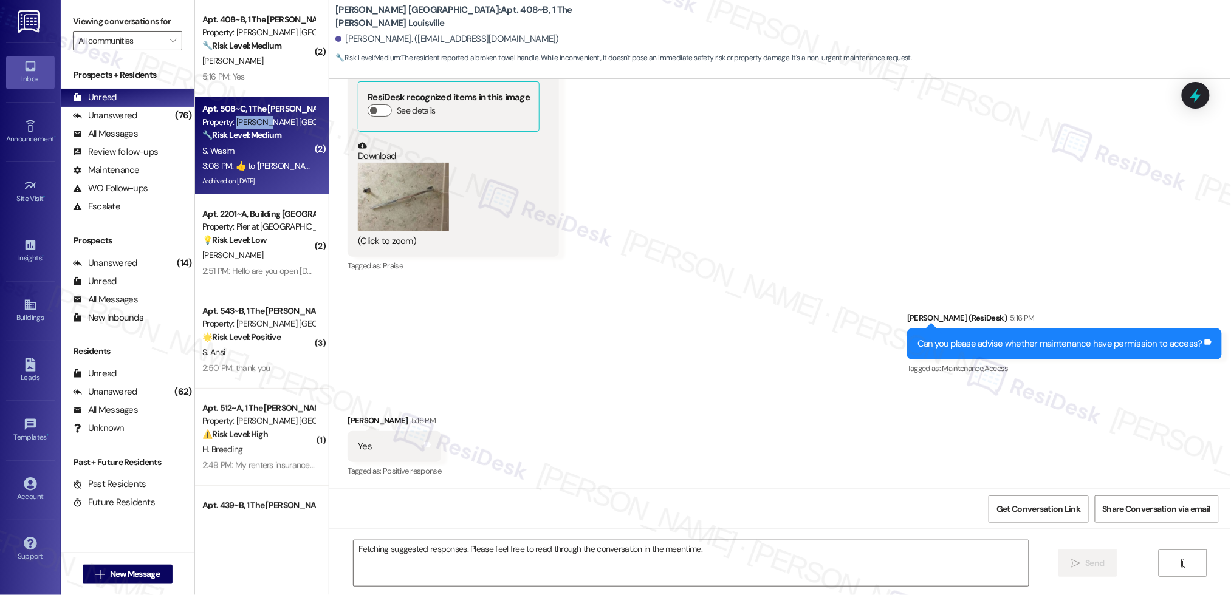
click at [250, 122] on div "Property: [PERSON_NAME] [GEOGRAPHIC_DATA]" at bounding box center [258, 122] width 112 height 13
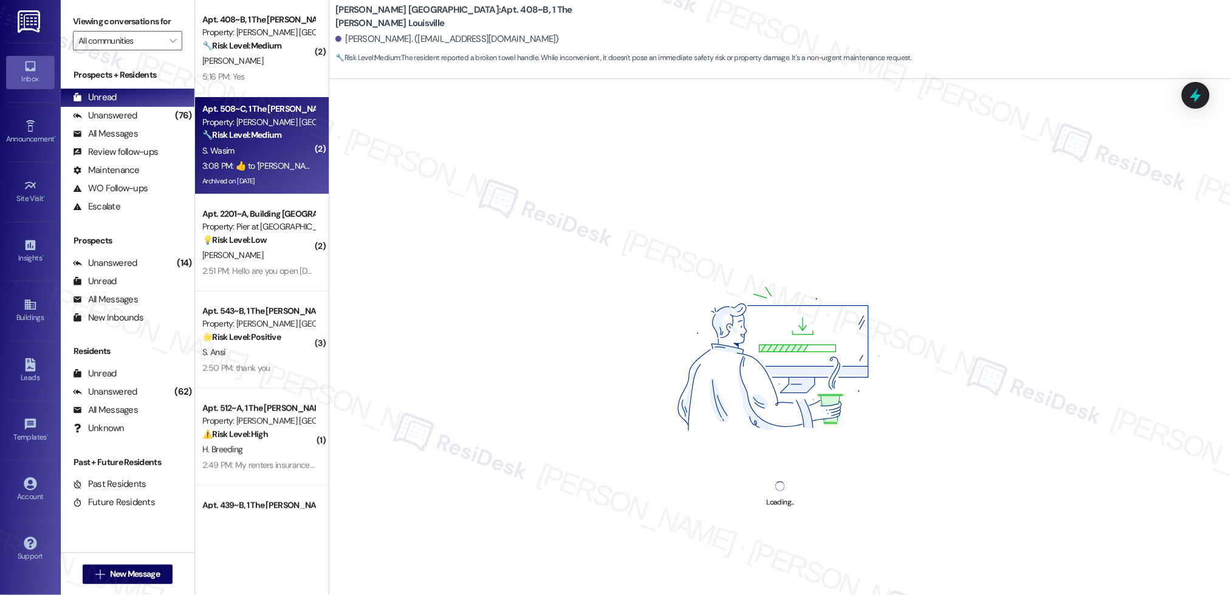
click at [250, 122] on div "Property: [PERSON_NAME] [GEOGRAPHIC_DATA]" at bounding box center [258, 122] width 112 height 13
click at [250, 123] on div "Property: [PERSON_NAME] [GEOGRAPHIC_DATA]" at bounding box center [258, 122] width 112 height 13
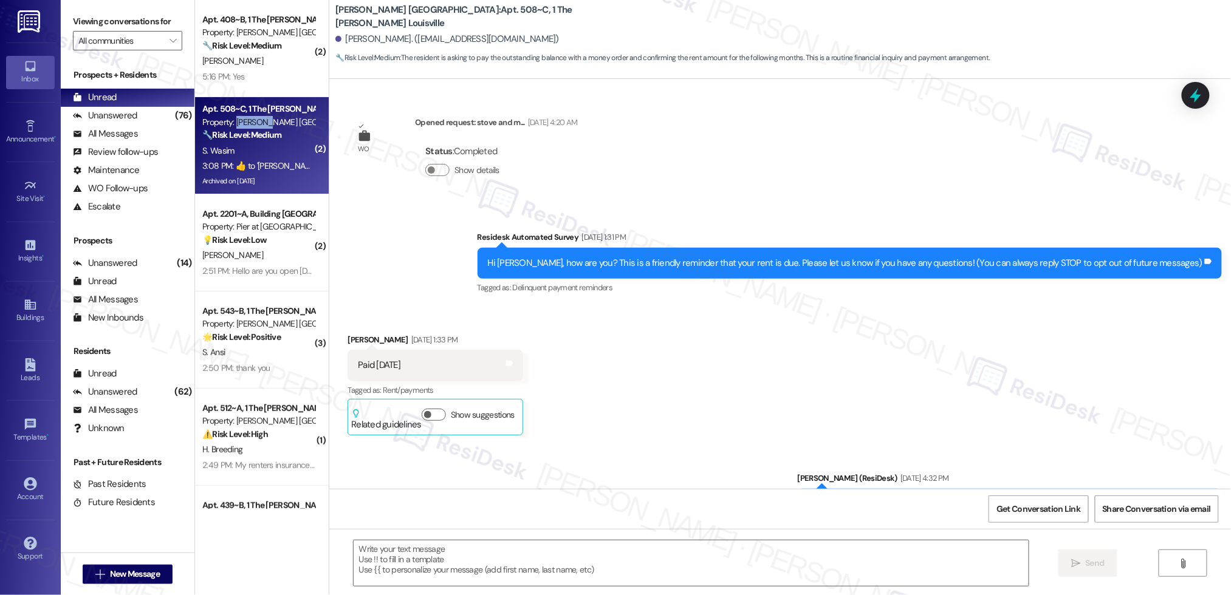
click at [250, 124] on div "Property: [PERSON_NAME] [GEOGRAPHIC_DATA]" at bounding box center [258, 122] width 112 height 13
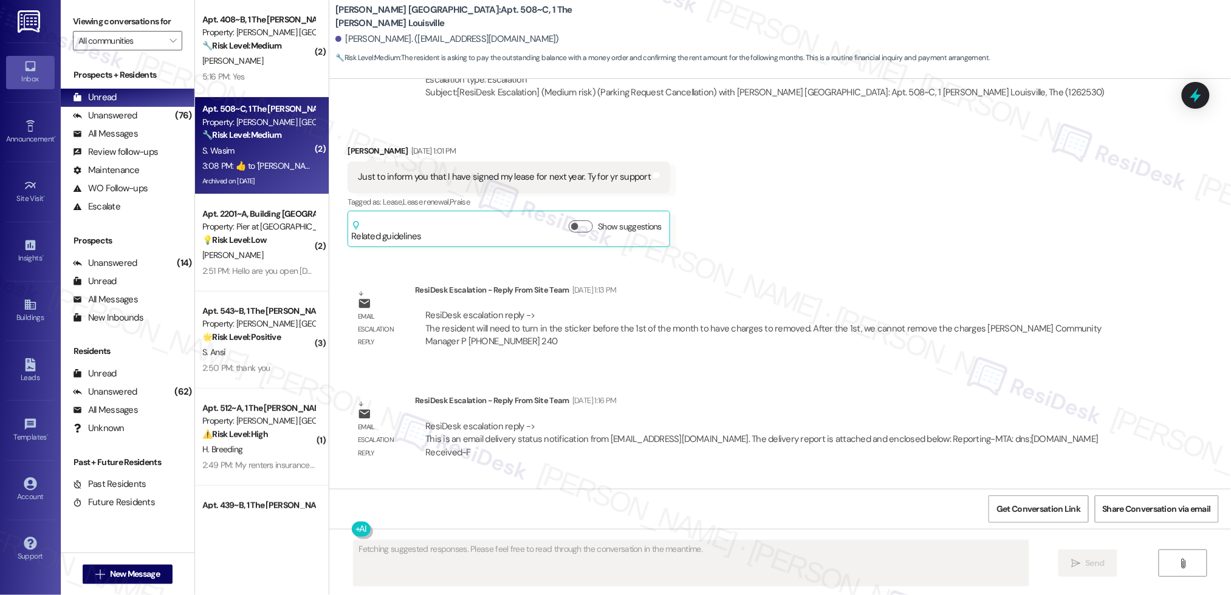
scroll to position [17625, 0]
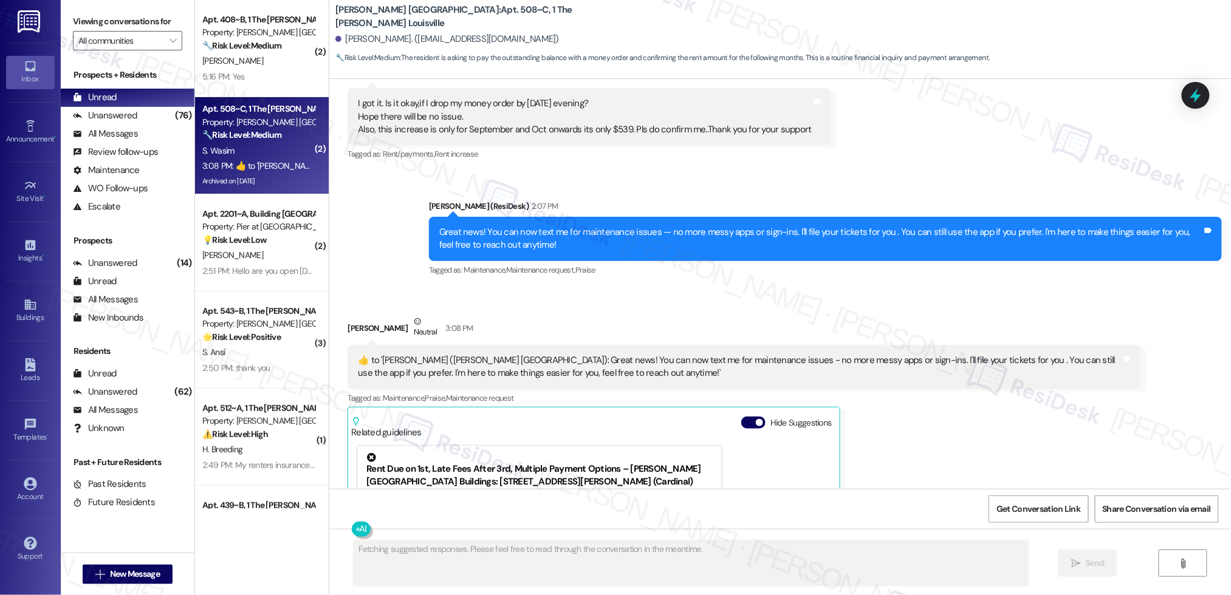
click at [251, 124] on div "Property: [PERSON_NAME] [GEOGRAPHIC_DATA]" at bounding box center [258, 122] width 112 height 13
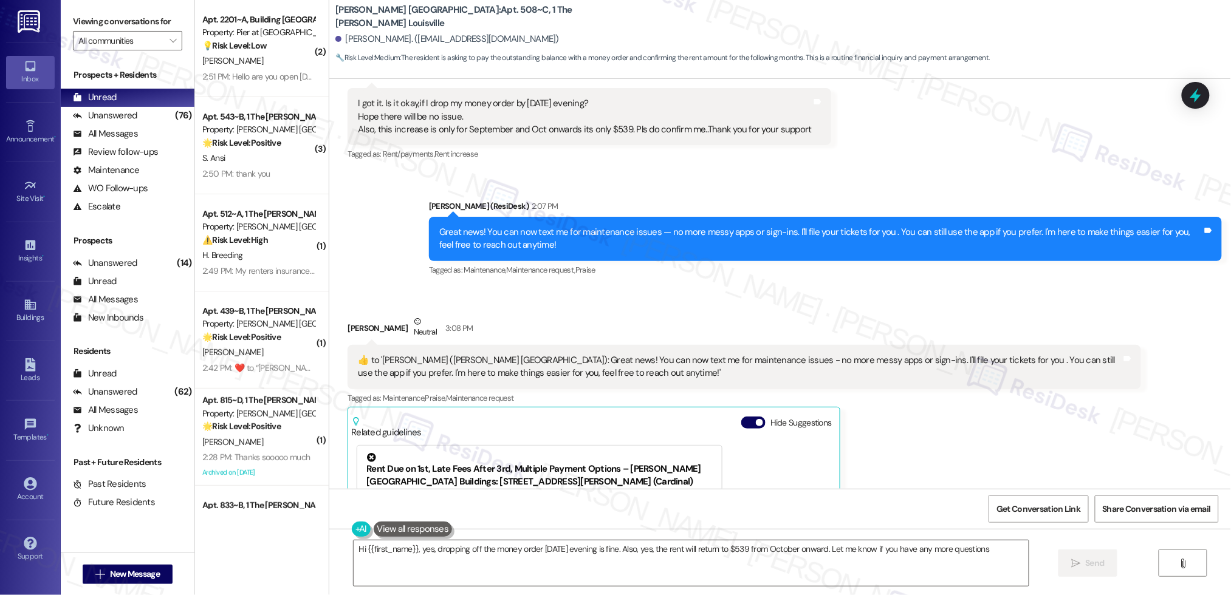
type textarea "Hi {{first_name}}, yes, dropping off the money order [DATE] evening is fine. Al…"
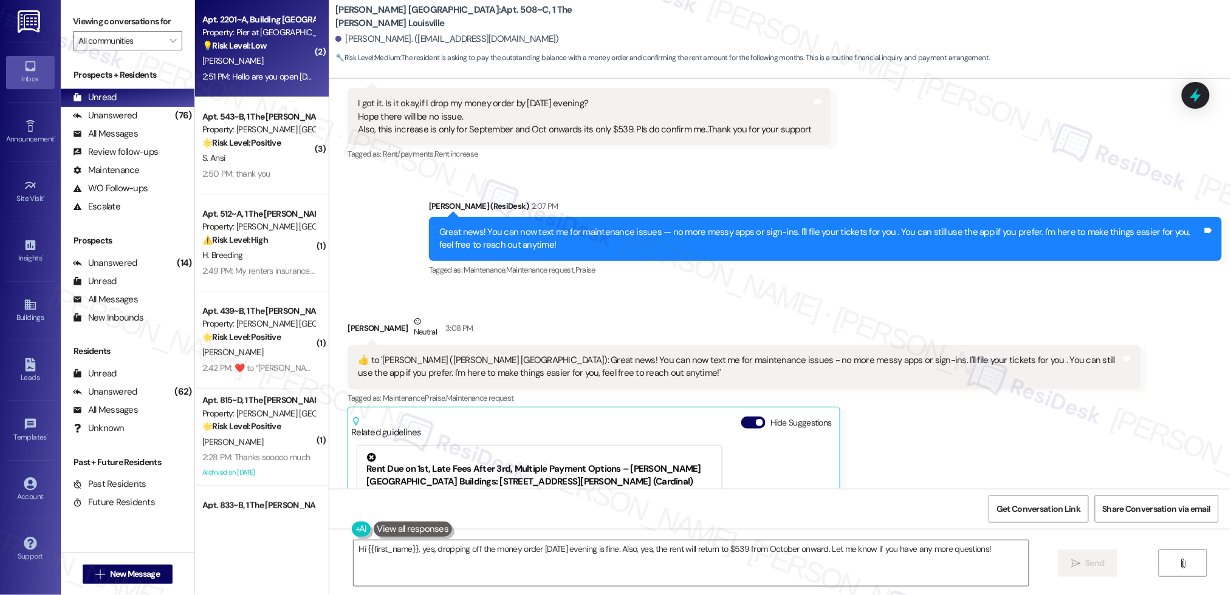
click at [227, 38] on div "Property: Pier at [GEOGRAPHIC_DATA]" at bounding box center [258, 32] width 112 height 13
click at [229, 40] on strong "💡 Risk Level: Low" at bounding box center [234, 45] width 64 height 11
click at [239, 48] on strong "💡 Risk Level: Low" at bounding box center [234, 45] width 64 height 11
click at [240, 50] on strong "💡 Risk Level: Low" at bounding box center [234, 45] width 64 height 11
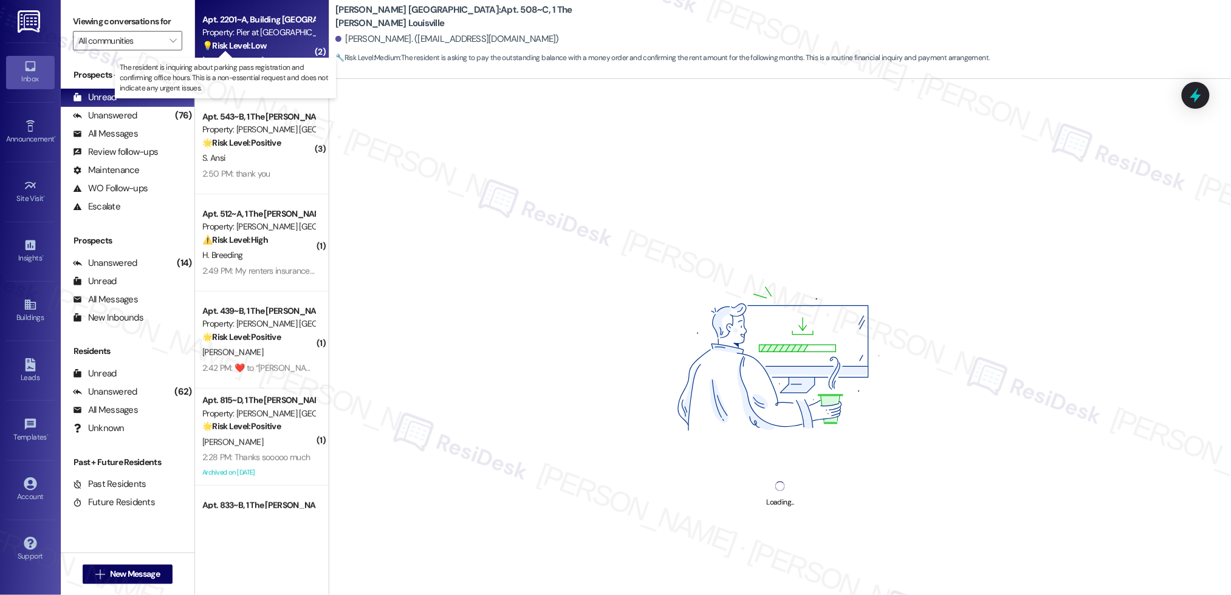
click at [241, 50] on strong "💡 Risk Level: Low" at bounding box center [234, 45] width 64 height 11
click at [242, 51] on div "💡 Risk Level: Low The resident is inquiring about parking pass registration and…" at bounding box center [258, 45] width 112 height 13
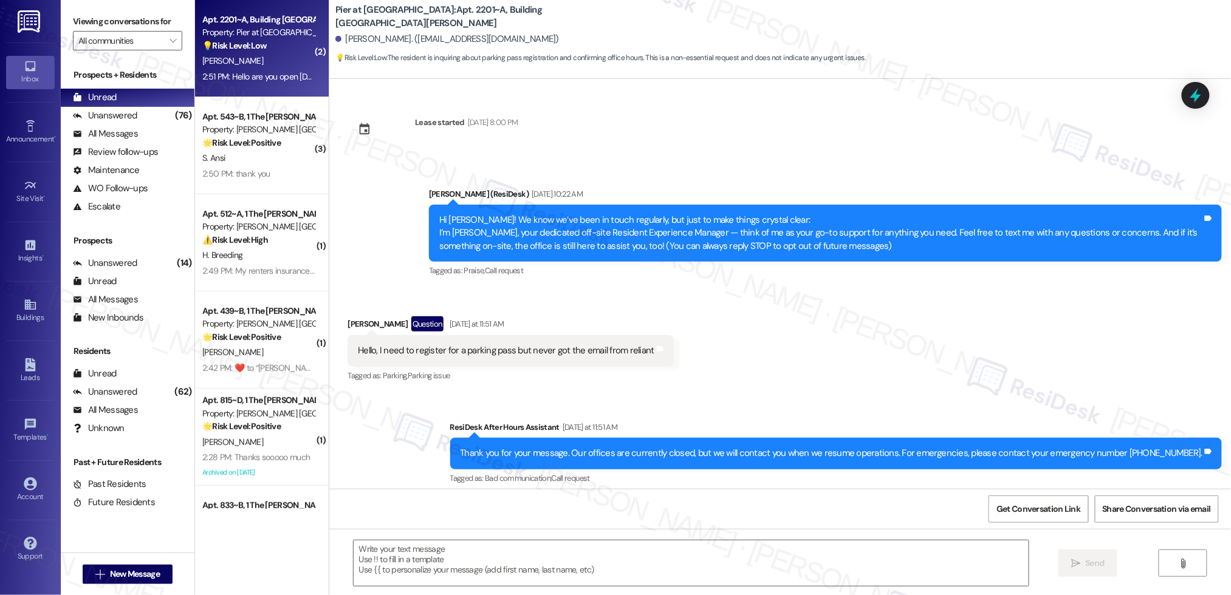
click at [244, 52] on div "Apt. 2201~A, Building 2 The Pier [PERSON_NAME] Property: Pier at [GEOGRAPHIC_DA…" at bounding box center [258, 32] width 115 height 41
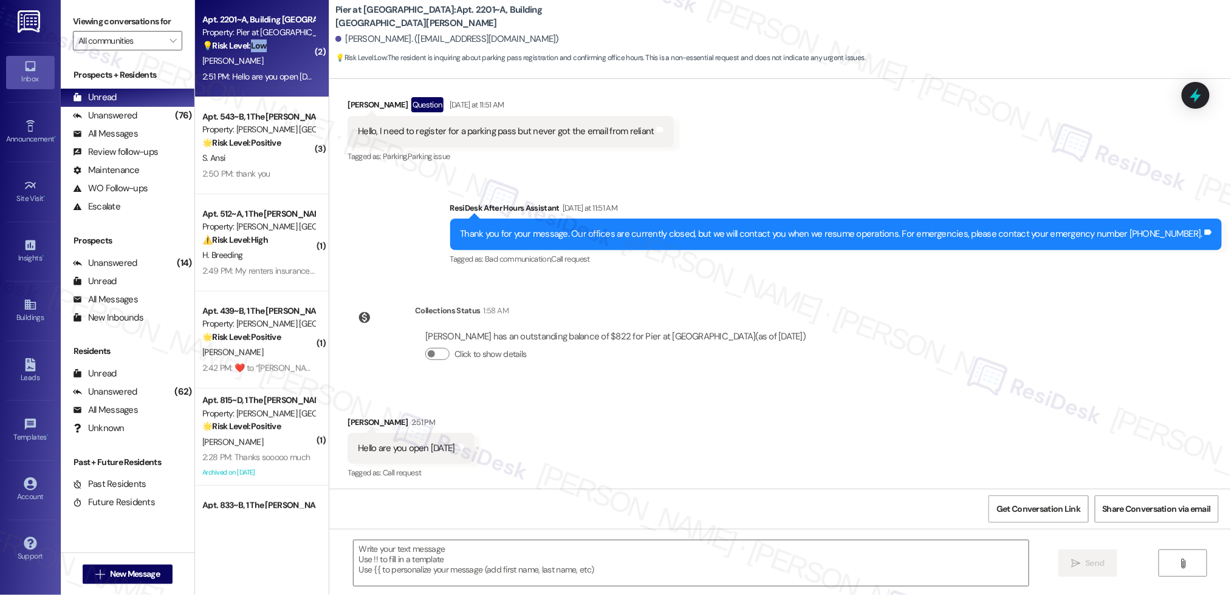
click at [245, 52] on div "Apt. 2201~A, Building 2 The Pier [PERSON_NAME] Property: Pier at [GEOGRAPHIC_DA…" at bounding box center [258, 32] width 115 height 41
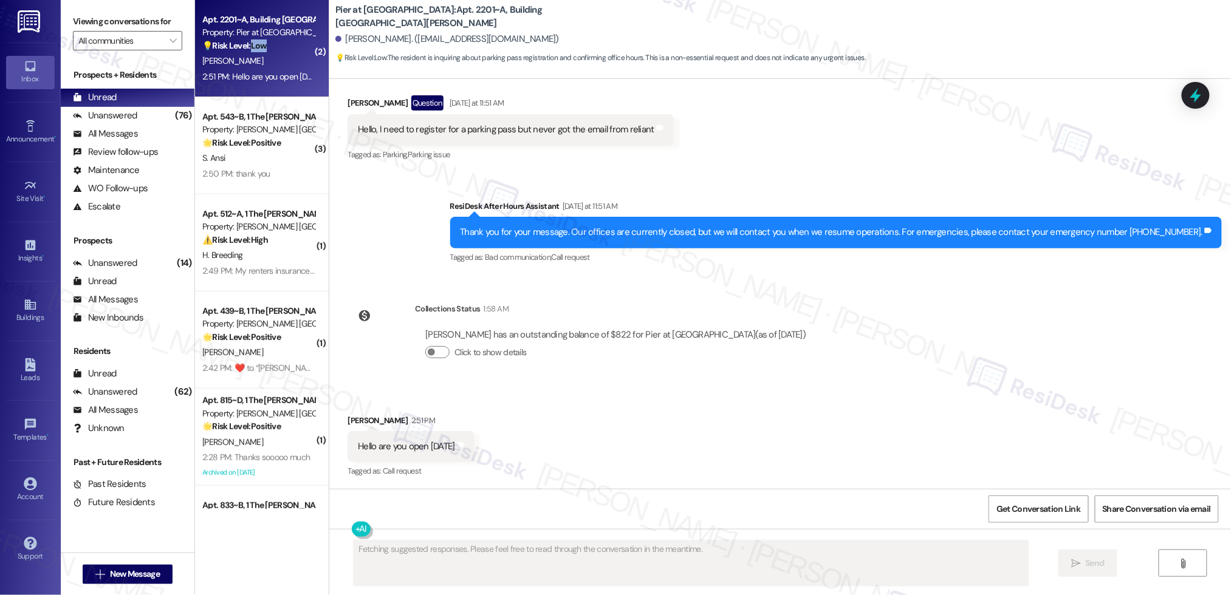
click at [246, 52] on div "💡 Risk Level: Low The resident is inquiring about parking pass registration and…" at bounding box center [258, 45] width 112 height 13
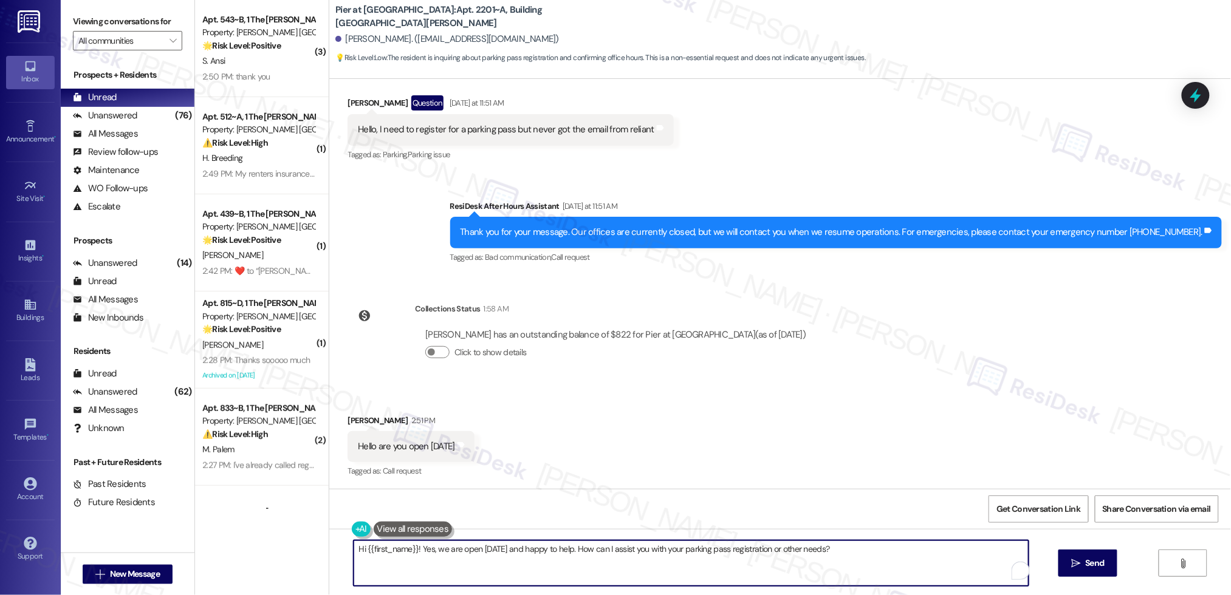
click at [491, 560] on textarea "Hi {{first_name}}! Yes, we are open [DATE] and happy to help. How can I assist …" at bounding box center [691, 564] width 675 height 46
click at [492, 560] on textarea "Hi {{first_name}}! Yes, we are open [DATE] and happy to help. How can I assist …" at bounding box center [691, 564] width 675 height 46
click at [499, 564] on textarea "Hi {{first_name}}! Yes, we are open [DATE] and happy to help. How can I assist …" at bounding box center [686, 564] width 675 height 46
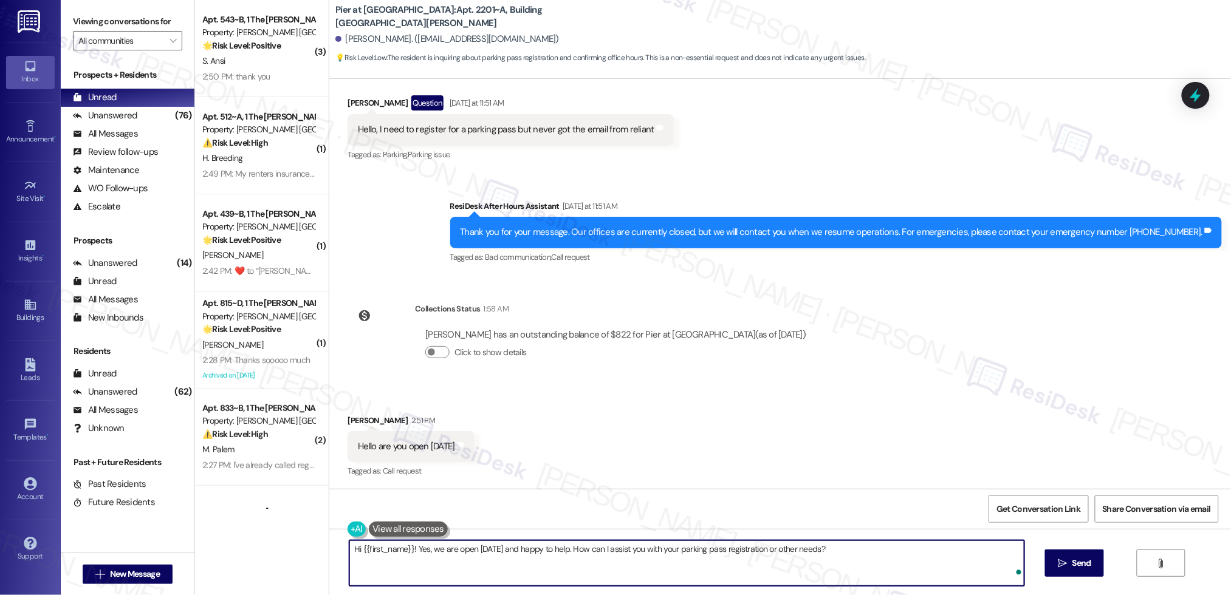
click at [499, 563] on textarea "Hi {{first_name}}! Yes, we are open [DATE] and happy to help. How can I assist …" at bounding box center [686, 564] width 675 height 46
type textarea "Hey [PERSON_NAME]! Good day to you."
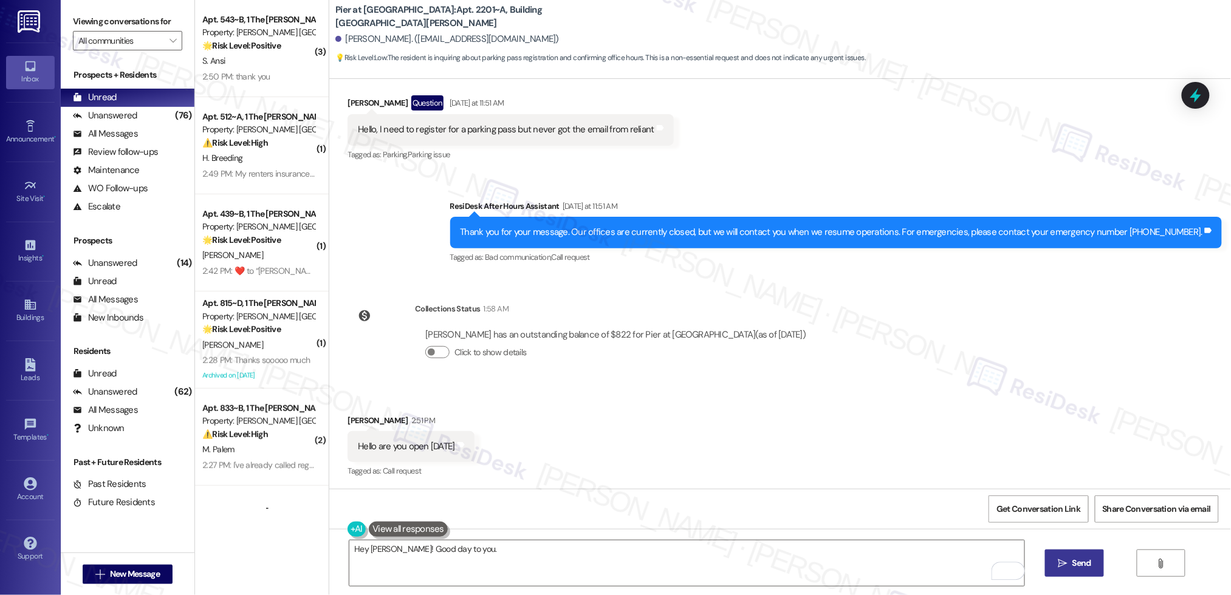
click at [1074, 563] on span "Send" at bounding box center [1081, 563] width 19 height 13
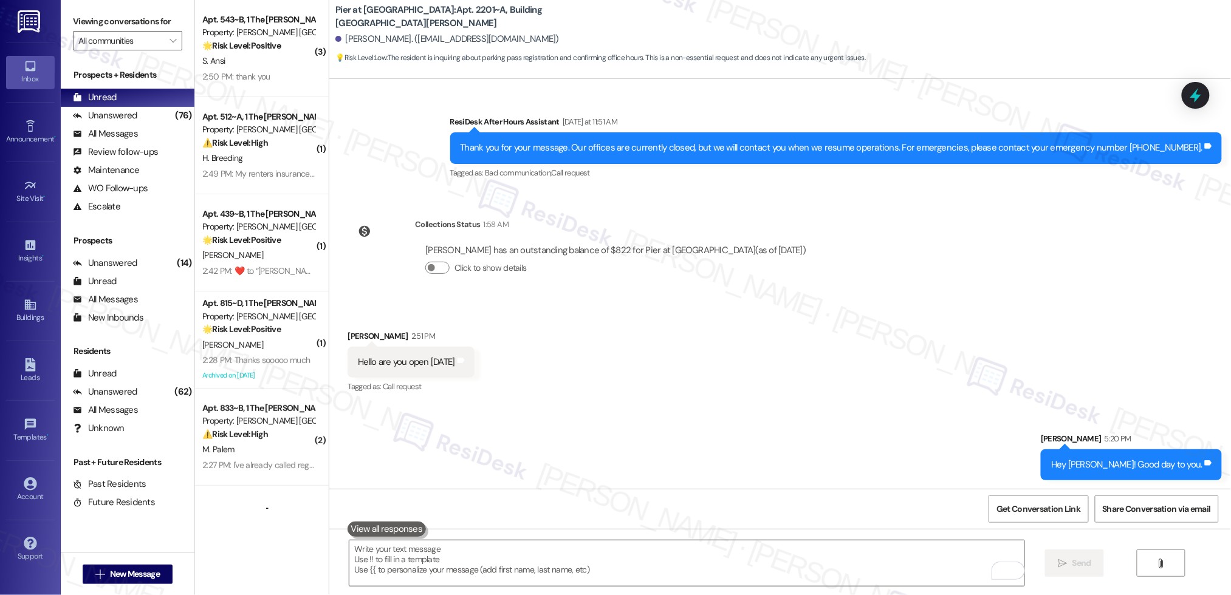
scroll to position [306, 0]
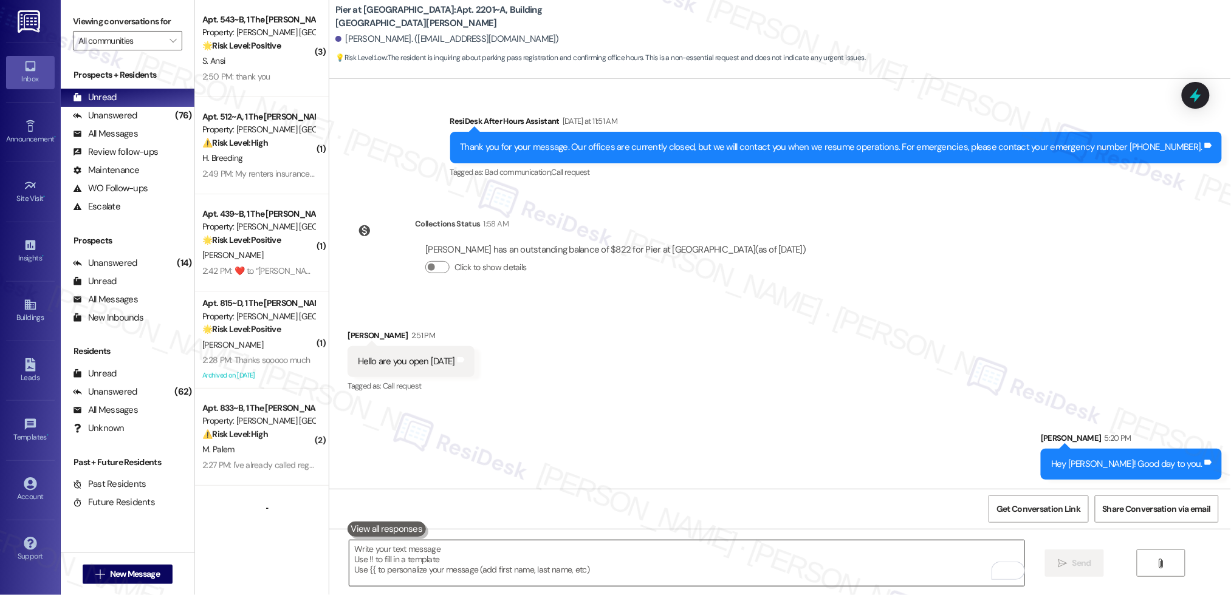
click at [767, 564] on textarea "To enrich screen reader interactions, please activate Accessibility in Grammarl…" at bounding box center [686, 564] width 675 height 46
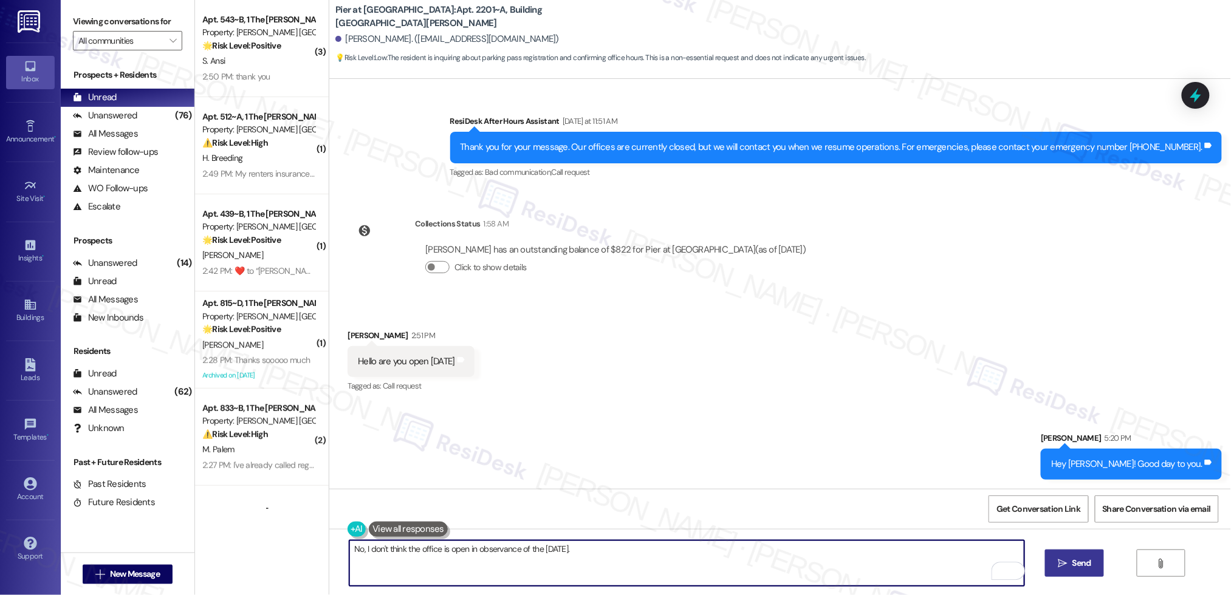
click at [608, 550] on textarea "No, I don't think the office is open in observance of the [DATE]." at bounding box center [686, 564] width 675 height 46
click at [547, 550] on textarea "No, I don't think the office is open in observance of the [DATE]." at bounding box center [686, 564] width 675 height 46
click at [544, 547] on textarea "No, I don't think the office is open in observance of the [DATE]." at bounding box center [686, 564] width 675 height 46
click at [555, 499] on div "Dismiss" at bounding box center [551, 508] width 32 height 18
click at [544, 549] on textarea "No, I don't think the office is open in observance of the [DATE]." at bounding box center [686, 564] width 675 height 46
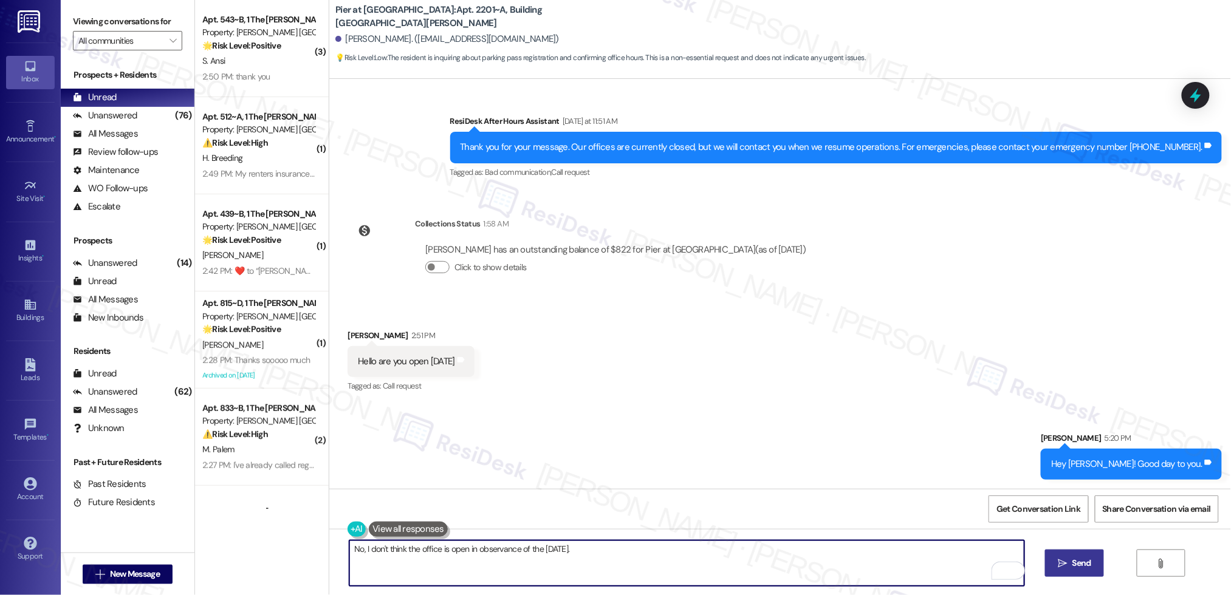
click at [535, 549] on textarea "No, I don't think the office is open in observance of the [DATE]." at bounding box center [686, 564] width 675 height 46
click at [598, 546] on textarea "No, I don't think the office is open in observance of [DATE]." at bounding box center [686, 564] width 675 height 46
type textarea "No, I don't think the office is open in observance of [DATE]."
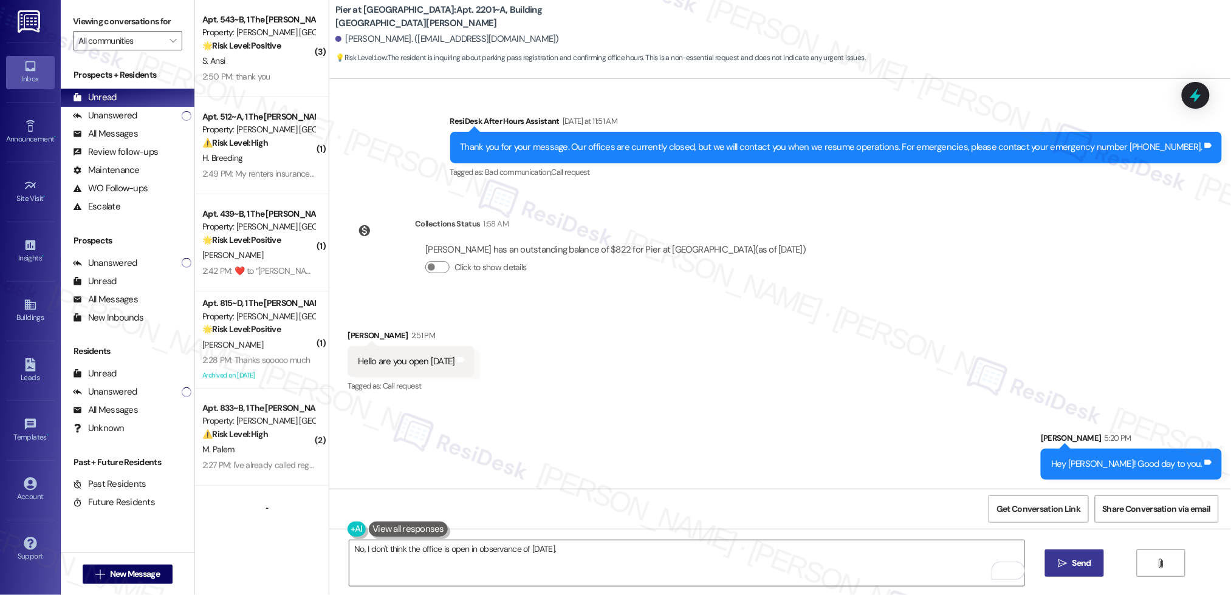
click at [1103, 572] on div "No, I don't think the office is open in observance of [DATE].  Send " at bounding box center [780, 574] width 902 height 91
click at [1088, 563] on span "Send" at bounding box center [1081, 563] width 19 height 13
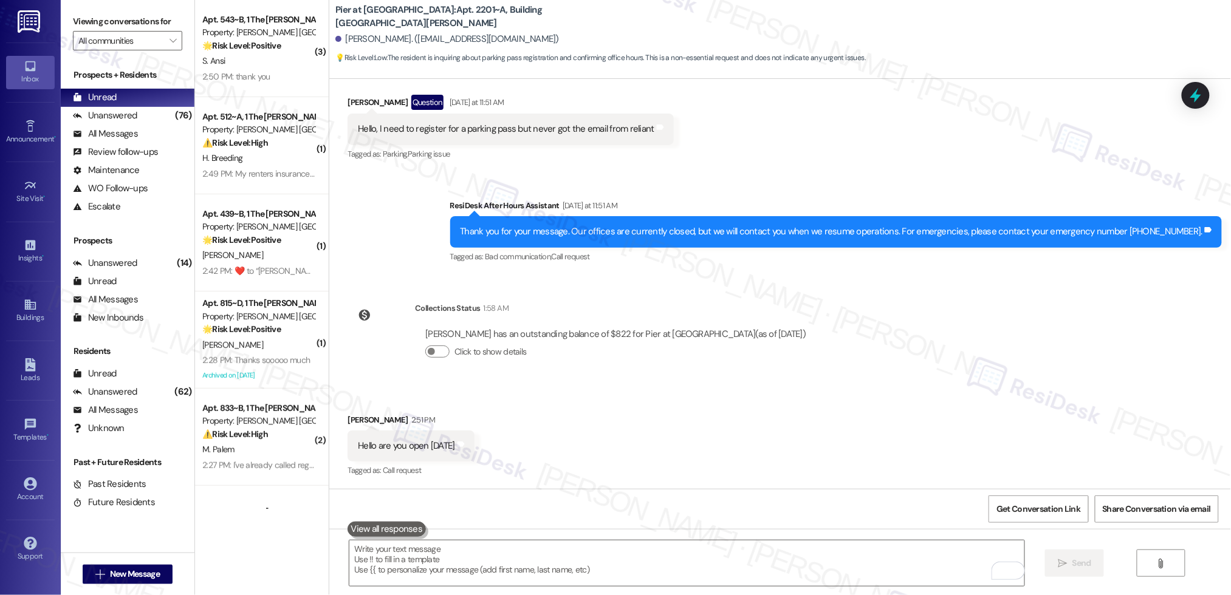
scroll to position [221, 0]
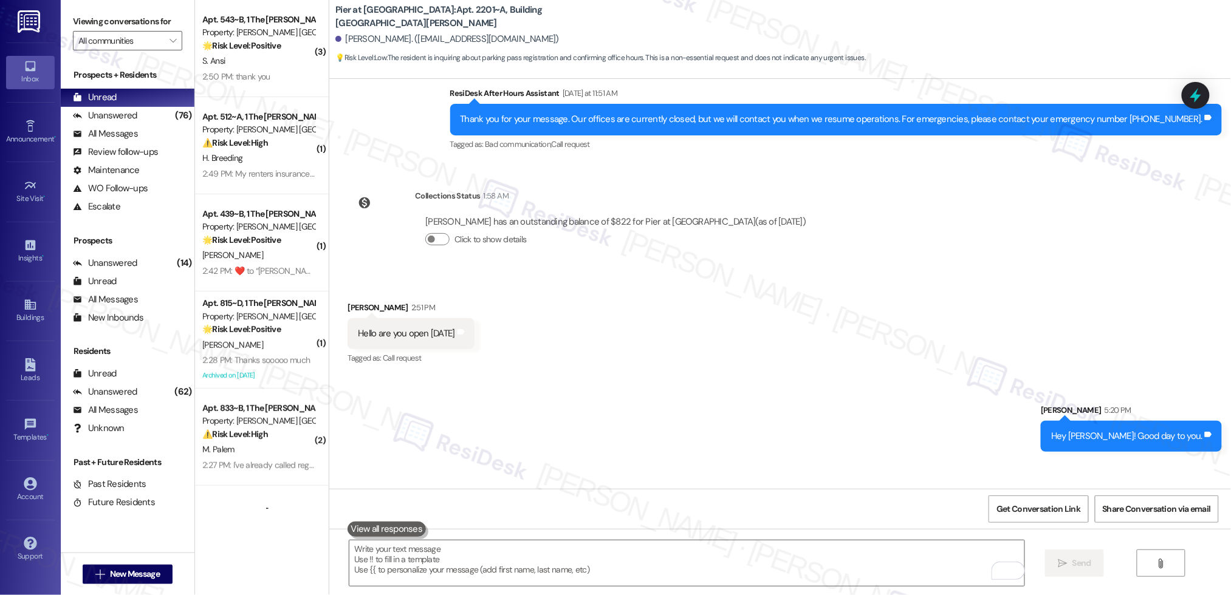
scroll to position [391, 0]
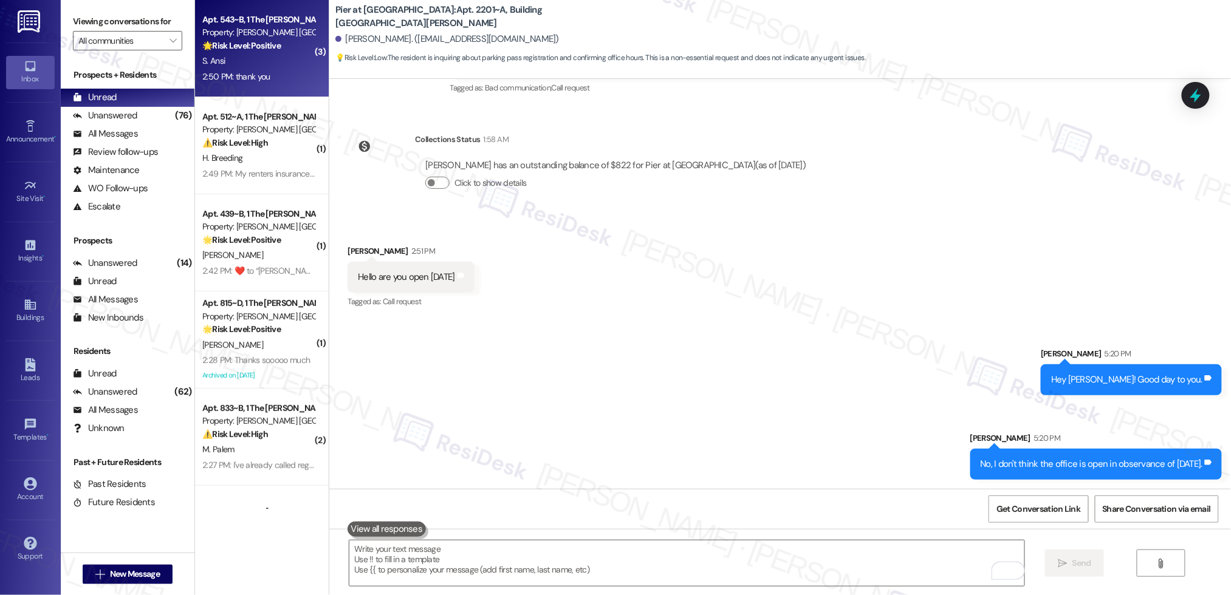
click at [239, 61] on div "S. Ansi" at bounding box center [258, 60] width 115 height 15
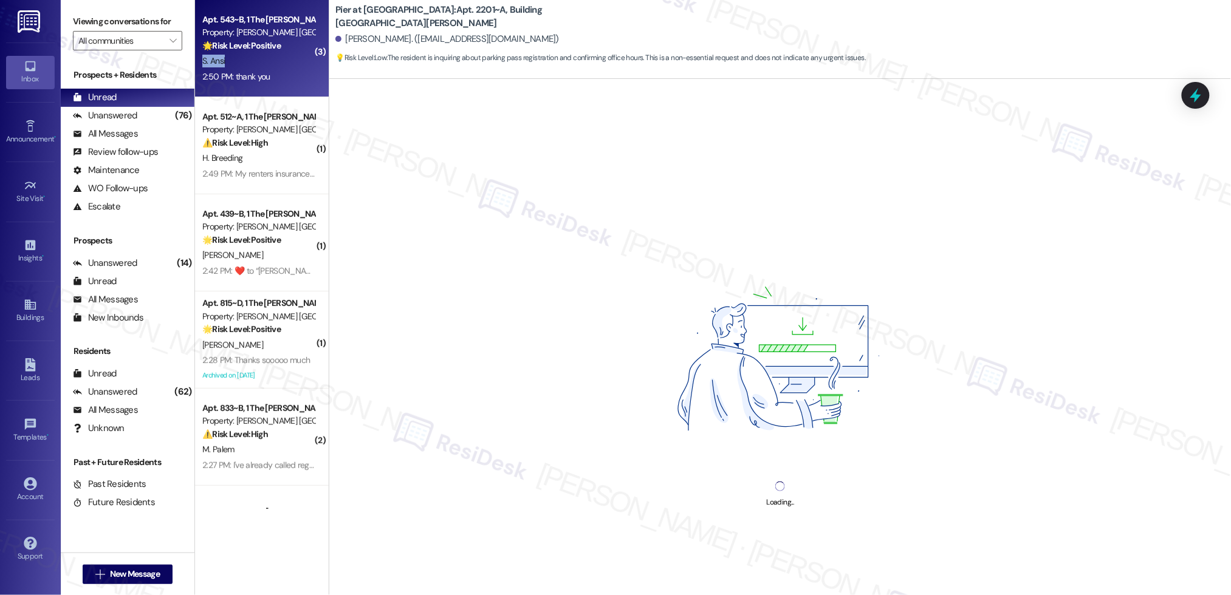
click at [239, 61] on div "S. Ansi" at bounding box center [258, 60] width 115 height 15
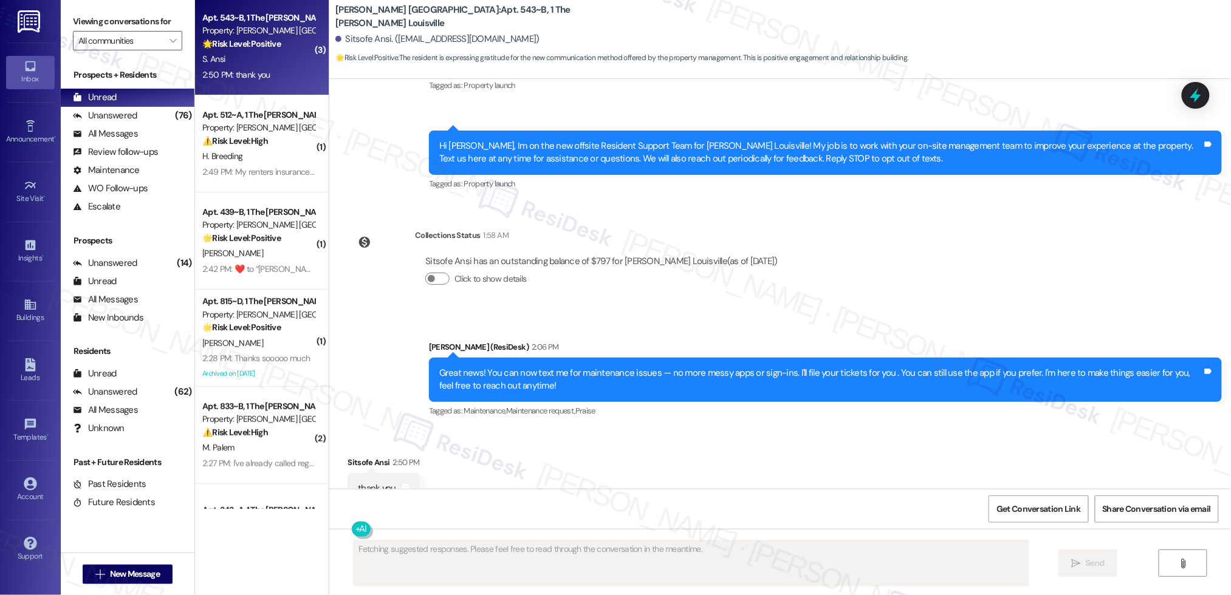
scroll to position [2, 0]
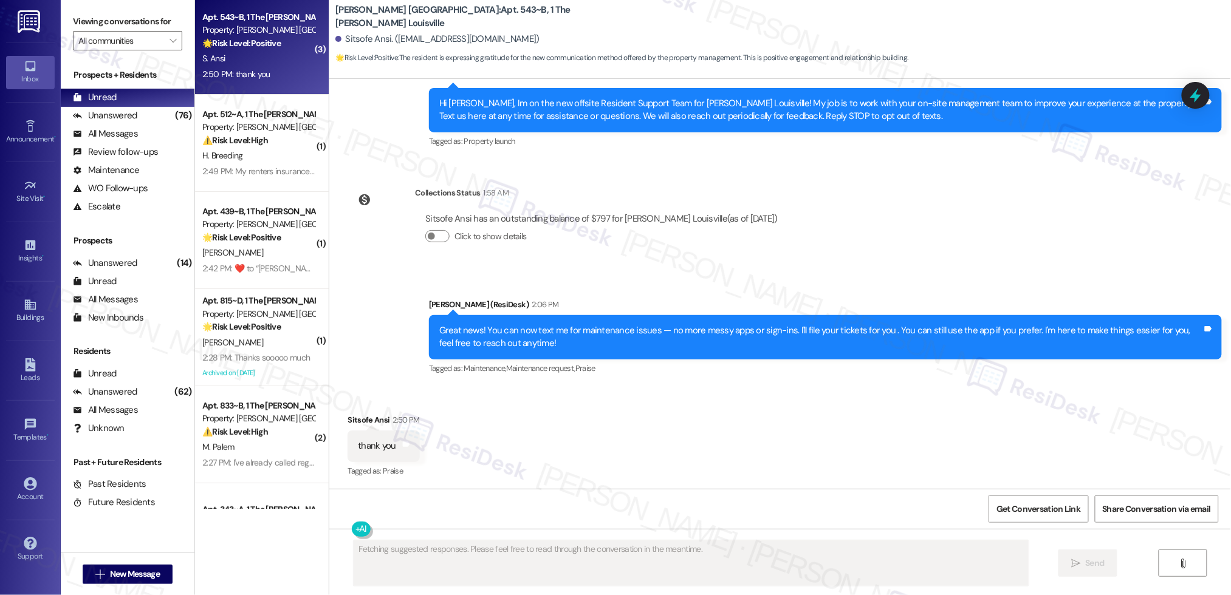
click at [236, 52] on div "S. Ansi" at bounding box center [258, 58] width 115 height 15
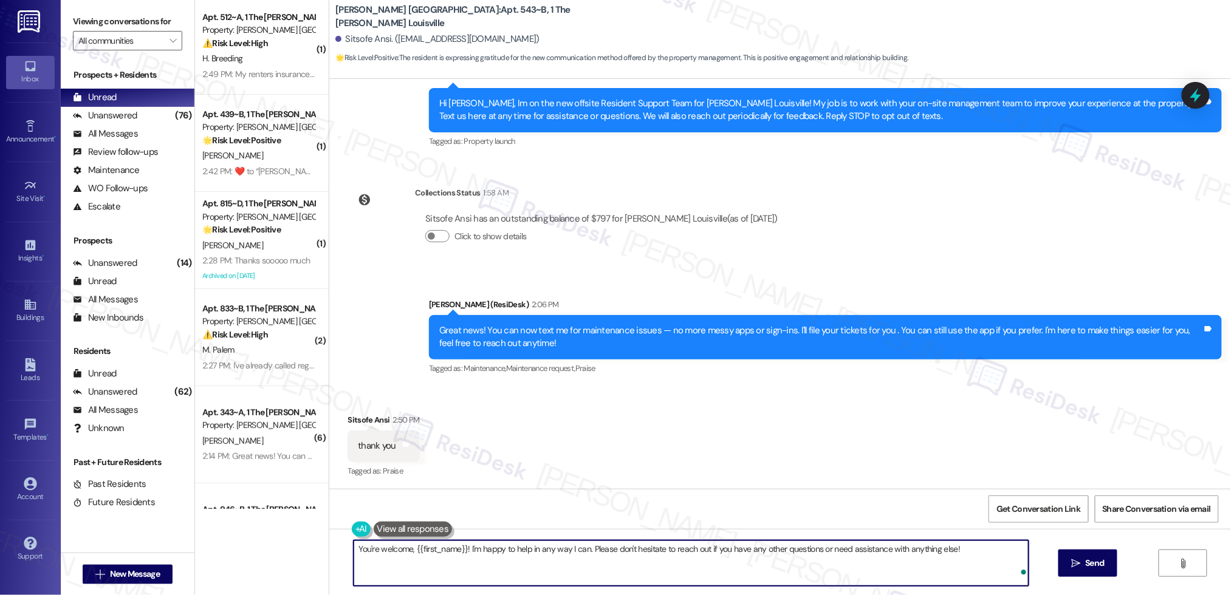
click at [647, 547] on textarea "You're welcome, {{first_name}}! I'm happy to help in any way I can. Please don'…" at bounding box center [691, 564] width 675 height 46
click at [647, 547] on textarea "You're welcome, {{first_name}}! I'm happy to help in any way I can. Please don'…" at bounding box center [686, 564] width 675 height 46
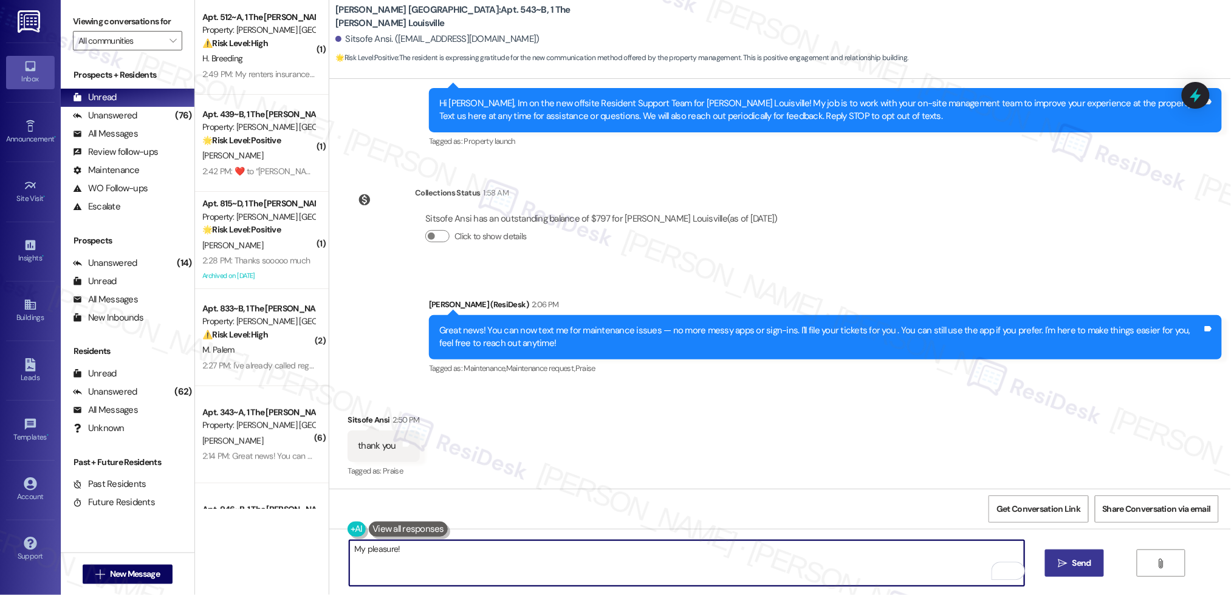
type textarea "My pleasure!"
click at [1087, 570] on button " Send" at bounding box center [1074, 563] width 59 height 27
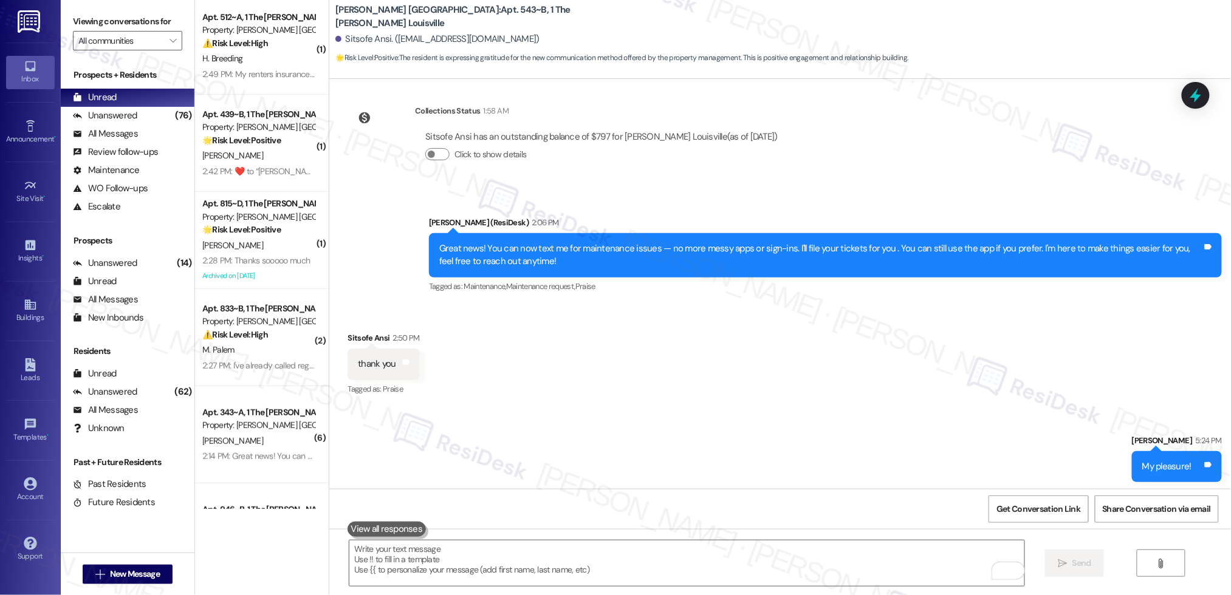
scroll to position [1455, 0]
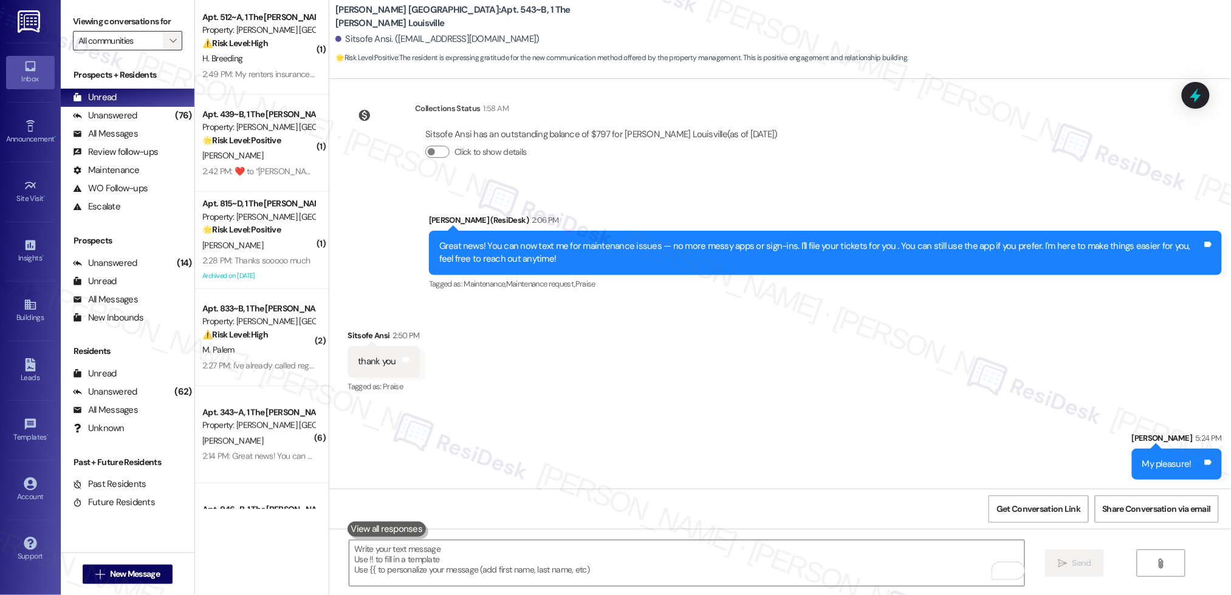
click at [170, 44] on icon "" at bounding box center [173, 41] width 7 height 10
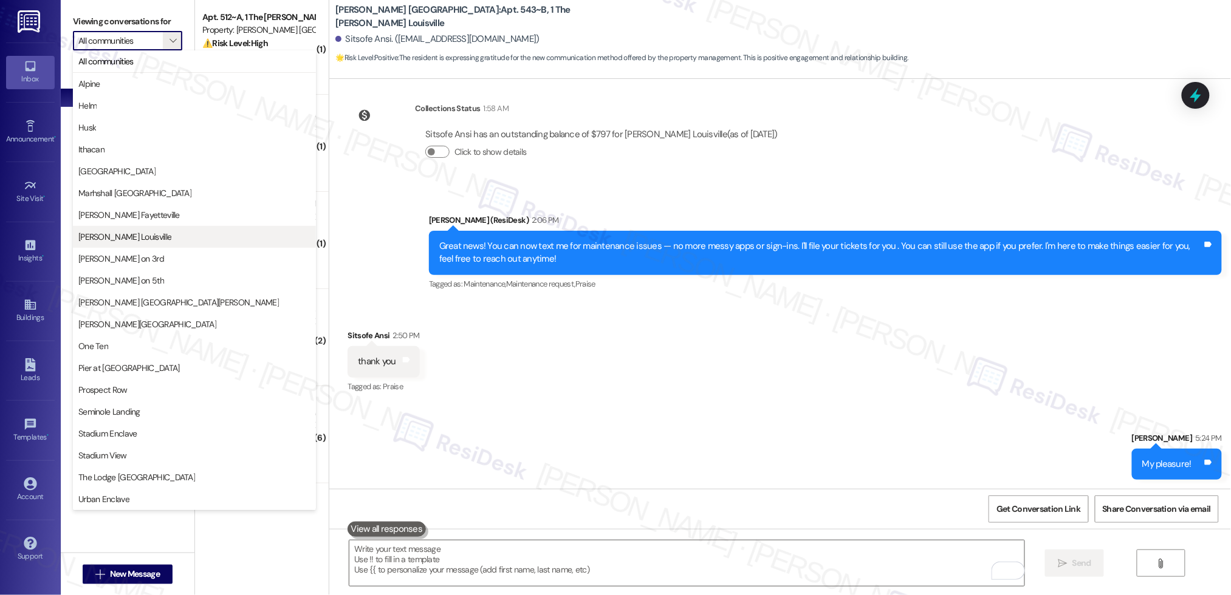
click at [204, 245] on button "Marshall Louisville" at bounding box center [194, 237] width 243 height 22
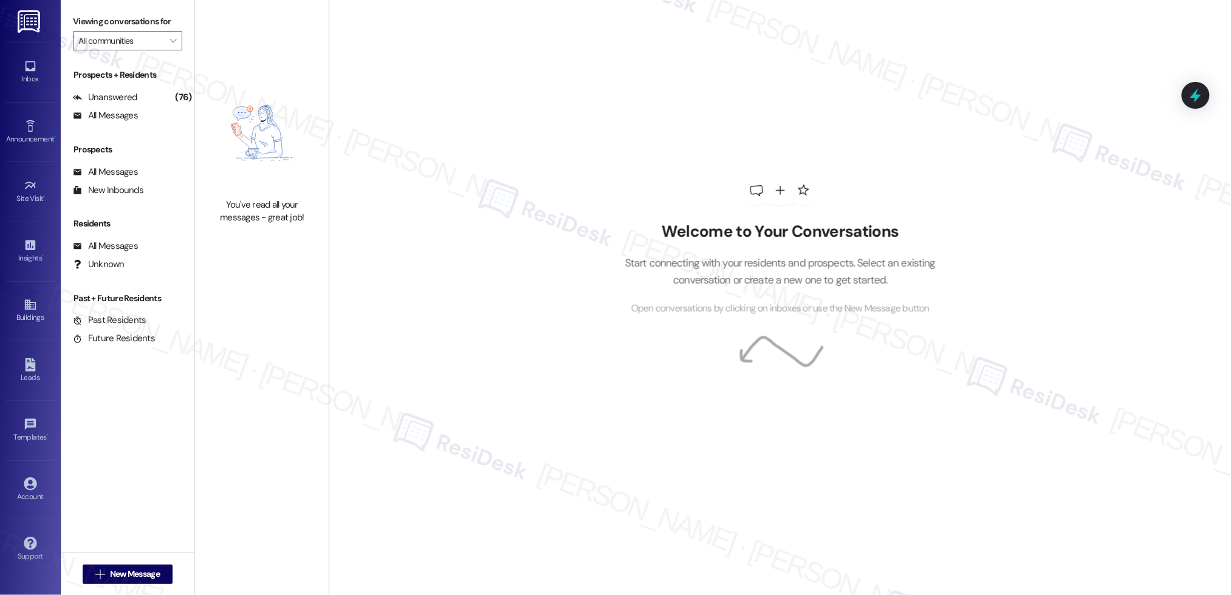
type input "Marshall Louisville"
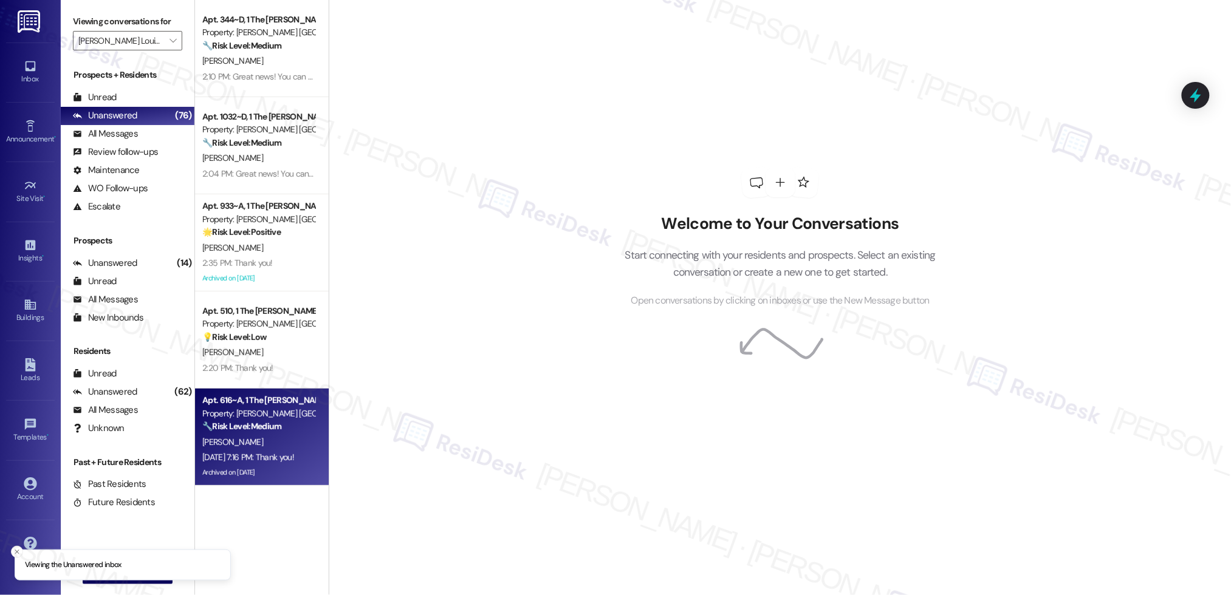
click at [270, 425] on strong "🔧 Risk Level: Medium" at bounding box center [241, 426] width 79 height 11
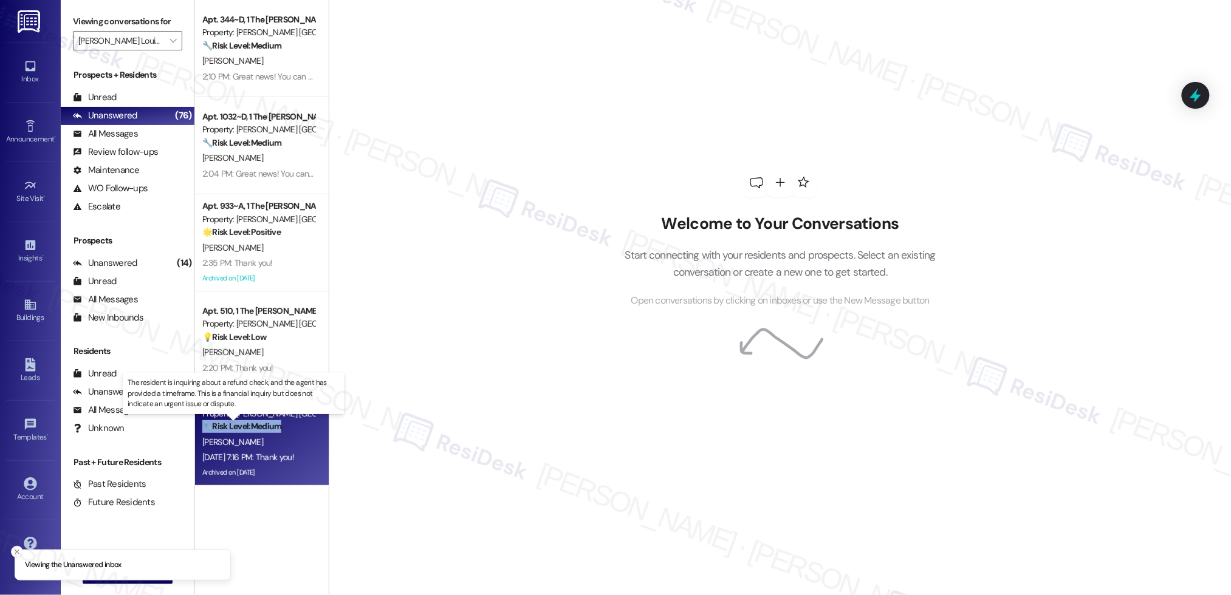
click at [270, 425] on strong "🔧 Risk Level: Medium" at bounding box center [241, 426] width 79 height 11
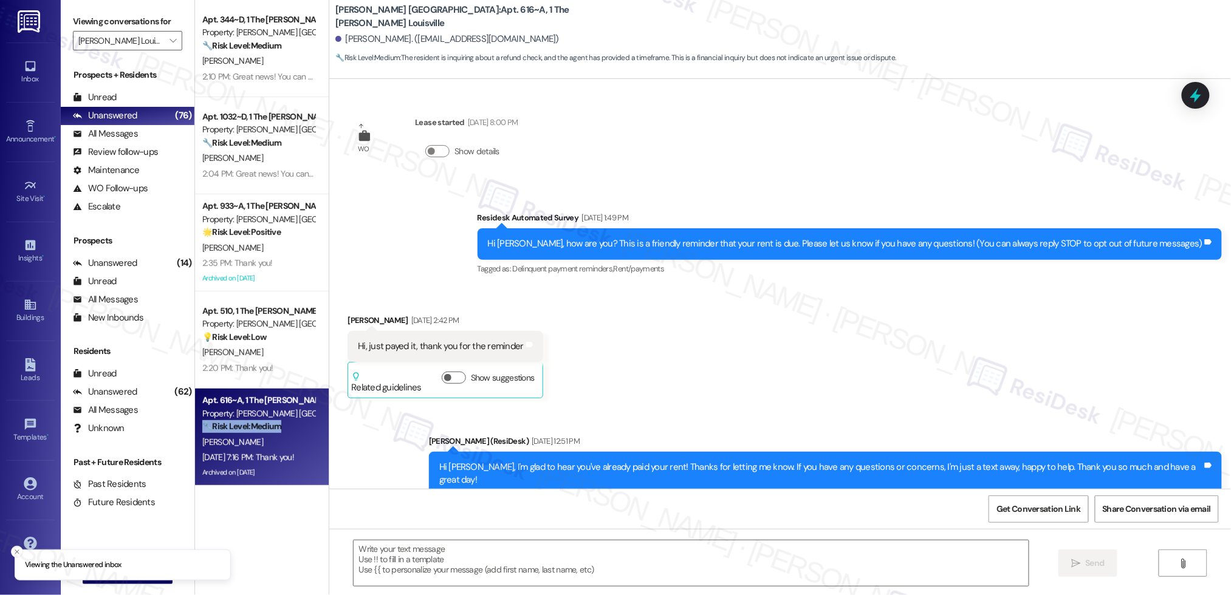
click at [270, 425] on strong "🔧 Risk Level: Medium" at bounding box center [241, 426] width 79 height 11
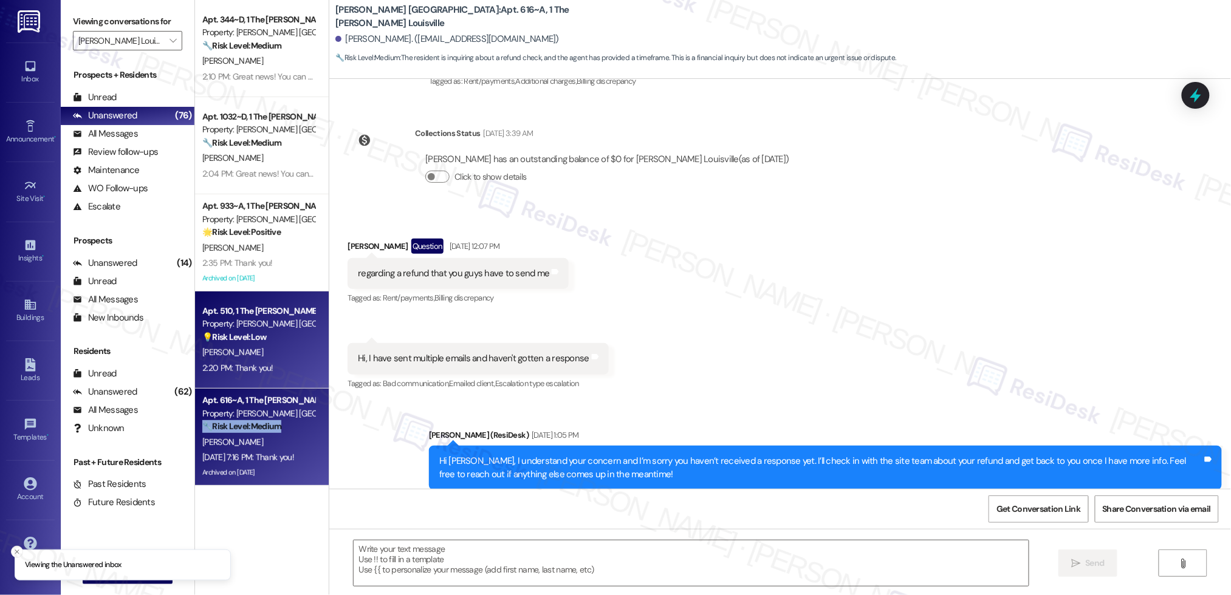
type textarea "Fetching suggested responses. Please feel free to read through the conversation…"
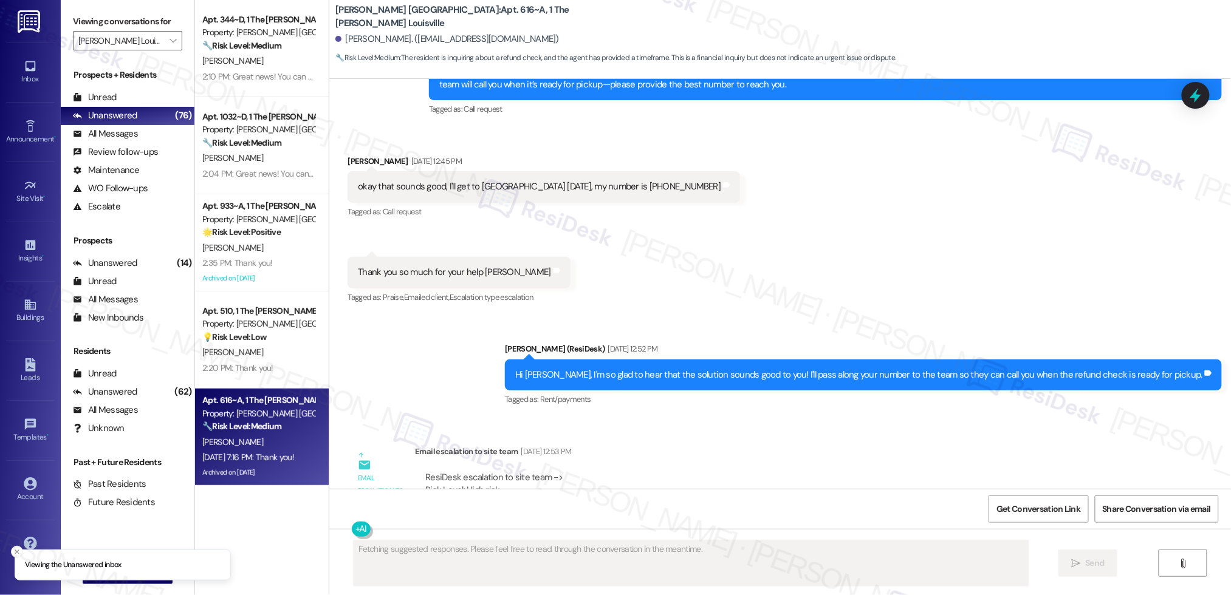
click at [265, 349] on div "S. Weathers" at bounding box center [258, 352] width 115 height 15
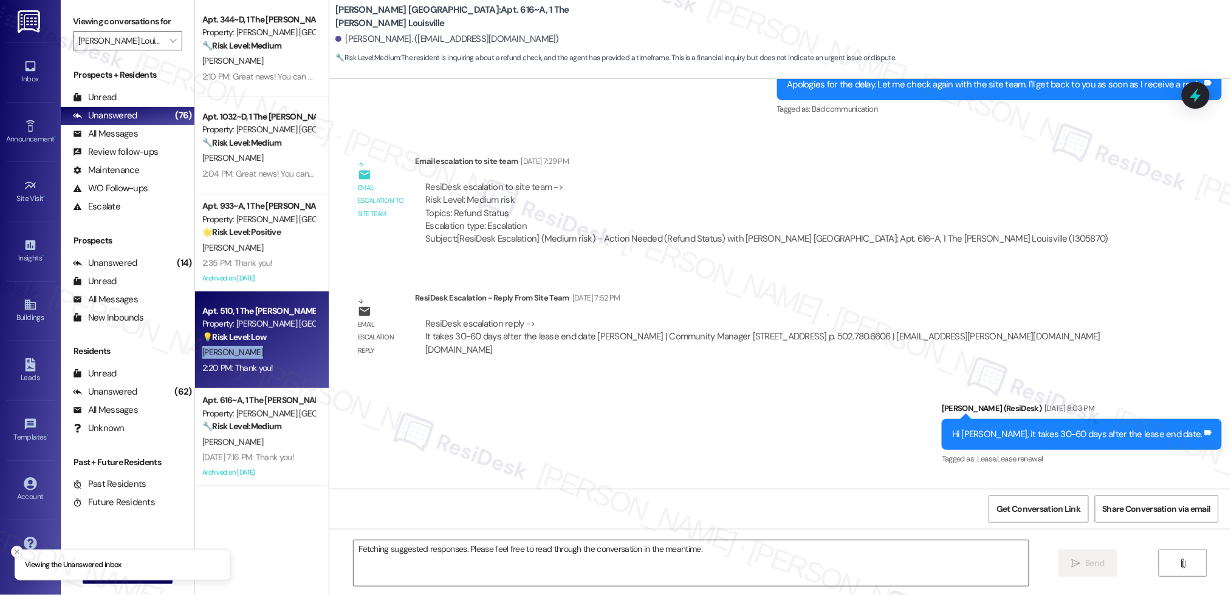
click at [265, 350] on div "S. Weathers" at bounding box center [258, 352] width 115 height 15
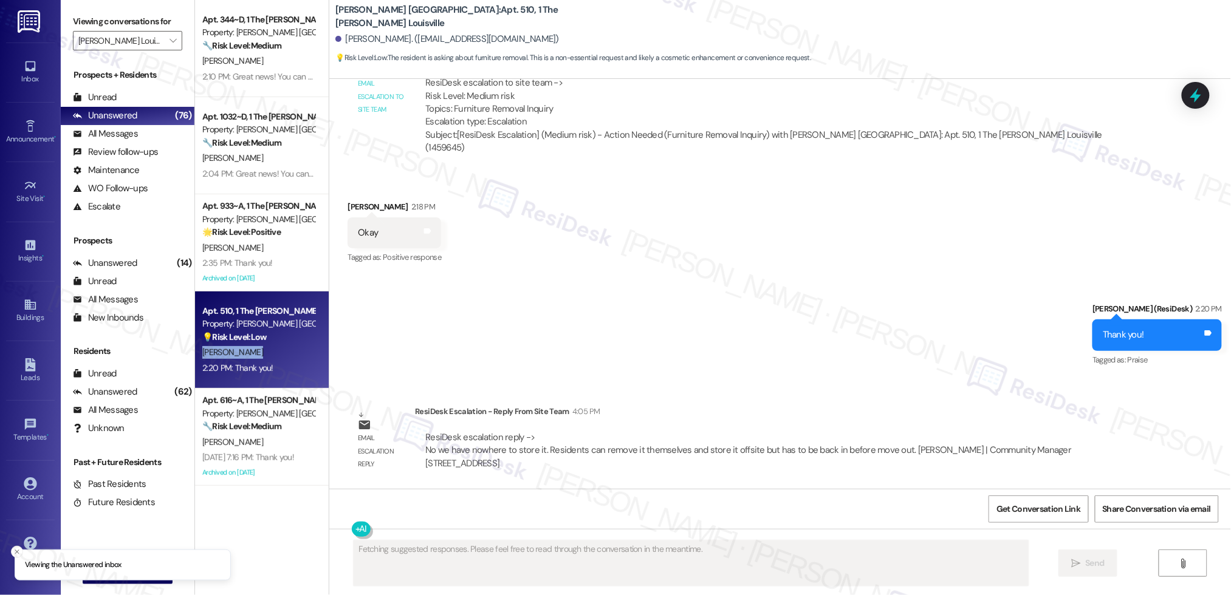
scroll to position [1030, 0]
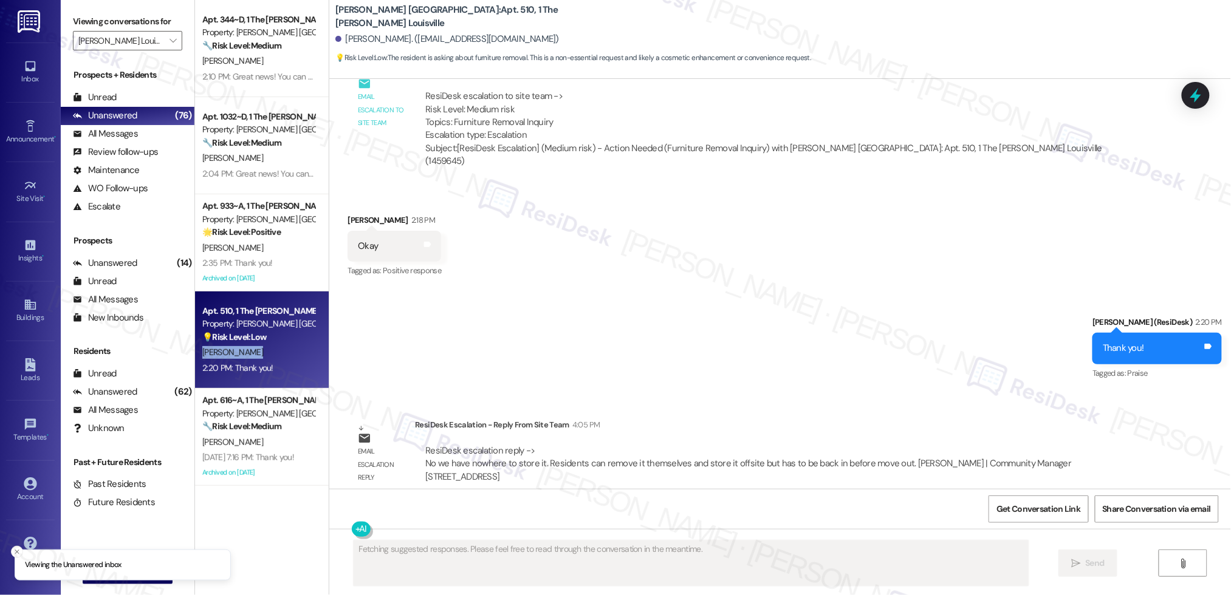
click at [266, 351] on div "S. Weathers" at bounding box center [258, 352] width 115 height 15
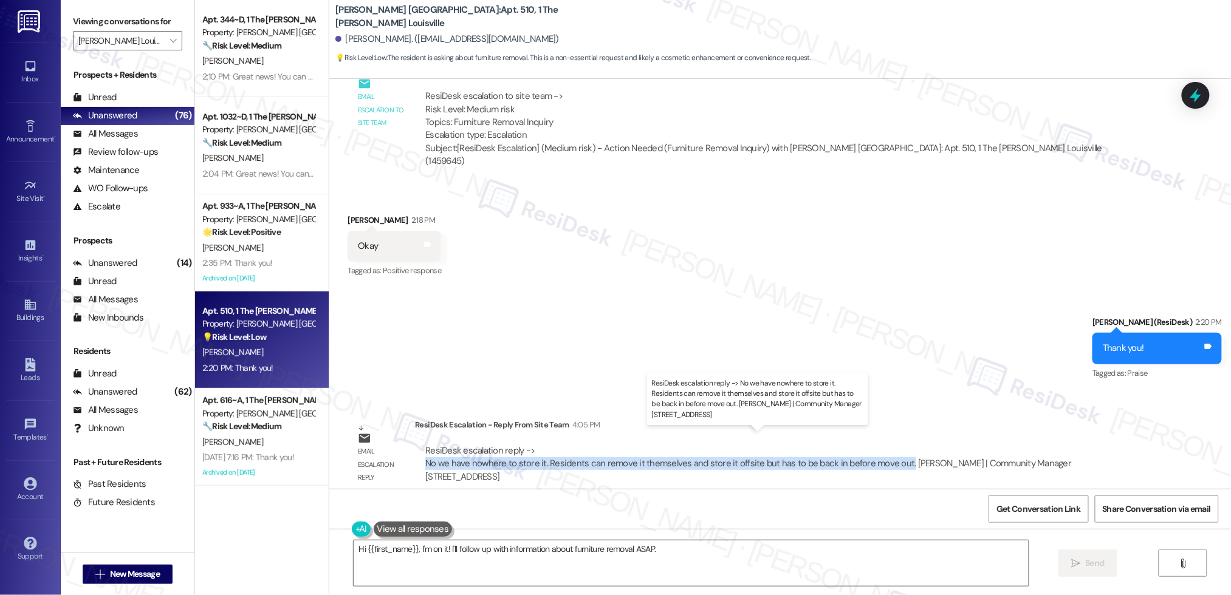
drag, startPoint x: 415, startPoint y: 450, endPoint x: 889, endPoint y: 454, distance: 474.5
click at [889, 447] on div "ResiDesk escalation reply -> No we have nowhere to store it. Residents can remo…" at bounding box center [748, 464] width 646 height 38
copy div "No we have nowhere to store it. Residents can remove it themselves and store it…"
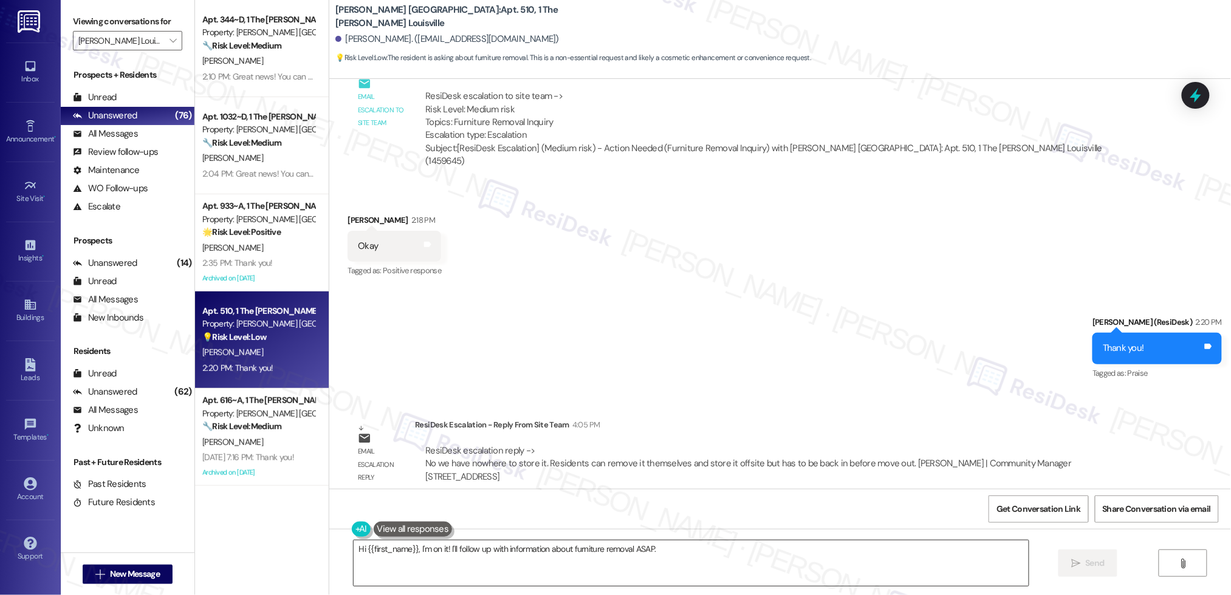
click at [826, 578] on textarea "Hi {{first_name}}, I'm on it! I'll follow up with information about furniture r…" at bounding box center [691, 564] width 675 height 46
click at [829, 575] on textarea "Hi {{first_name}}, I'm on it! I'll follow up with information about furniture r…" at bounding box center [691, 564] width 675 height 46
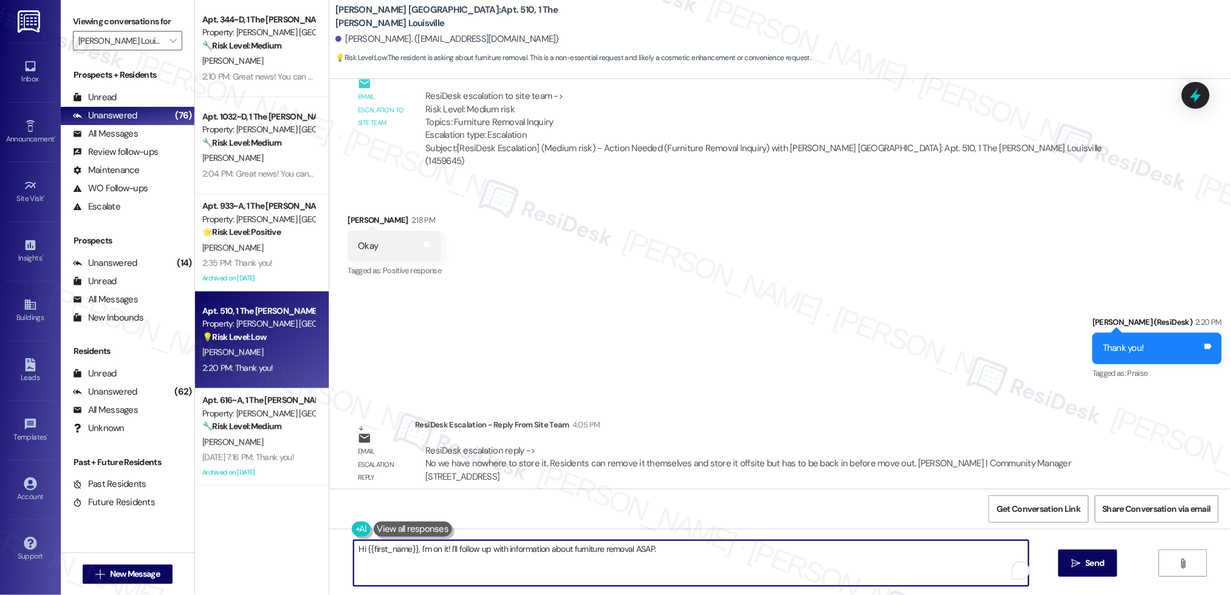
click at [826, 563] on textarea "Hi {{first_name}}, I'm on it! I'll follow up with information about furniture r…" at bounding box center [691, 564] width 675 height 46
drag, startPoint x: 722, startPoint y: 542, endPoint x: 434, endPoint y: 527, distance: 289.0
click at [434, 540] on div "Hi {{first_name}}, I'm on it! I'll follow up with information about furniture r…" at bounding box center [685, 563] width 676 height 47
paste textarea "No we have nowhere to store it. Residents can remove it themselves and store it…"
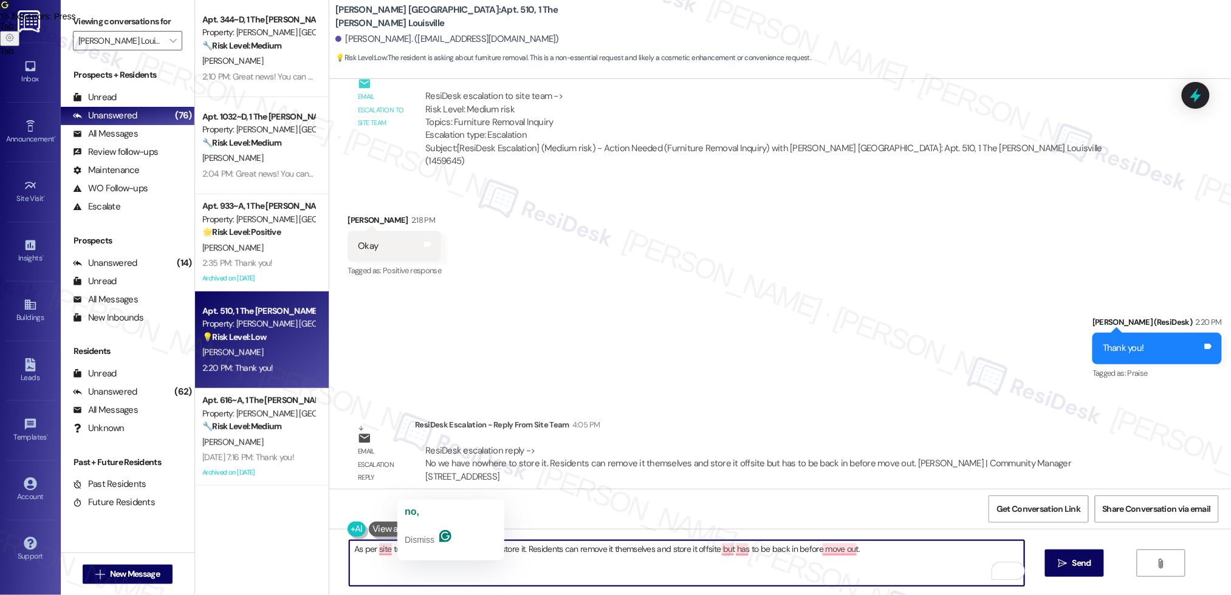
click at [414, 547] on textarea "As per site team, No we have nowhere to store it. Residents can remove it thems…" at bounding box center [686, 564] width 675 height 46
click at [416, 549] on textarea "As per site team, we have nowhere to store it. Residents can remove it themselv…" at bounding box center [686, 564] width 675 height 46
click at [527, 547] on textarea "As per site team, they have nowhere to store it. Residents can remove it themse…" at bounding box center [686, 564] width 675 height 46
drag, startPoint x: 792, startPoint y: 552, endPoint x: 800, endPoint y: 550, distance: 7.7
click at [792, 552] on textarea "As per site team, they have nowhere to store it. Residents can remove it themse…" at bounding box center [686, 564] width 675 height 46
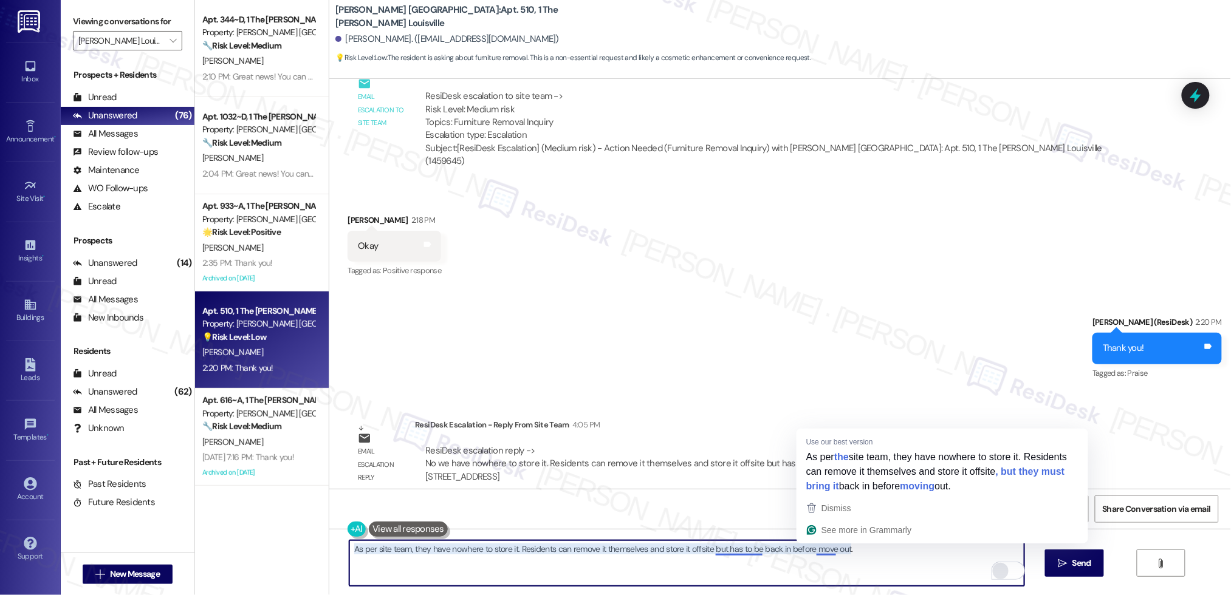
drag, startPoint x: 956, startPoint y: 560, endPoint x: 994, endPoint y: 564, distance: 38.6
click at [956, 560] on textarea "As per site team, they have nowhere to store it. Residents can remove it themse…" at bounding box center [686, 564] width 675 height 46
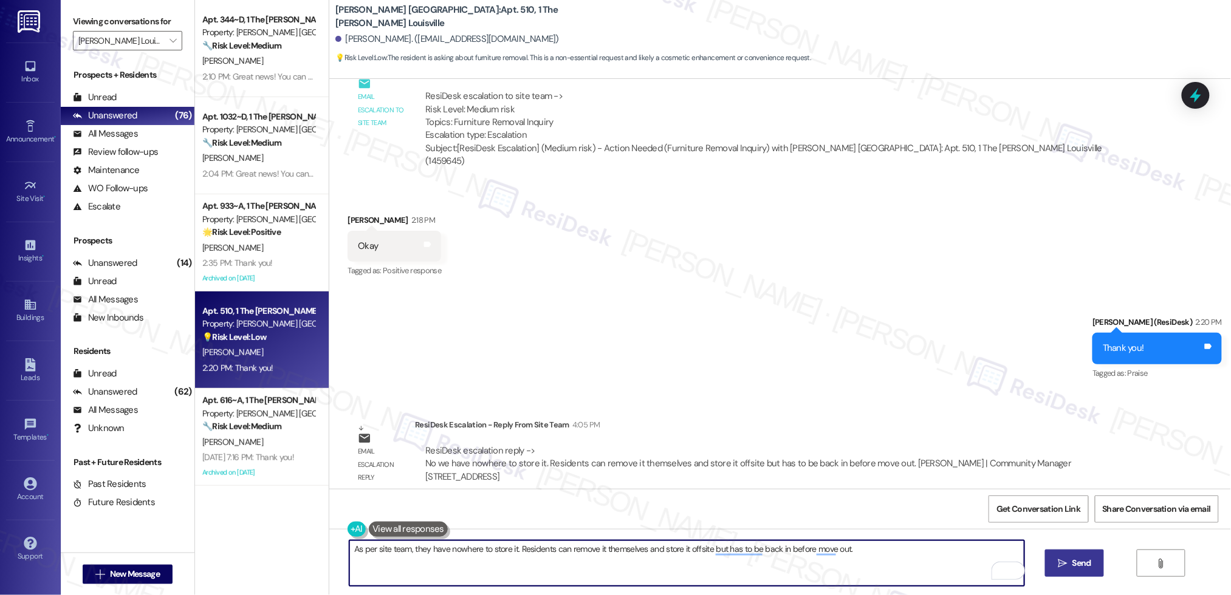
type textarea "As per site team, they have nowhere to store it. Residents can remove it themse…"
drag, startPoint x: 1066, startPoint y: 564, endPoint x: 1024, endPoint y: 587, distance: 47.0
click at [1066, 565] on span " Send" at bounding box center [1074, 563] width 38 height 13
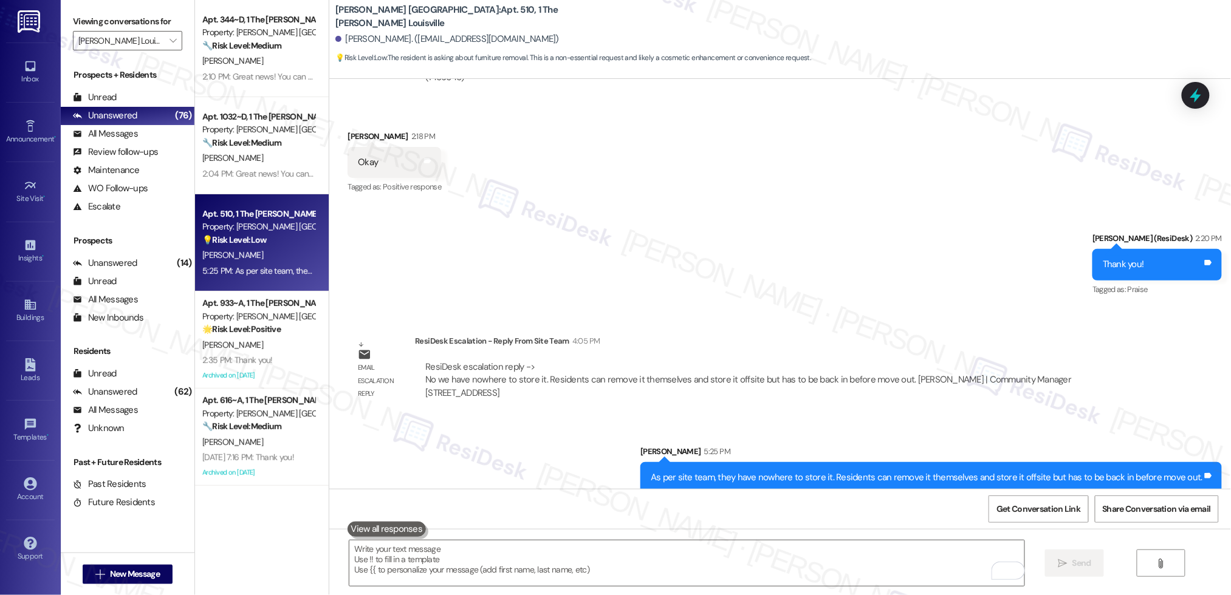
scroll to position [1114, 0]
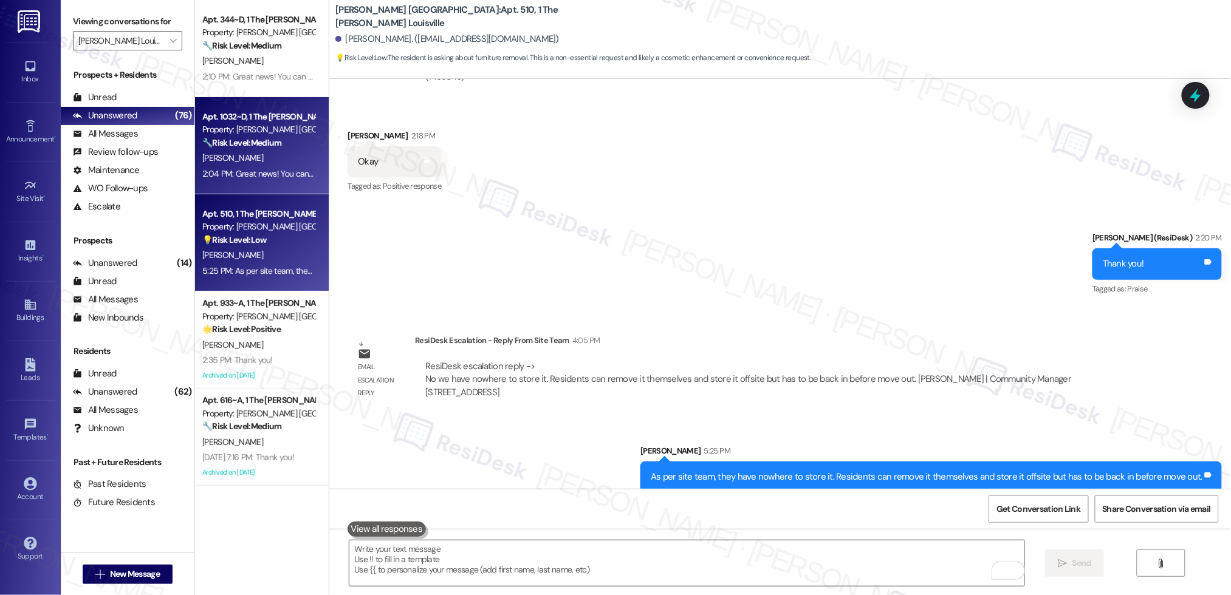
click at [239, 179] on div "2:04 PM: Great news! You can now text me for maintenance issues — no more messy…" at bounding box center [258, 173] width 115 height 15
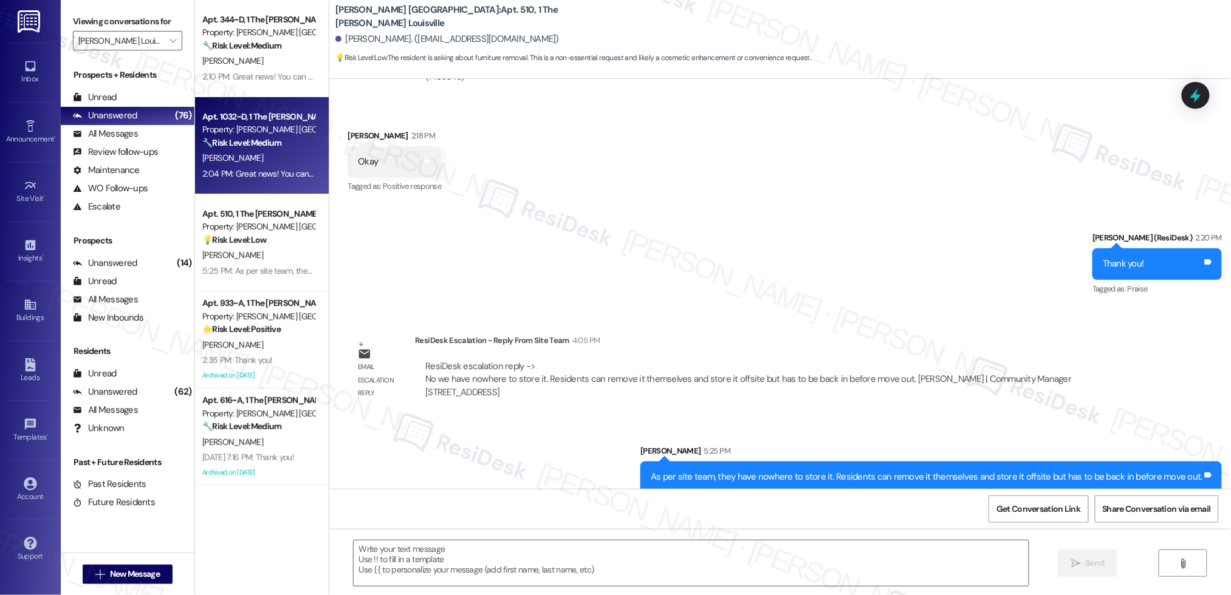
type textarea "Fetching suggested responses. Please feel free to read through the conversation…"
click at [239, 179] on div "2:04 PM: Great news! You can now text me for maintenance issues — no more messy…" at bounding box center [258, 173] width 115 height 15
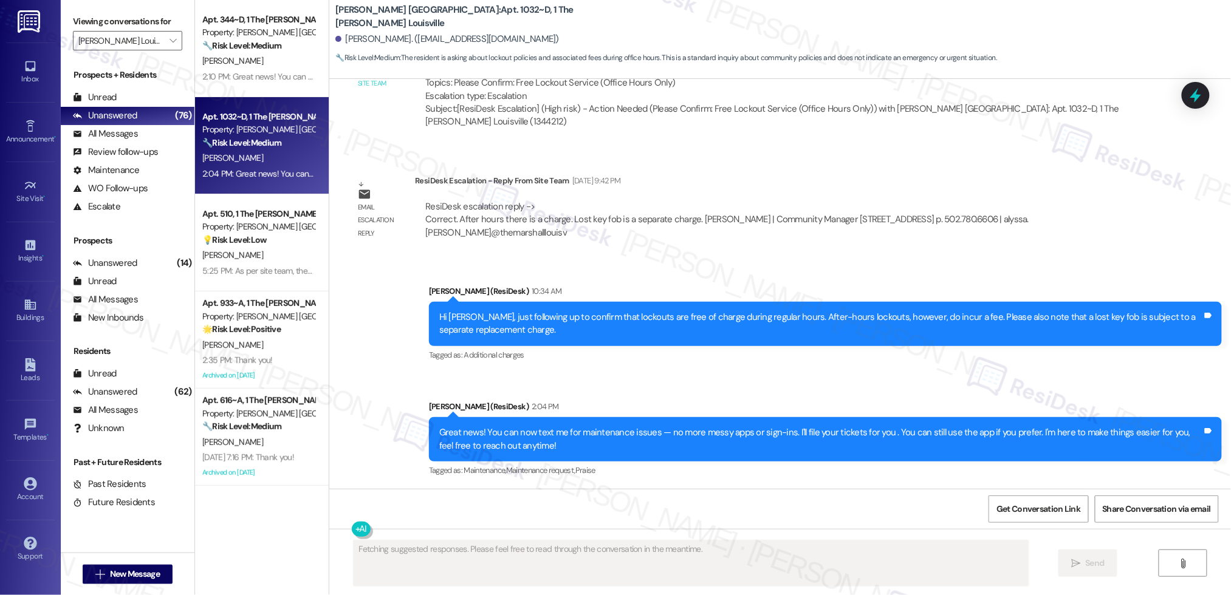
scroll to position [792, 0]
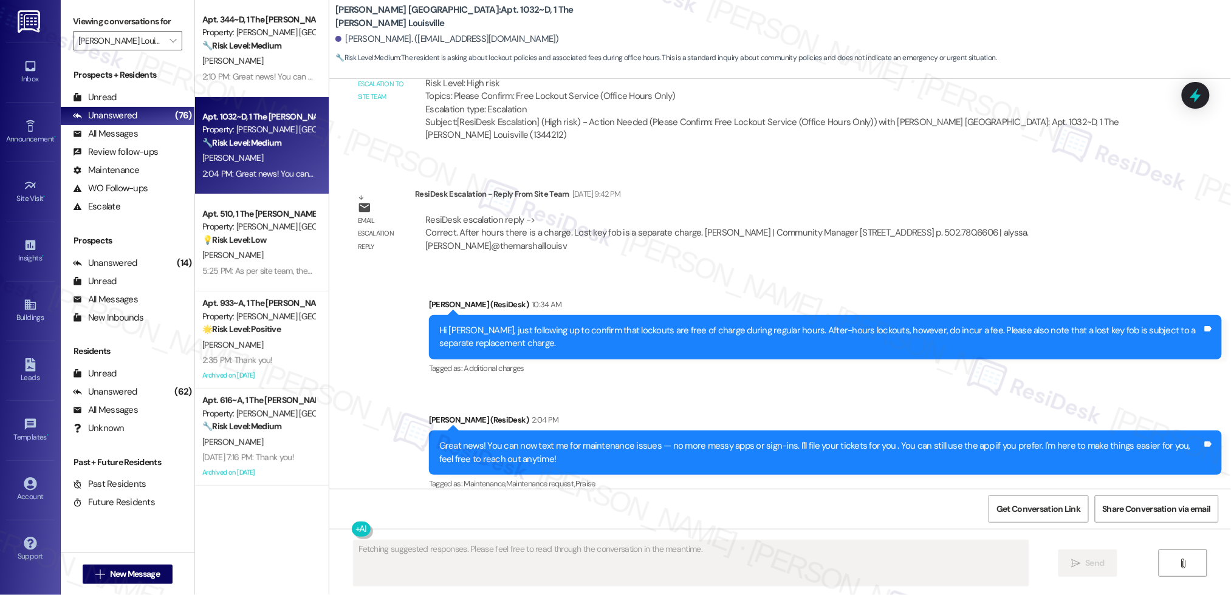
click at [239, 179] on div "2:04 PM: Great news! You can now text me for maintenance issues — no more messy…" at bounding box center [258, 173] width 115 height 15
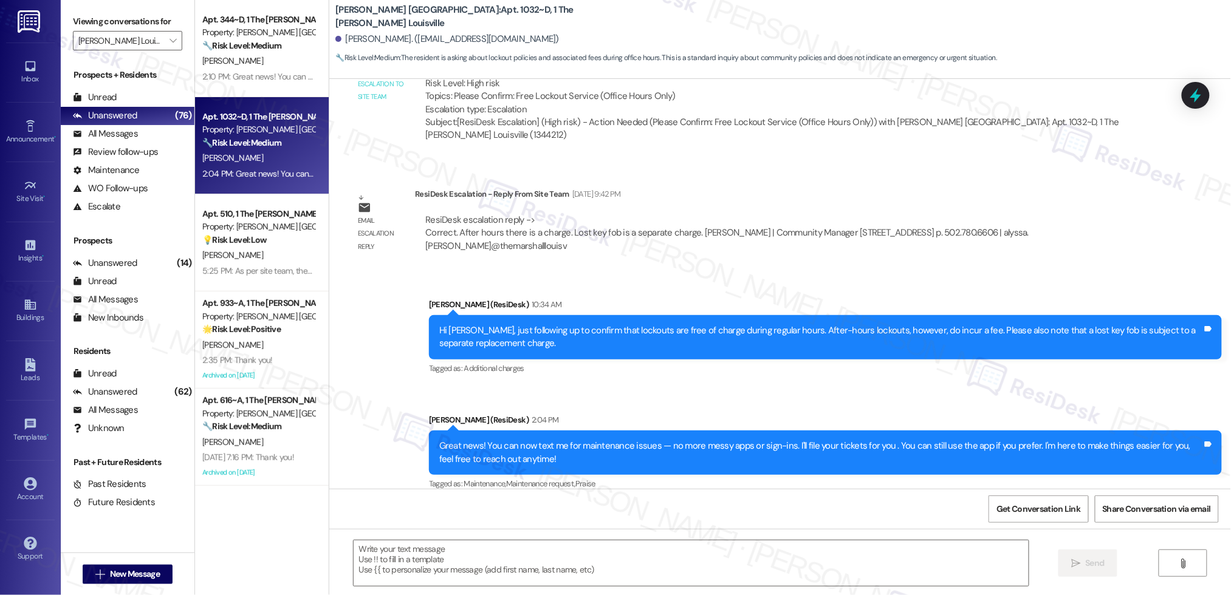
click at [245, 175] on div "2:04 PM: Great news! You can now text me for maintenance issues — no more messy…" at bounding box center [616, 173] width 828 height 11
click at [244, 173] on div "2:04 PM: Great news! You can now text me for maintenance issues — no more messy…" at bounding box center [616, 173] width 828 height 11
click at [244, 172] on div "2:04 PM: Great news! You can now text me for maintenance issues — no more messy…" at bounding box center [616, 173] width 828 height 11
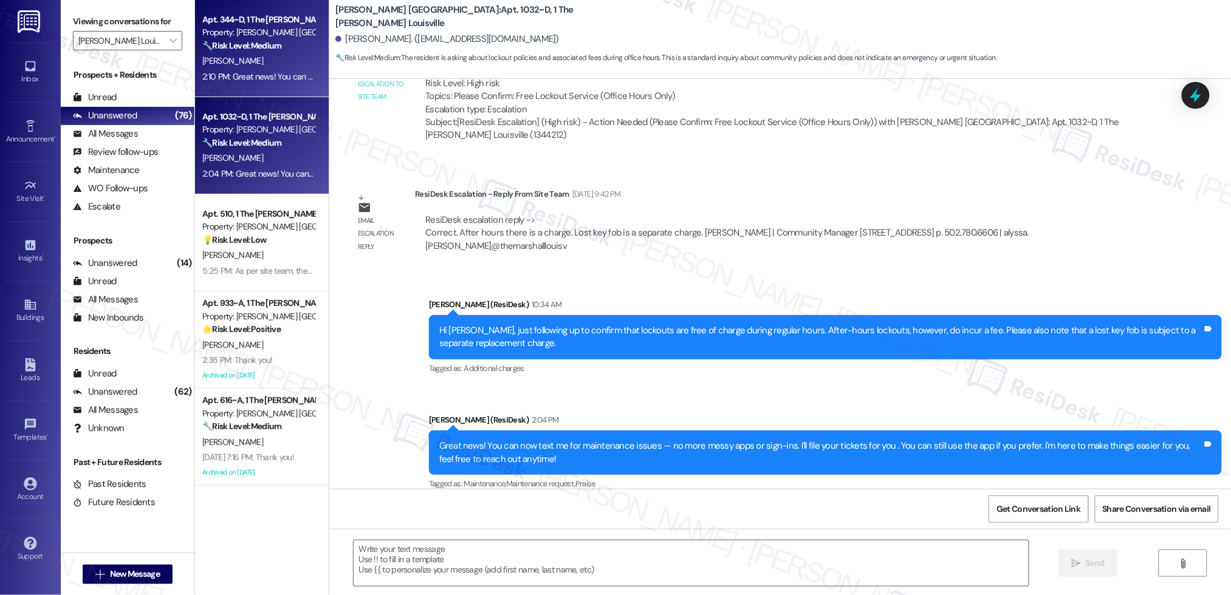
click at [245, 69] on div "2:10 PM: Great news! You can now text me for maintenance issues — no more messy…" at bounding box center [258, 76] width 115 height 15
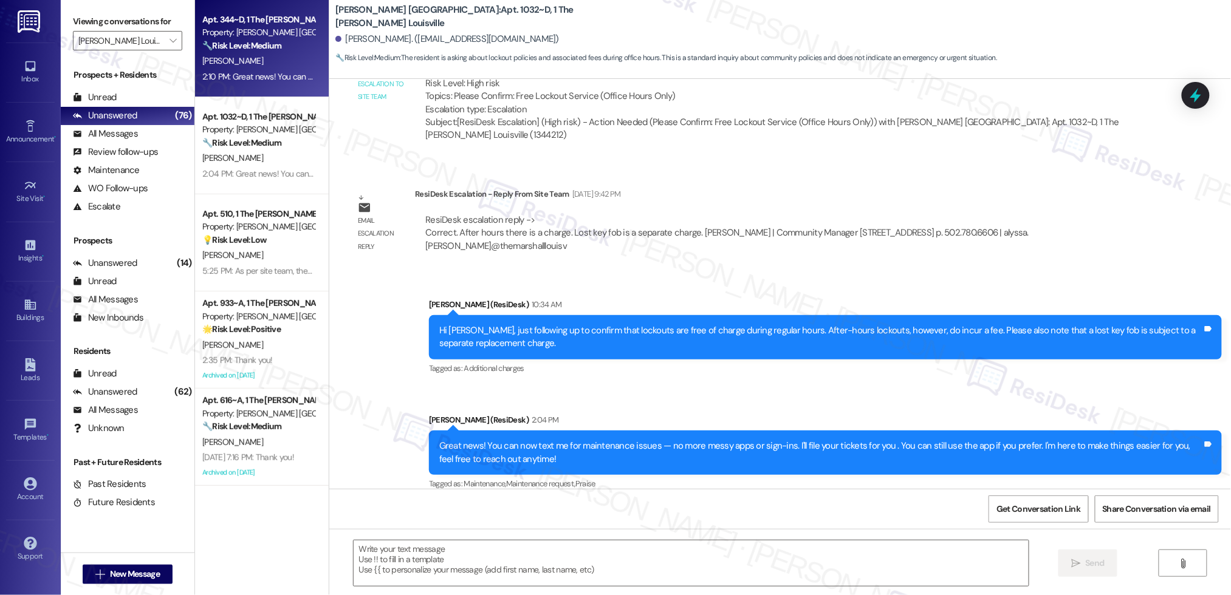
click at [247, 69] on div "2:10 PM: Great news! You can now text me for maintenance issues — no more messy…" at bounding box center [258, 76] width 115 height 15
click at [247, 67] on div "A. Omare" at bounding box center [258, 60] width 115 height 15
type textarea "Fetching suggested responses. Please feel free to read through the conversation…"
click at [247, 67] on div "A. Omare" at bounding box center [258, 60] width 115 height 15
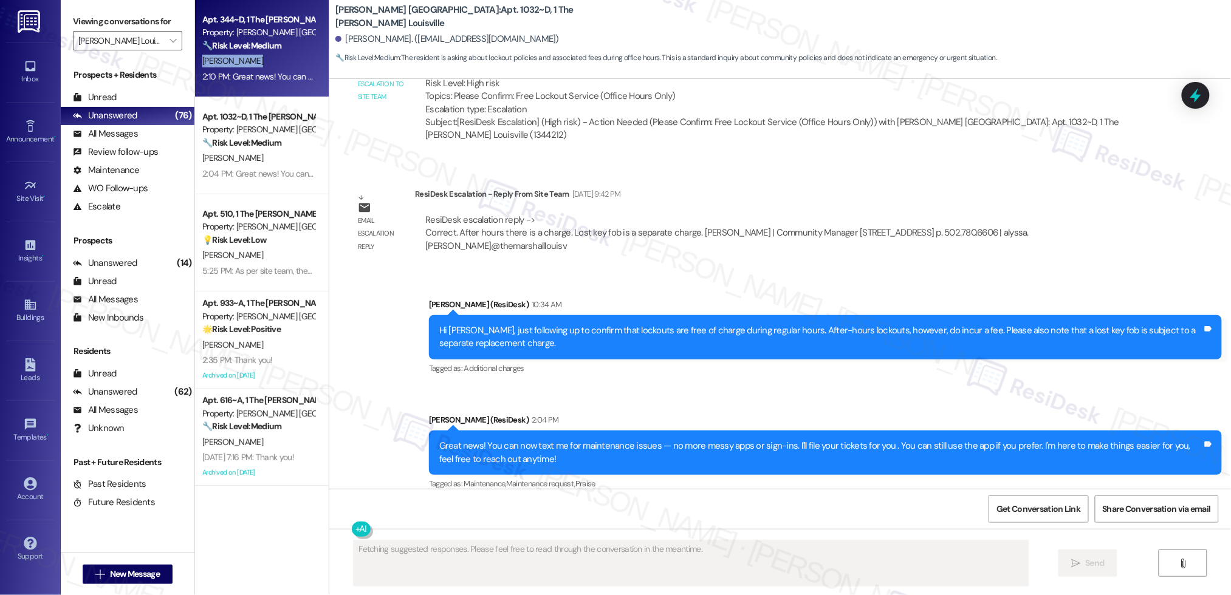
click at [247, 67] on div "A. Omare" at bounding box center [258, 60] width 115 height 15
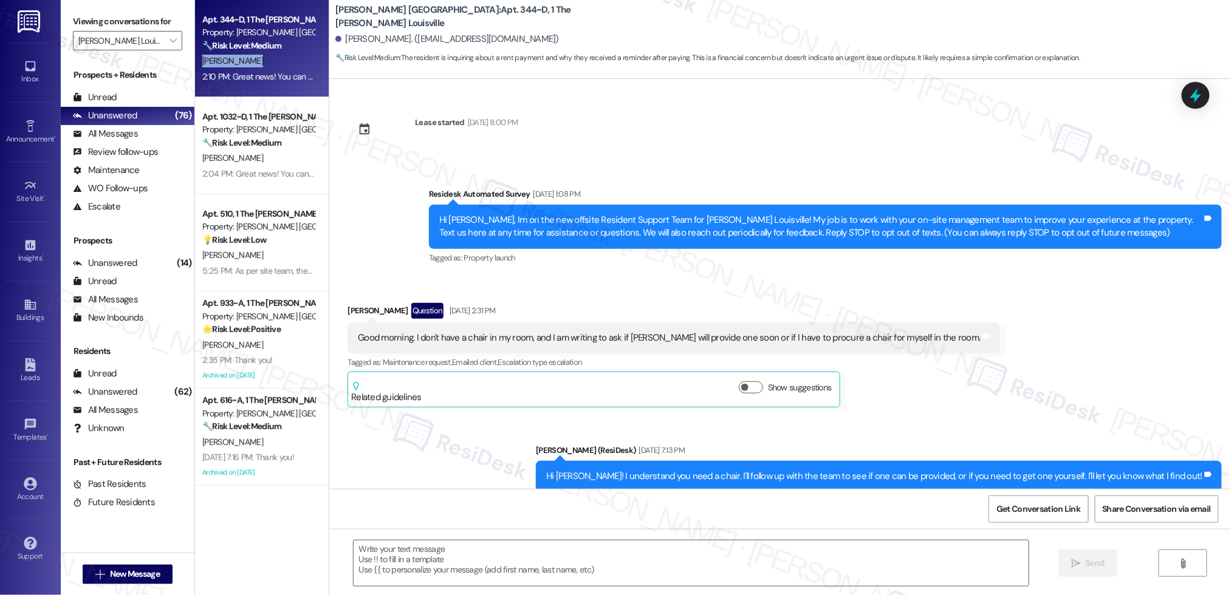
click at [247, 67] on div "A. Omare" at bounding box center [258, 60] width 115 height 15
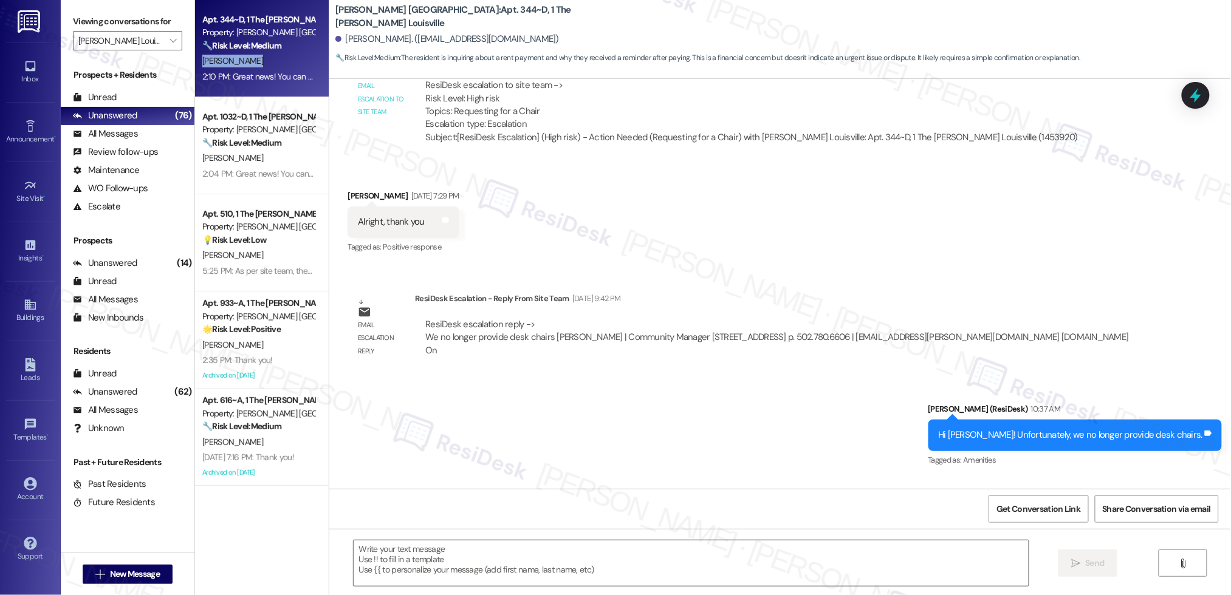
type textarea "Fetching suggested responses. Please feel free to read through the conversation…"
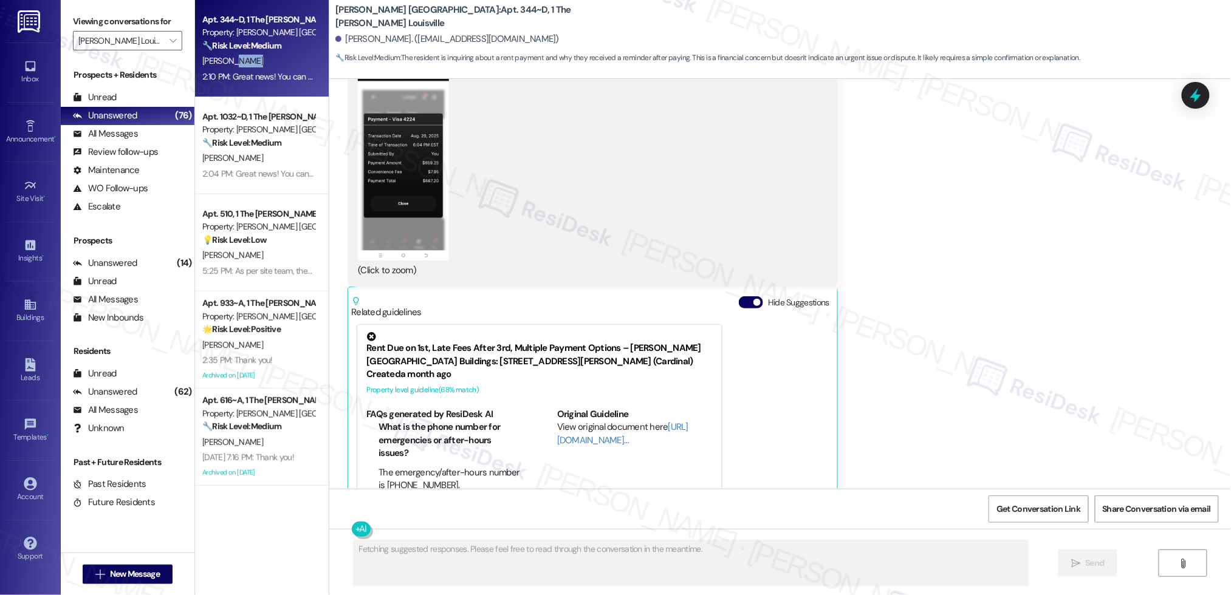
click at [247, 64] on div "A. Omare" at bounding box center [258, 60] width 115 height 15
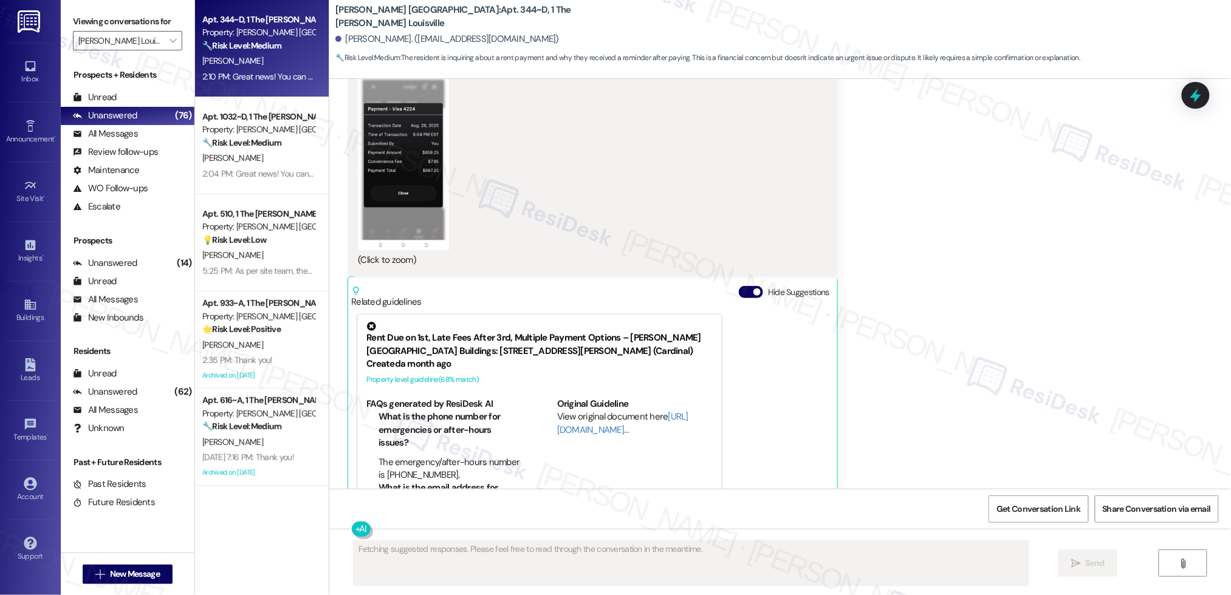
scroll to position [1615, 0]
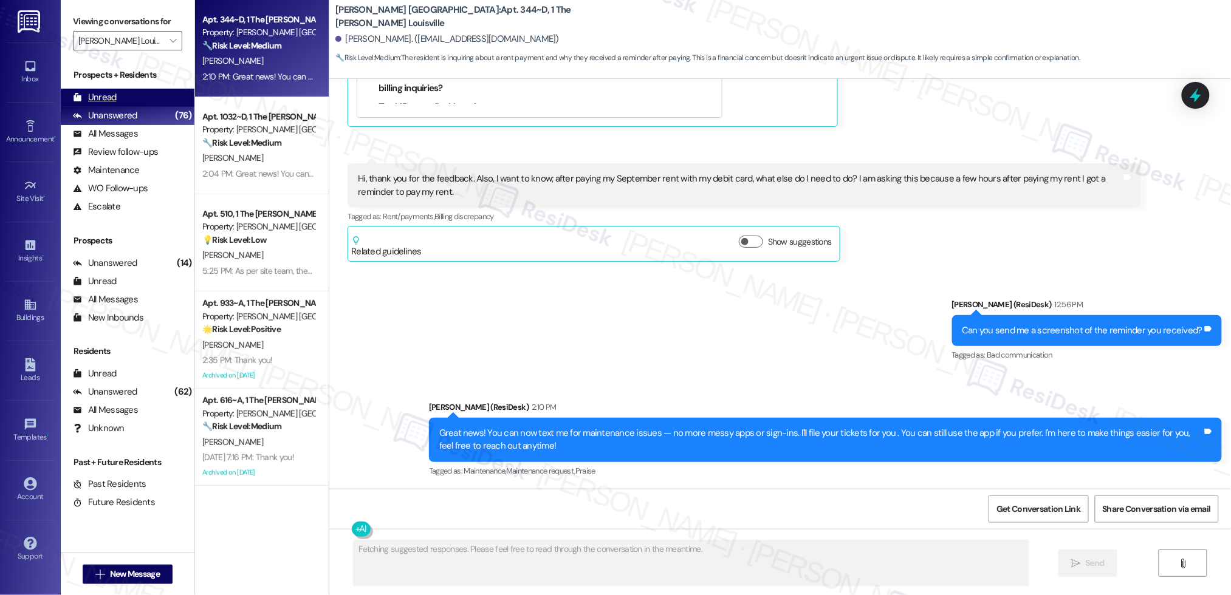
click at [105, 100] on div "Unread" at bounding box center [95, 97] width 44 height 13
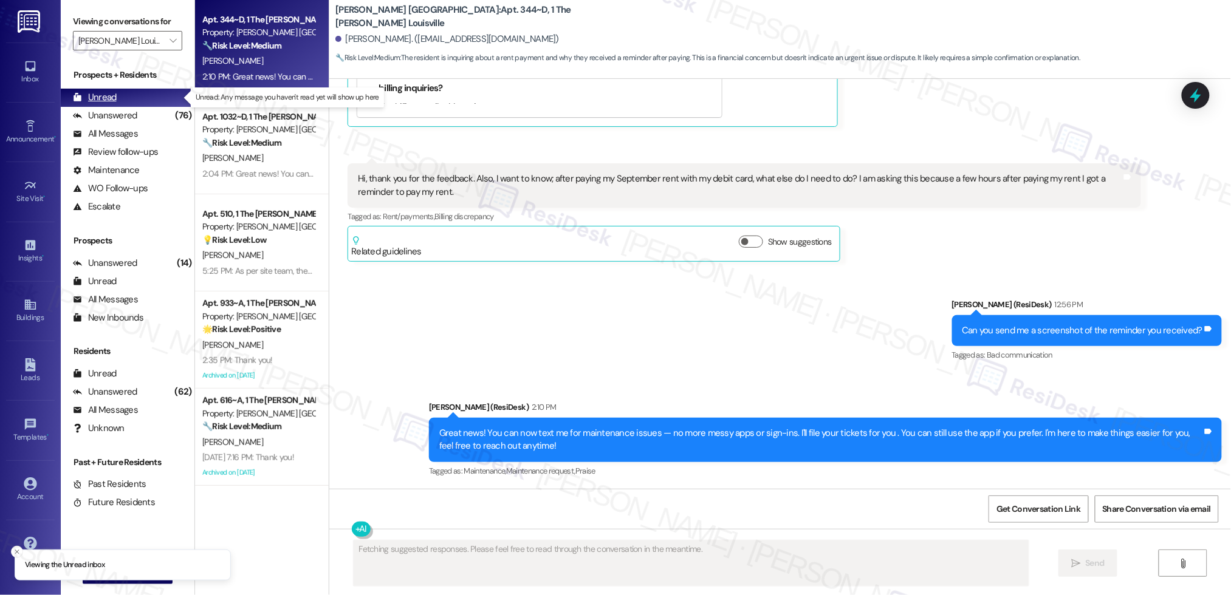
click at [103, 97] on div "Unread" at bounding box center [95, 97] width 44 height 13
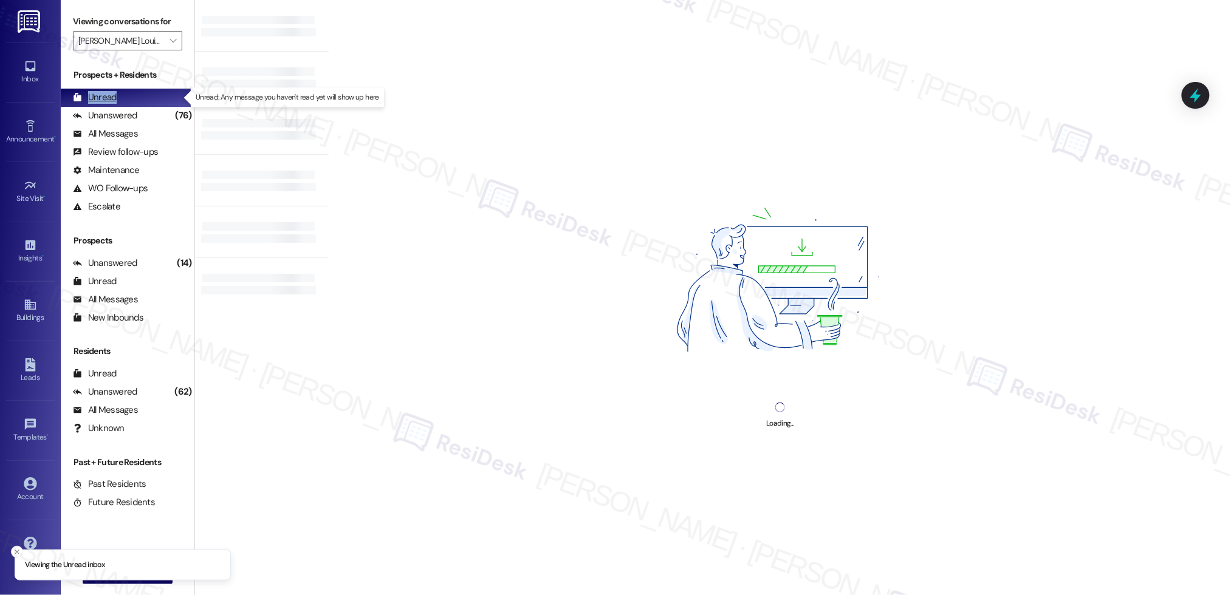
click at [103, 97] on div "Unread" at bounding box center [95, 97] width 44 height 13
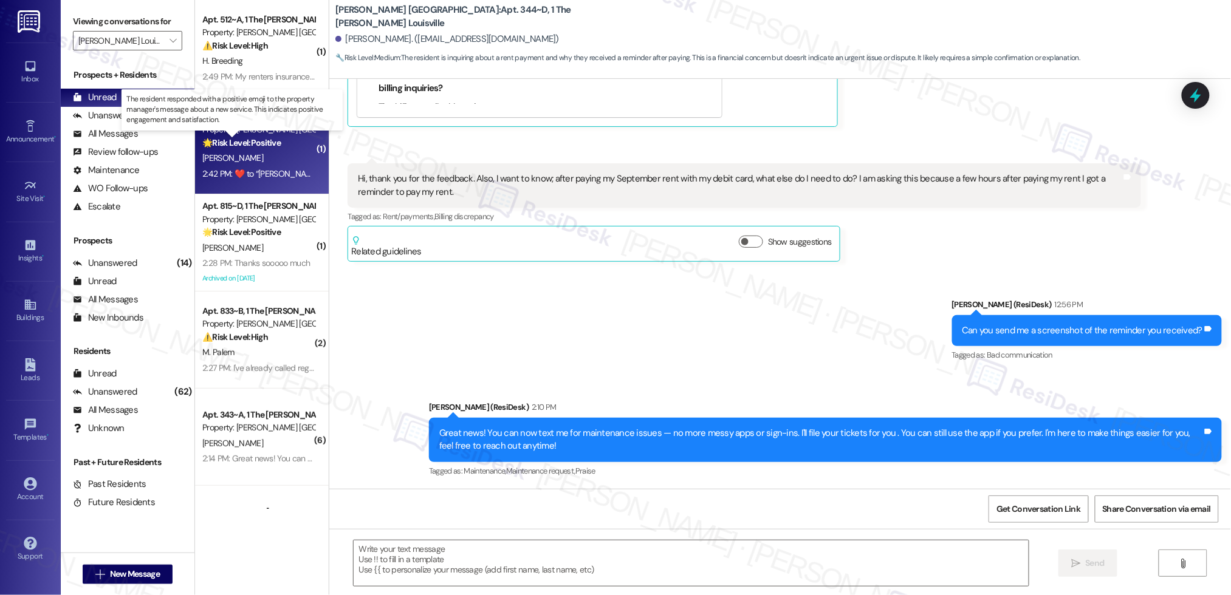
type textarea "Fetching suggested responses. Please feel free to read through the conversation…"
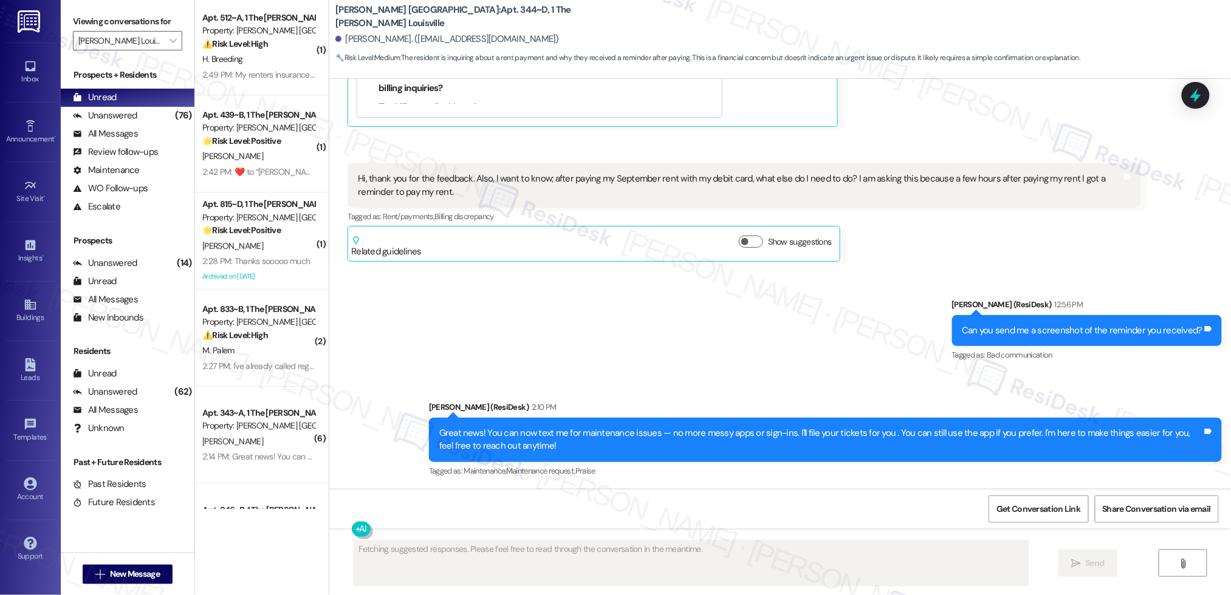
scroll to position [2, 0]
click at [258, 158] on div "( 1 ) Apt. 512~A, 1 The Marshall Louisville Property: Marshall Louisville ⚠️ Ri…" at bounding box center [262, 254] width 134 height 509
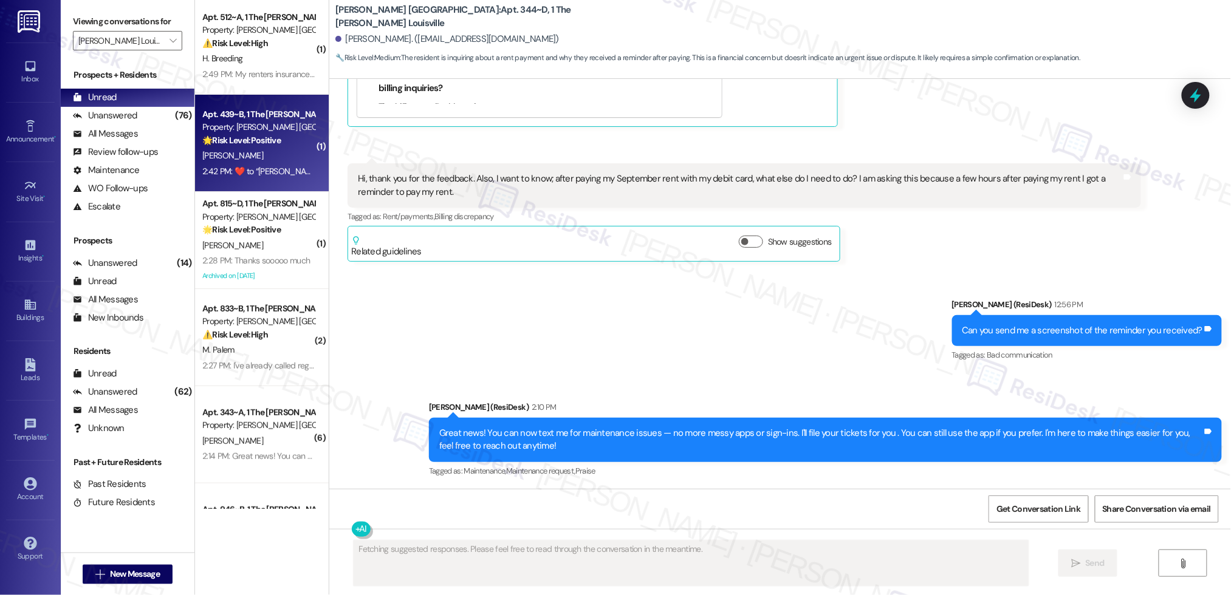
click at [258, 157] on div "[PERSON_NAME]" at bounding box center [258, 155] width 115 height 15
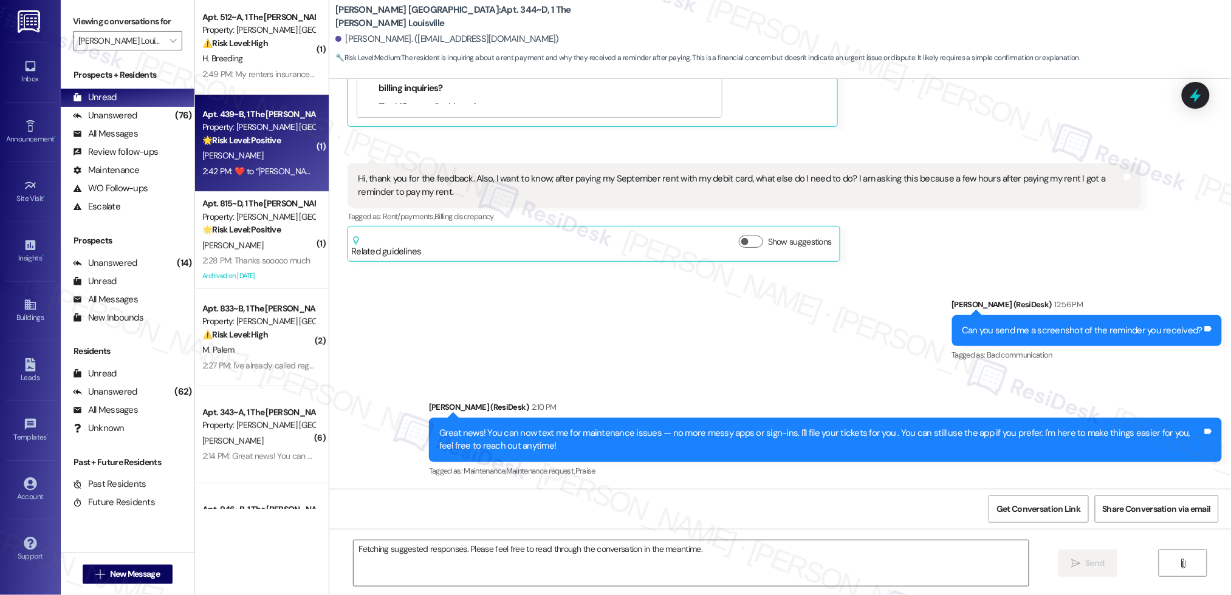
click at [258, 157] on div "[PERSON_NAME]" at bounding box center [258, 155] width 115 height 15
click at [259, 157] on div "[PERSON_NAME]" at bounding box center [258, 155] width 115 height 15
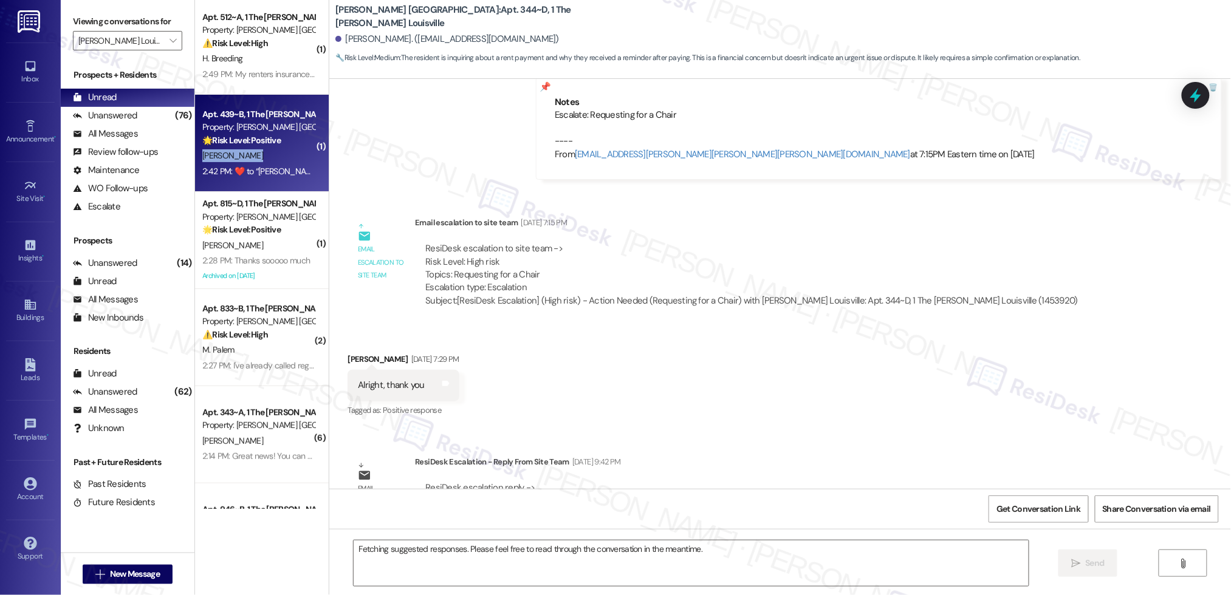
click at [259, 157] on div "[PERSON_NAME]" at bounding box center [258, 155] width 115 height 15
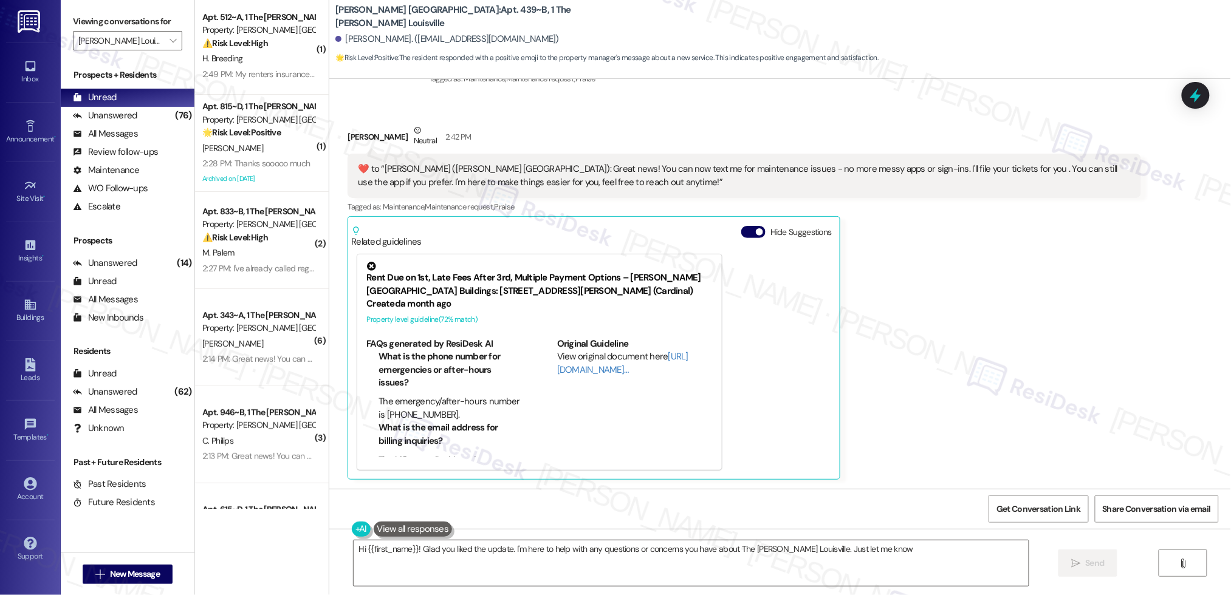
type textarea "Hi {{first_name}}! Glad you liked the update. I'm here to help with any questio…"
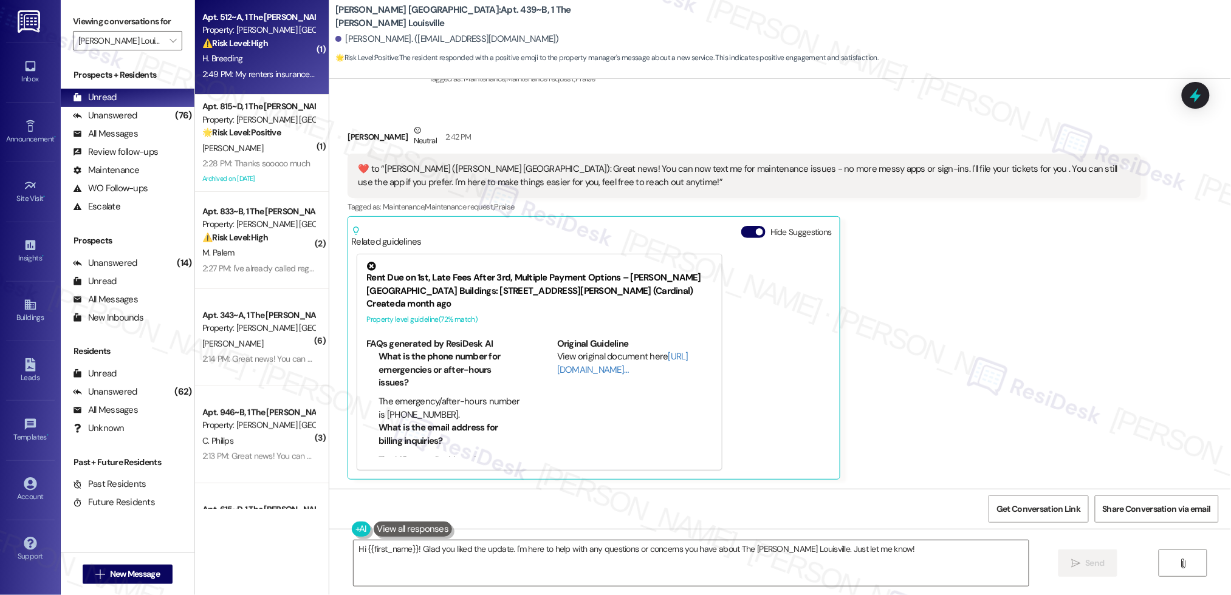
click at [242, 51] on div "H. Breeding" at bounding box center [258, 58] width 115 height 15
click at [243, 51] on div "H. Breeding" at bounding box center [258, 58] width 115 height 15
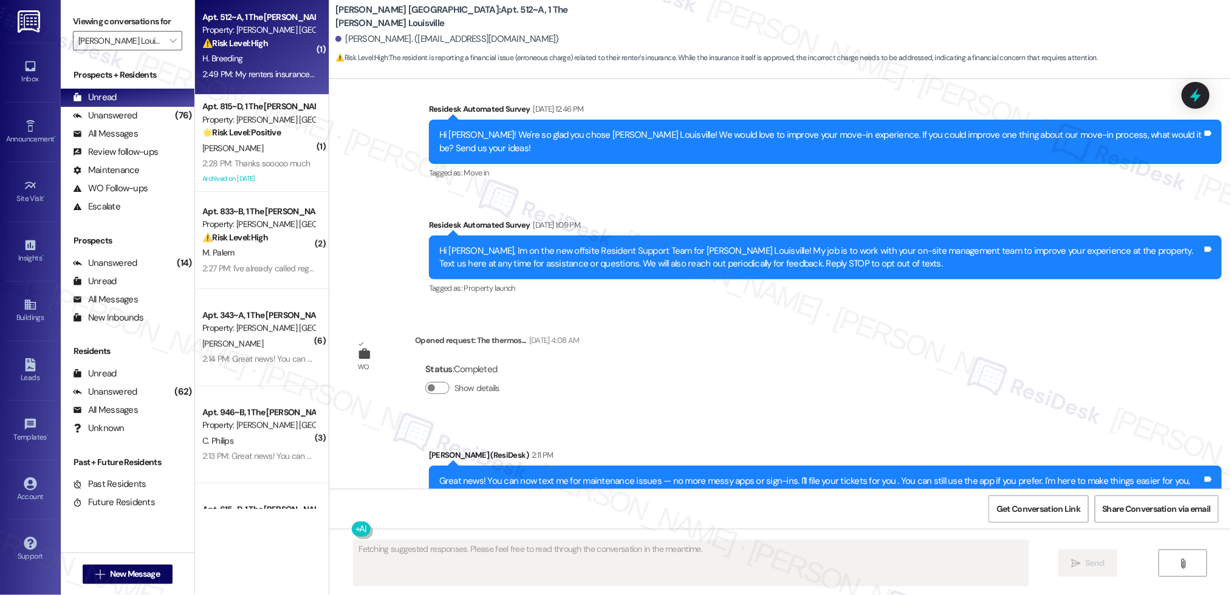
click at [245, 53] on div "H. Breeding" at bounding box center [258, 58] width 115 height 15
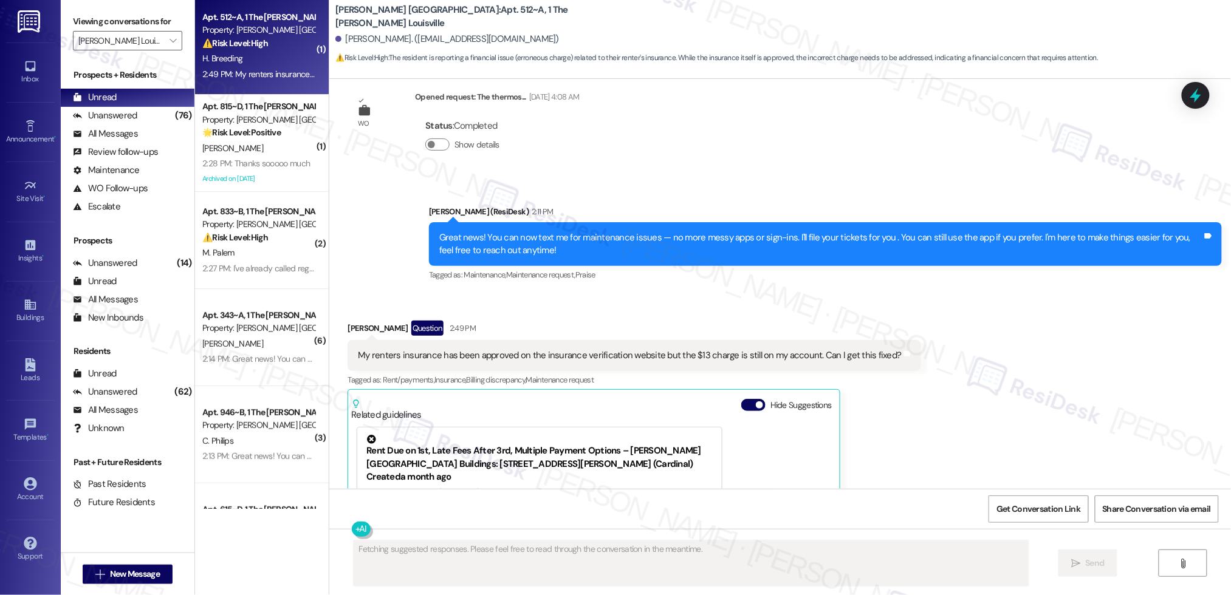
click at [246, 54] on div "H. Breeding" at bounding box center [258, 58] width 115 height 15
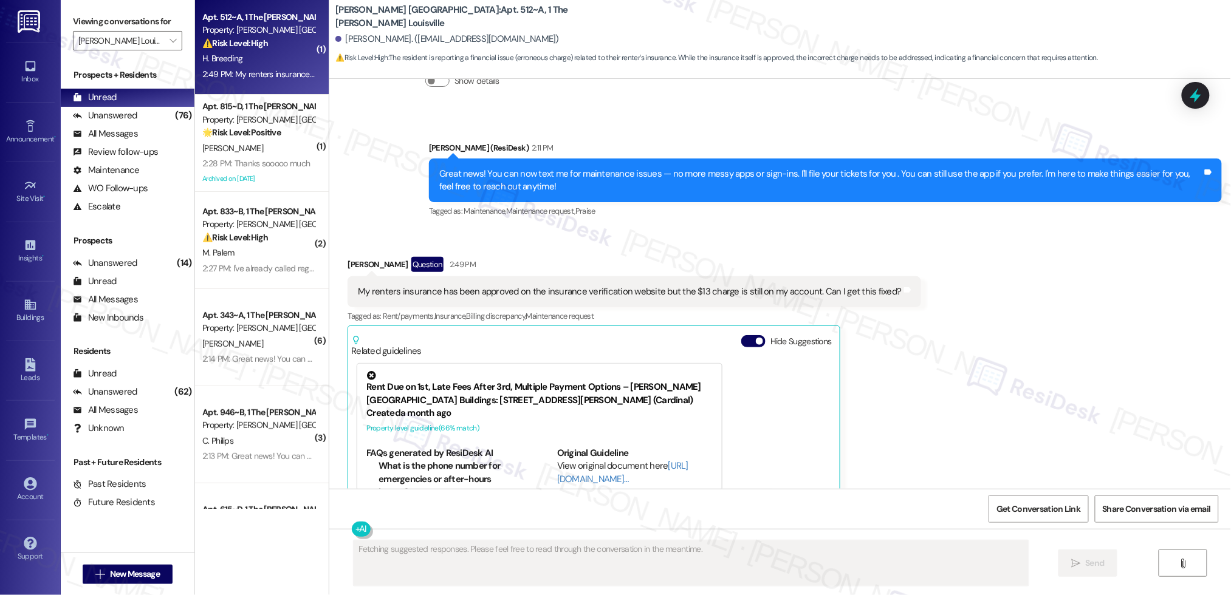
scroll to position [706, 0]
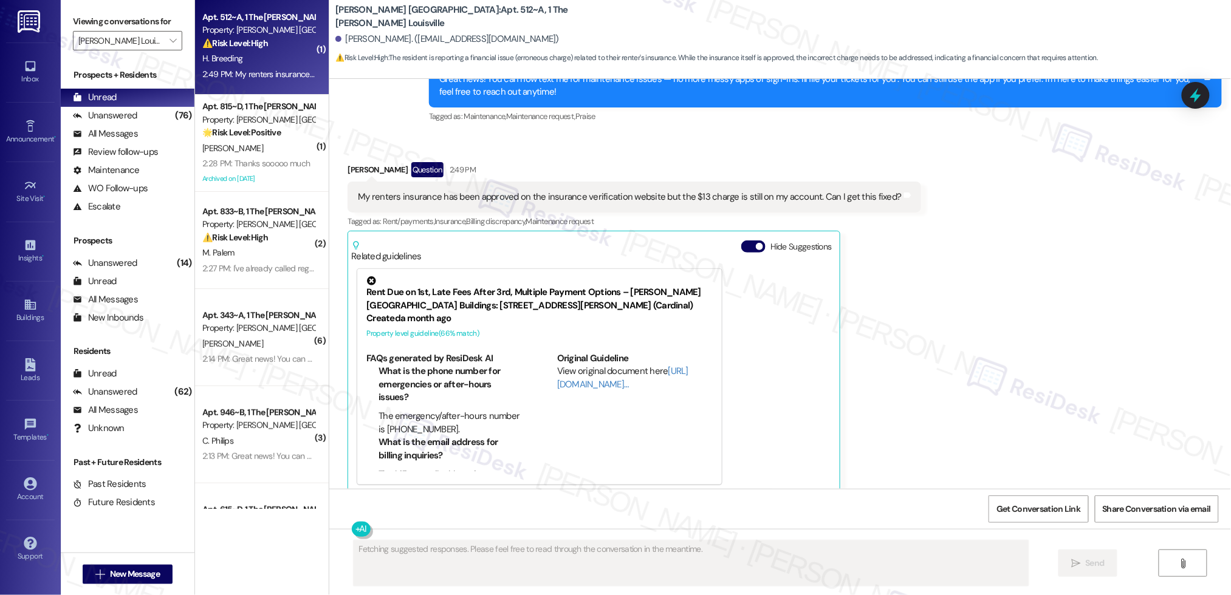
click at [248, 57] on div "H. Breeding" at bounding box center [258, 58] width 115 height 15
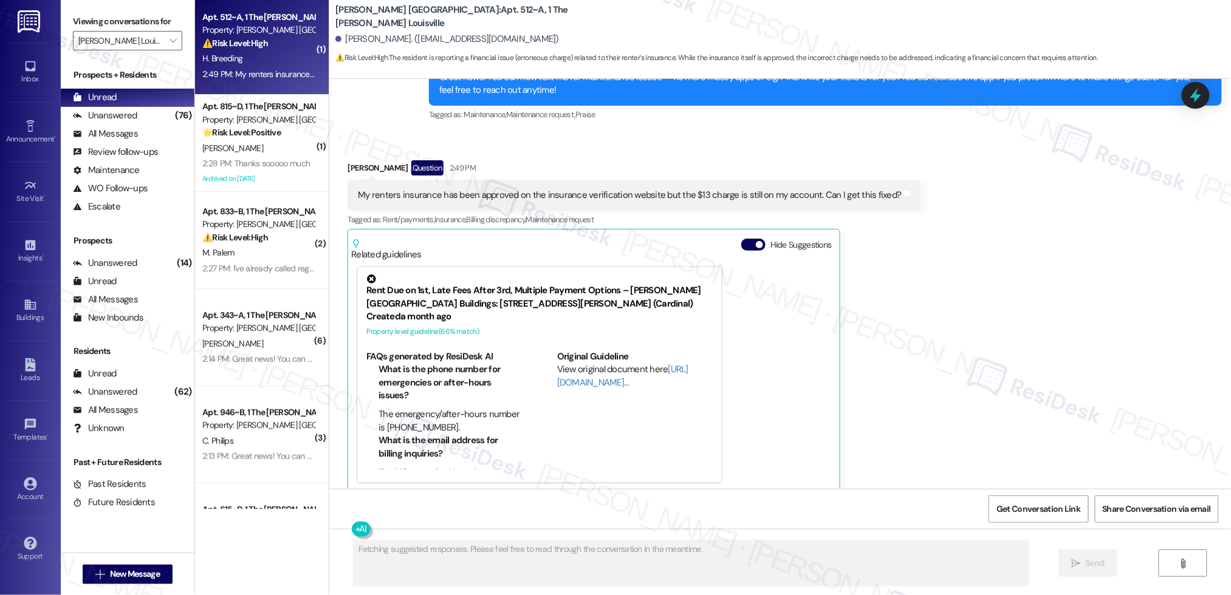
click at [250, 57] on div "H. Breeding" at bounding box center [258, 58] width 115 height 15
click at [250, 58] on div "H. Breeding" at bounding box center [258, 58] width 115 height 15
click at [253, 60] on div "H. Breeding" at bounding box center [258, 58] width 115 height 15
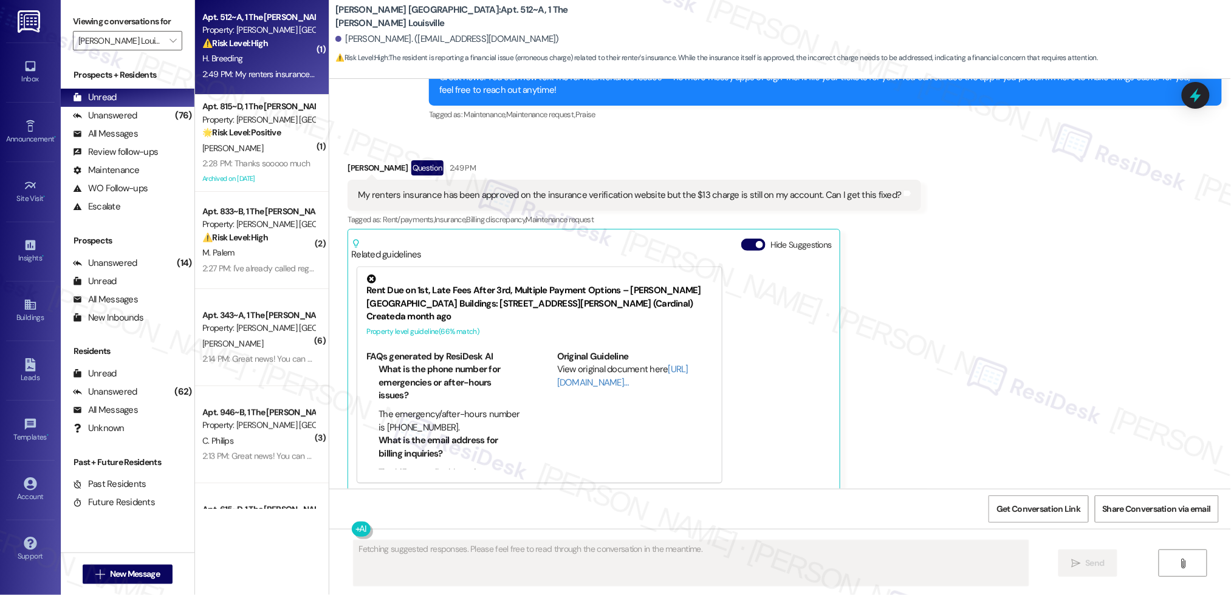
click at [253, 60] on div "H. Breeding" at bounding box center [258, 58] width 115 height 15
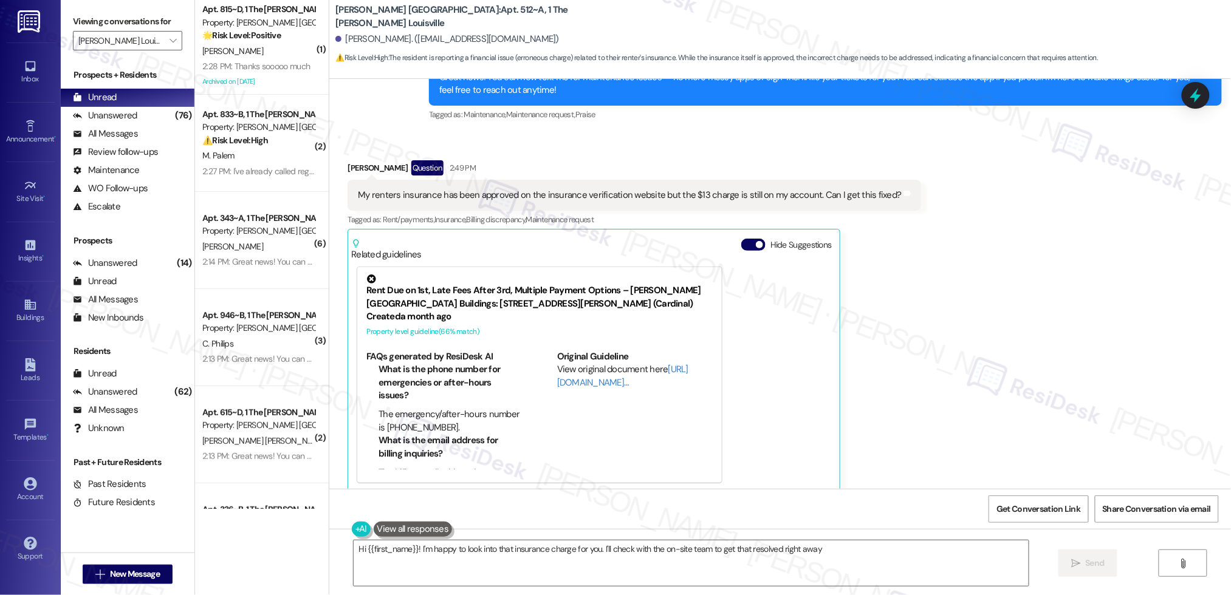
type textarea "Hi {{first_name}}! I'm happy to look into that insurance charge for you. I'll c…"
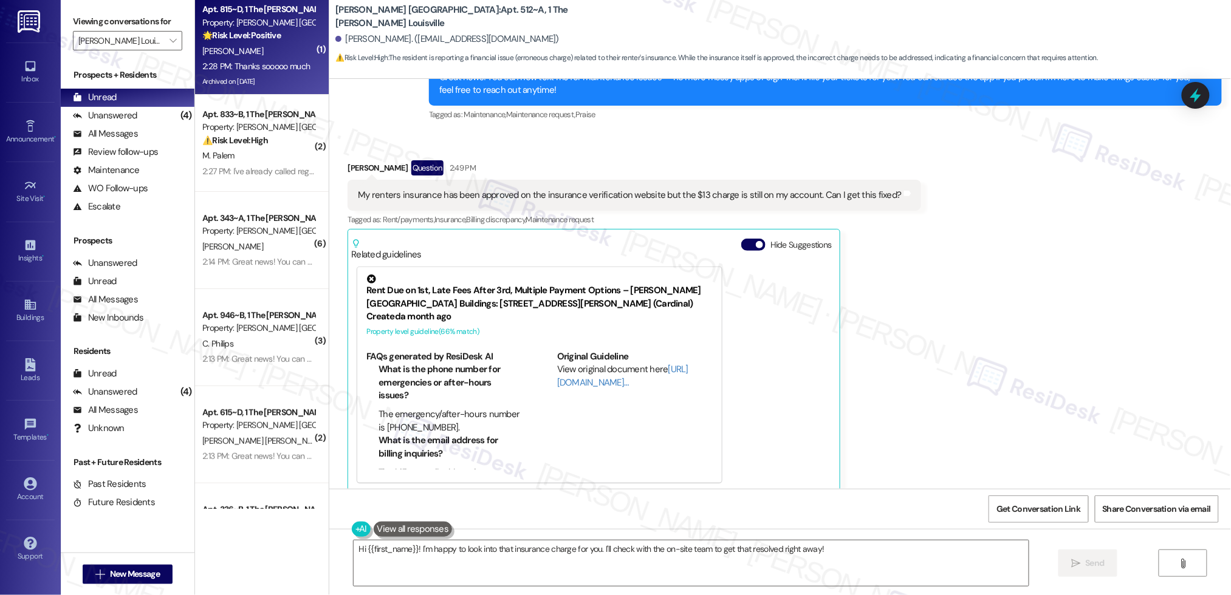
click at [270, 52] on div "[PERSON_NAME]" at bounding box center [258, 51] width 115 height 15
click at [271, 52] on div "[PERSON_NAME]" at bounding box center [258, 51] width 115 height 15
drag, startPoint x: 271, startPoint y: 52, endPoint x: 276, endPoint y: 64, distance: 13.3
click at [271, 52] on div "[PERSON_NAME]" at bounding box center [258, 51] width 115 height 15
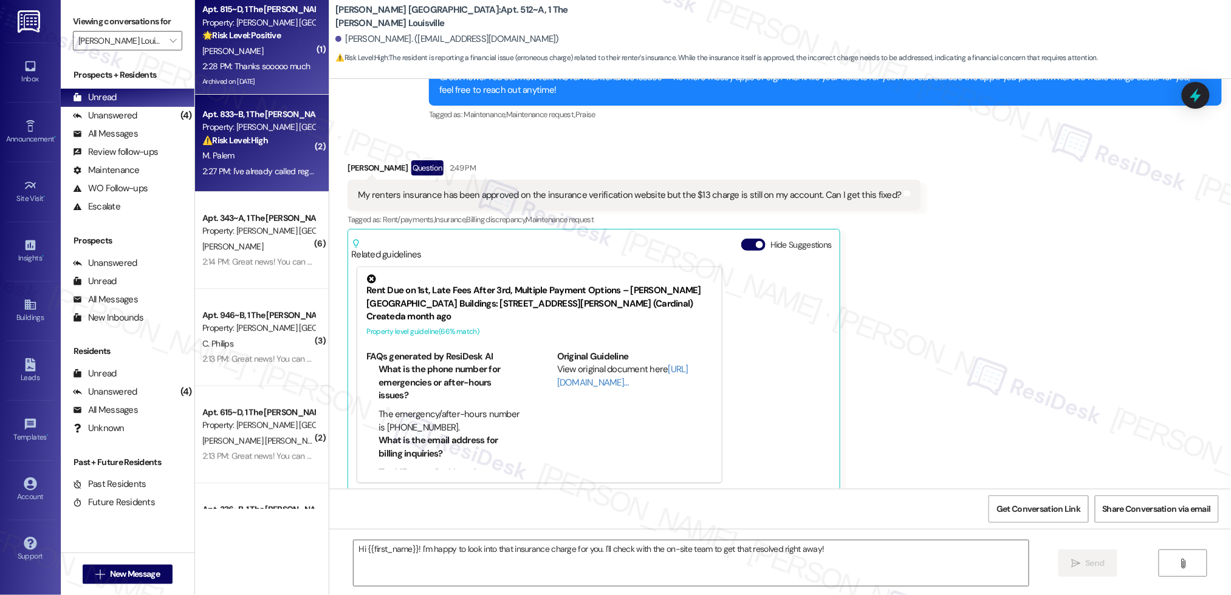
click at [290, 174] on div "2:27 PM: I've already called regarding cooktop issue in my unit 833 B, someone …" at bounding box center [532, 171] width 661 height 11
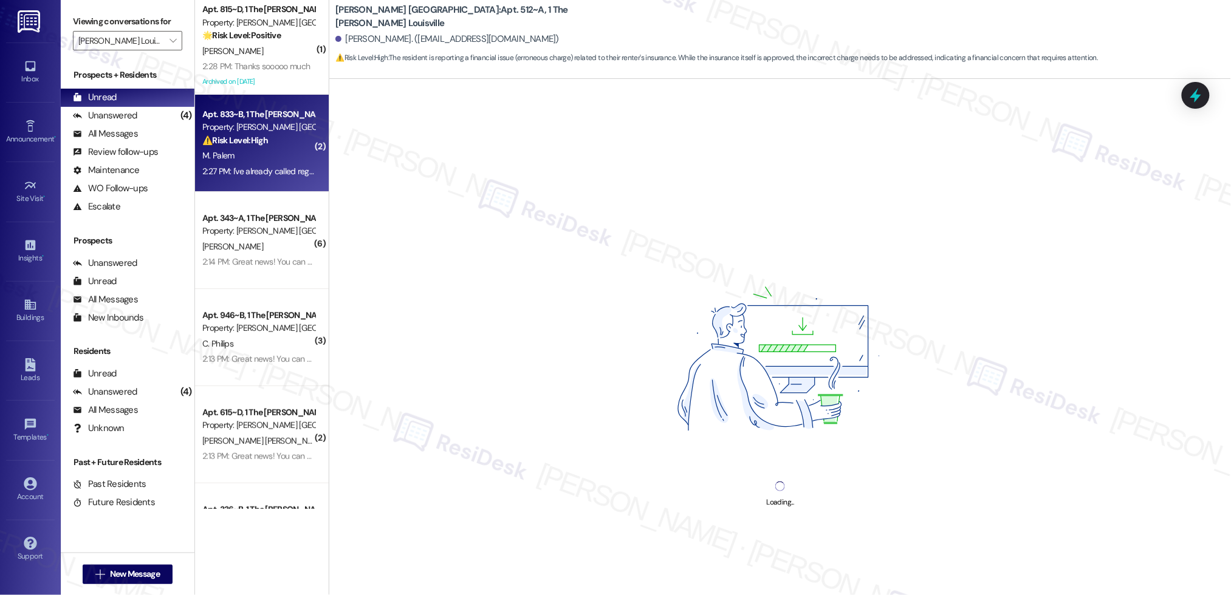
click at [290, 174] on div "2:27 PM: I've already called regarding cooktop issue in my unit 833 B, someone …" at bounding box center [532, 171] width 661 height 11
click at [291, 171] on div "2:27 PM: I've already called regarding cooktop issue in my unit 833 B, someone …" at bounding box center [532, 171] width 661 height 11
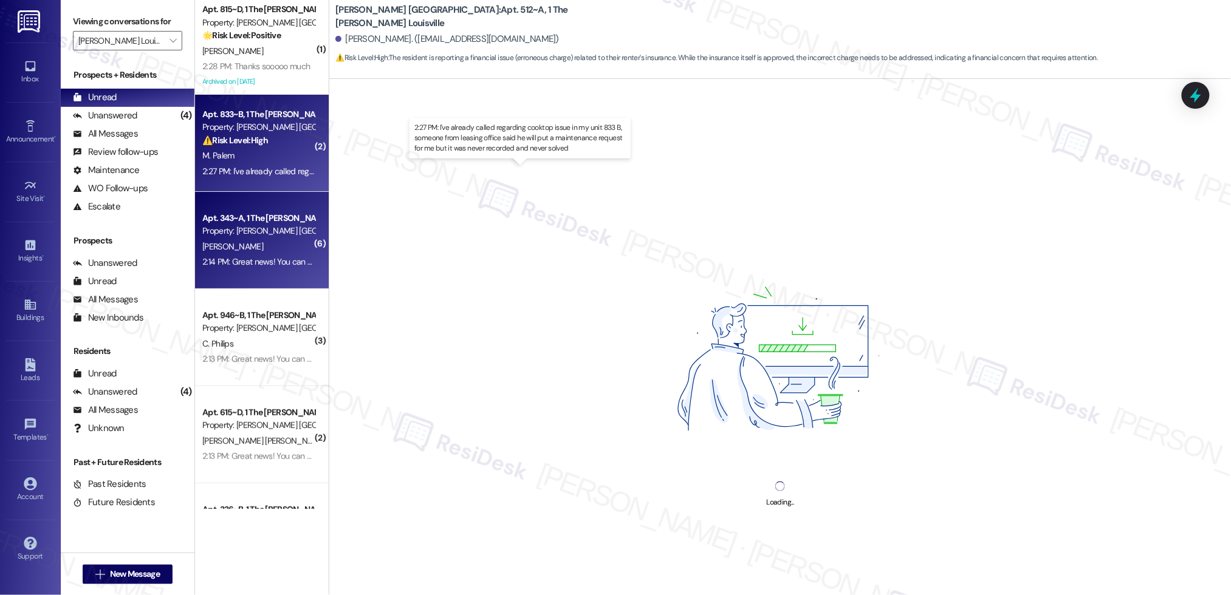
click at [286, 284] on div "Apt. 343~A, 1 The Marshall Louisville Property: Marshall Louisville J. Corbin 2…" at bounding box center [262, 240] width 134 height 97
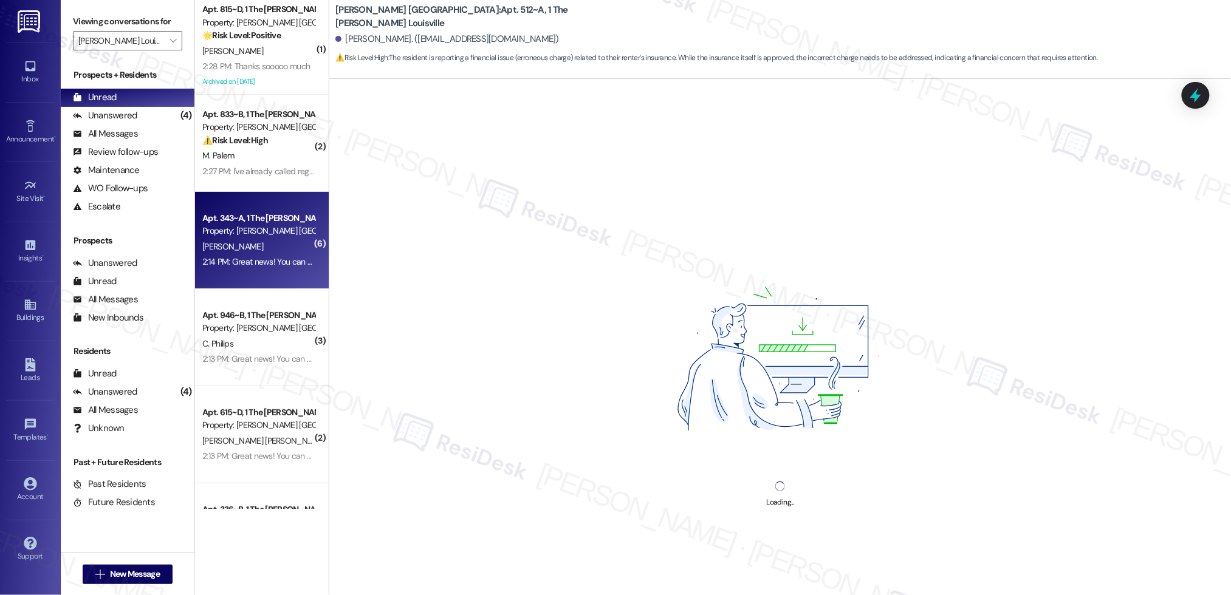
click at [286, 283] on div "Apt. 343~A, 1 The Marshall Louisville Property: Marshall Louisville J. Corbin 2…" at bounding box center [262, 240] width 134 height 97
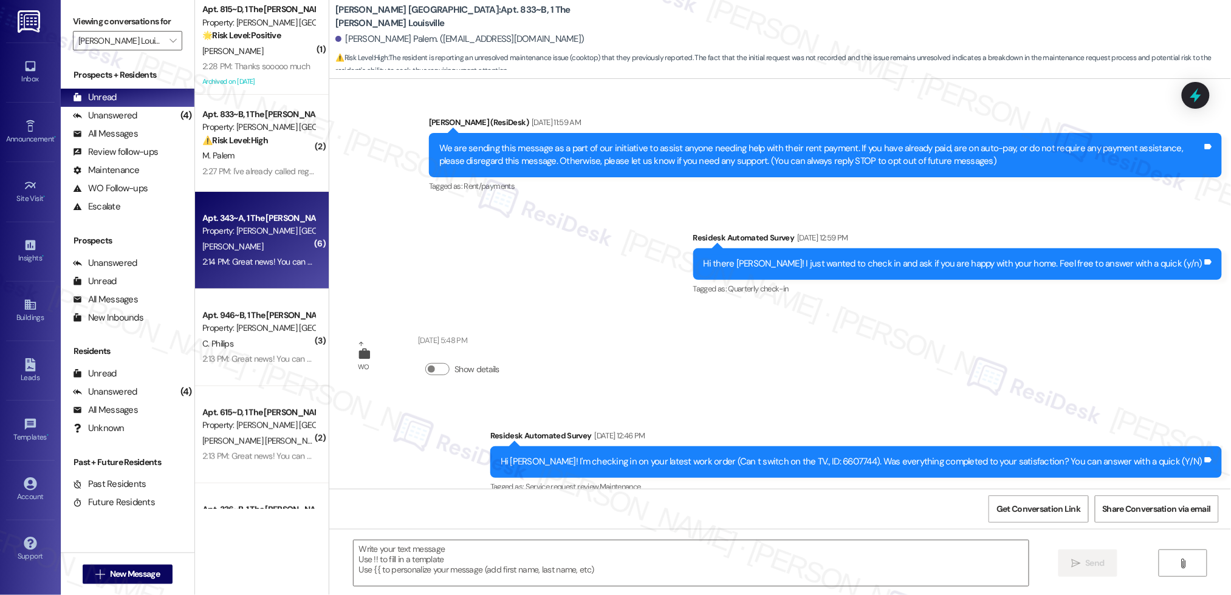
click at [286, 283] on div "Apt. 343~A, 1 The Marshall Louisville Property: Marshall Louisville J. Corbin 2…" at bounding box center [262, 240] width 134 height 97
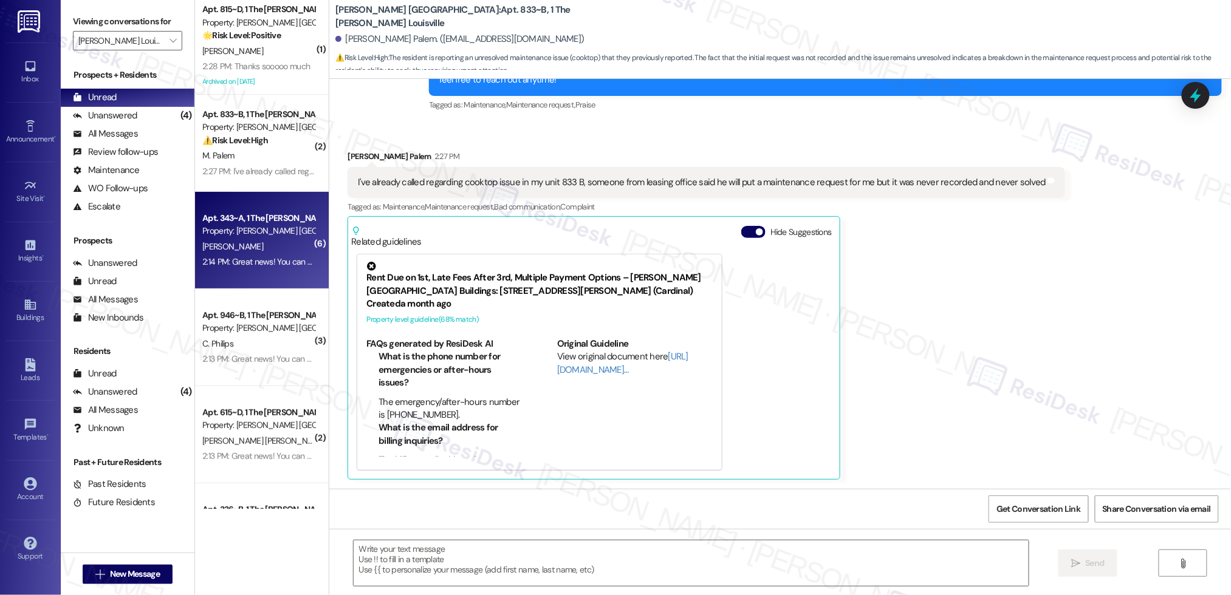
type textarea "Fetching suggested responses. Please feel free to read through the conversation…"
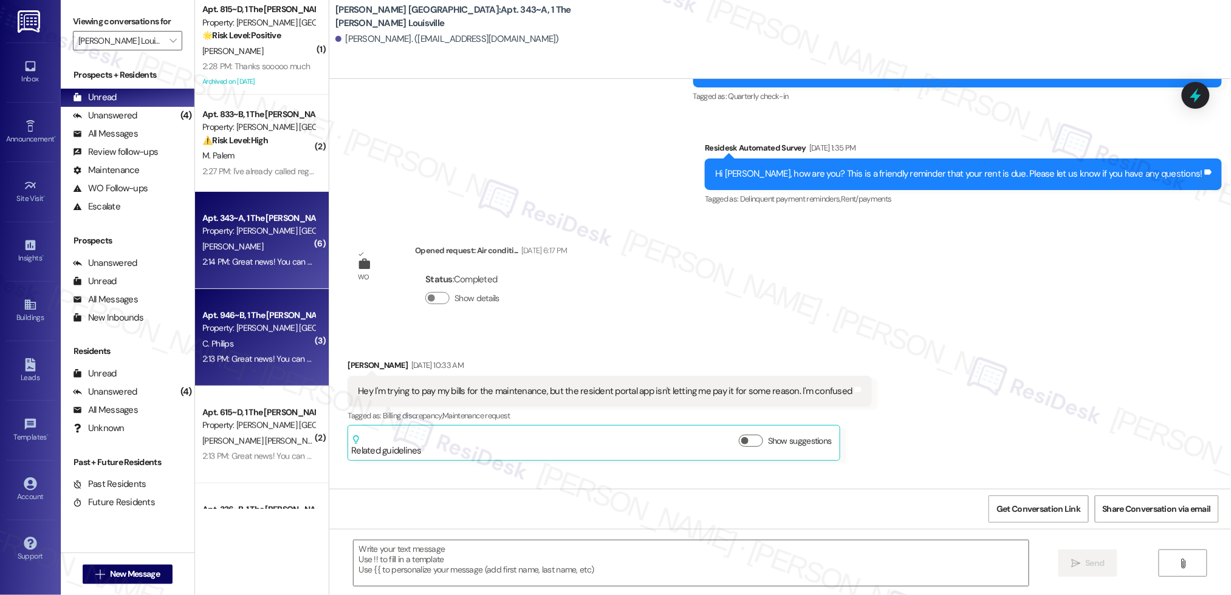
type textarea "Fetching suggested responses. Please feel free to read through the conversation…"
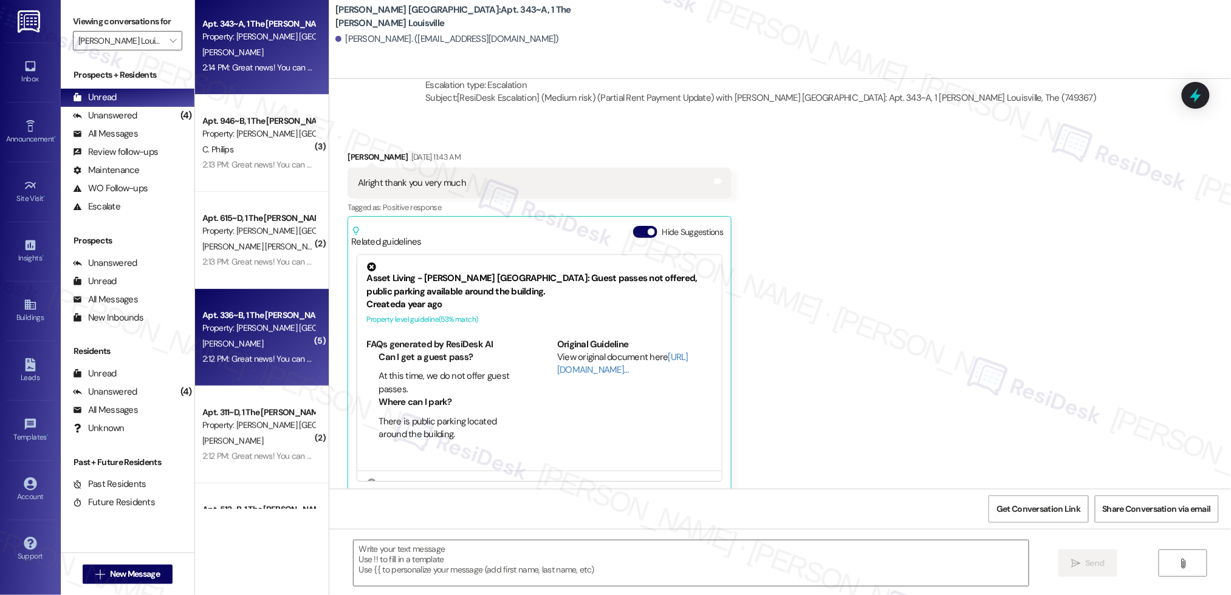
click at [295, 348] on div "L. Johnson" at bounding box center [258, 344] width 115 height 15
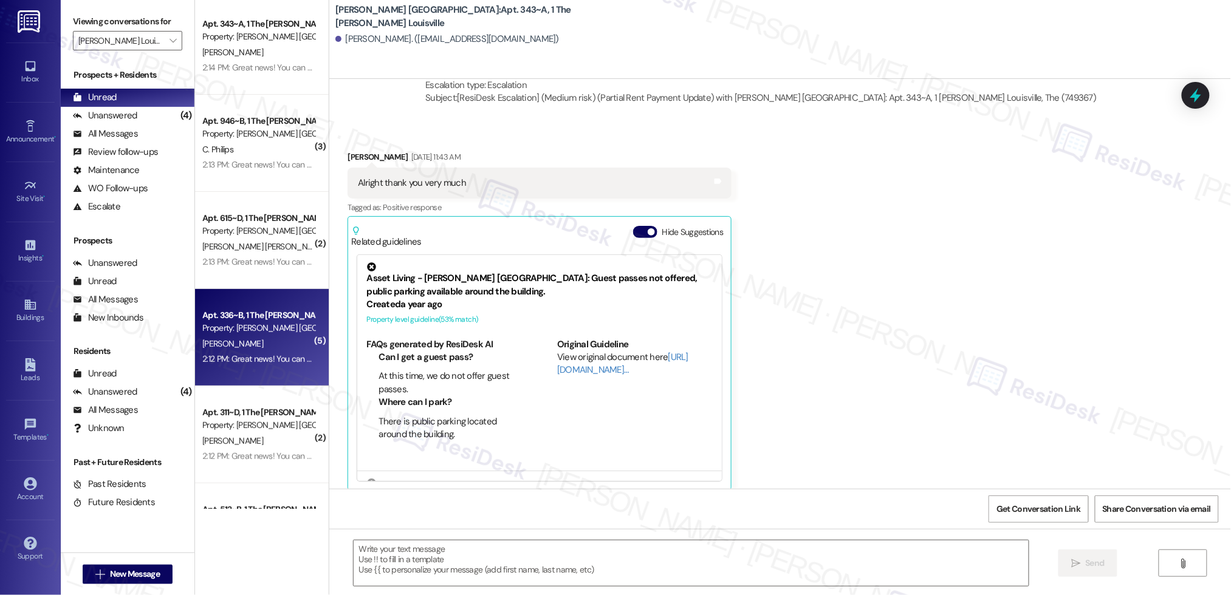
click at [294, 348] on div "L. Johnson" at bounding box center [258, 344] width 115 height 15
type textarea "Fetching suggested responses. Please feel free to read through the conversation…"
click at [294, 347] on div "L. Johnson" at bounding box center [258, 344] width 115 height 15
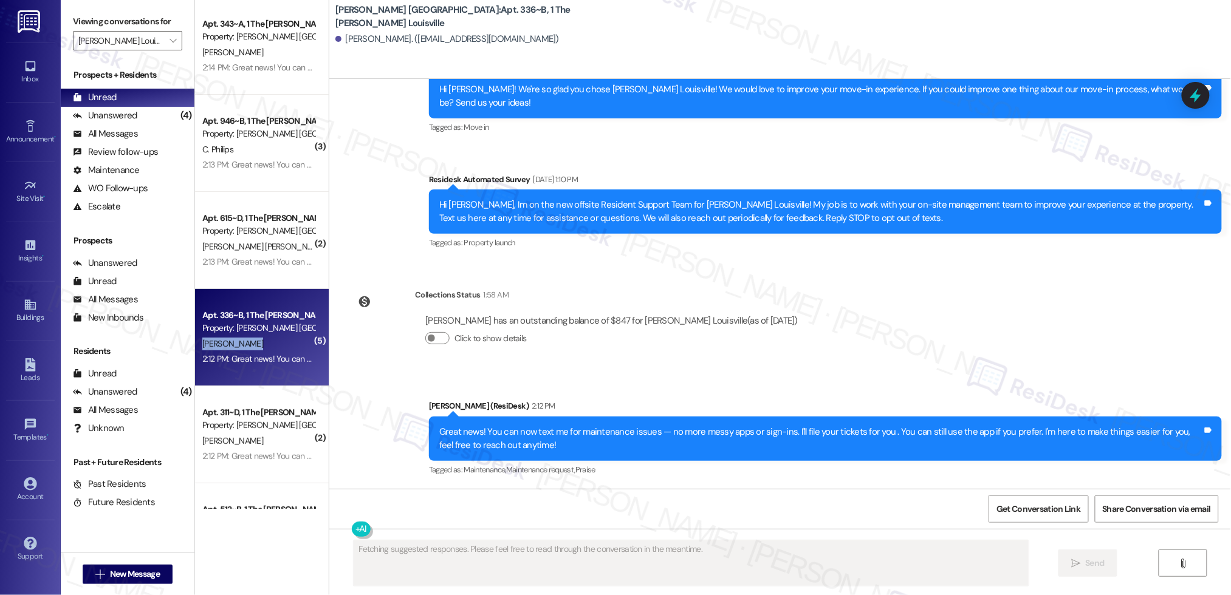
scroll to position [1917, 0]
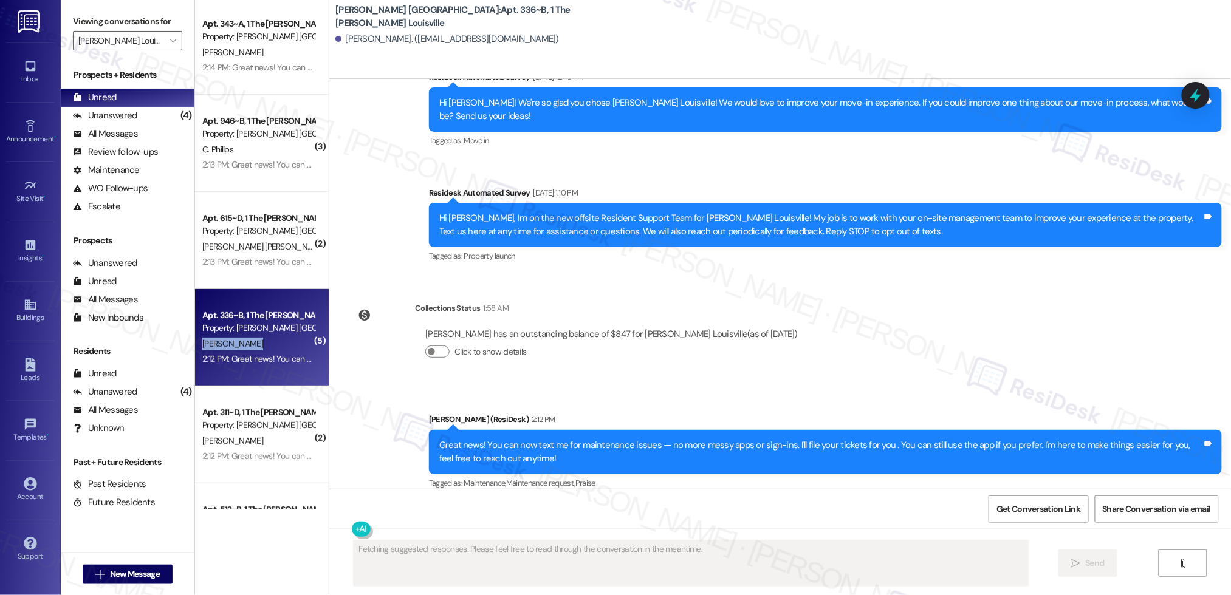
click at [294, 347] on div "L. Johnson" at bounding box center [258, 344] width 115 height 15
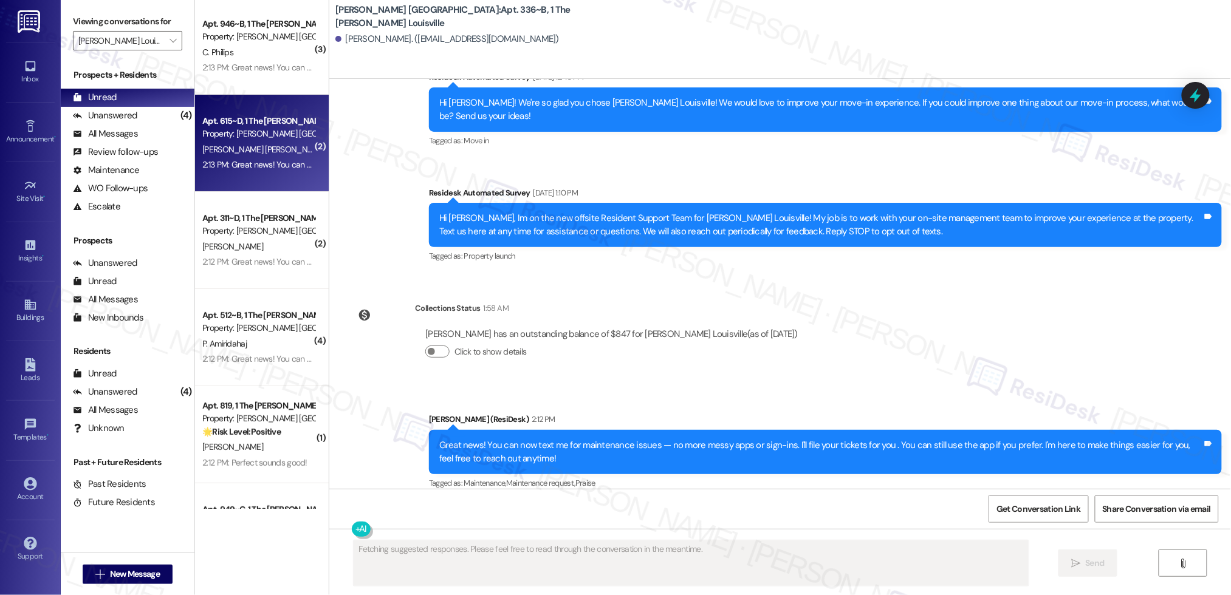
click at [301, 145] on div "Apt. 615~D, 1 The Marshall Louisville Property: Marshall Louisville D. Sengol J…" at bounding box center [262, 143] width 134 height 97
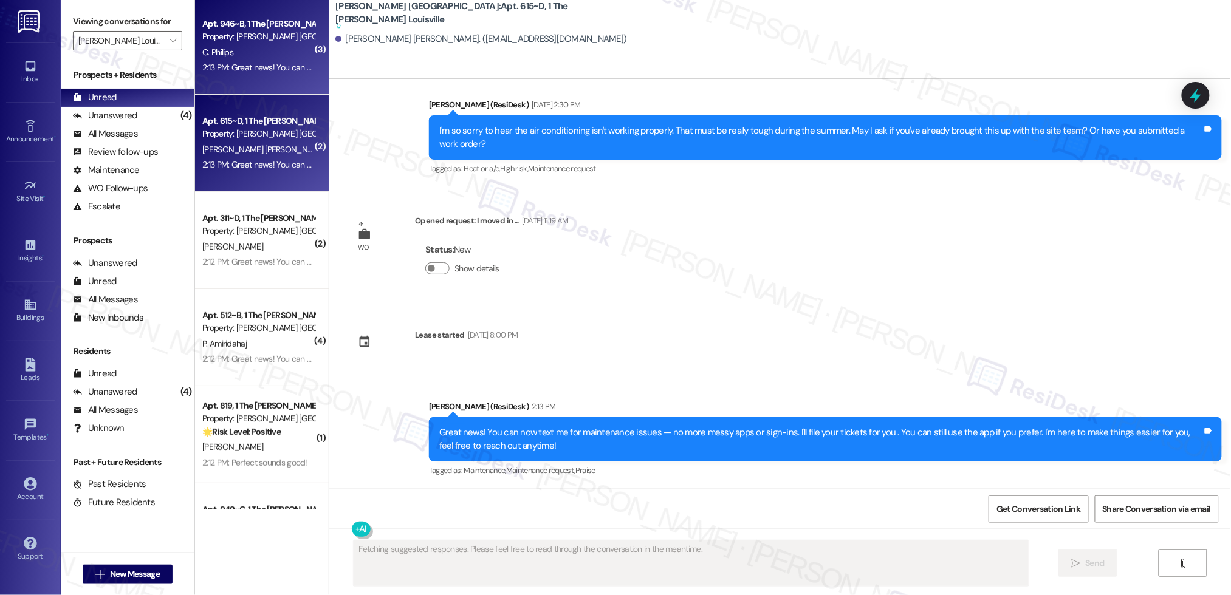
click at [253, 56] on div "C. Philips" at bounding box center [258, 52] width 115 height 15
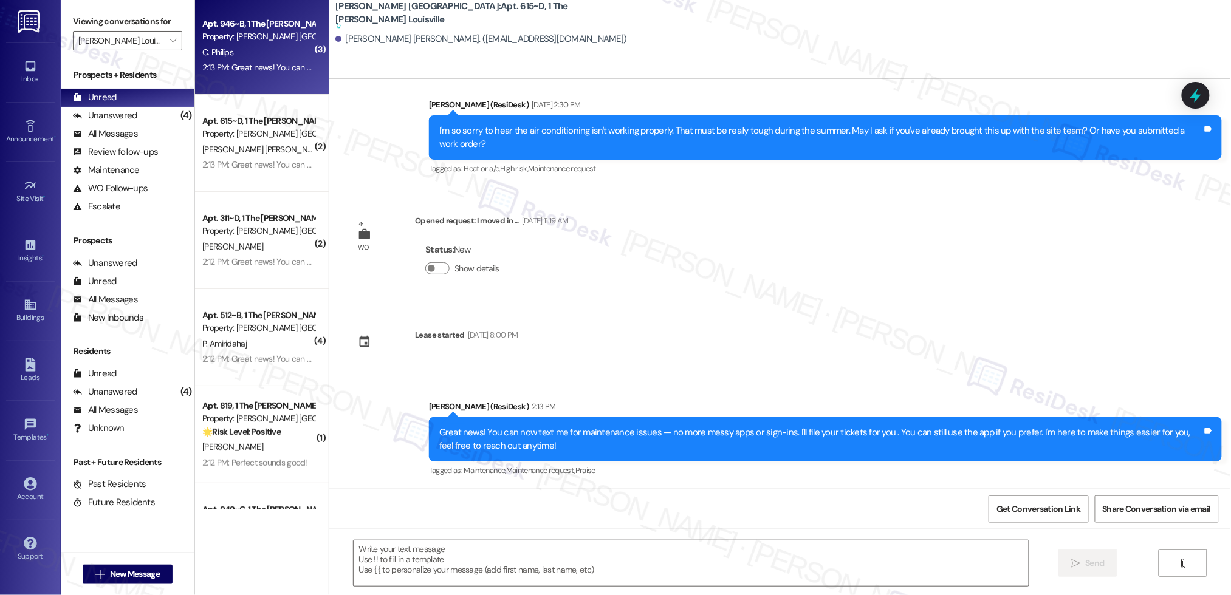
type textarea "Fetching suggested responses. Please feel free to read through the conversation…"
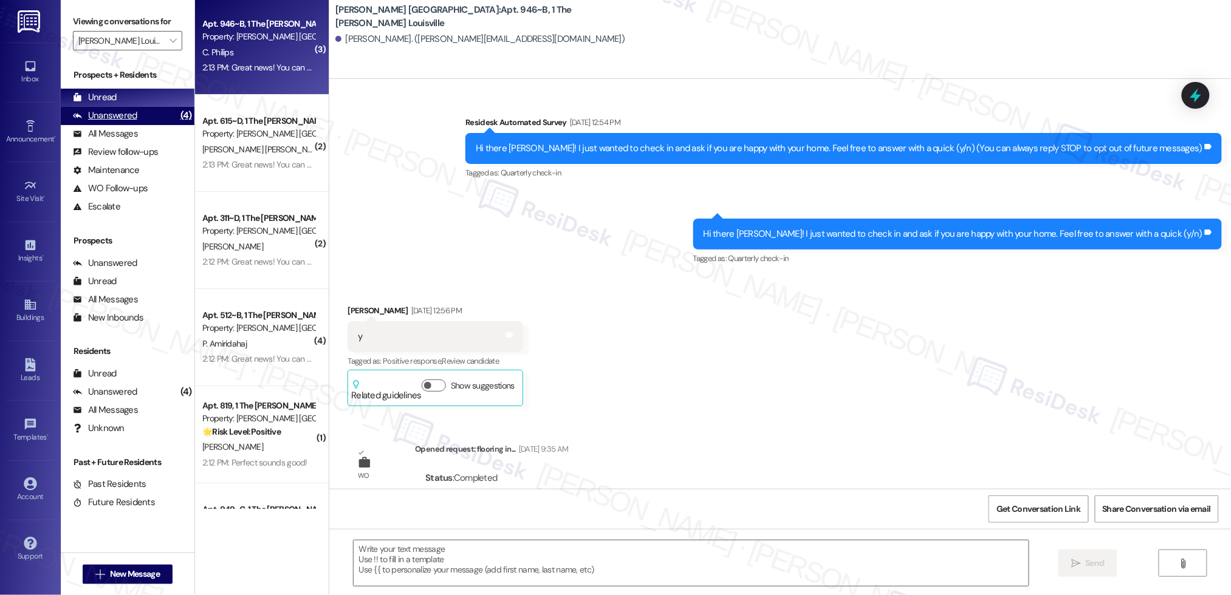
click at [153, 114] on div "Unanswered (4)" at bounding box center [128, 116] width 134 height 18
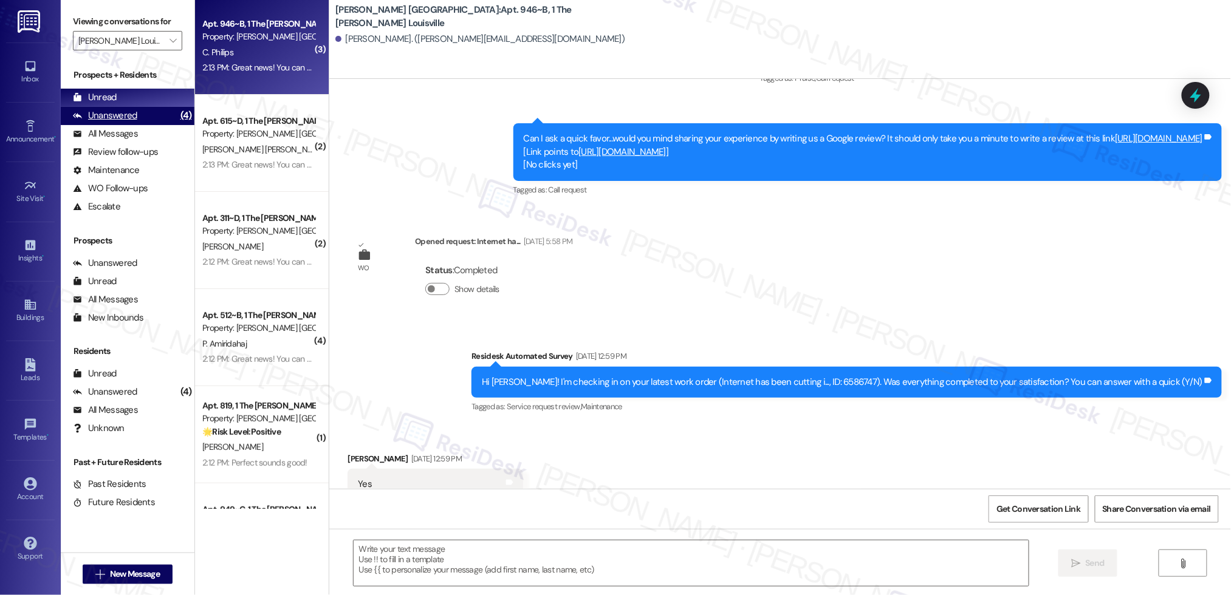
type textarea "Fetching suggested responses. Please feel free to read through the conversation…"
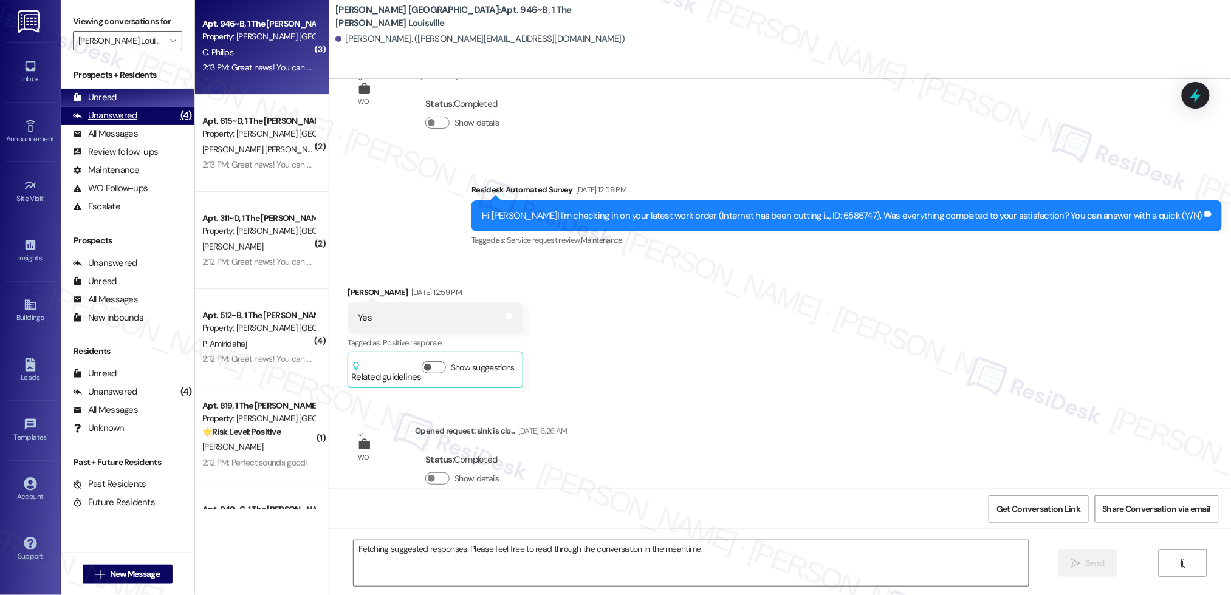
click at [154, 114] on div "Unanswered (4)" at bounding box center [128, 116] width 134 height 18
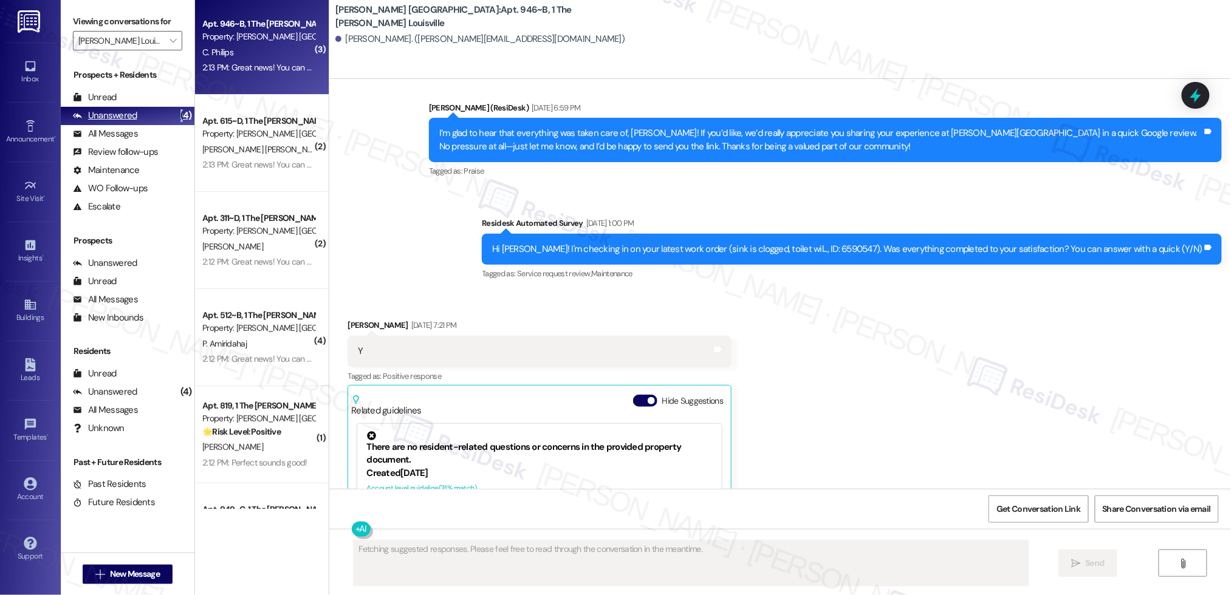
click at [154, 114] on div "Unanswered (4)" at bounding box center [128, 116] width 134 height 18
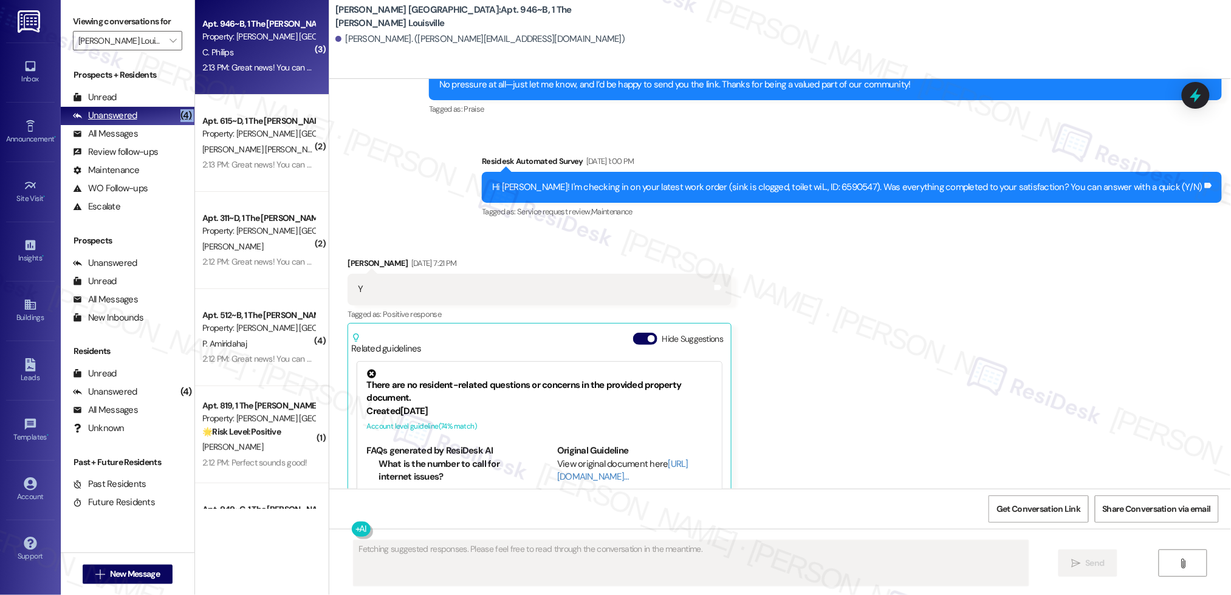
click at [154, 114] on div "Unanswered (4)" at bounding box center [128, 116] width 134 height 18
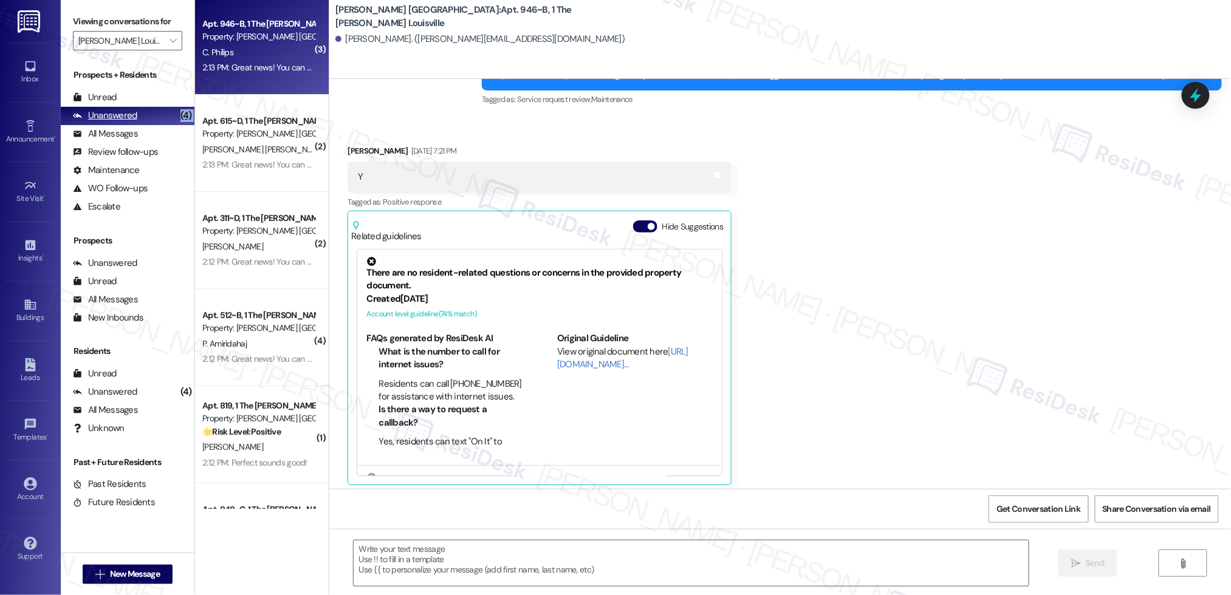
scroll to position [1334, 0]
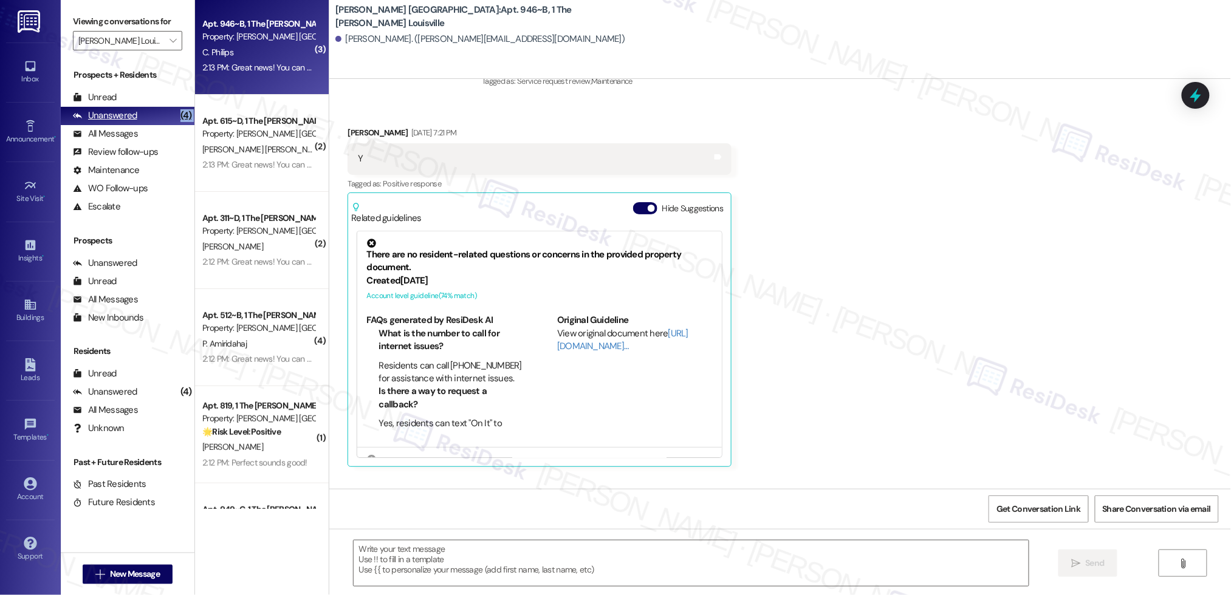
click at [154, 114] on div "Unanswered (4)" at bounding box center [128, 116] width 134 height 18
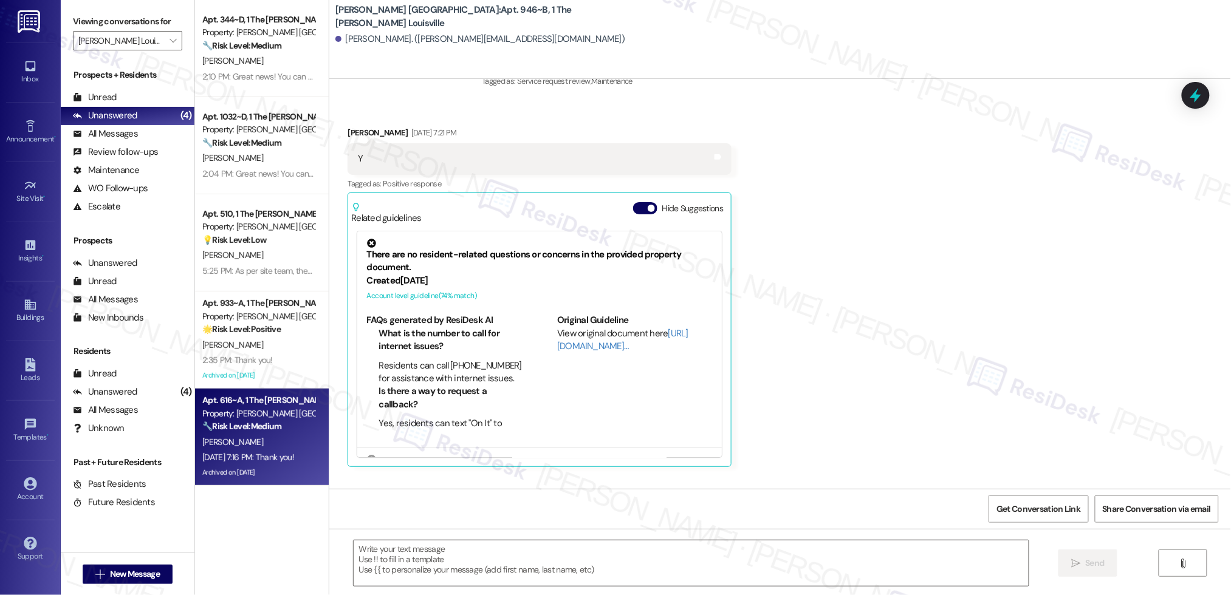
click at [281, 442] on div "A. Velasquez" at bounding box center [258, 442] width 115 height 15
type textarea "Fetching suggested responses. Please feel free to read through the conversation…"
click at [281, 442] on div "A. Velasquez" at bounding box center [258, 442] width 115 height 15
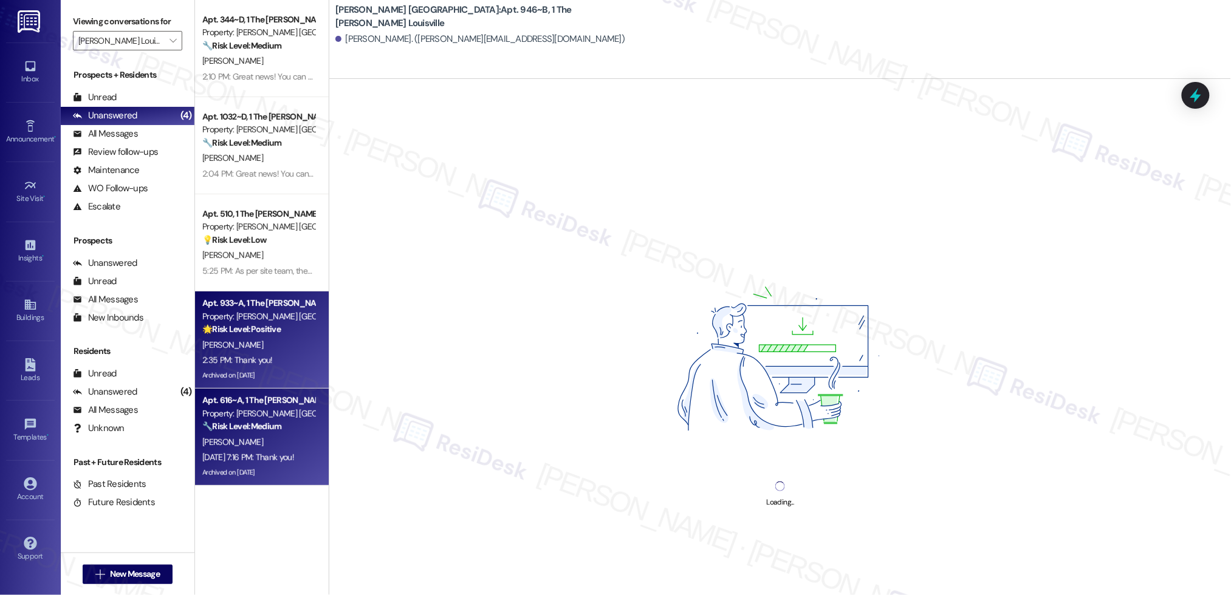
click at [252, 339] on div "J. Thames" at bounding box center [258, 345] width 115 height 15
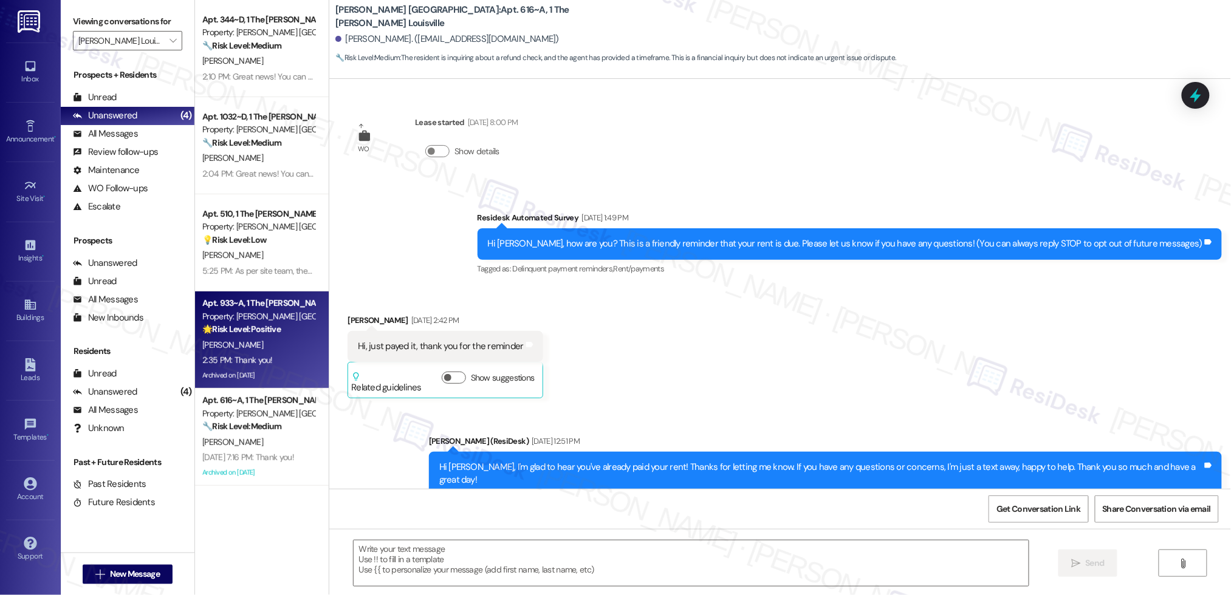
click at [252, 339] on div "J. Thames" at bounding box center [258, 345] width 115 height 15
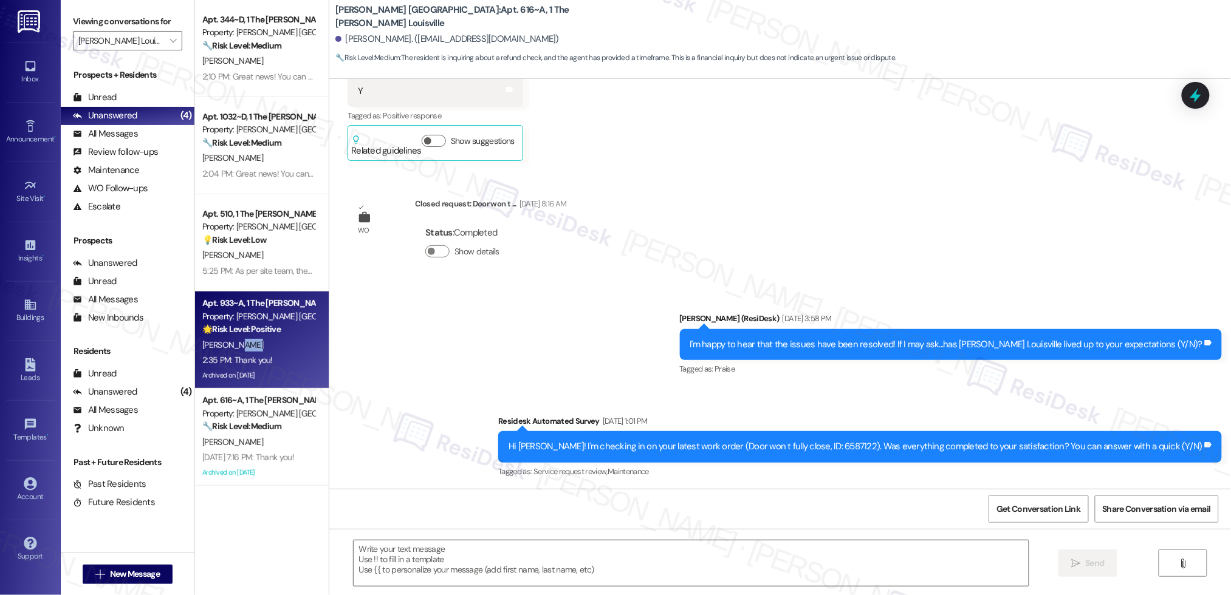
click at [252, 339] on div "J. Thames" at bounding box center [258, 345] width 115 height 15
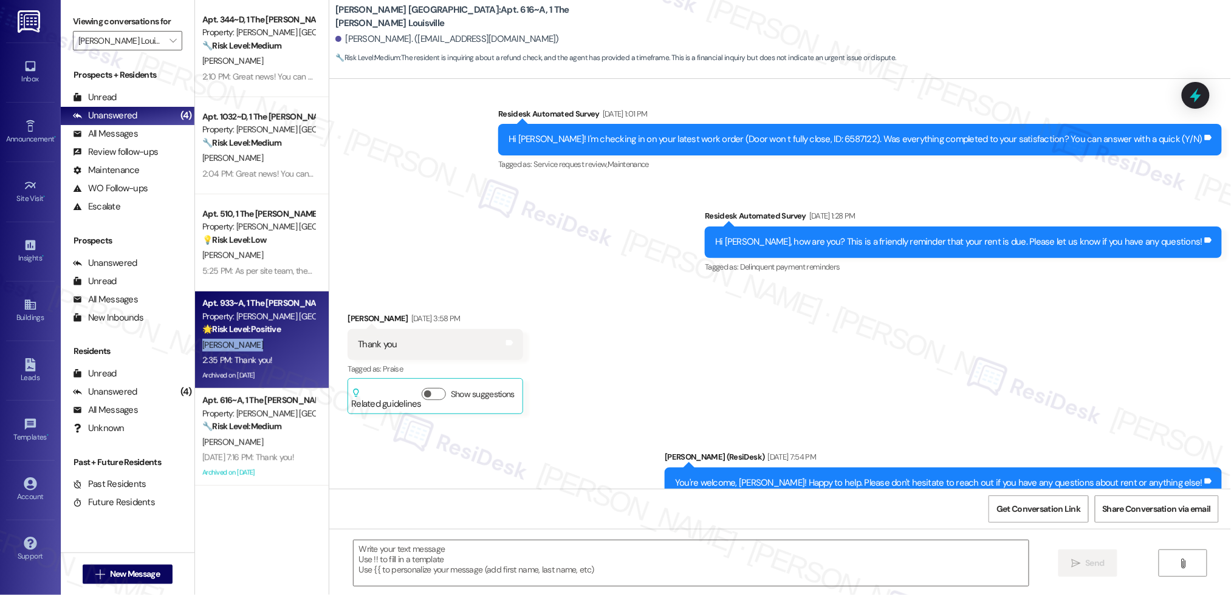
click at [252, 339] on div "J. Thames" at bounding box center [258, 345] width 115 height 15
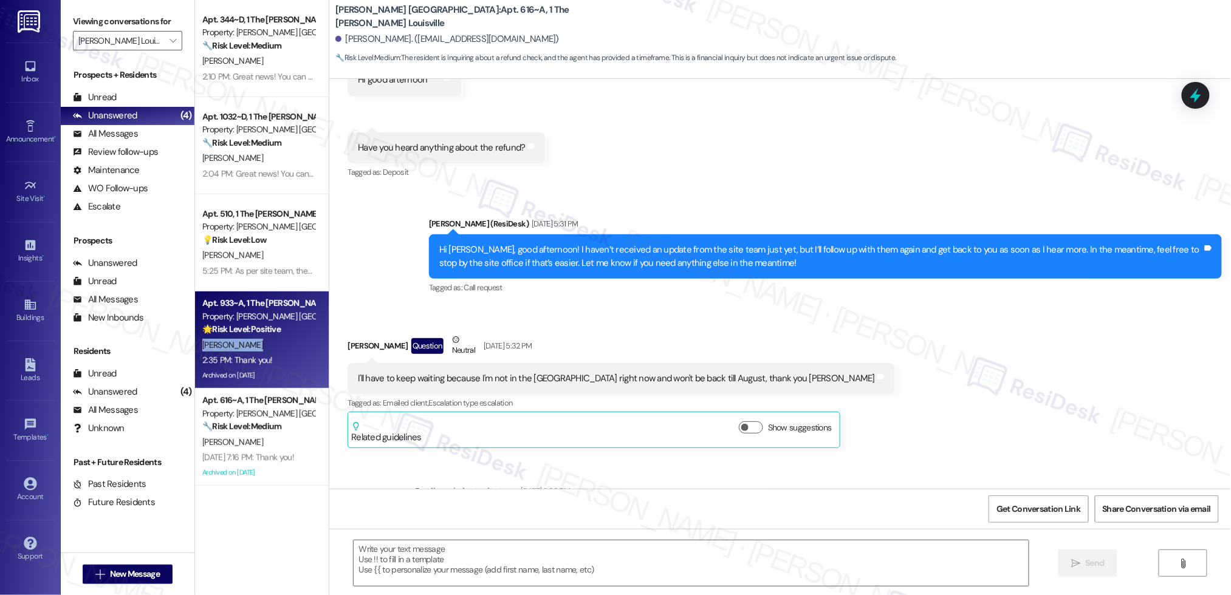
click at [252, 339] on div "J. Thames" at bounding box center [258, 345] width 115 height 15
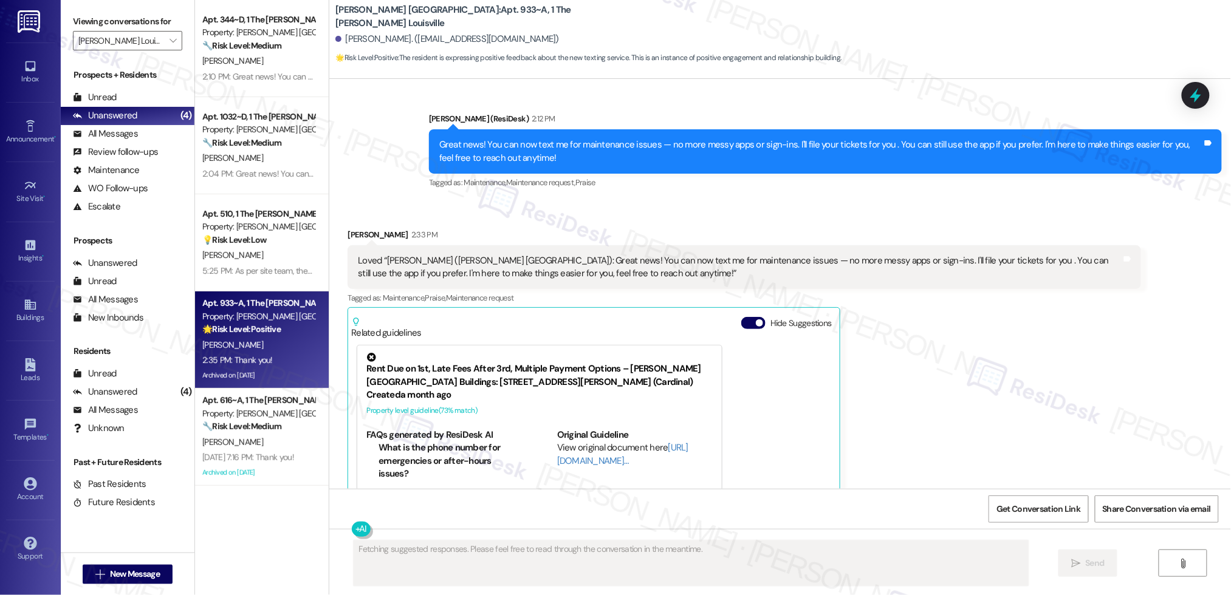
scroll to position [9304, 0]
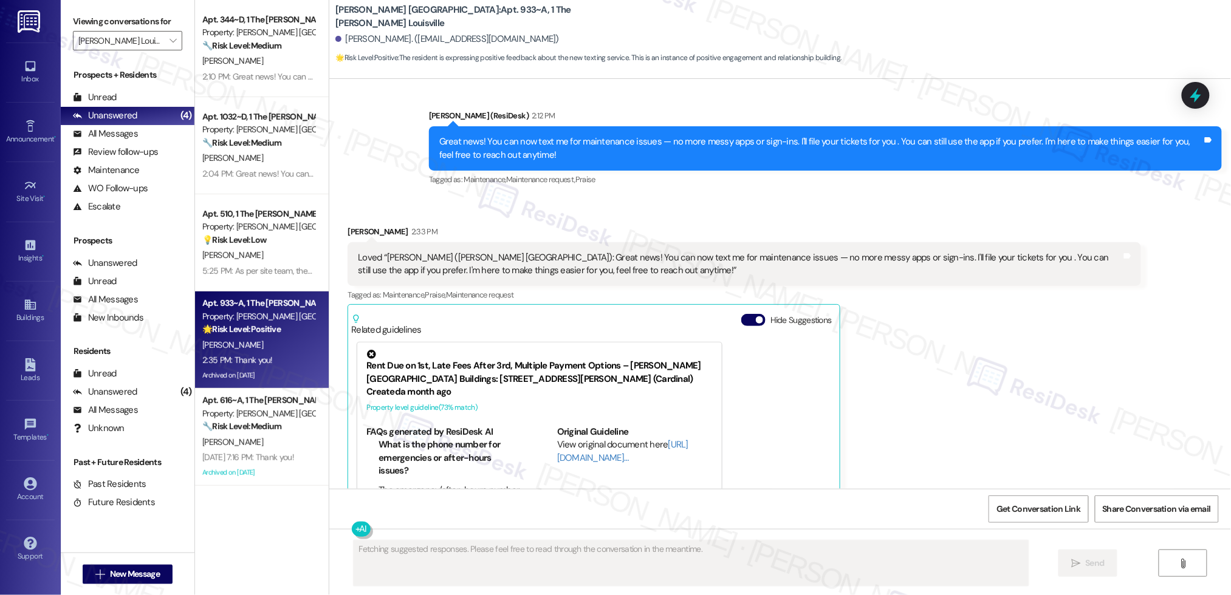
click at [261, 360] on div "2:35 PM: Thank you! 2:35 PM: Thank you!" at bounding box center [258, 360] width 115 height 15
click at [262, 359] on div "2:35 PM: Thank you! 2:35 PM: Thank you!" at bounding box center [258, 360] width 115 height 15
click at [262, 358] on div "2:35 PM: Thank you! 2:35 PM: Thank you!" at bounding box center [258, 360] width 115 height 15
click at [981, 314] on div "Jeremiah Thames 2:33 PM Loved “Emily (Marshall Louisville): Great news! You can…" at bounding box center [744, 396] width 793 height 343
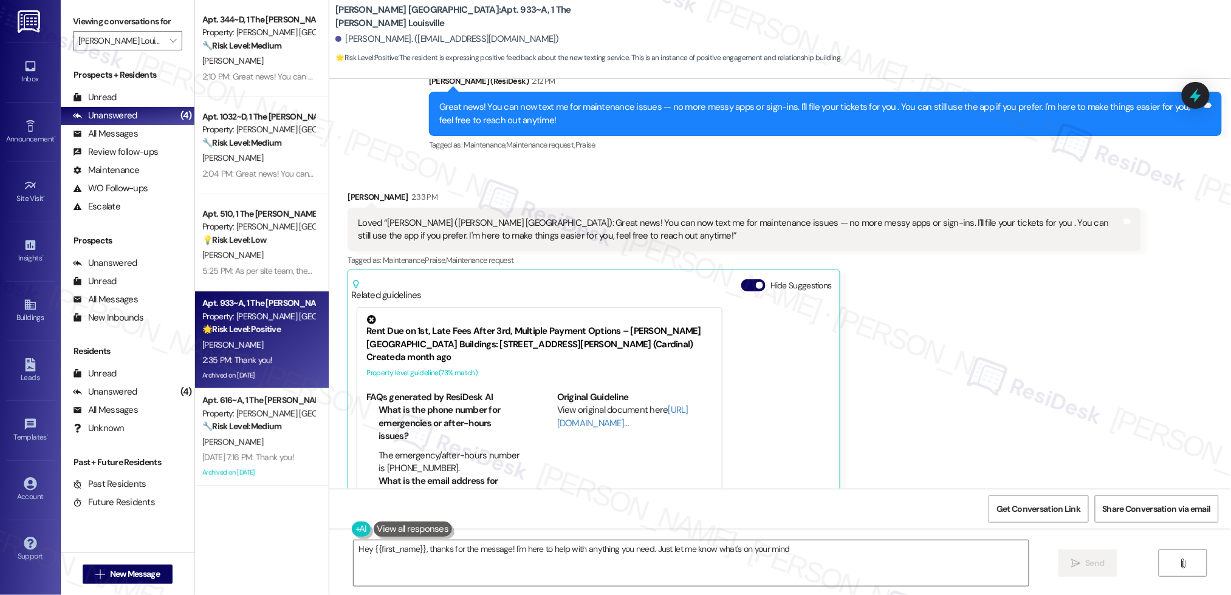
type textarea "Hey {{first_name}}, thanks for the message! I'm here to help with anything you …"
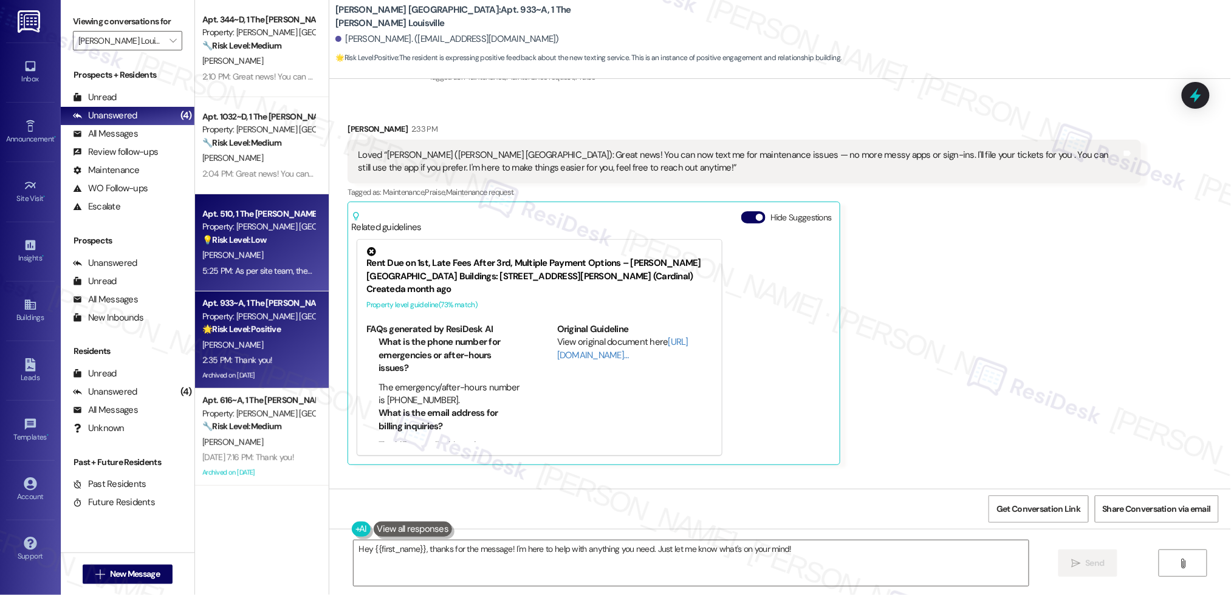
click at [256, 241] on strong "💡 Risk Level: Low" at bounding box center [234, 240] width 64 height 11
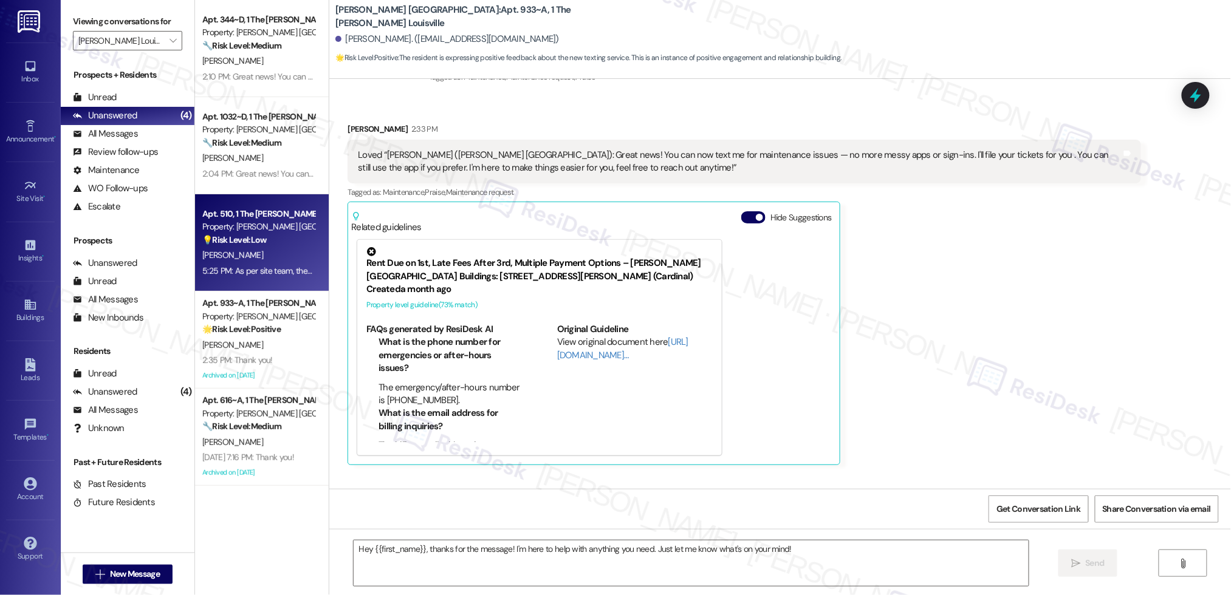
click at [256, 241] on strong "💡 Risk Level: Low" at bounding box center [234, 240] width 64 height 11
type textarea "Fetching suggested responses. Please feel free to read through the conversation…"
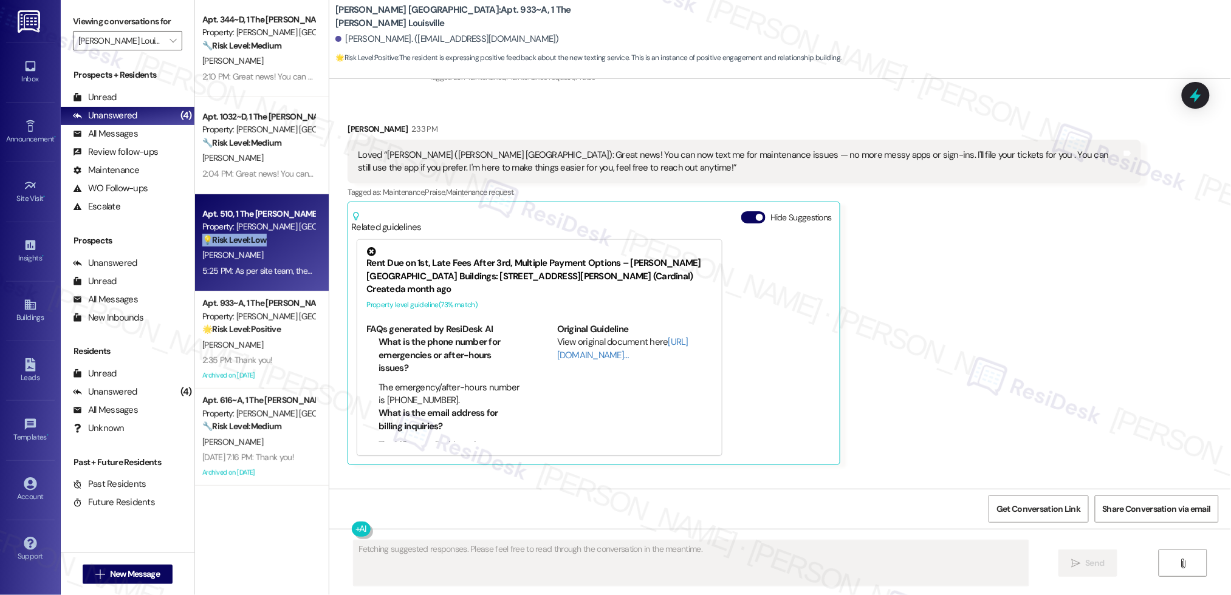
click at [256, 241] on strong "💡 Risk Level: Low" at bounding box center [234, 240] width 64 height 11
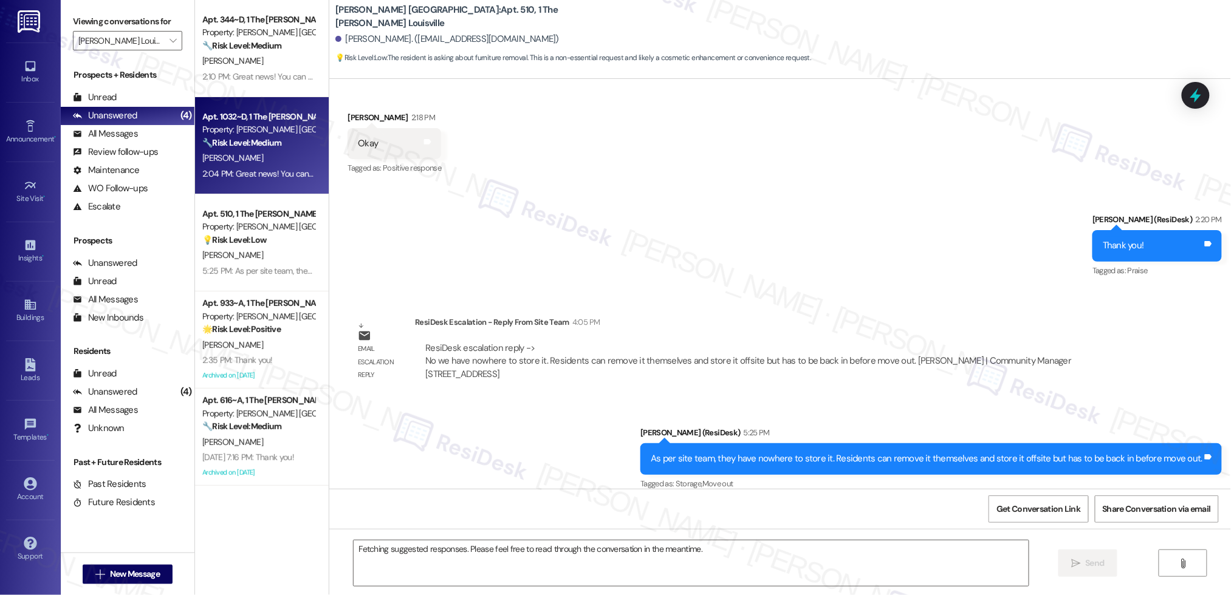
click at [240, 146] on strong "🔧 Risk Level: Medium" at bounding box center [241, 142] width 79 height 11
click at [240, 145] on strong "🔧 Risk Level: Medium" at bounding box center [241, 142] width 79 height 11
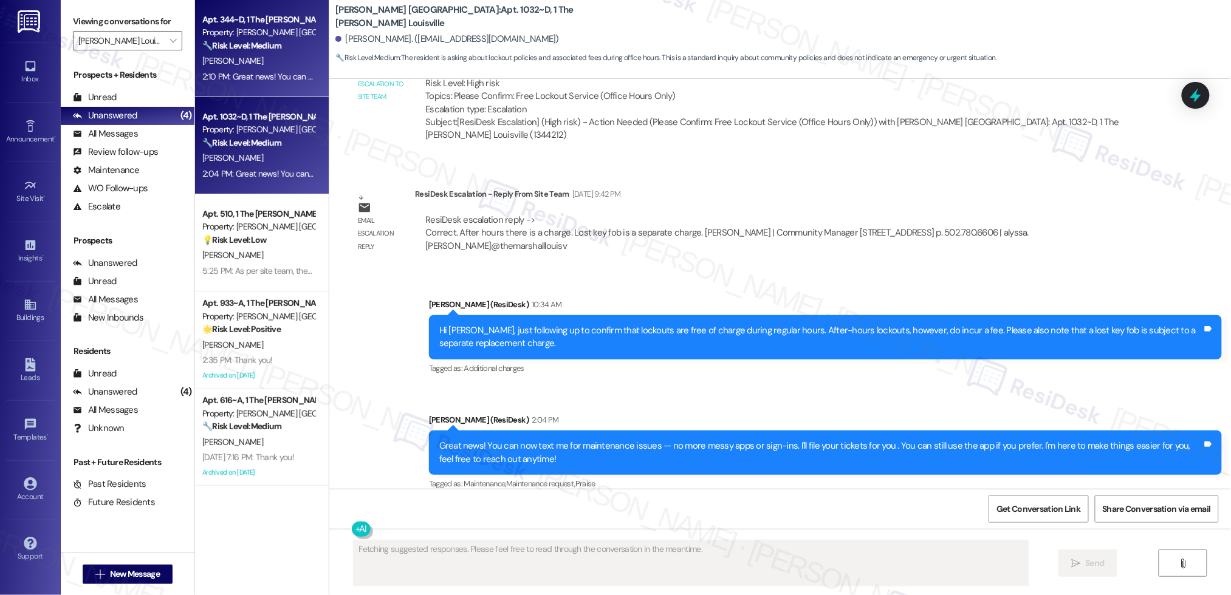
click at [259, 58] on div "A. Omare" at bounding box center [258, 60] width 115 height 15
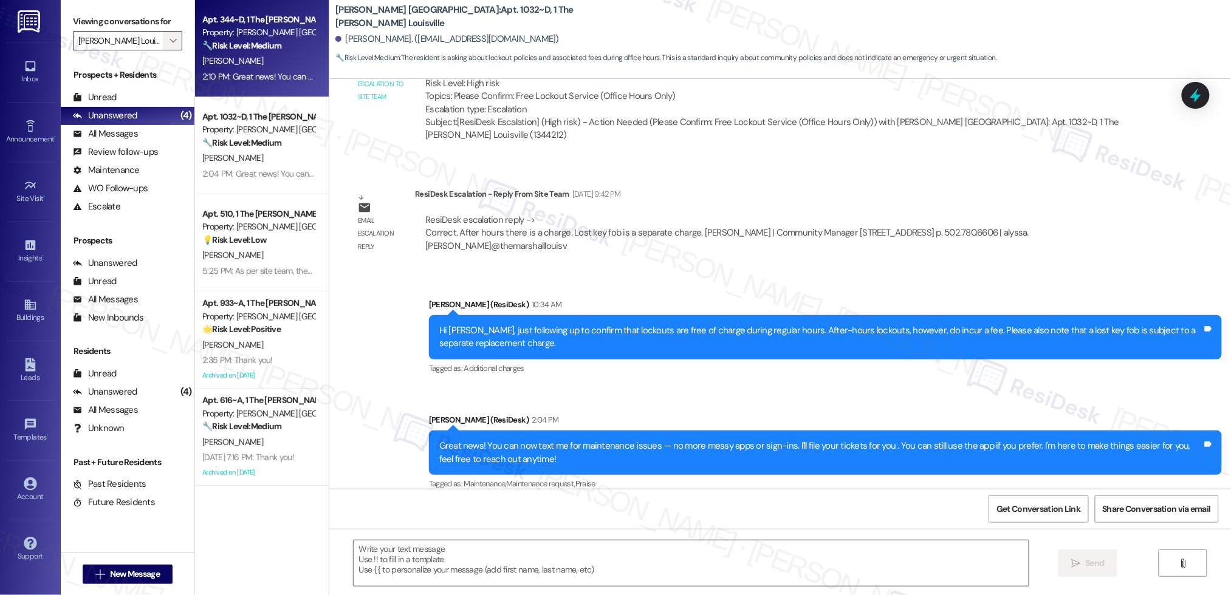
scroll to position [1588, 0]
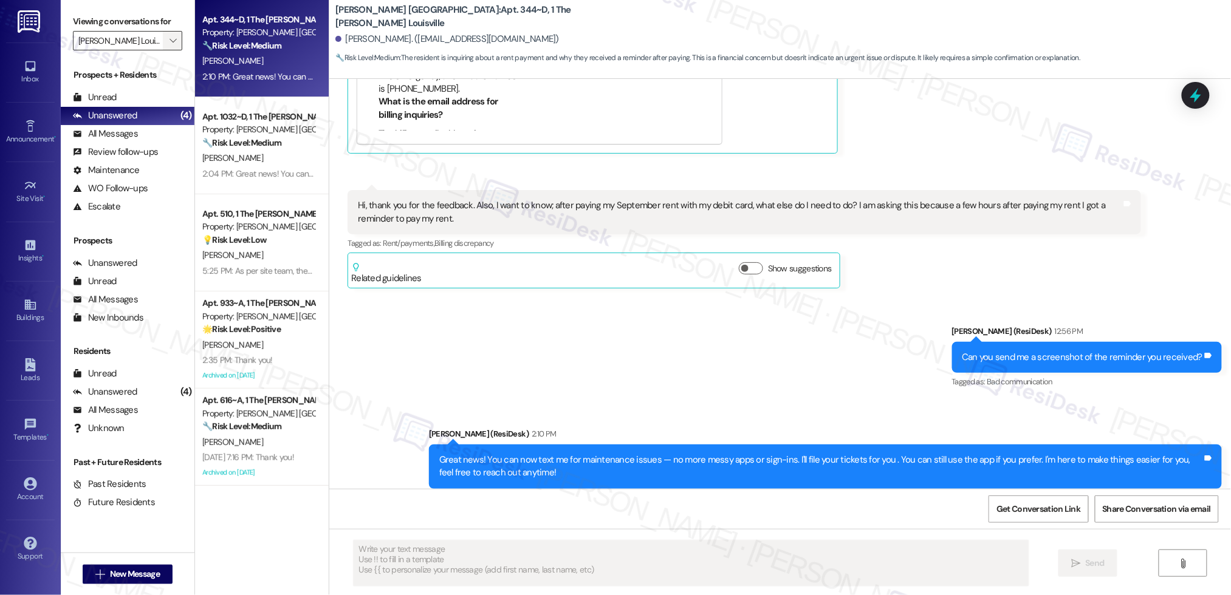
click at [163, 35] on button "" at bounding box center [172, 40] width 19 height 19
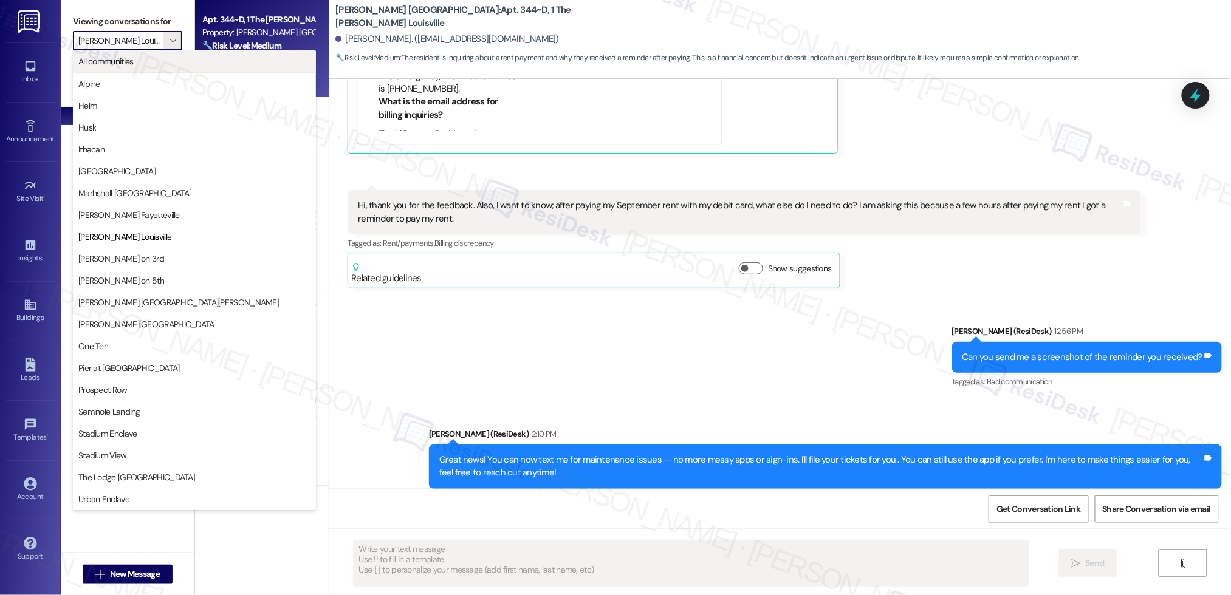
click at [180, 54] on button "All communities" at bounding box center [194, 61] width 243 height 22
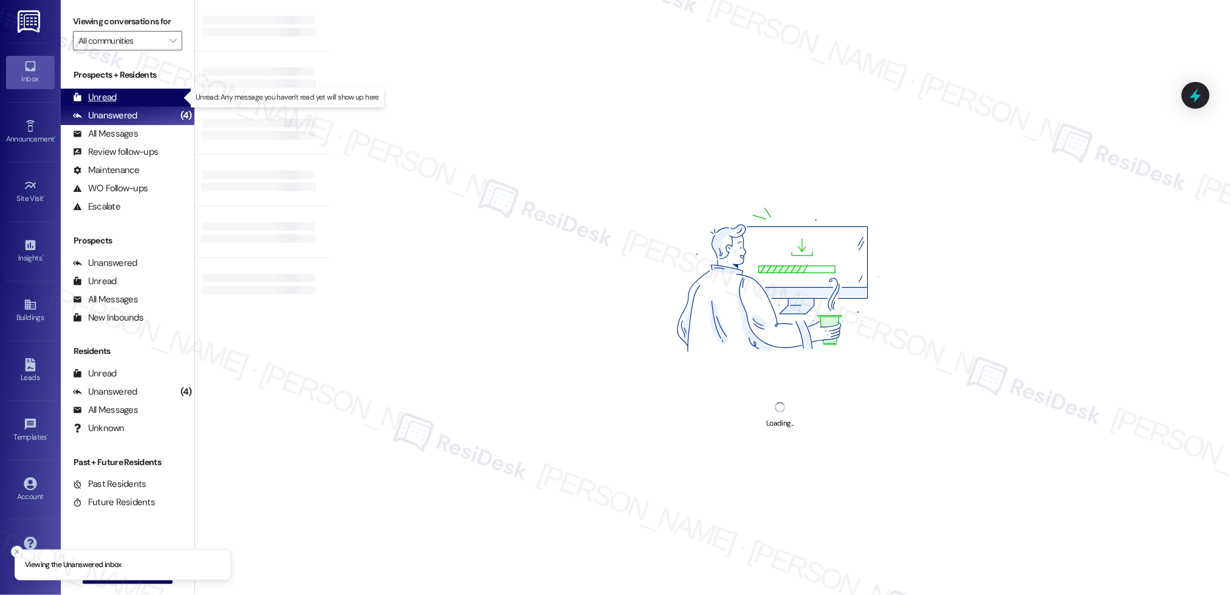
click at [109, 94] on div "Unread" at bounding box center [95, 97] width 44 height 13
click at [110, 95] on div "Unread" at bounding box center [95, 97] width 44 height 13
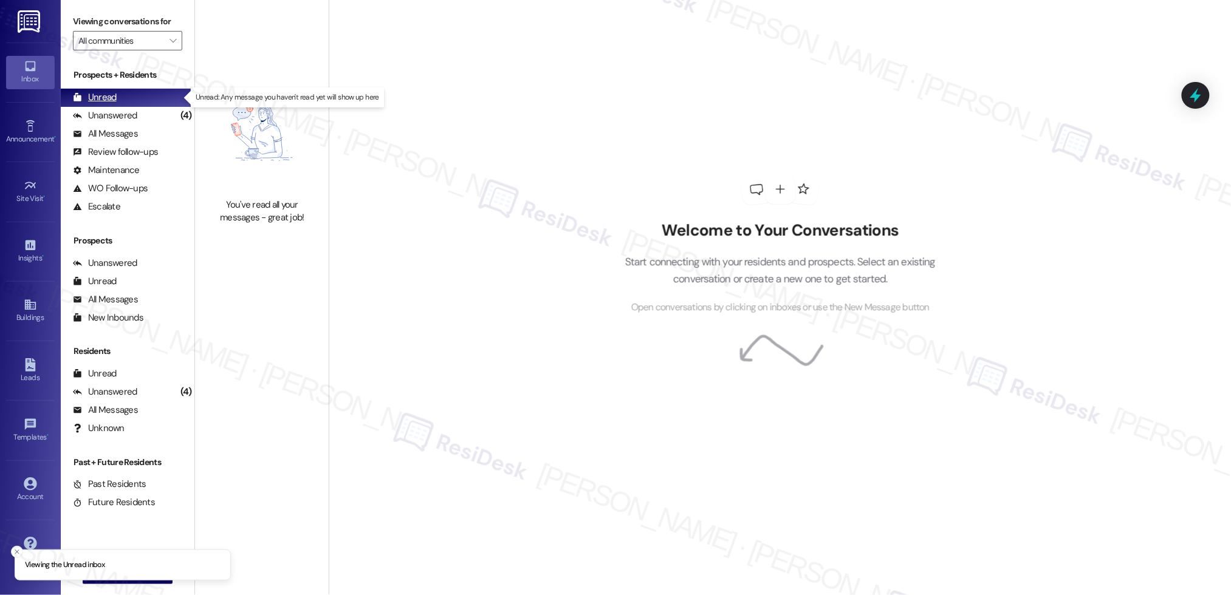
click at [111, 96] on div "Unread" at bounding box center [95, 97] width 44 height 13
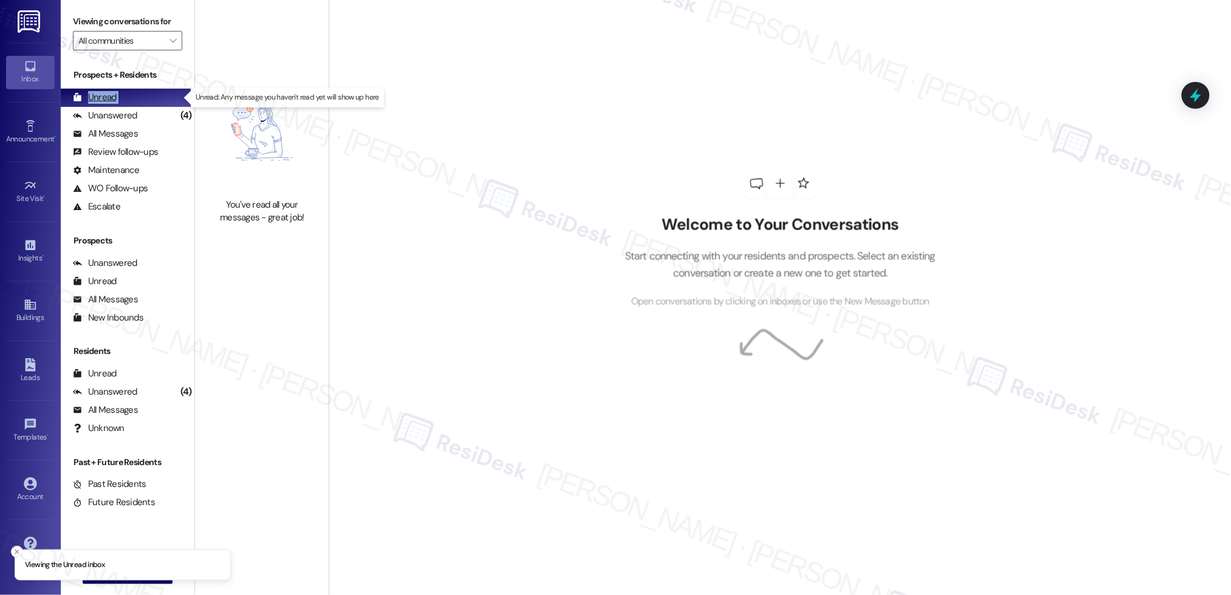
click at [111, 96] on div "Unread" at bounding box center [95, 97] width 44 height 13
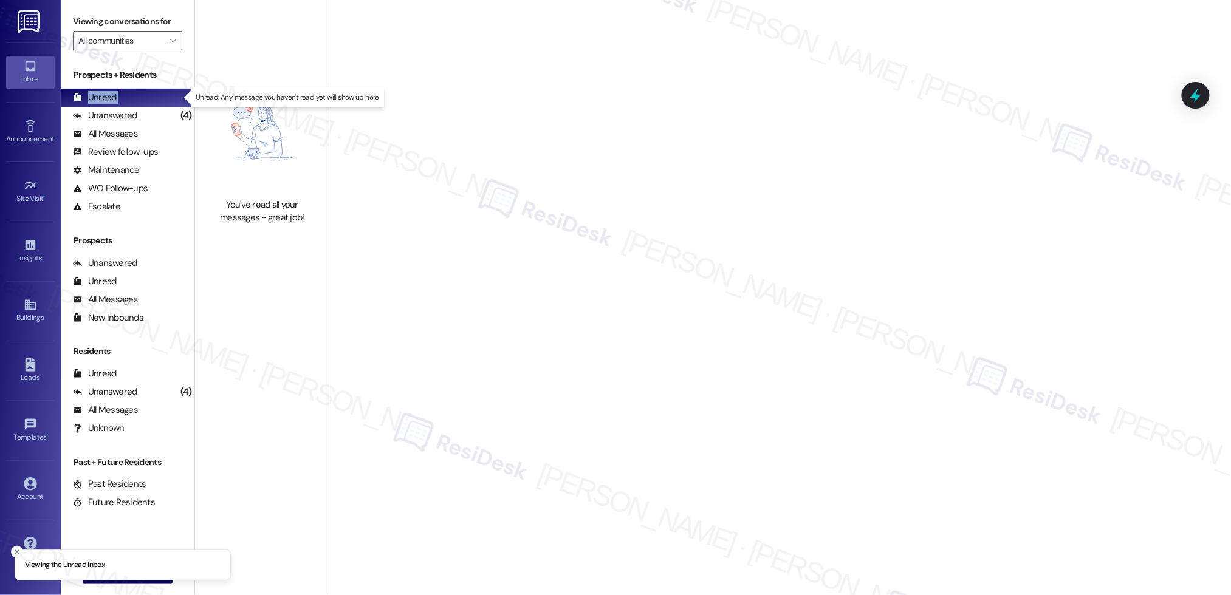
click at [111, 96] on div "Unread" at bounding box center [95, 97] width 44 height 13
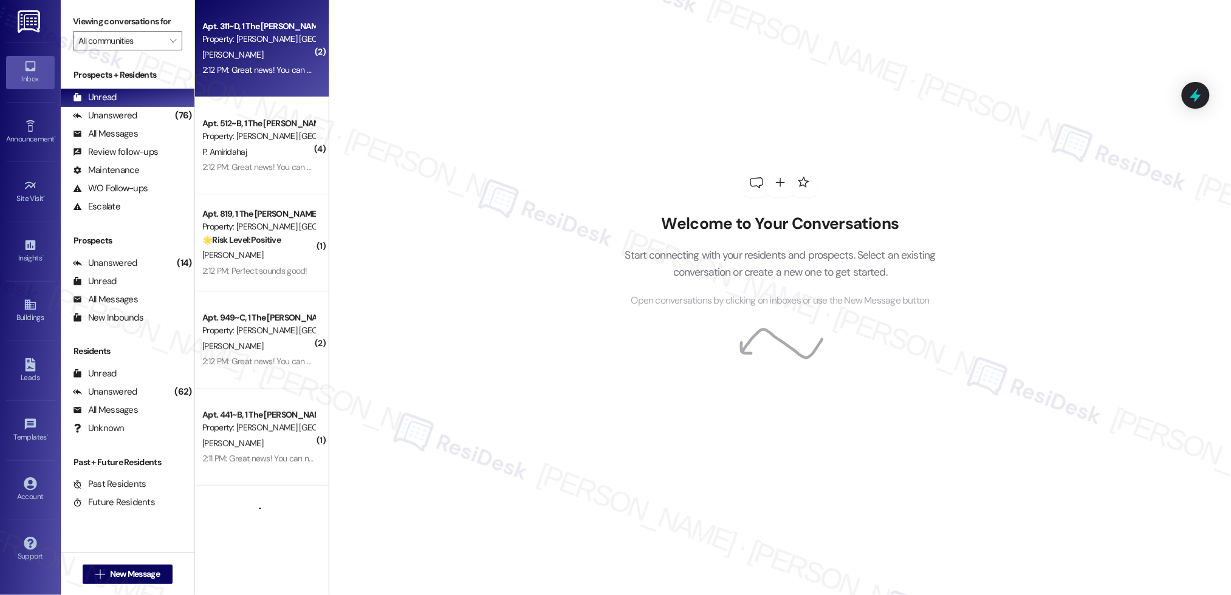
click at [242, 60] on div "[PERSON_NAME]" at bounding box center [258, 54] width 115 height 15
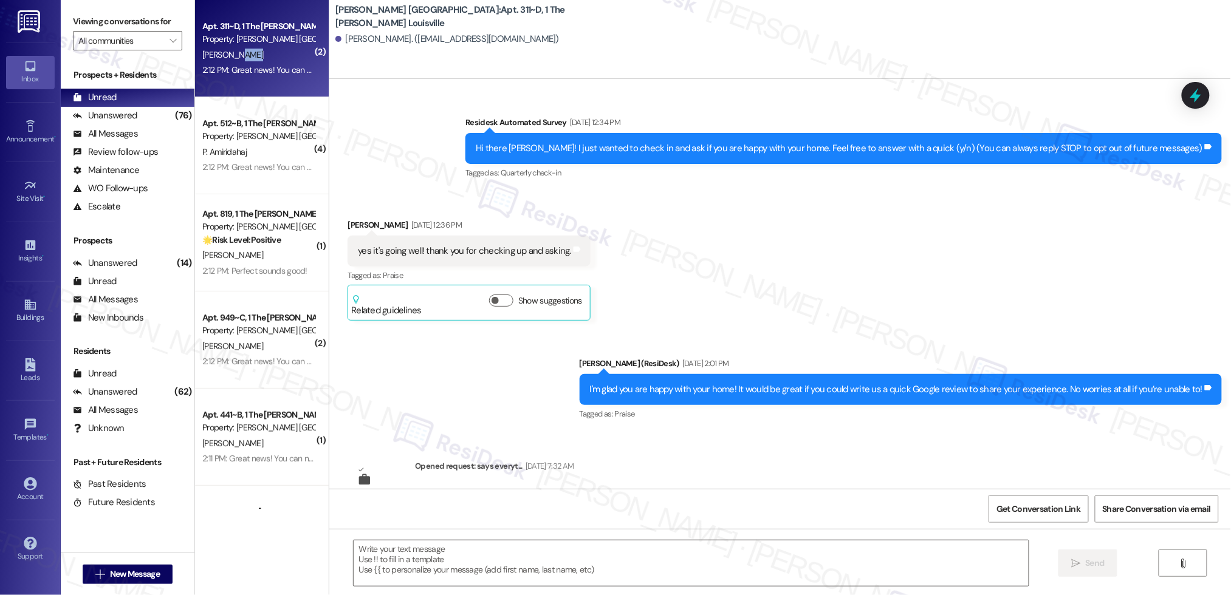
click at [242, 58] on div "[PERSON_NAME]" at bounding box center [258, 54] width 115 height 15
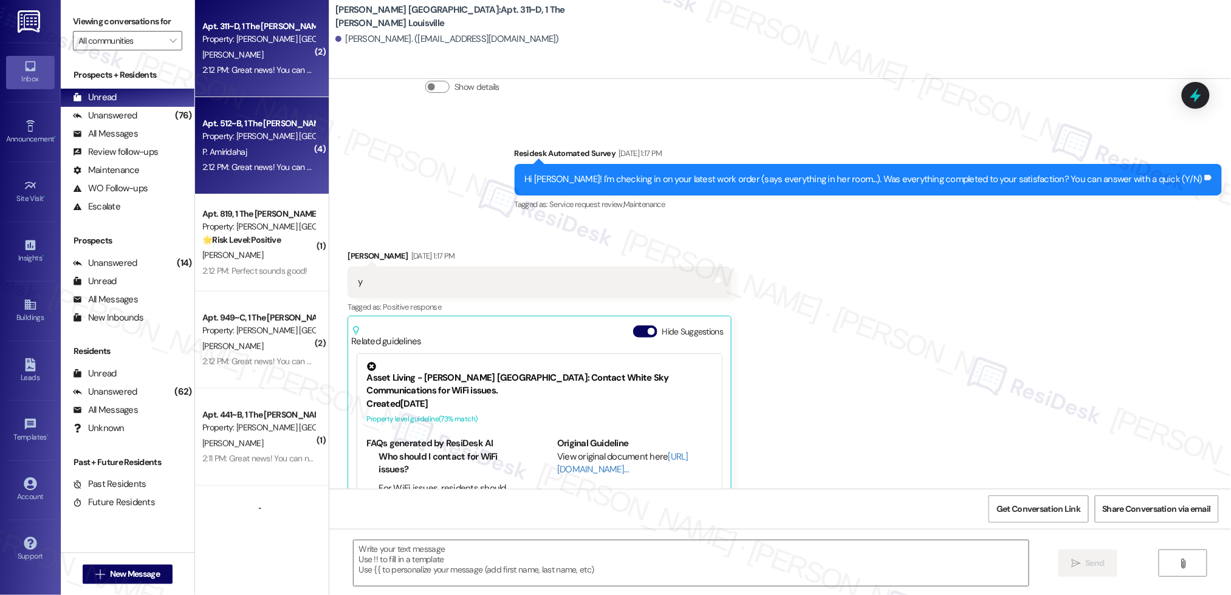
click at [244, 137] on div "Property: [PERSON_NAME] [GEOGRAPHIC_DATA]" at bounding box center [258, 136] width 112 height 13
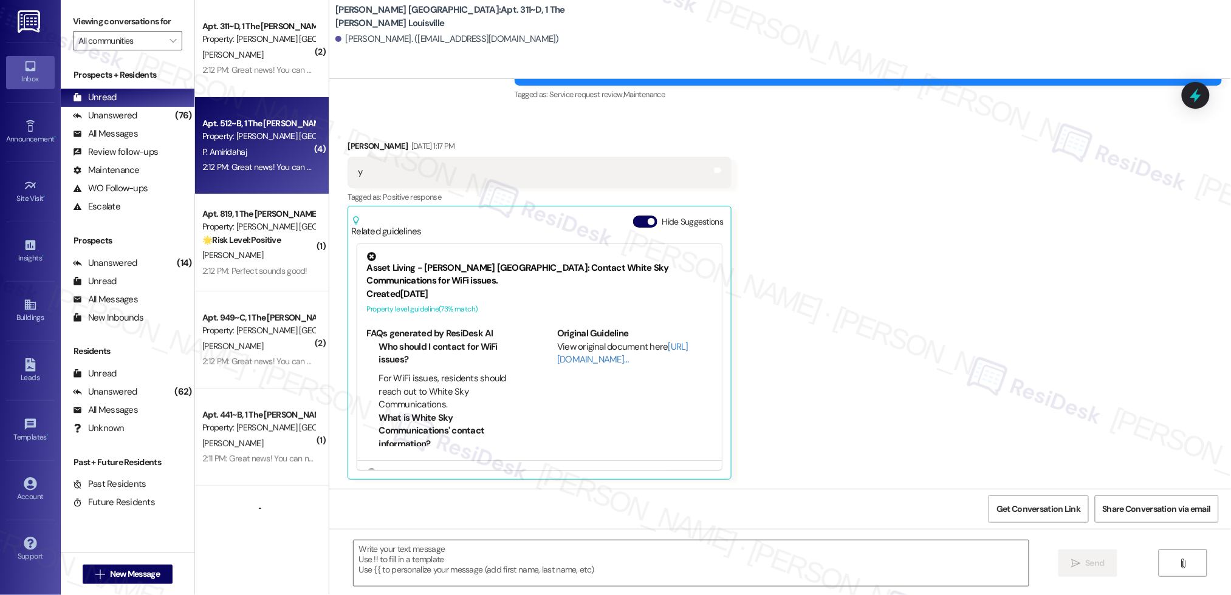
click at [244, 137] on div "Property: [PERSON_NAME] [GEOGRAPHIC_DATA]" at bounding box center [258, 136] width 112 height 13
type textarea "Fetching suggested responses. Please feel free to read through the conversation…"
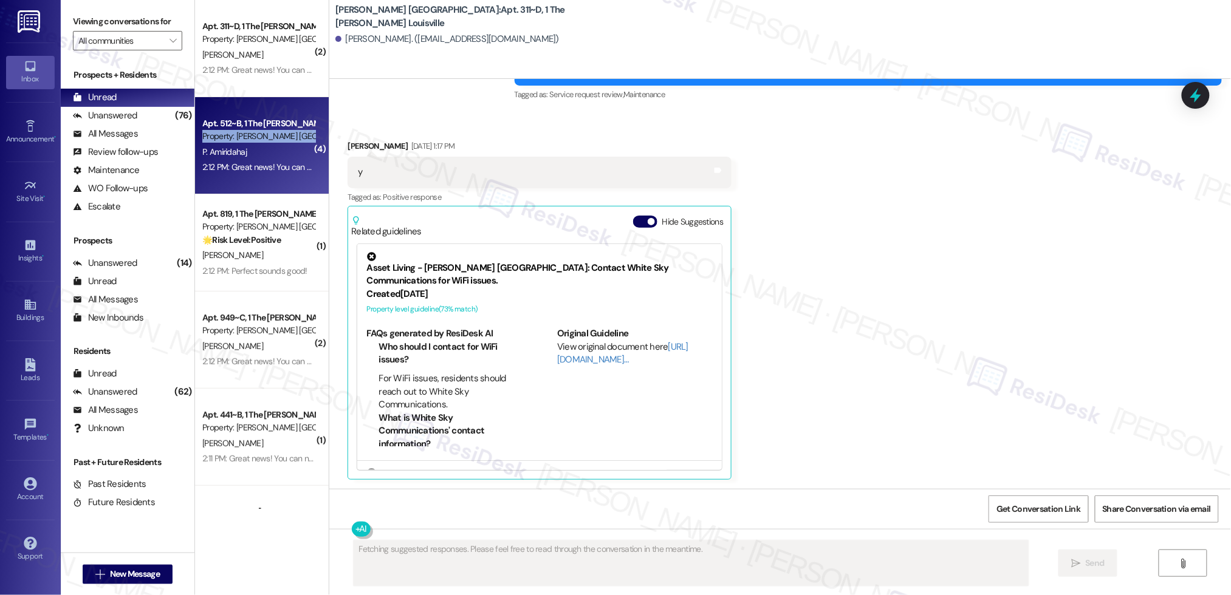
click at [244, 137] on div "Property: [PERSON_NAME] [GEOGRAPHIC_DATA]" at bounding box center [258, 136] width 112 height 13
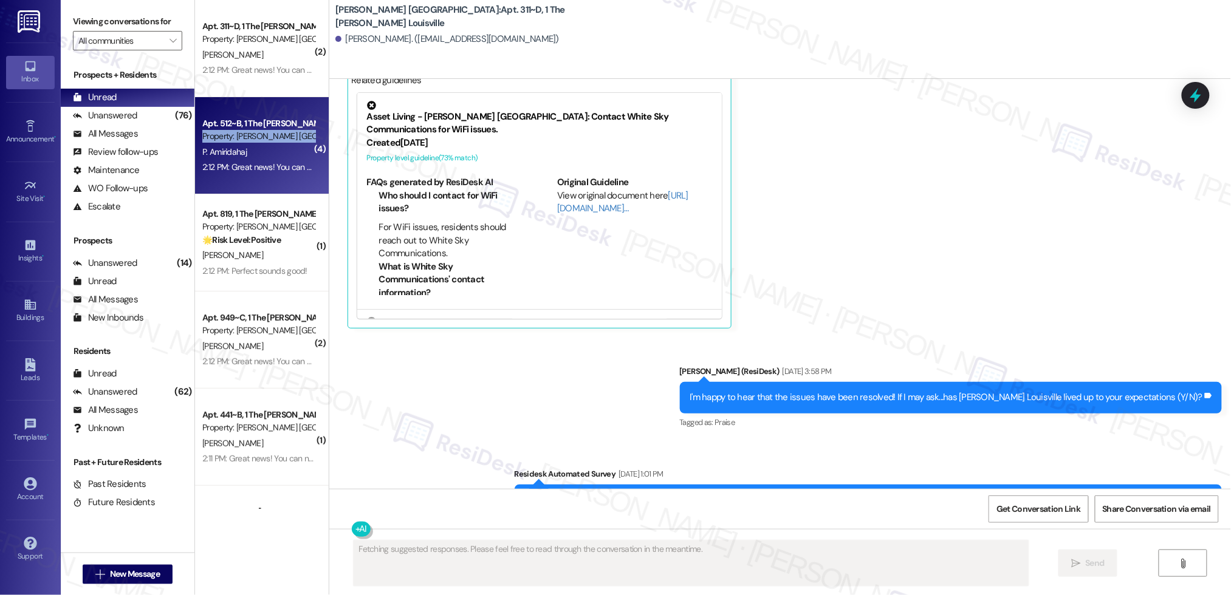
click at [244, 137] on div "Property: [PERSON_NAME] [GEOGRAPHIC_DATA]" at bounding box center [258, 136] width 112 height 13
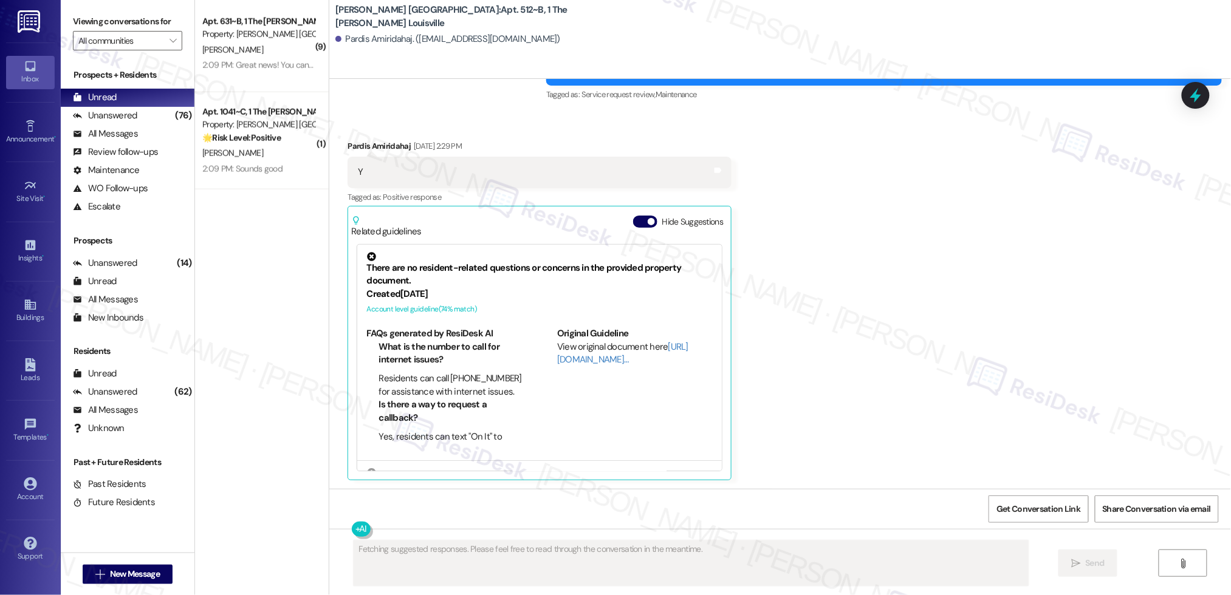
scroll to position [600, 0]
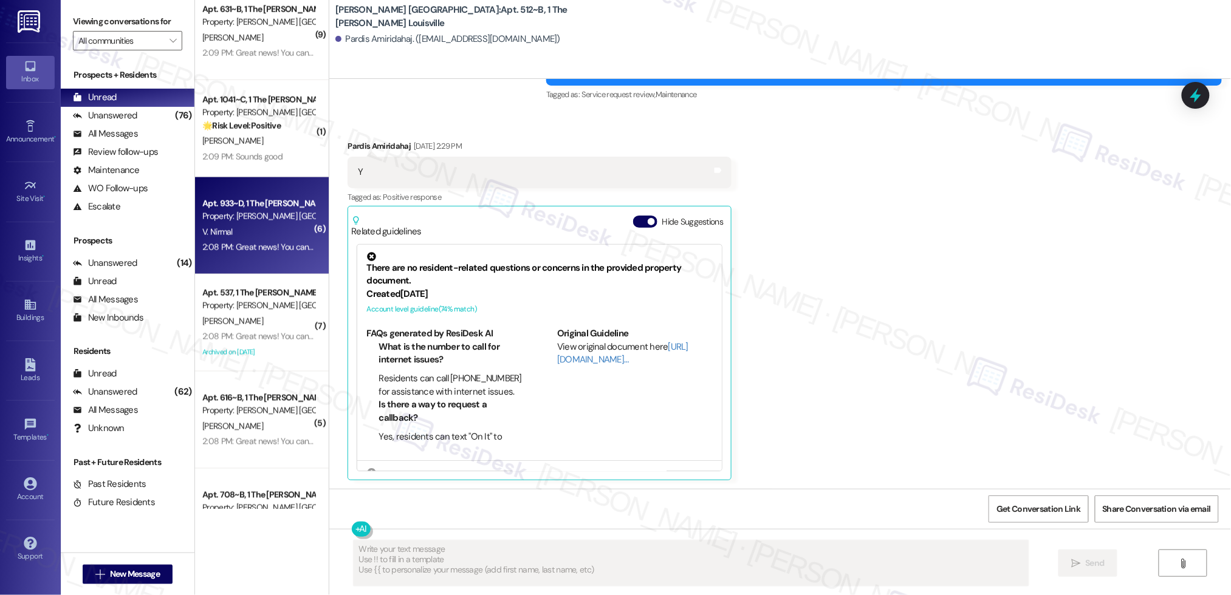
click at [241, 196] on div "( 10 ) Apt. 1010, 1 The Marshall Louisville Property: Marshall Louisville M. Pe…" at bounding box center [262, 254] width 134 height 509
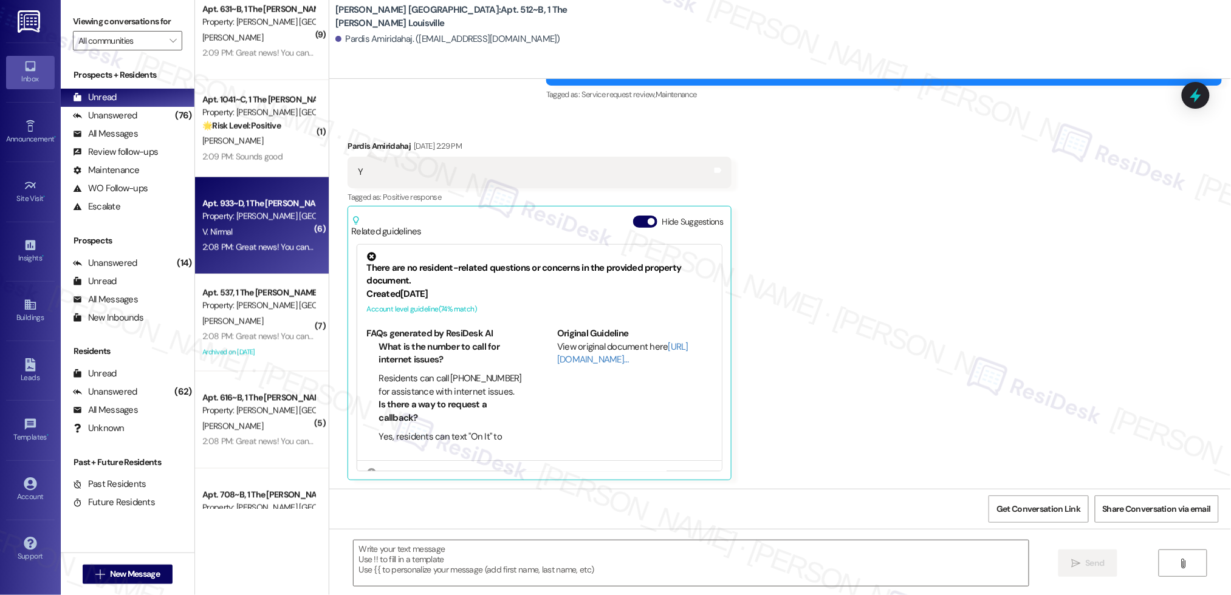
click at [241, 197] on div "Apt. 933~D, 1 The [PERSON_NAME] Louisville" at bounding box center [258, 203] width 112 height 13
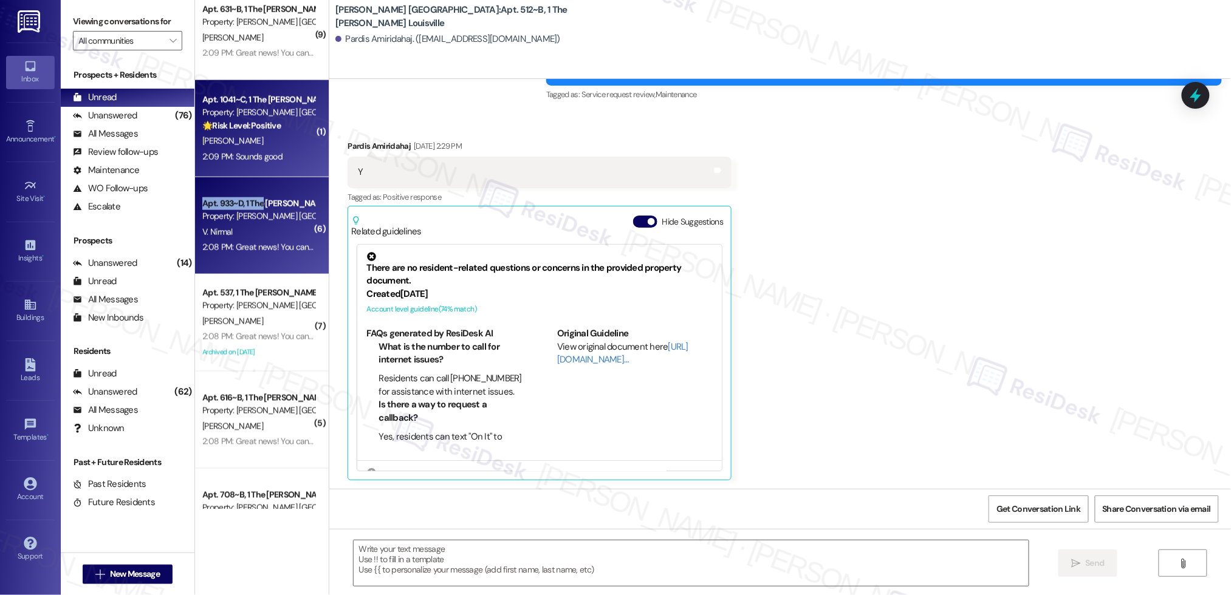
click at [242, 197] on div "Apt. 933~D, 1 The [PERSON_NAME] Louisville" at bounding box center [258, 203] width 112 height 13
type textarea "Fetching suggested responses. Please feel free to read through the conversation…"
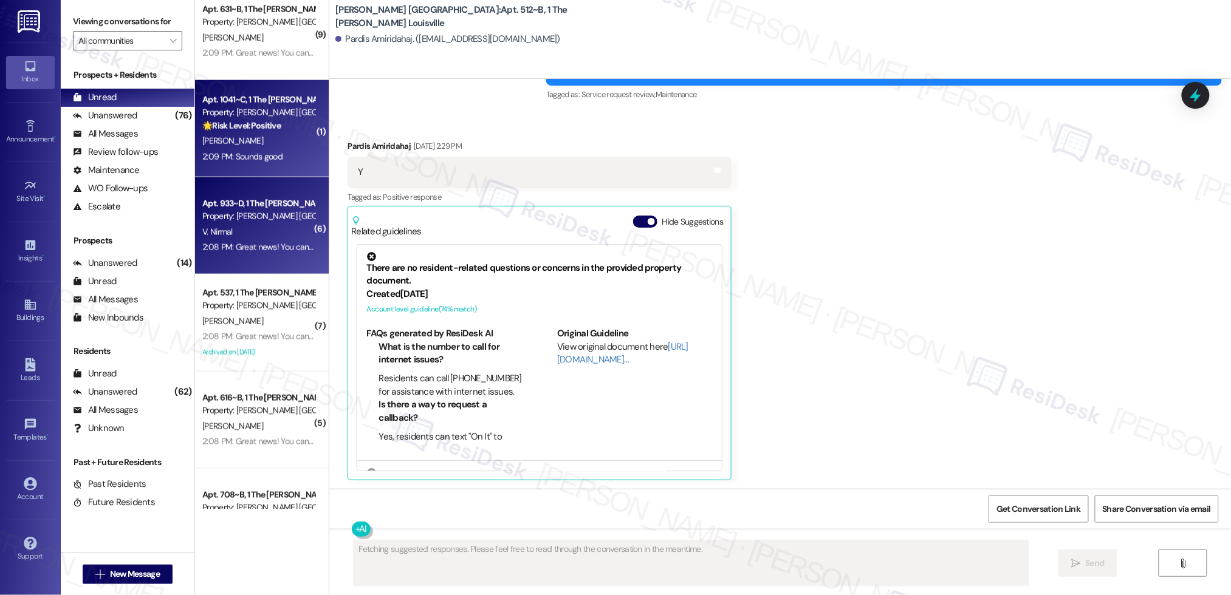
click at [247, 110] on div "Property: [PERSON_NAME] [GEOGRAPHIC_DATA]" at bounding box center [258, 112] width 112 height 13
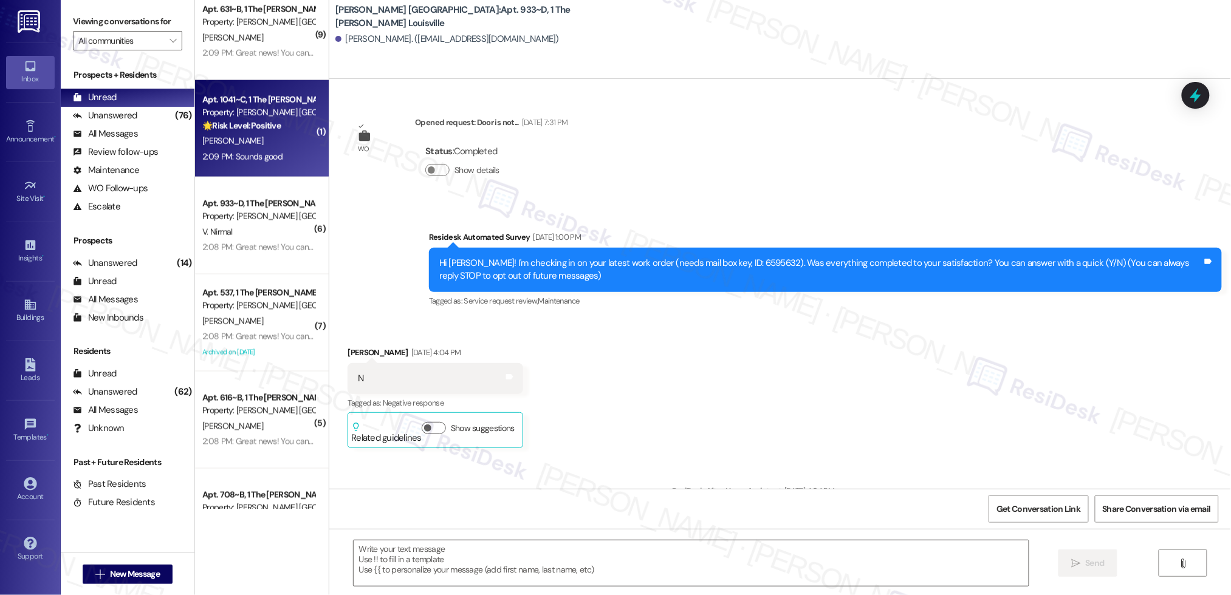
click at [247, 111] on div "Property: [PERSON_NAME] [GEOGRAPHIC_DATA]" at bounding box center [258, 112] width 112 height 13
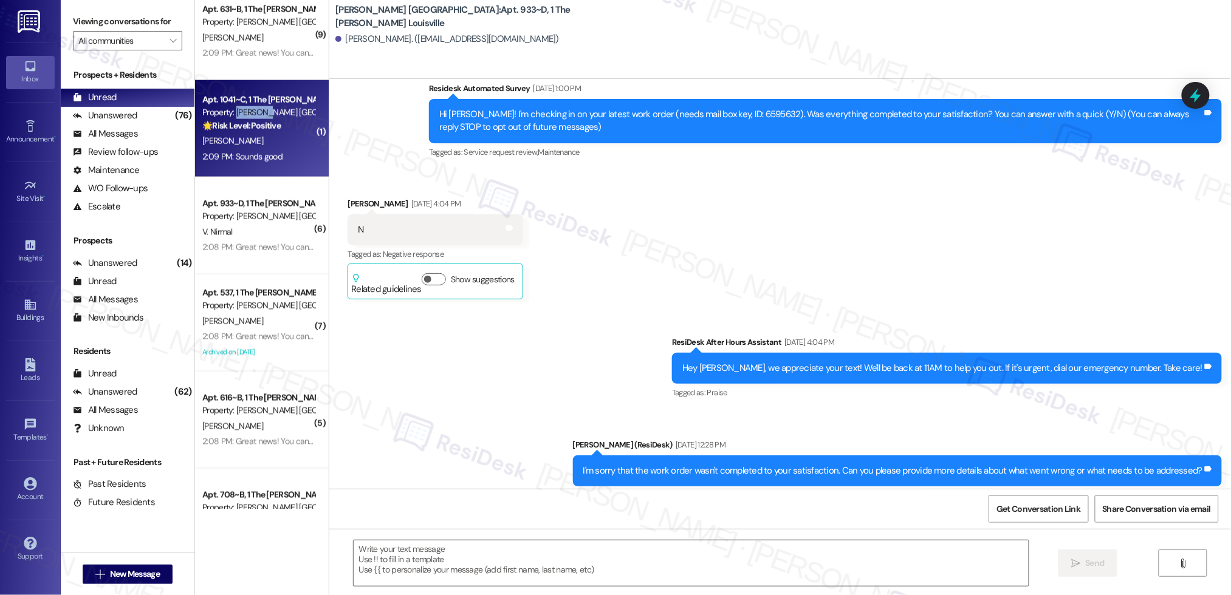
click at [247, 111] on div "Property: [PERSON_NAME] [GEOGRAPHIC_DATA]" at bounding box center [258, 112] width 112 height 13
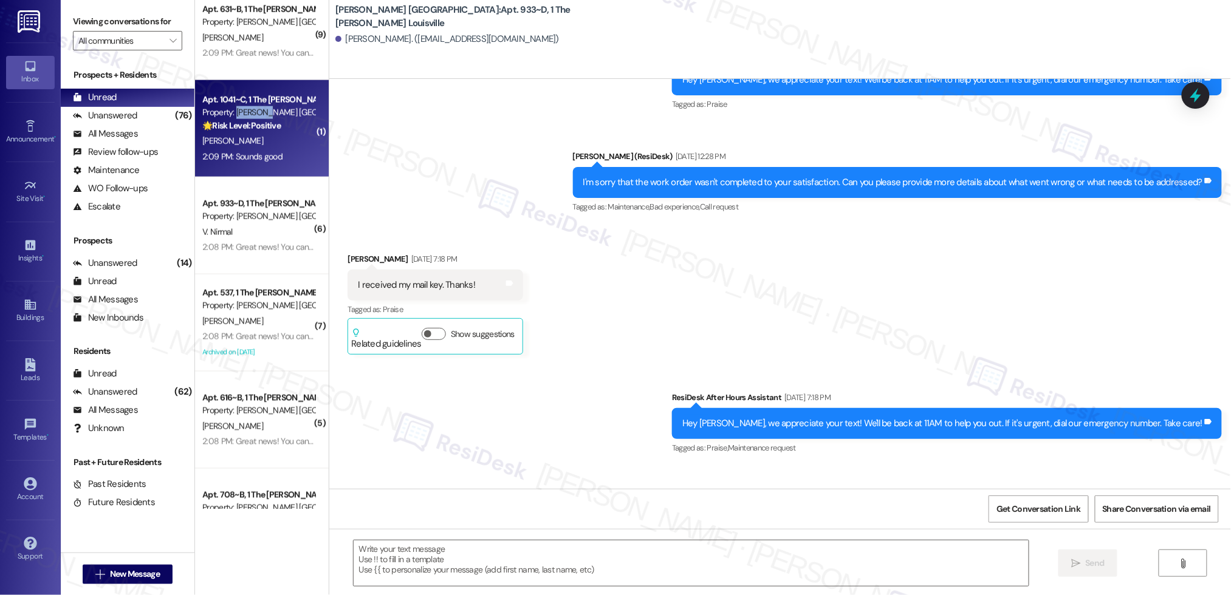
scroll to position [143, 0]
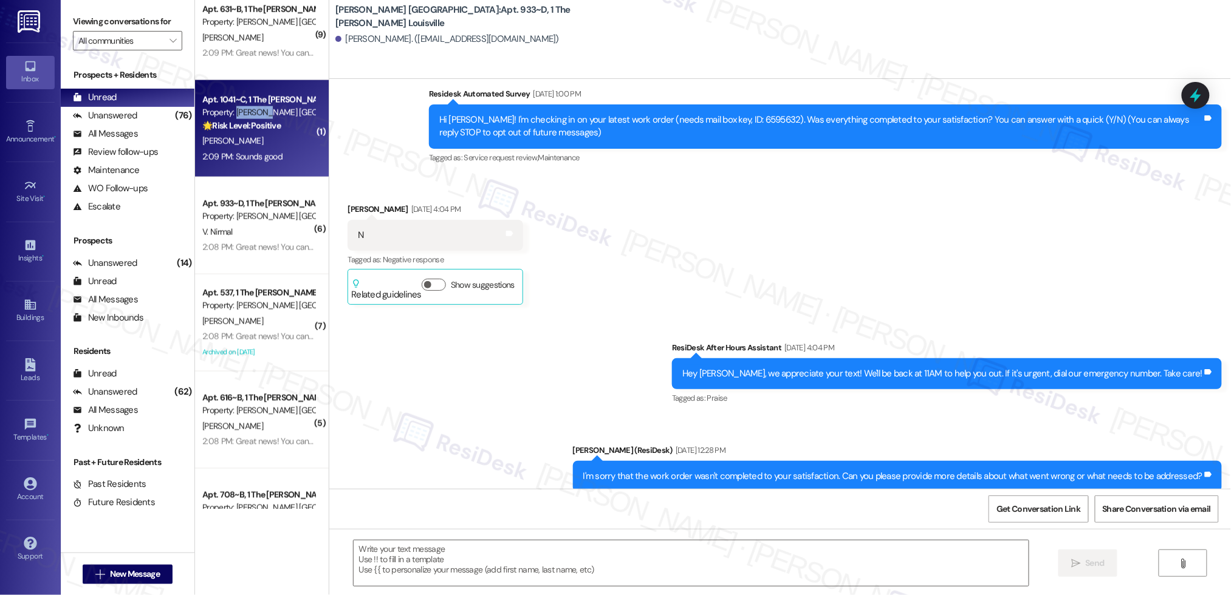
type textarea "Fetching suggested responses. Please feel free to read through the conversation…"
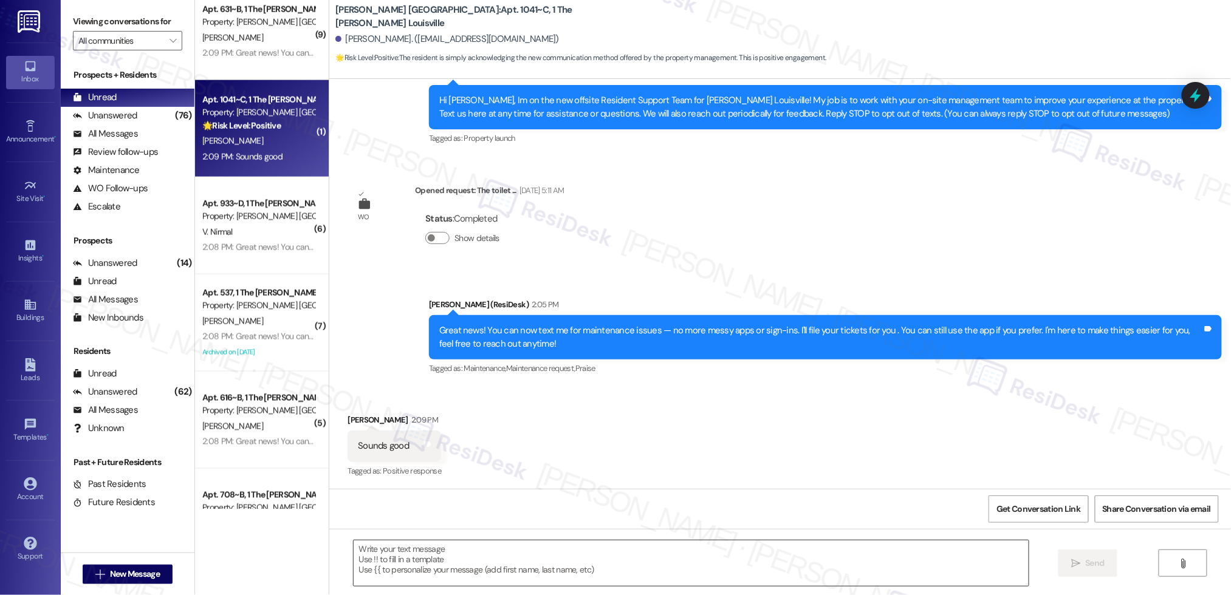
click at [608, 567] on textarea at bounding box center [691, 564] width 675 height 46
click at [608, 566] on textarea at bounding box center [691, 564] width 675 height 46
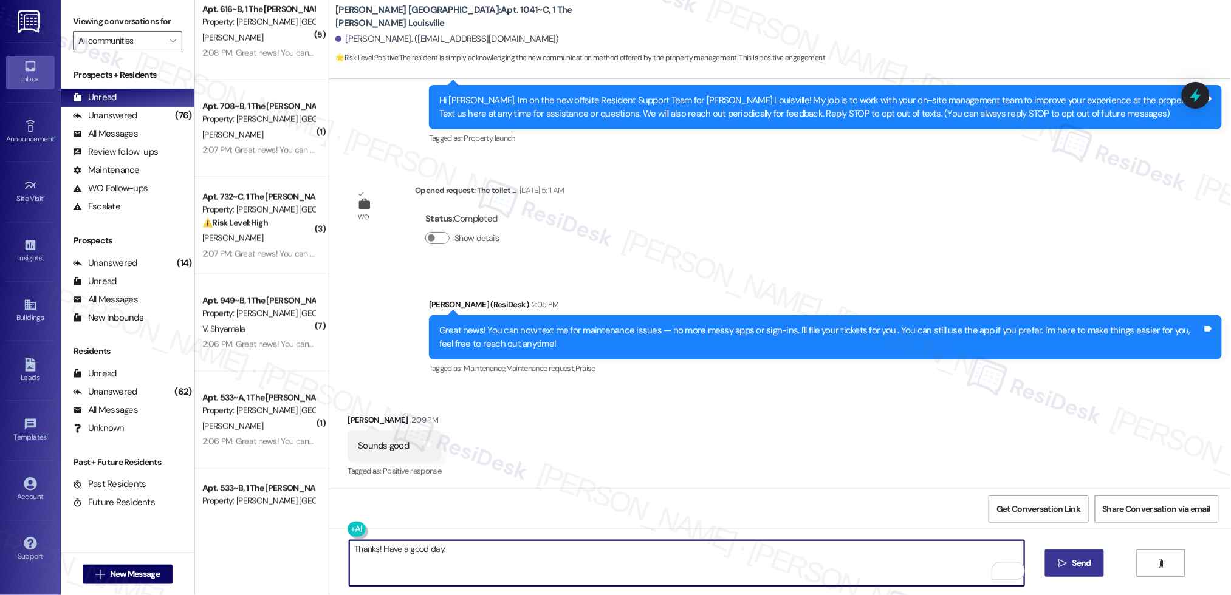
type textarea "Thanks! Have a good day."
click at [1061, 569] on span " Send" at bounding box center [1074, 563] width 38 height 13
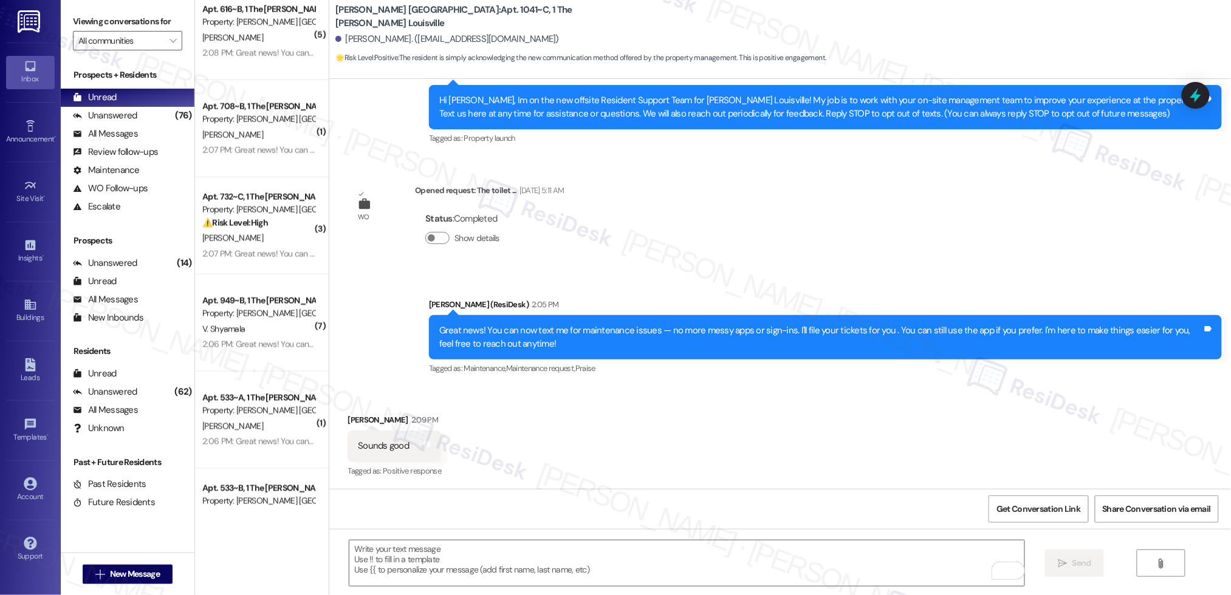
scroll to position [228, 0]
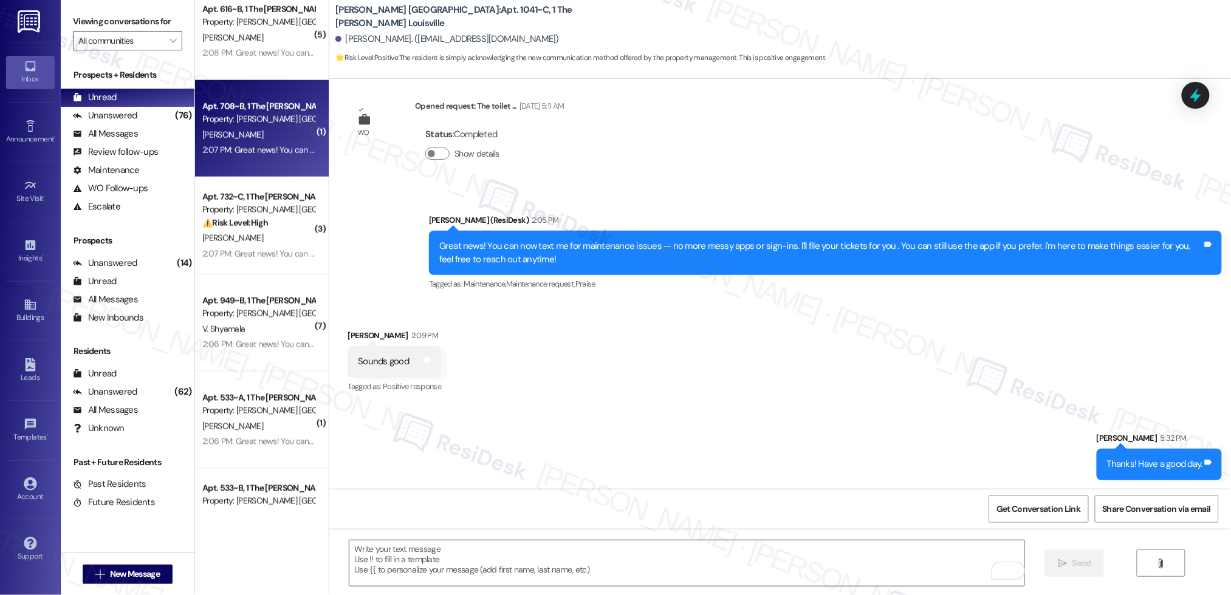
click at [259, 131] on div "P. Holmes" at bounding box center [258, 135] width 115 height 15
type textarea "Fetching suggested responses. Please feel free to read through the conversation…"
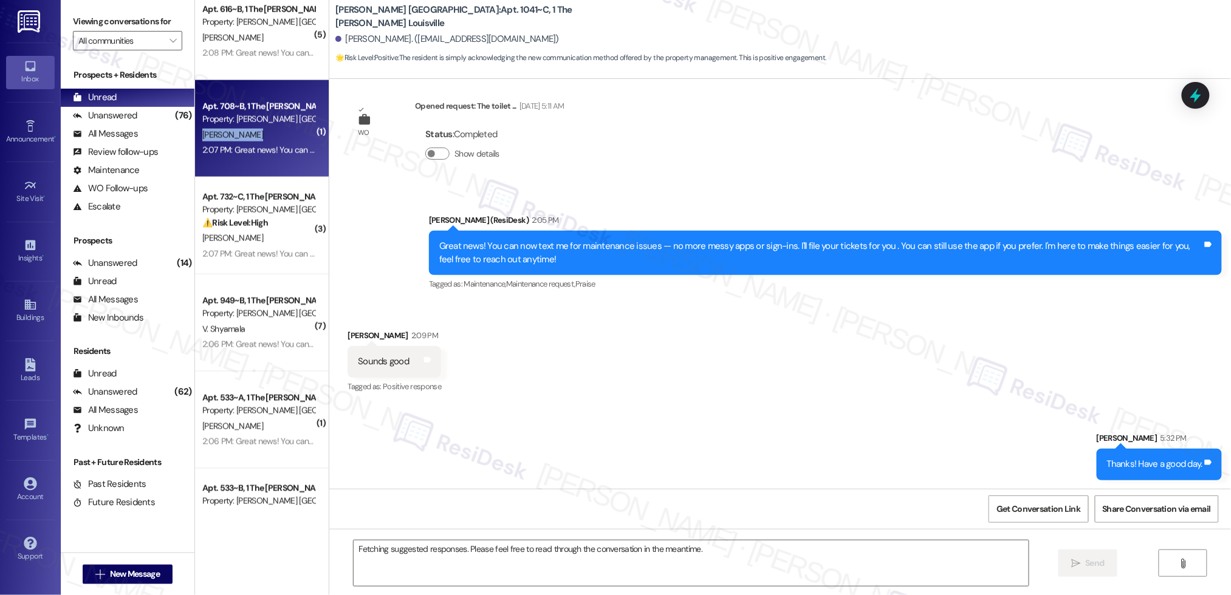
click at [259, 131] on div "P. Holmes" at bounding box center [258, 135] width 115 height 15
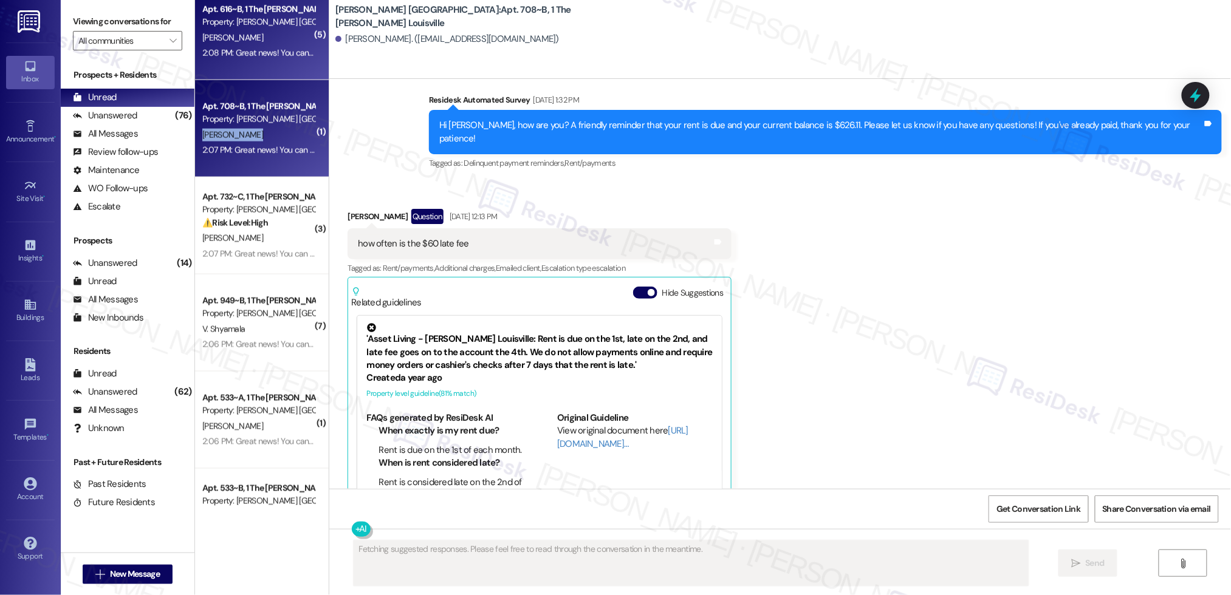
scroll to position [143, 0]
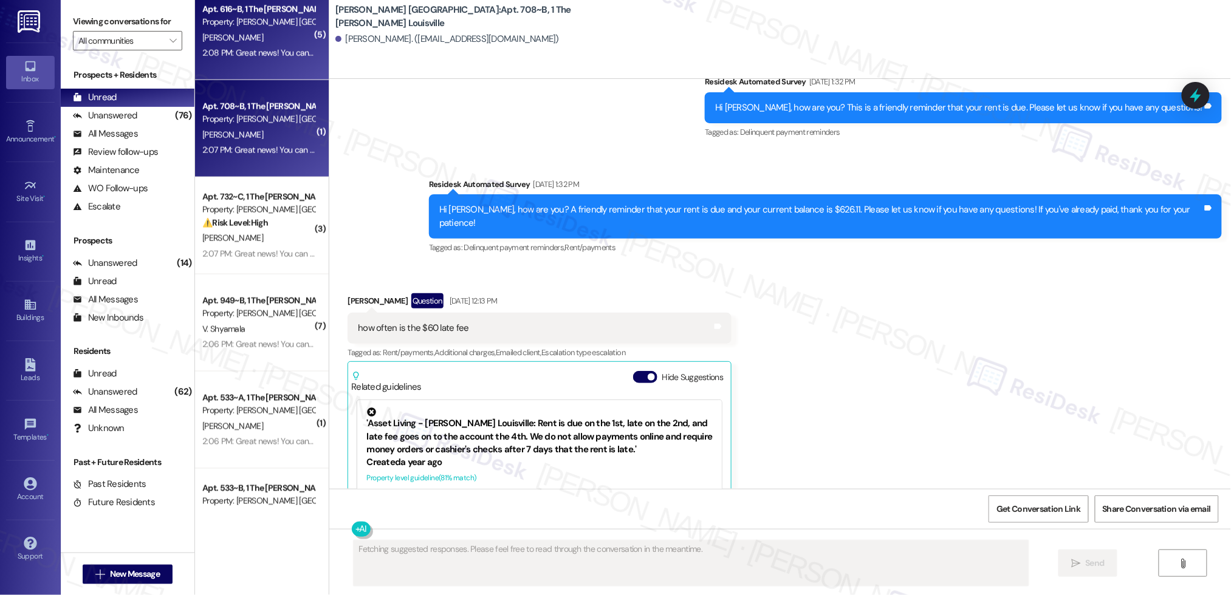
click at [259, 52] on div "2:08 PM: Great news! You can now text me for maintenance issues — no more messy…" at bounding box center [616, 52] width 828 height 11
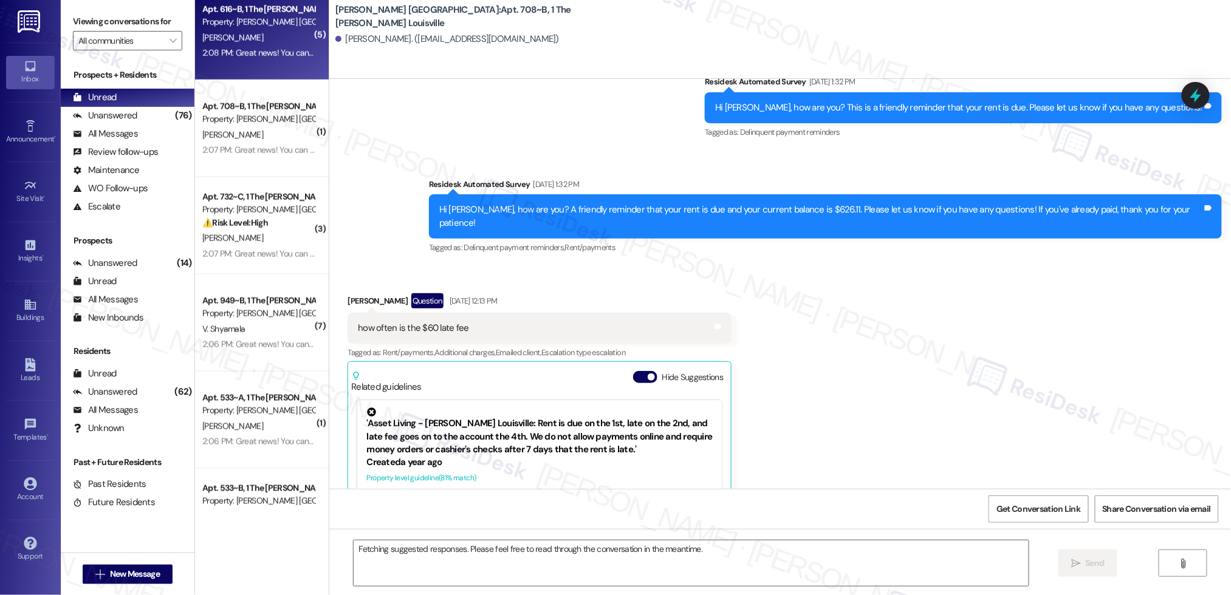
click at [260, 52] on div "2:08 PM: Great news! You can now text me for maintenance issues — no more messy…" at bounding box center [616, 52] width 828 height 11
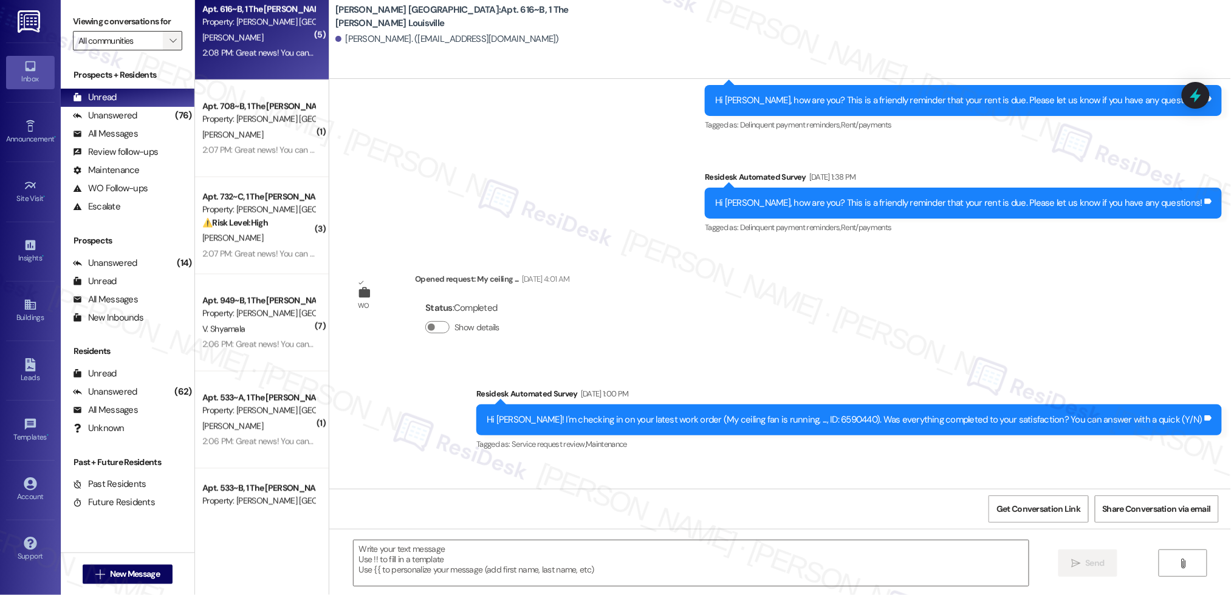
type textarea "Fetching suggested responses. Please feel free to read through the conversation…"
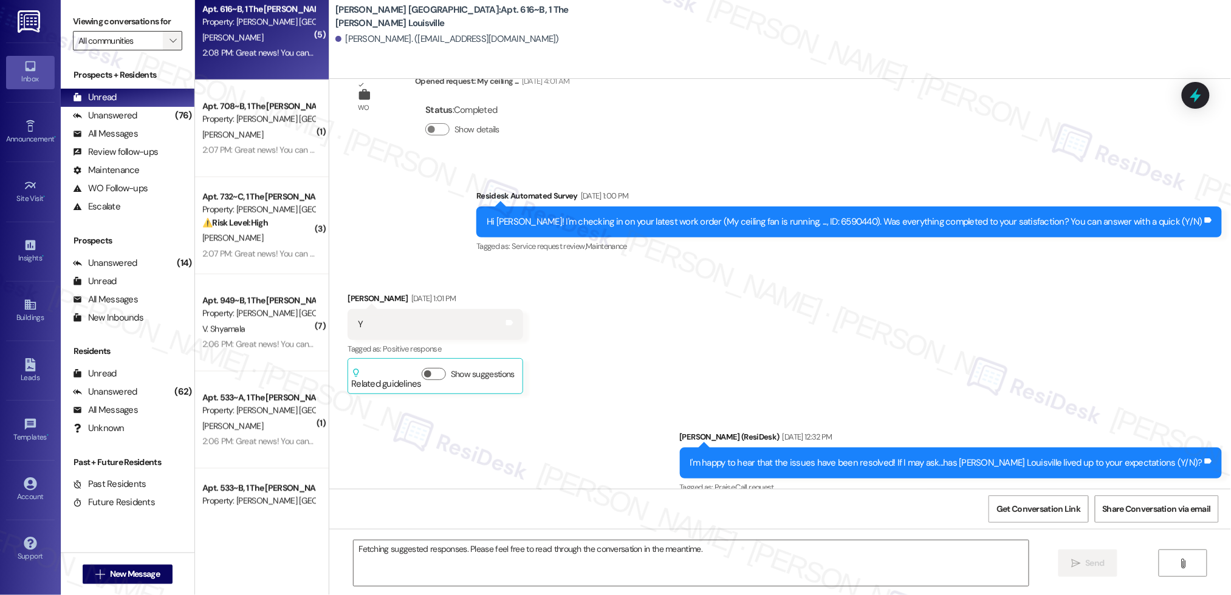
click at [169, 37] on button "" at bounding box center [172, 40] width 19 height 19
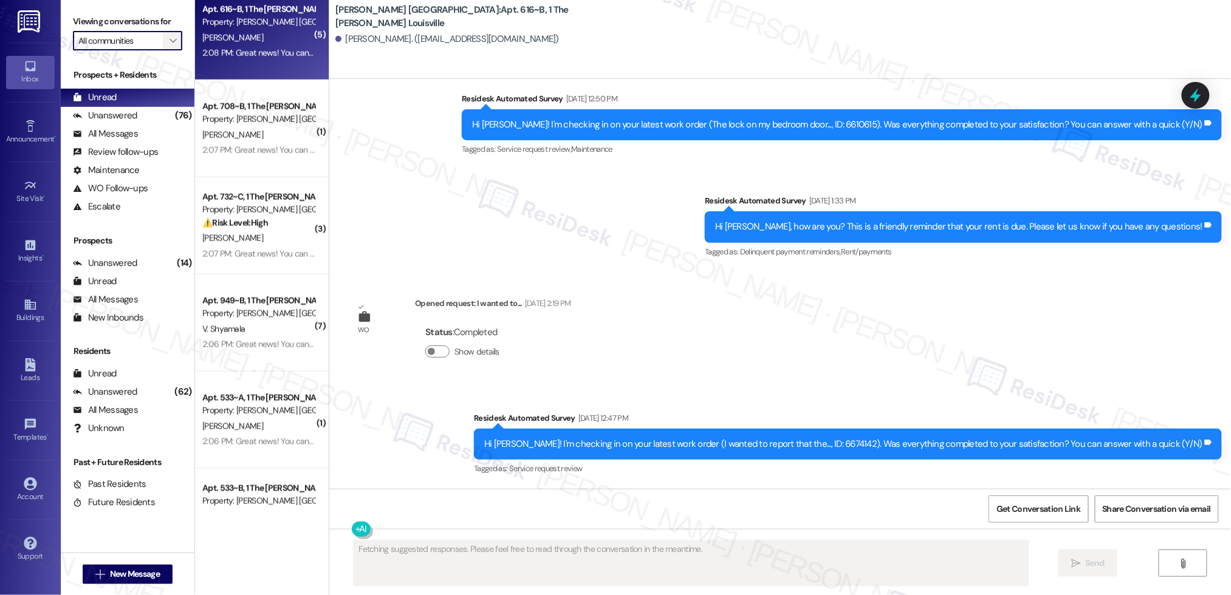
scroll to position [2480, 0]
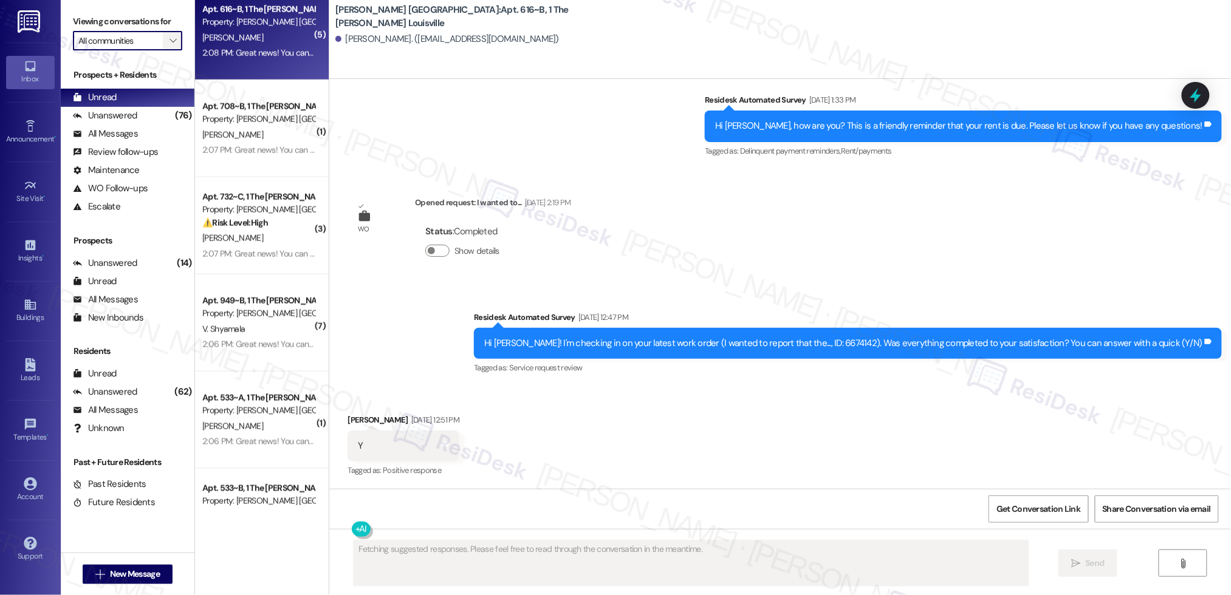
click at [168, 37] on span "" at bounding box center [173, 40] width 12 height 19
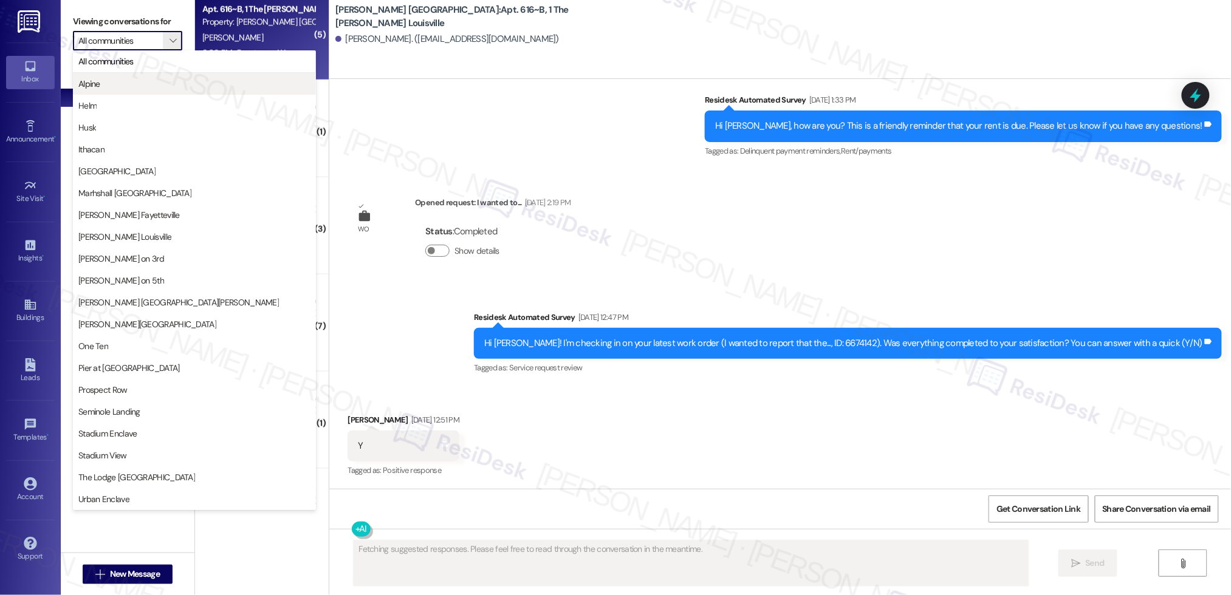
click at [147, 84] on span "Alpine" at bounding box center [194, 84] width 232 height 12
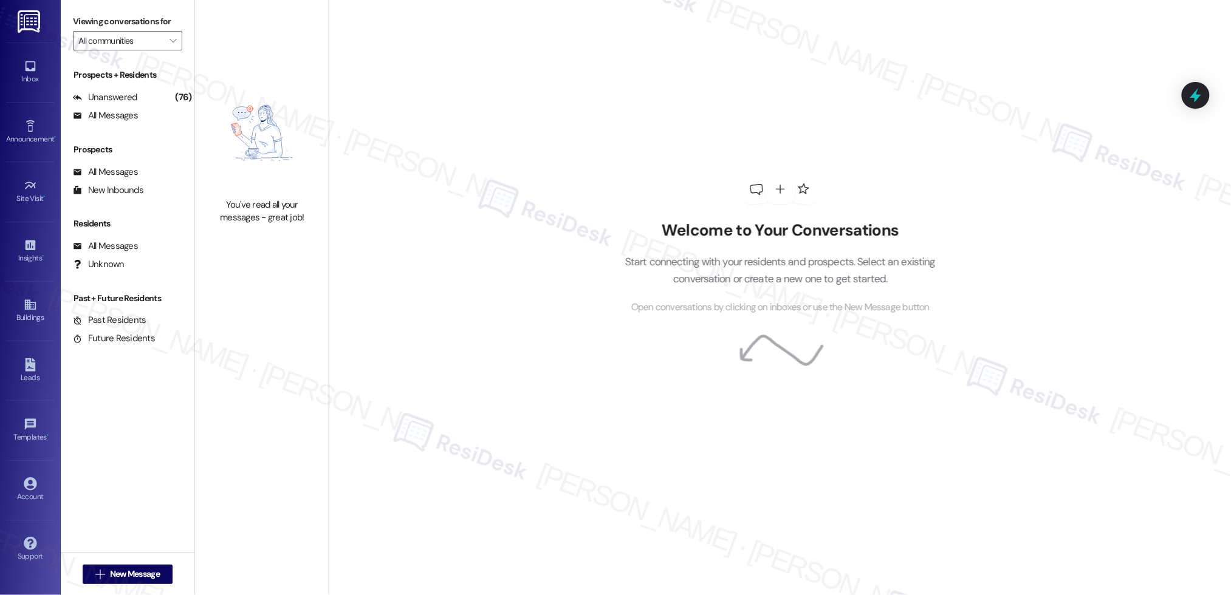
type input "Alpine"
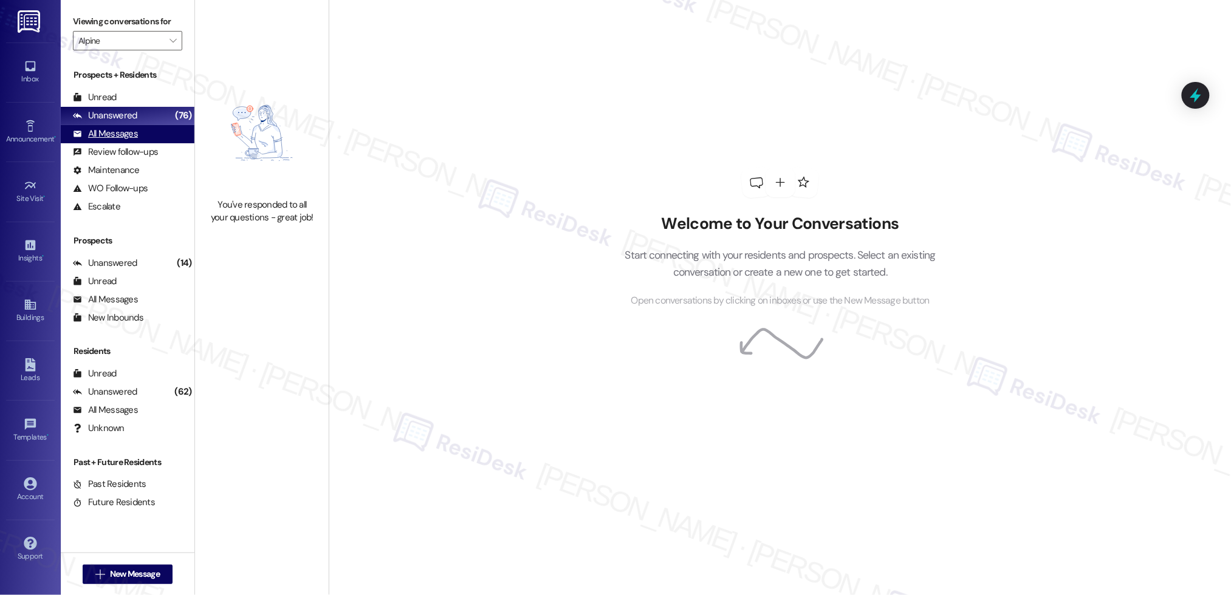
click at [95, 128] on div "All Messages" at bounding box center [105, 134] width 65 height 13
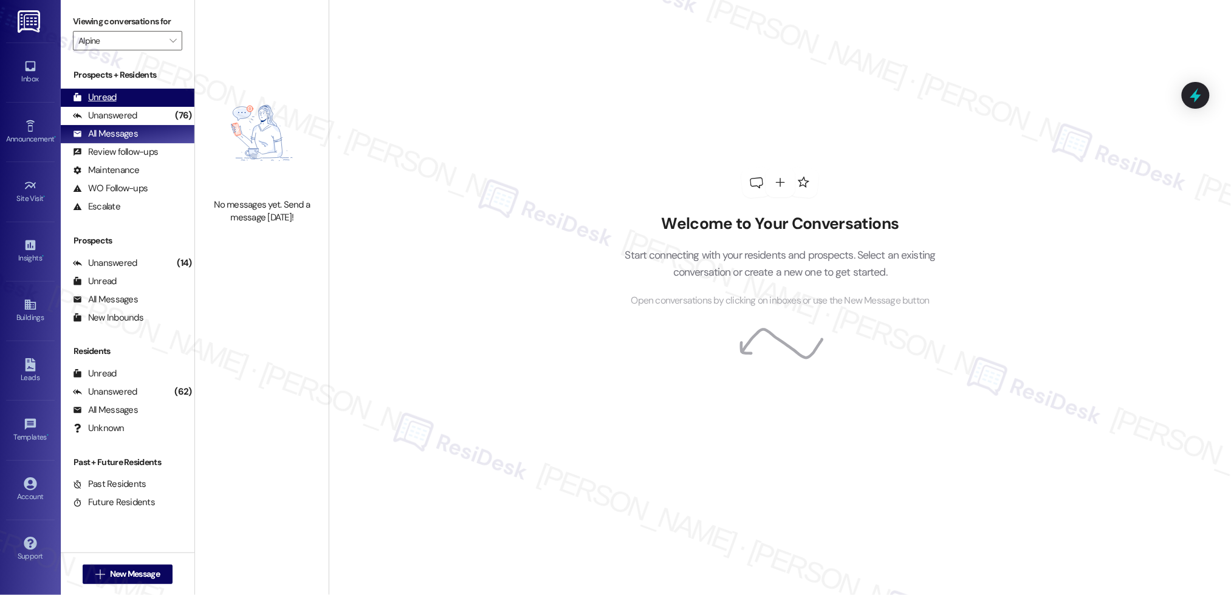
click at [103, 103] on div "Unread" at bounding box center [95, 97] width 44 height 13
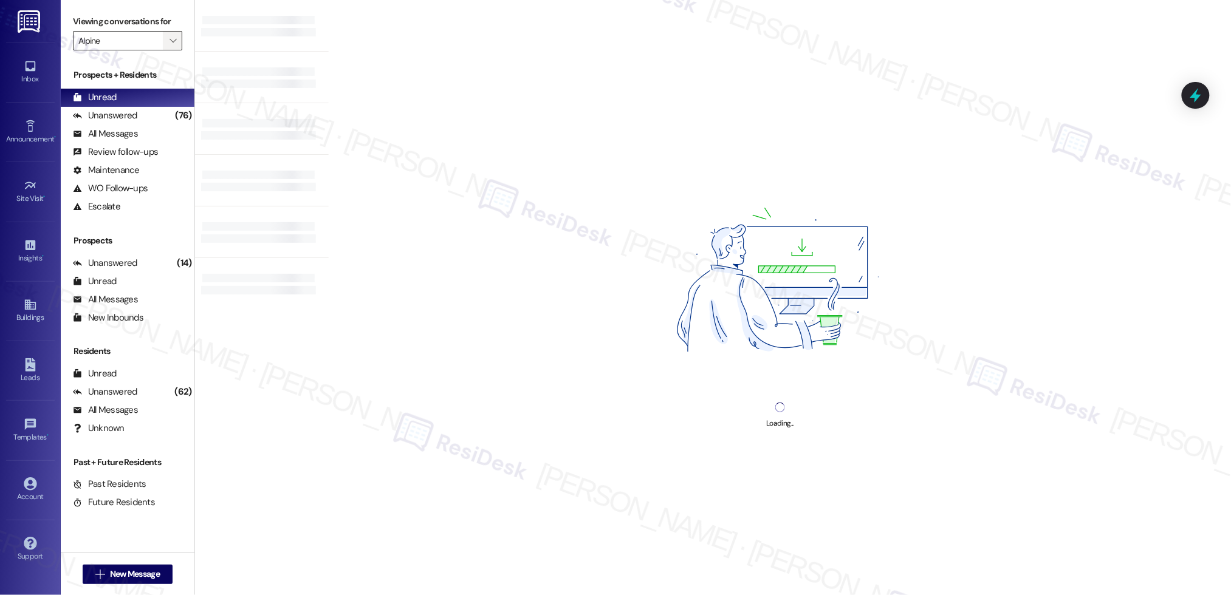
click at [167, 44] on span "" at bounding box center [173, 40] width 12 height 19
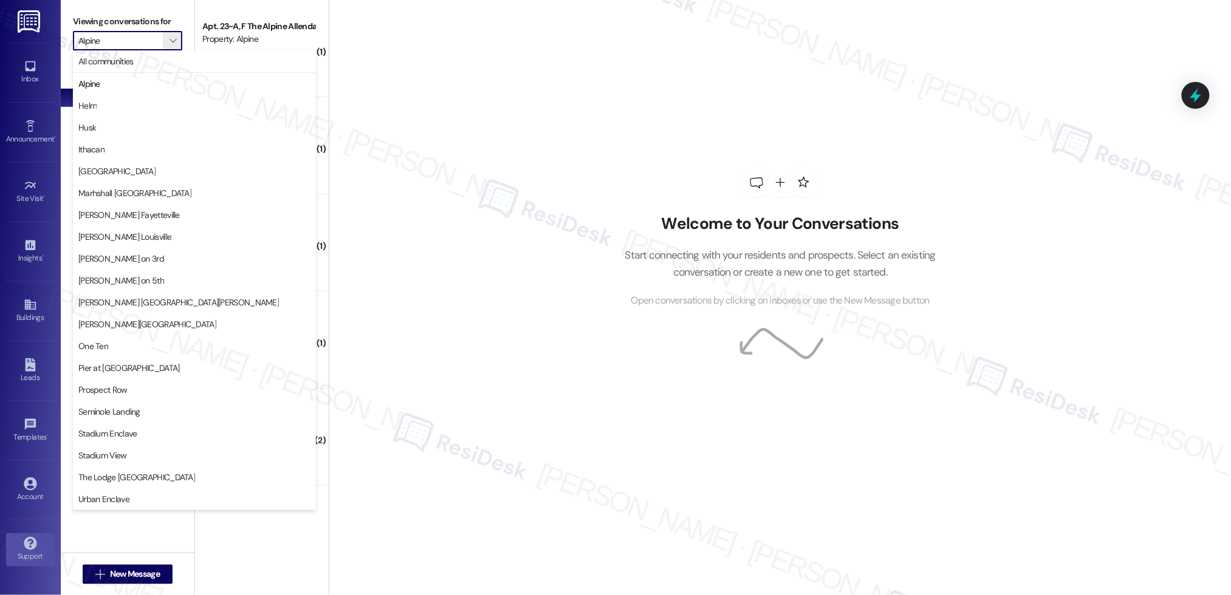
click at [44, 550] on link "Support" at bounding box center [30, 549] width 49 height 33
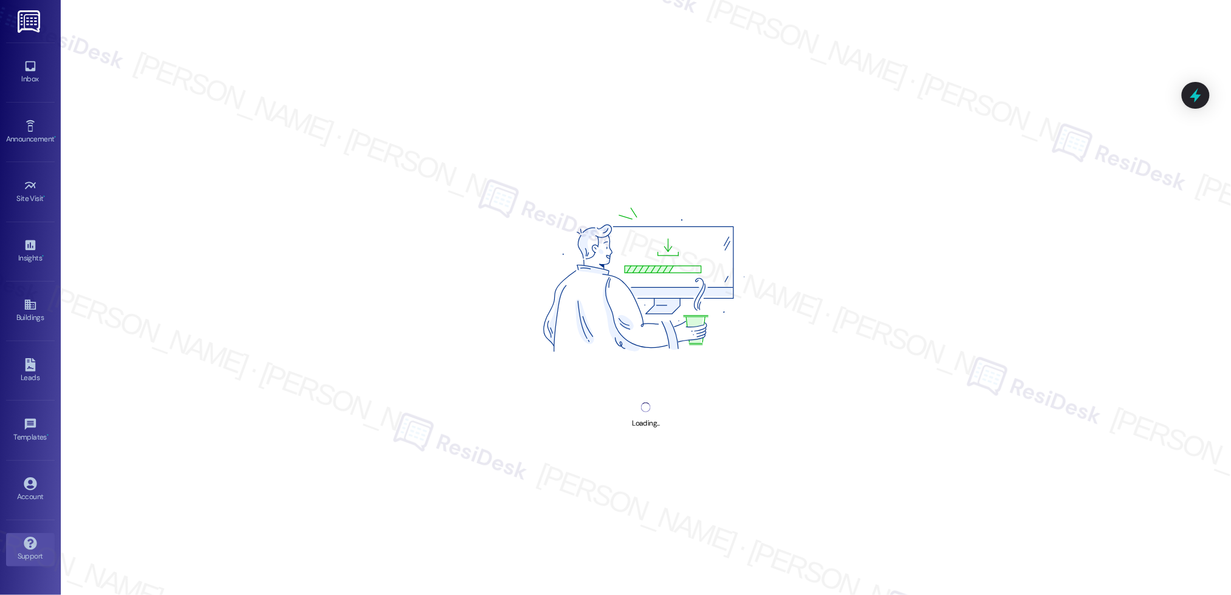
click at [43, 552] on div "Support" at bounding box center [30, 556] width 61 height 12
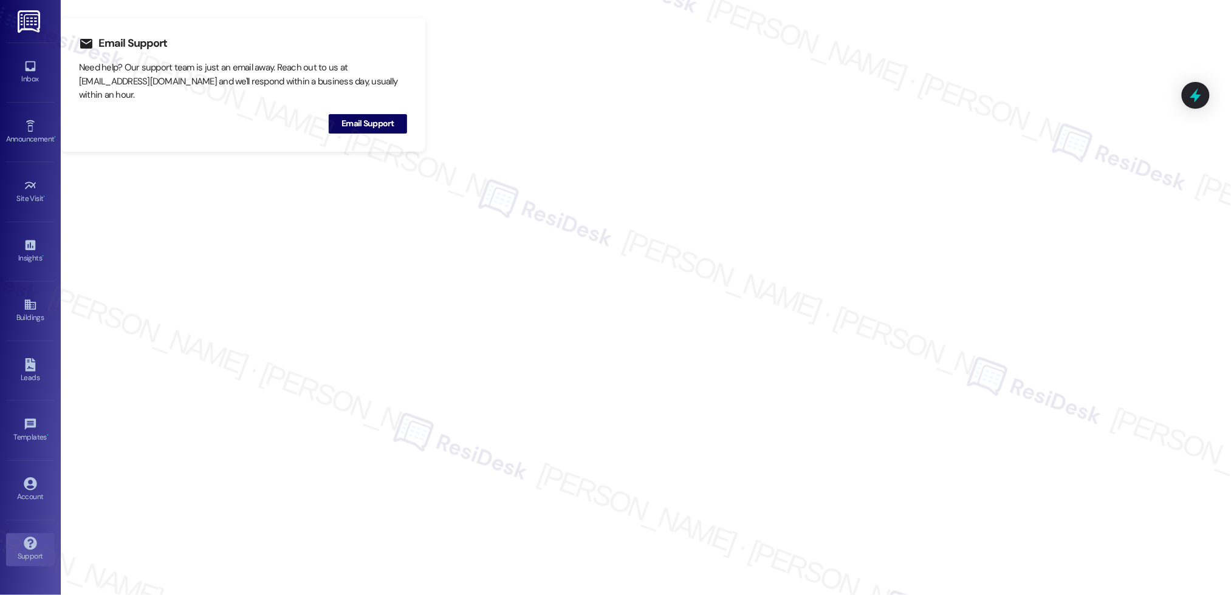
click at [41, 105] on div "Announcement • Send A Text Announcement" at bounding box center [30, 132] width 49 height 60
click at [27, 128] on icon at bounding box center [30, 126] width 13 height 13
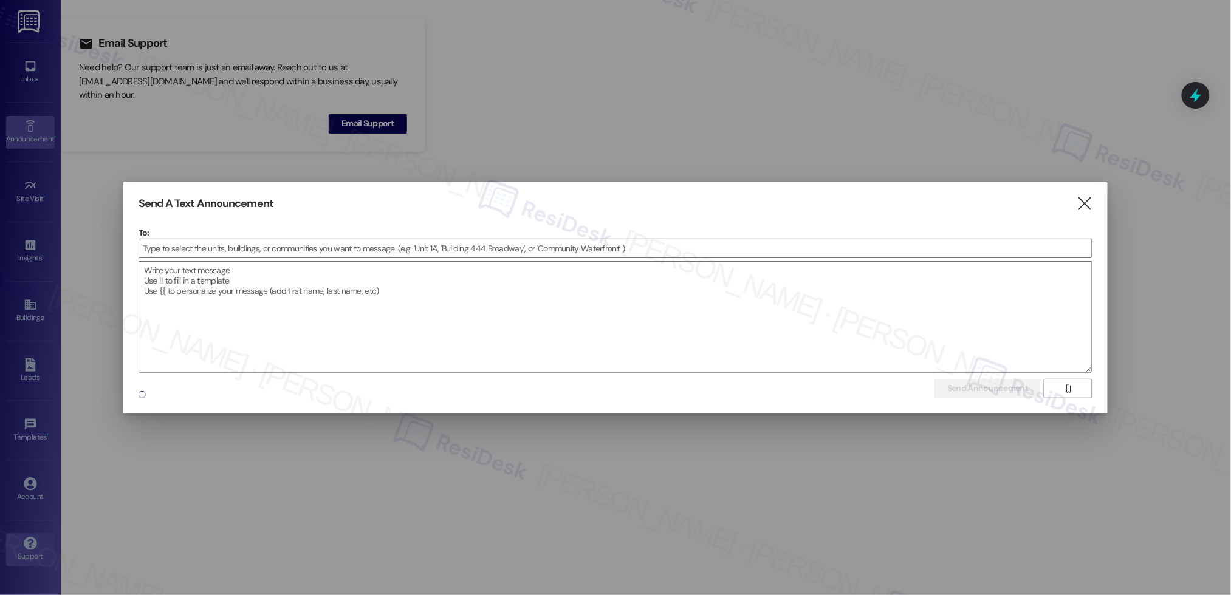
click at [27, 128] on div at bounding box center [615, 297] width 1231 height 595
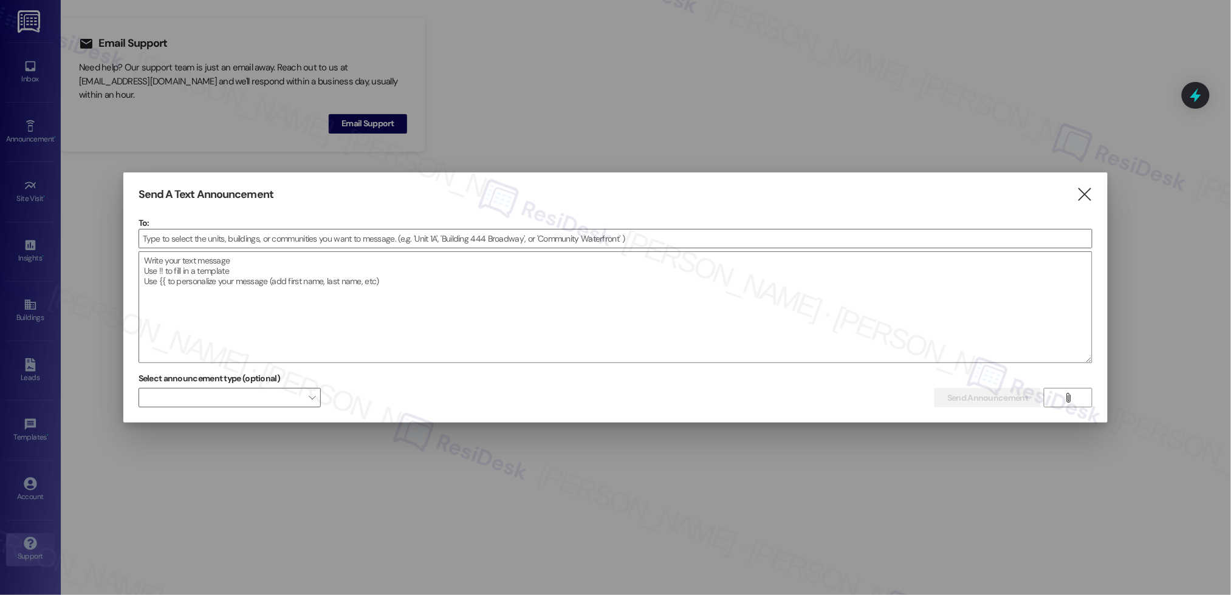
click at [27, 88] on div at bounding box center [615, 297] width 1231 height 595
click at [33, 84] on div at bounding box center [615, 297] width 1231 height 595
click at [1068, 189] on div "Send A Text Announcement " at bounding box center [616, 195] width 954 height 14
click at [1075, 189] on div "Send A Text Announcement " at bounding box center [616, 195] width 954 height 14
click at [1088, 190] on icon "" at bounding box center [1085, 194] width 16 height 13
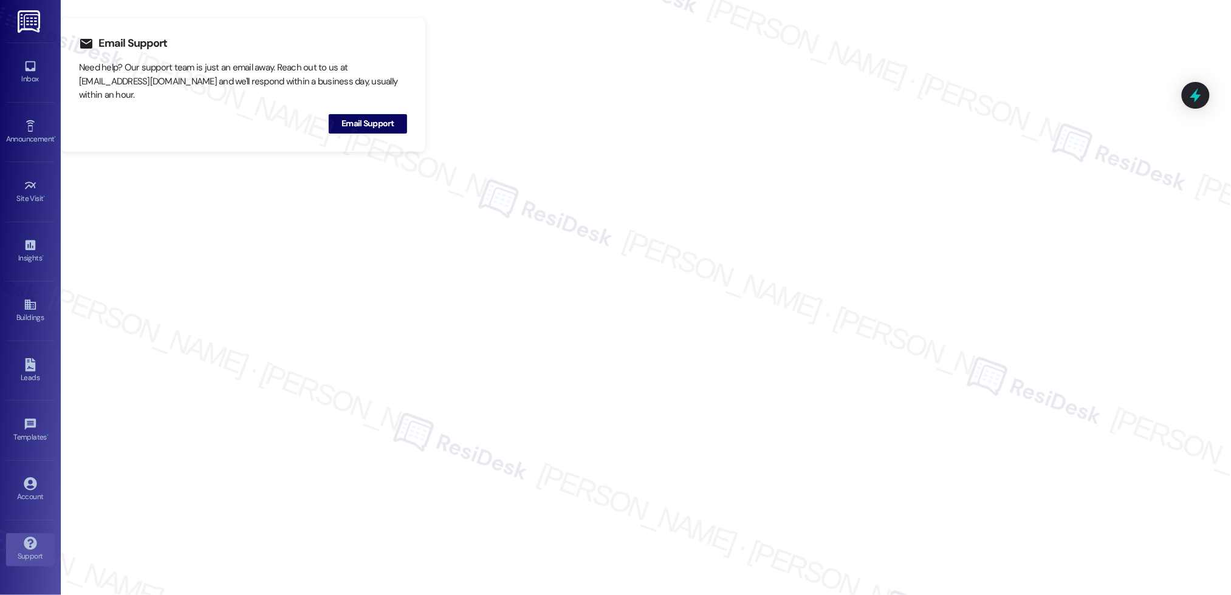
click at [32, 563] on div "Support" at bounding box center [30, 556] width 61 height 12
click at [26, 502] on div "Account" at bounding box center [30, 497] width 61 height 12
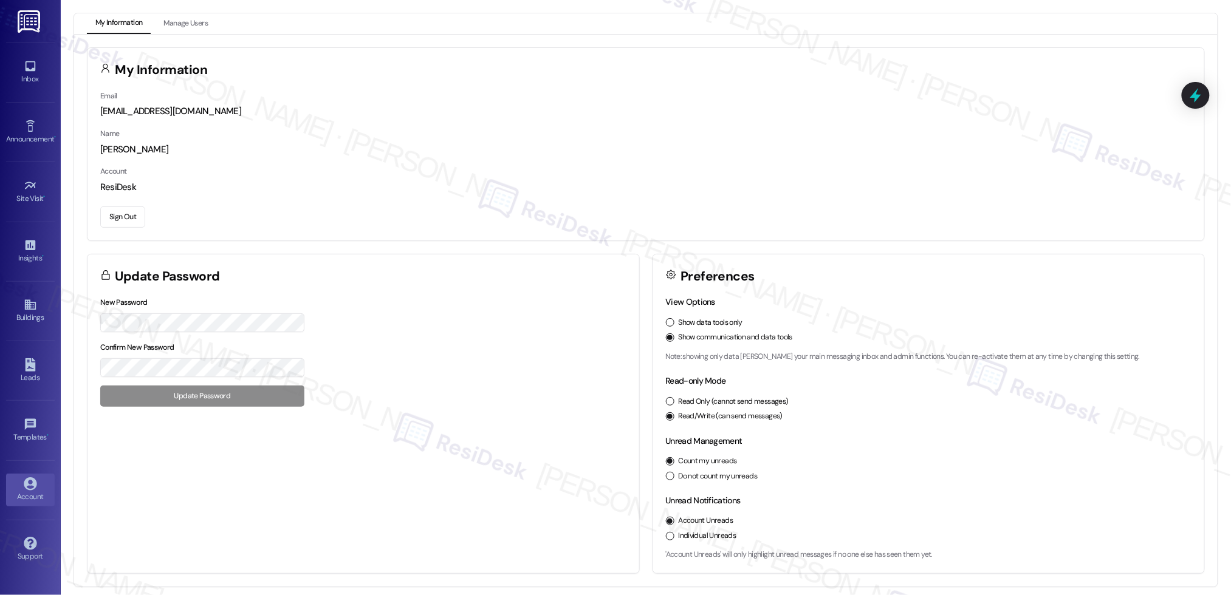
click at [119, 219] on button "Sign Out" at bounding box center [122, 217] width 45 height 21
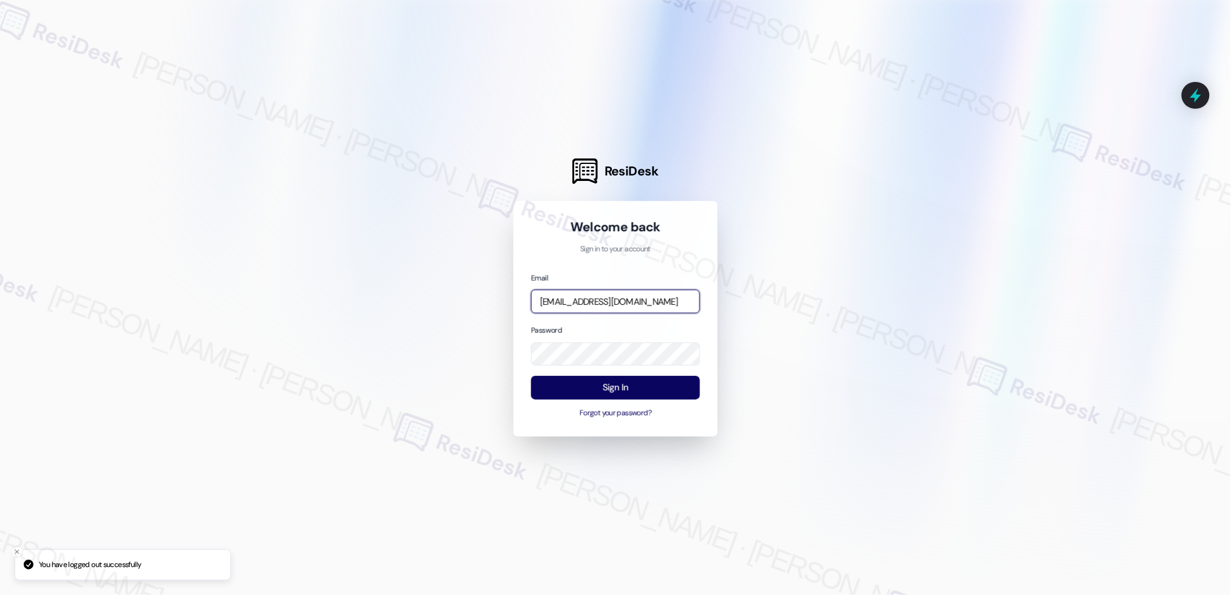
click at [601, 300] on input "[EMAIL_ADDRESS][DOMAIN_NAME]" at bounding box center [615, 302] width 169 height 24
type input "automated-surveys-affinity_property-resen.seven@affinity_property.com"
click at [642, 385] on button "Sign In" at bounding box center [615, 388] width 169 height 24
